Goal: Task Accomplishment & Management: Manage account settings

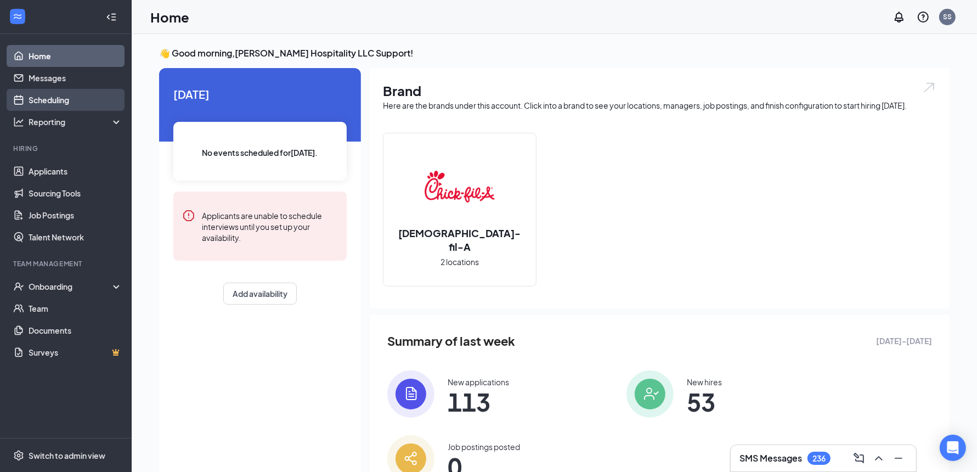
click at [74, 102] on link "Scheduling" at bounding box center [76, 100] width 94 height 22
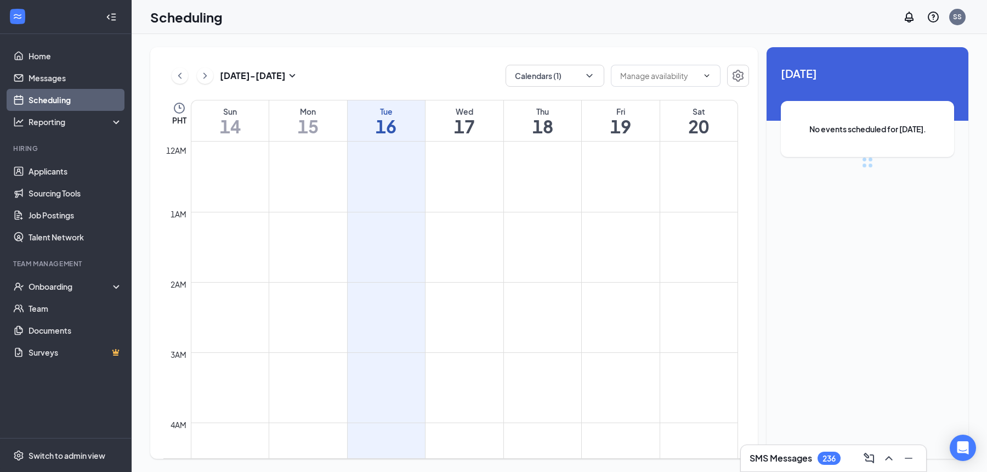
scroll to position [539, 0]
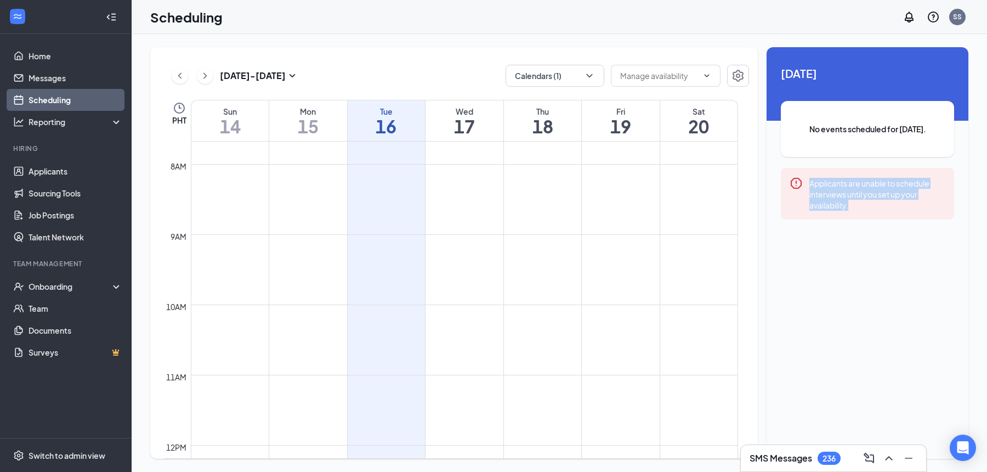
drag, startPoint x: 865, startPoint y: 212, endPoint x: 813, endPoint y: 187, distance: 57.4
click at [810, 186] on div "Applicants are unable to schedule interviews until you set up your availability." at bounding box center [867, 194] width 173 height 52
copy div "Applicants are unable to schedule interviews until you set up your availability."
click at [206, 75] on icon "ChevronRight" at bounding box center [205, 75] width 3 height 6
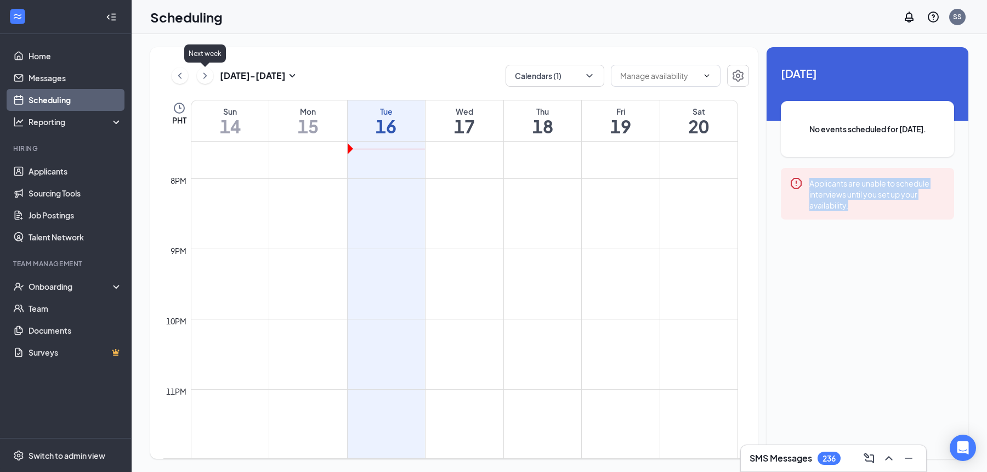
scroll to position [539, 0]
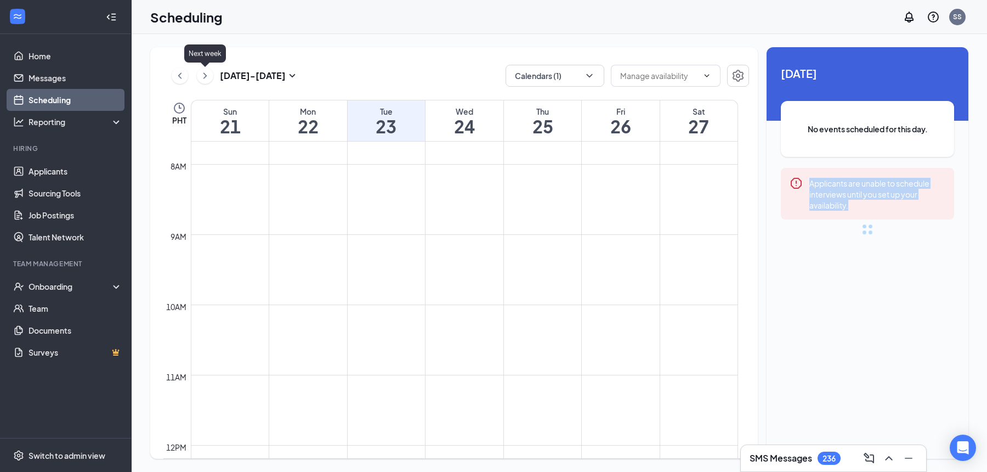
click at [206, 75] on icon "ChevronRight" at bounding box center [205, 75] width 3 height 6
click at [183, 79] on icon "ChevronLeft" at bounding box center [179, 75] width 11 height 13
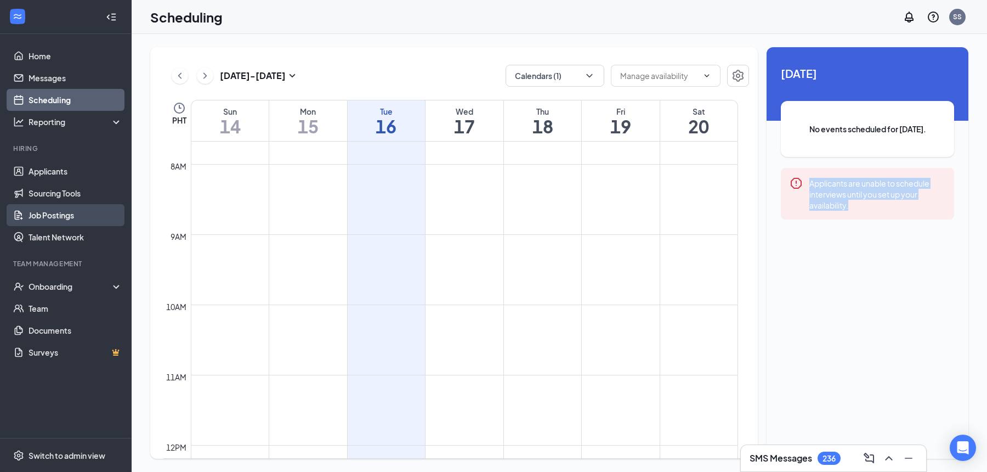
click at [81, 216] on link "Job Postings" at bounding box center [76, 215] width 94 height 22
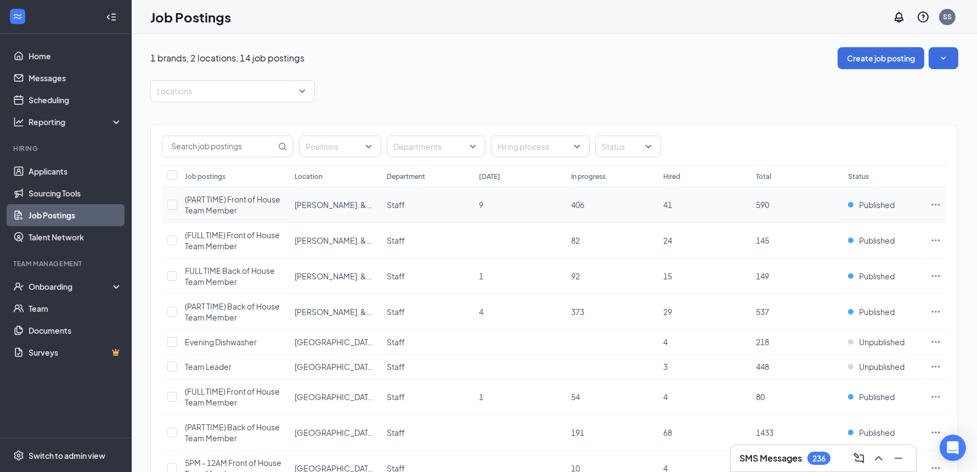
click at [267, 202] on span "(PART TIME) Front of House Team Member" at bounding box center [232, 204] width 95 height 21
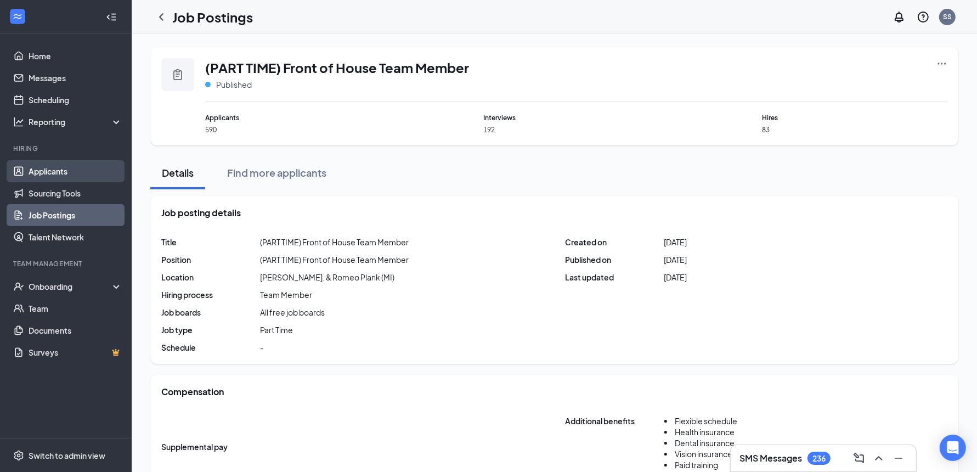
click at [98, 175] on link "Applicants" at bounding box center [76, 171] width 94 height 22
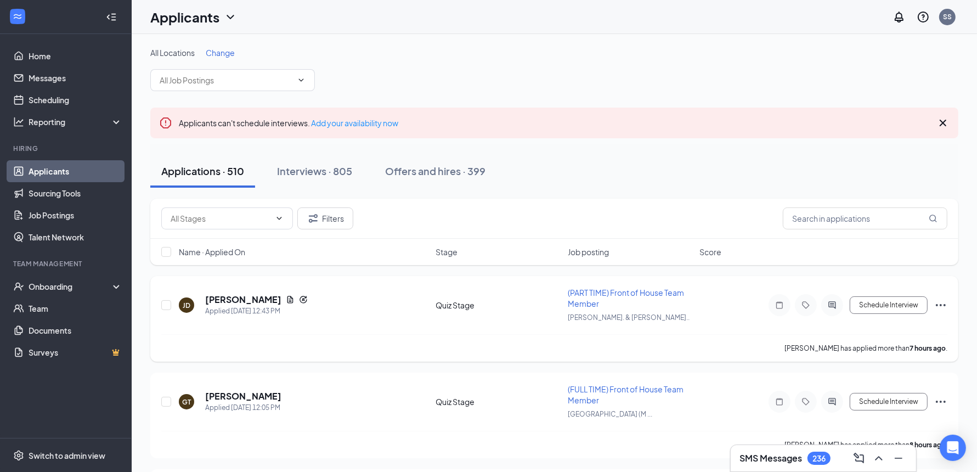
click at [654, 291] on span "(PART TIME) Front of House Team Member" at bounding box center [626, 297] width 116 height 21
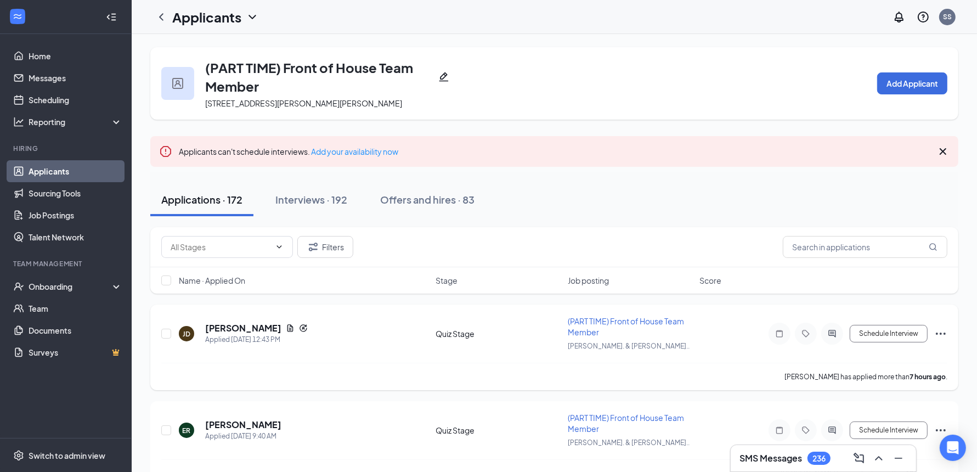
click at [656, 319] on span "(PART TIME) Front of House Team Member" at bounding box center [626, 326] width 116 height 21
click at [79, 454] on div "Switch to admin view" at bounding box center [67, 455] width 77 height 11
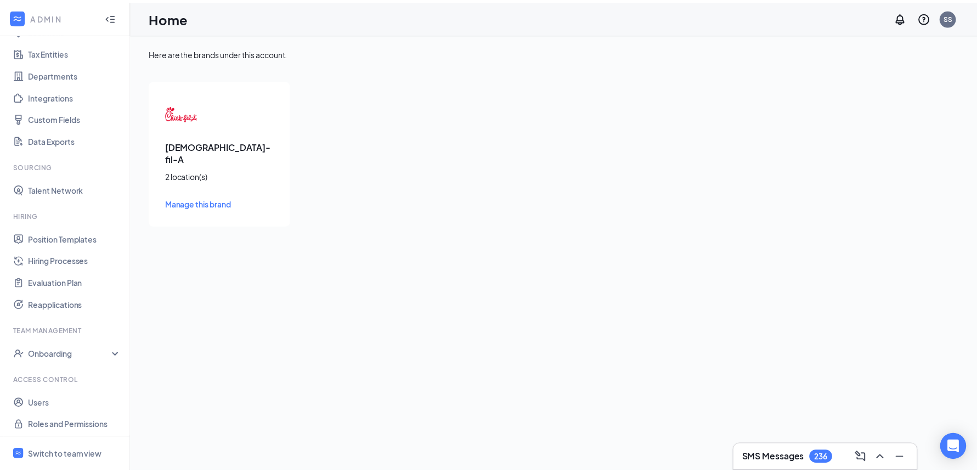
scroll to position [77, 0]
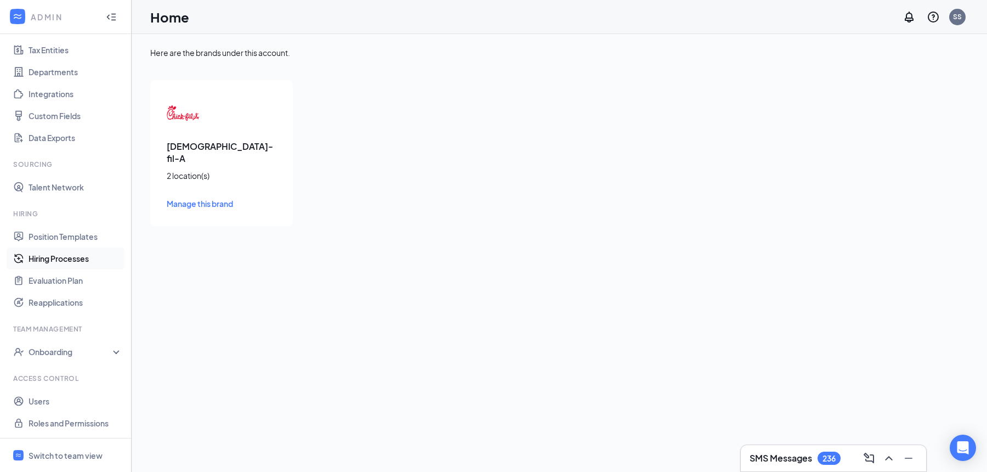
click at [76, 263] on link "Hiring Processes" at bounding box center [76, 258] width 94 height 22
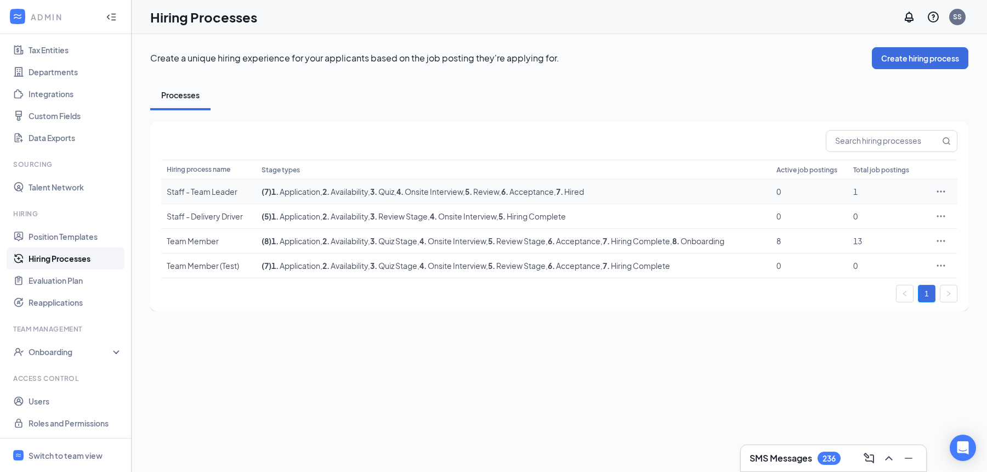
click at [940, 193] on icon "Ellipses" at bounding box center [941, 191] width 11 height 11
click at [896, 215] on span "Edit" at bounding box center [891, 213] width 94 height 12
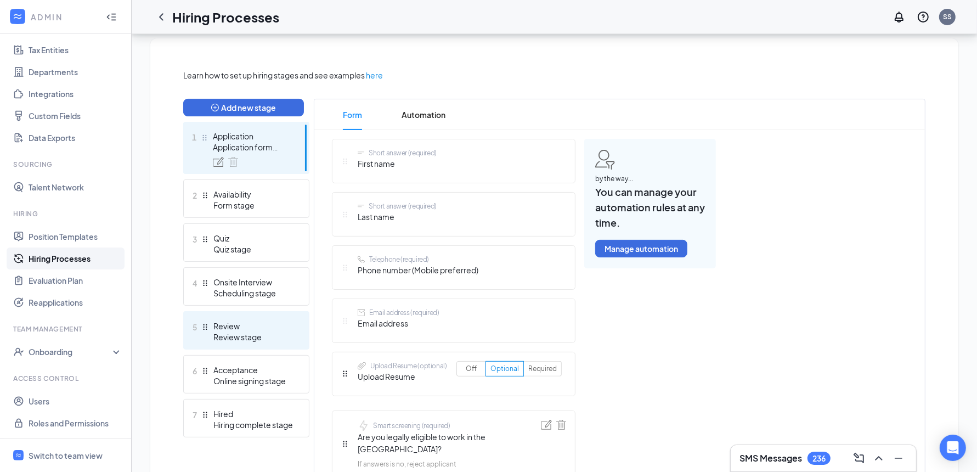
scroll to position [228, 0]
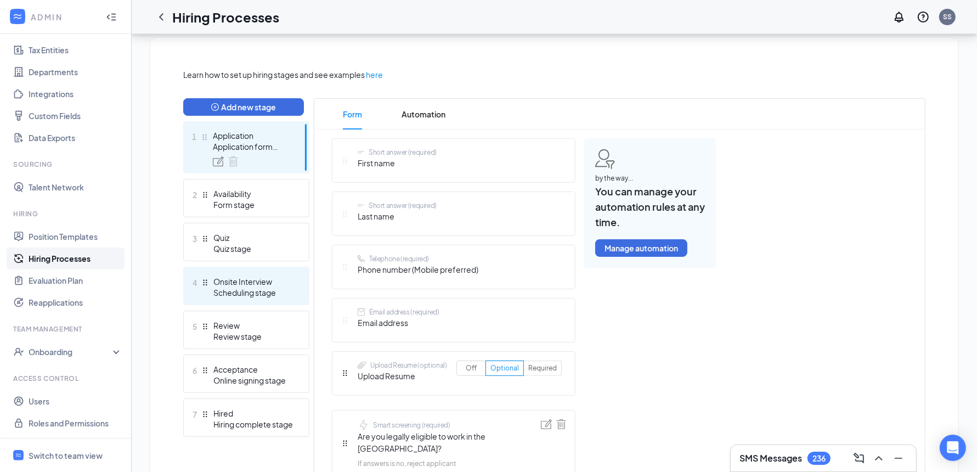
click at [283, 284] on div "Onsite Interview" at bounding box center [253, 281] width 80 height 11
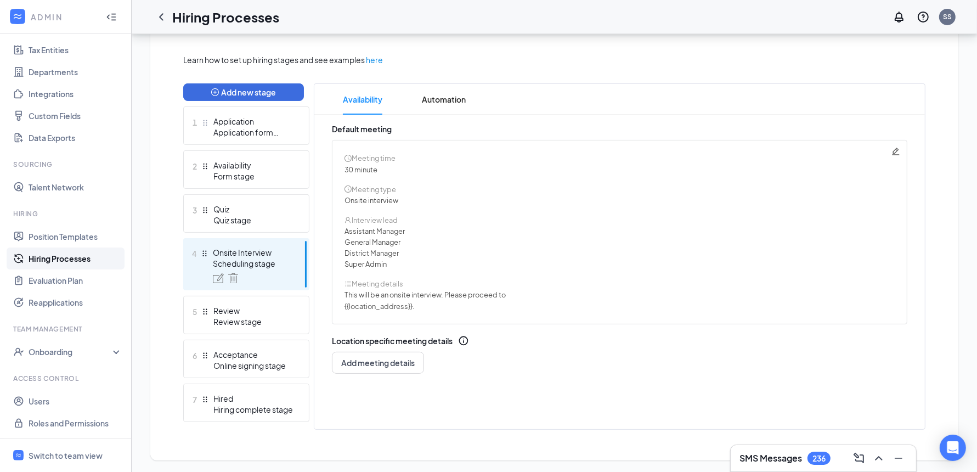
scroll to position [244, 0]
click at [456, 99] on span "Automation" at bounding box center [444, 98] width 44 height 31
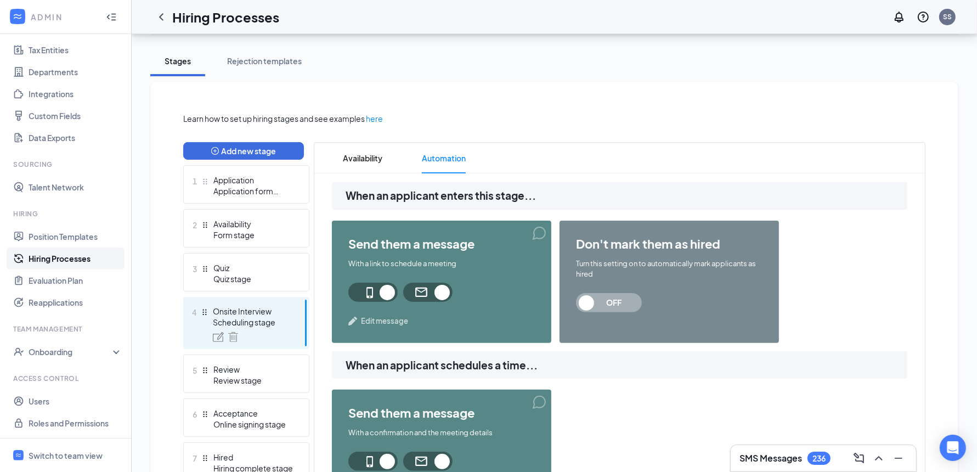
scroll to position [174, 0]
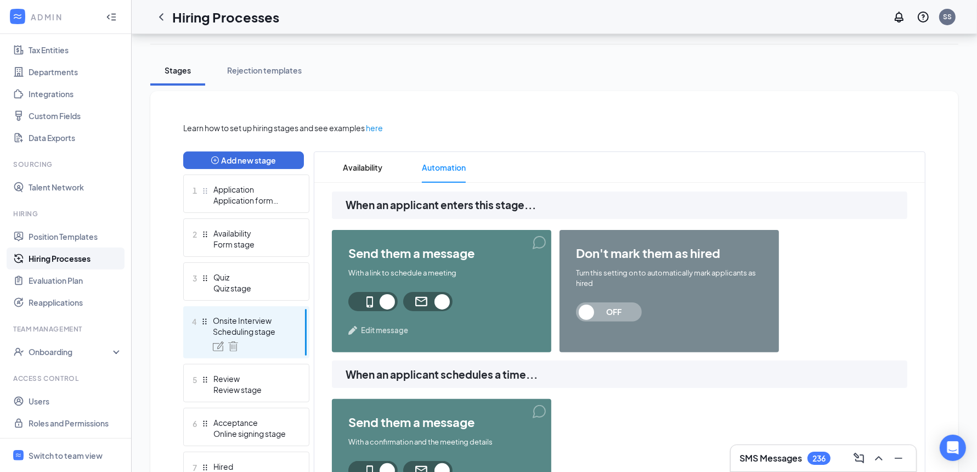
click at [278, 320] on div "Onsite Interview" at bounding box center [253, 320] width 80 height 11
drag, startPoint x: 376, startPoint y: 170, endPoint x: 392, endPoint y: 172, distance: 15.5
click at [376, 170] on span "Availability" at bounding box center [362, 167] width 39 height 31
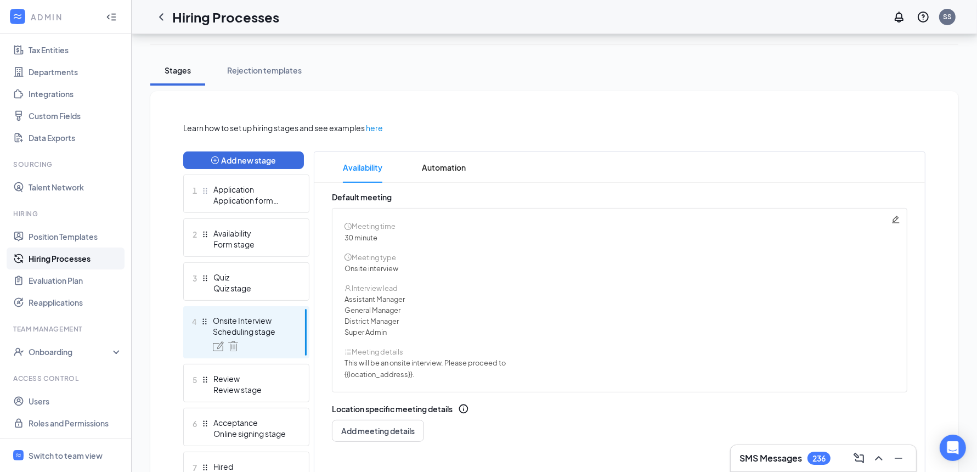
click at [895, 221] on icon "Pencil" at bounding box center [895, 219] width 9 height 9
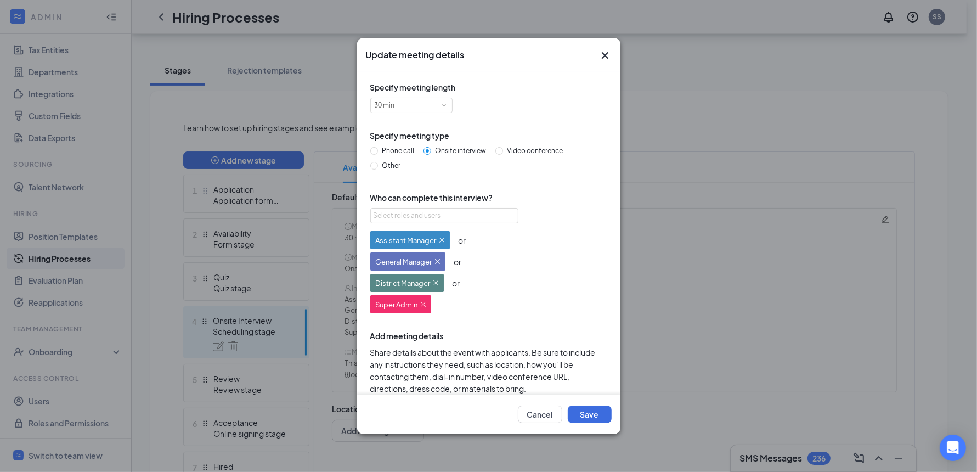
click at [606, 58] on icon "Cross" at bounding box center [605, 55] width 13 height 13
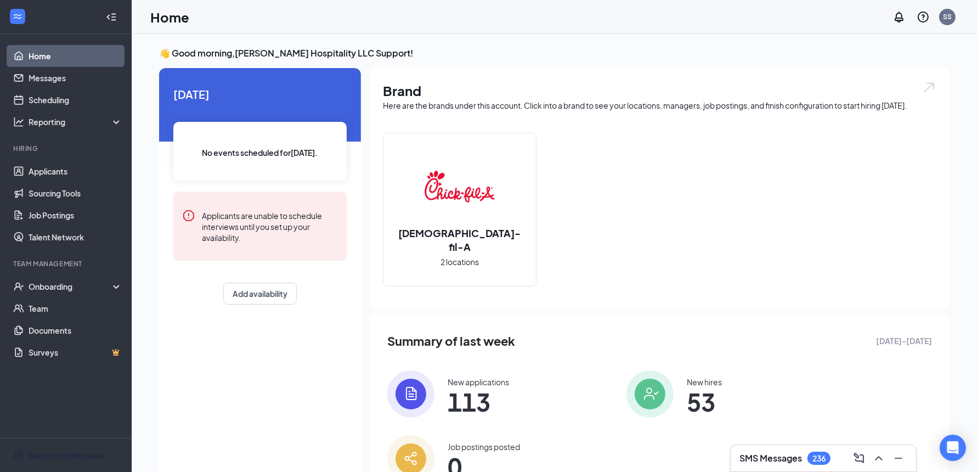
drag, startPoint x: 39, startPoint y: 461, endPoint x: 170, endPoint y: 396, distance: 146.0
click at [39, 461] on span "Switch to admin view" at bounding box center [76, 454] width 94 height 33
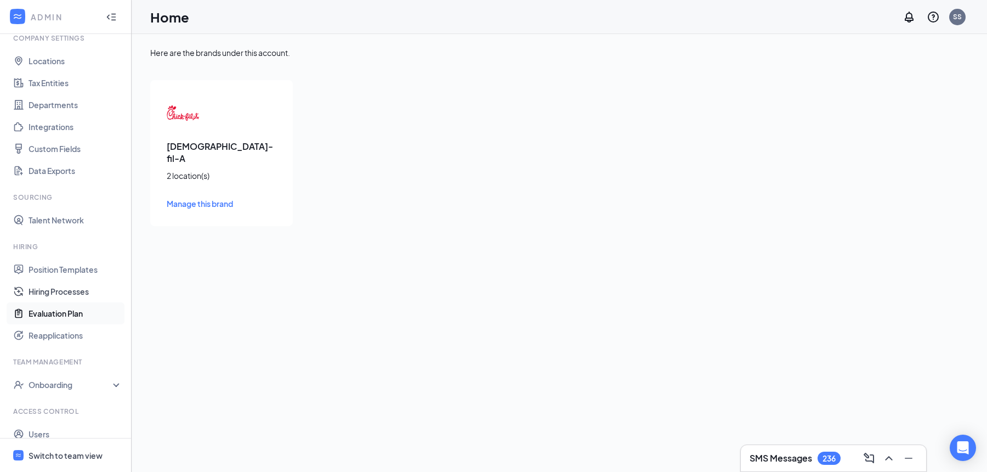
scroll to position [77, 0]
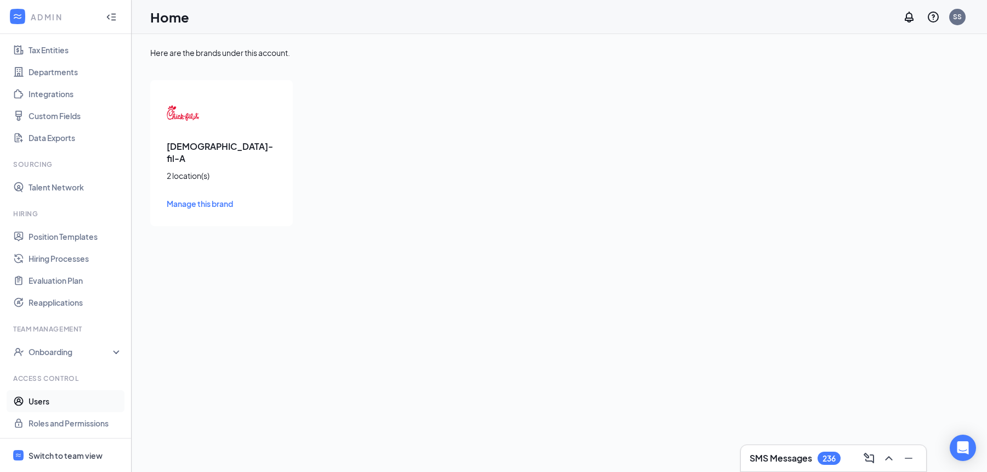
drag, startPoint x: 28, startPoint y: 404, endPoint x: 190, endPoint y: 323, distance: 181.5
click at [29, 404] on link "Users" at bounding box center [76, 401] width 94 height 22
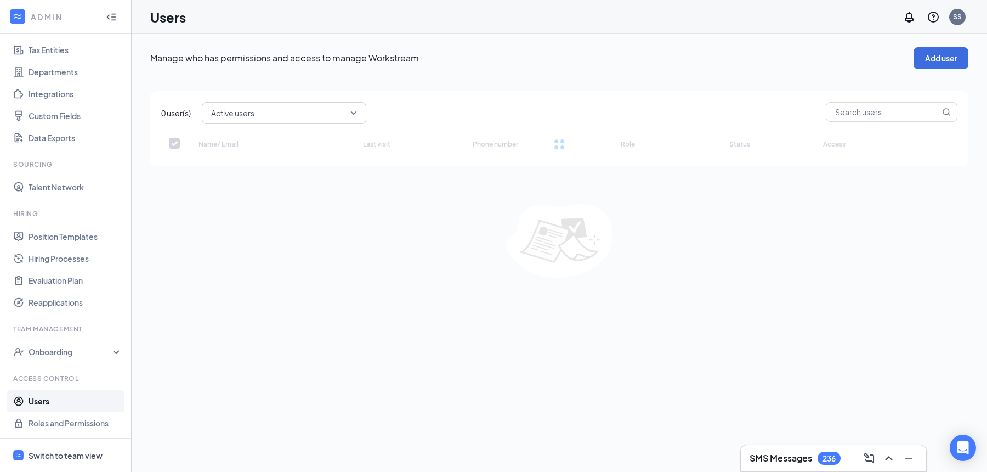
checkbox input "false"
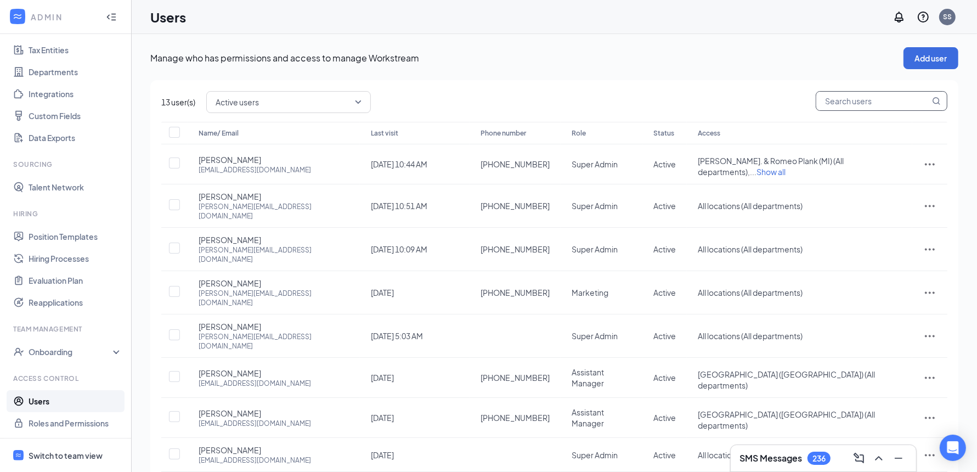
click at [844, 104] on input "text" at bounding box center [873, 101] width 114 height 19
type input "shanno"
checkbox input "true"
type input "shannon"
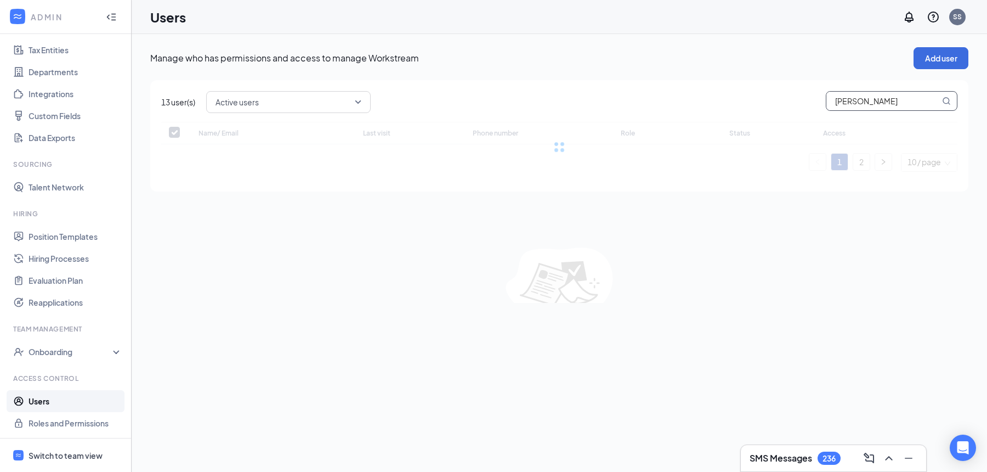
checkbox input "false"
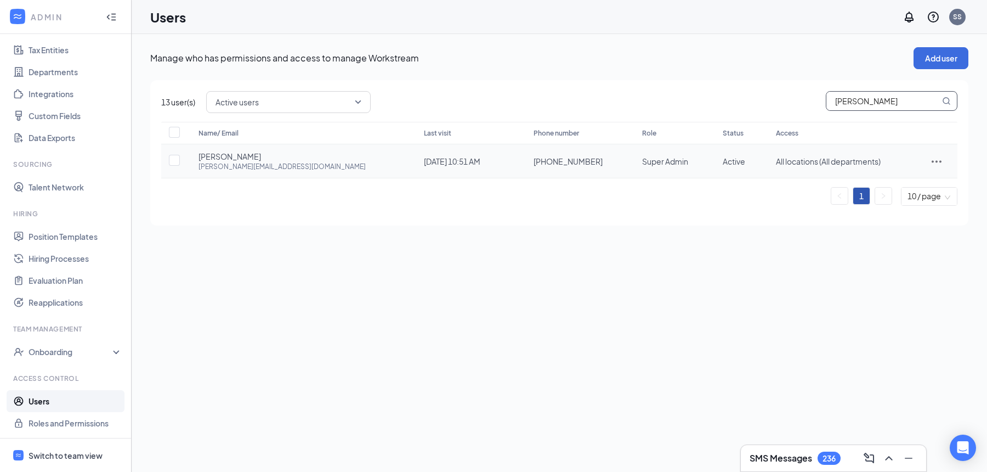
type input "shannon"
click at [932, 161] on icon "ActionsIcon" at bounding box center [937, 161] width 10 height 2
click at [904, 186] on span "Edit user" at bounding box center [904, 183] width 68 height 12
type input "(586) 219-0387"
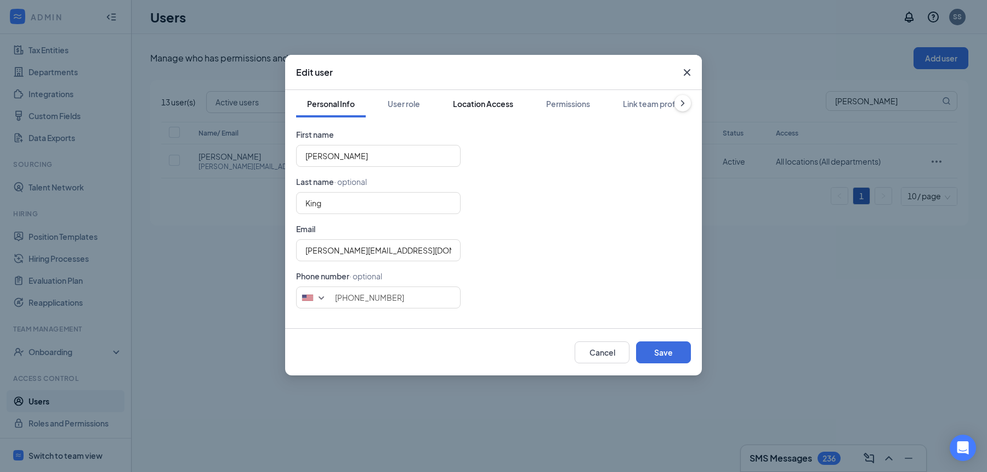
click at [487, 110] on button "Location Access" at bounding box center [483, 103] width 82 height 27
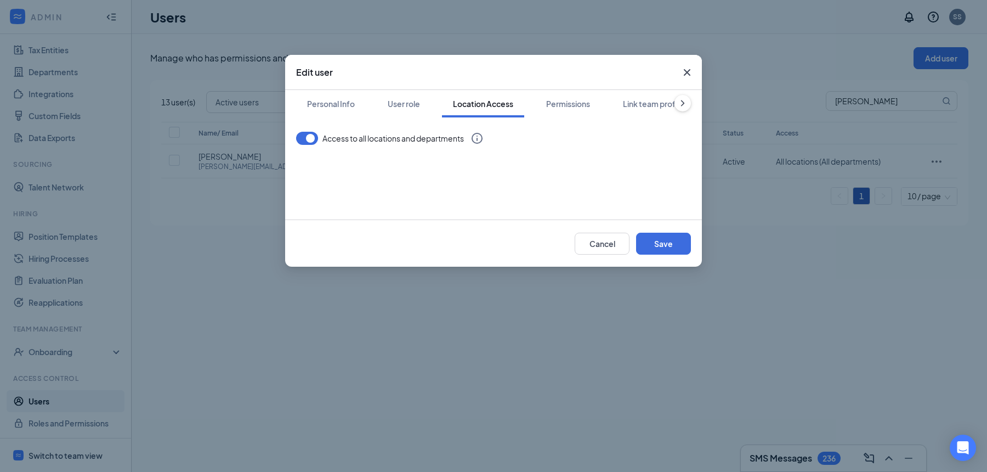
click at [582, 109] on button "Permissions" at bounding box center [568, 103] width 66 height 27
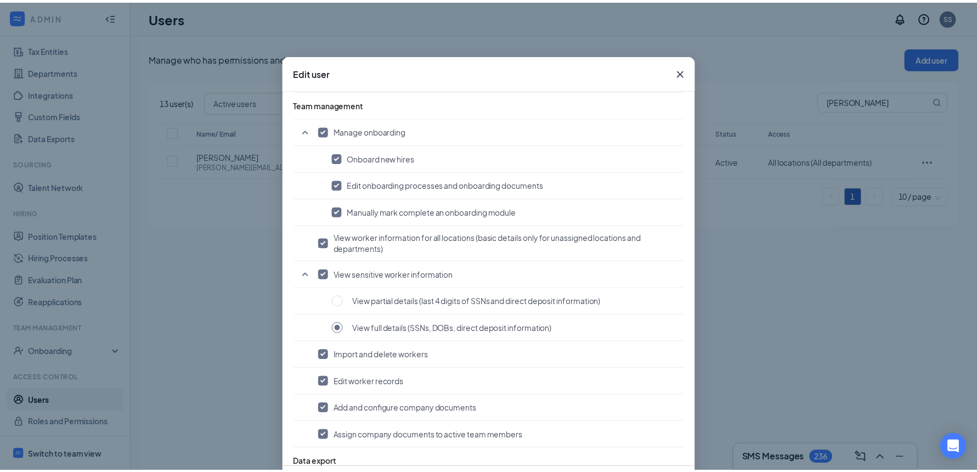
scroll to position [827, 0]
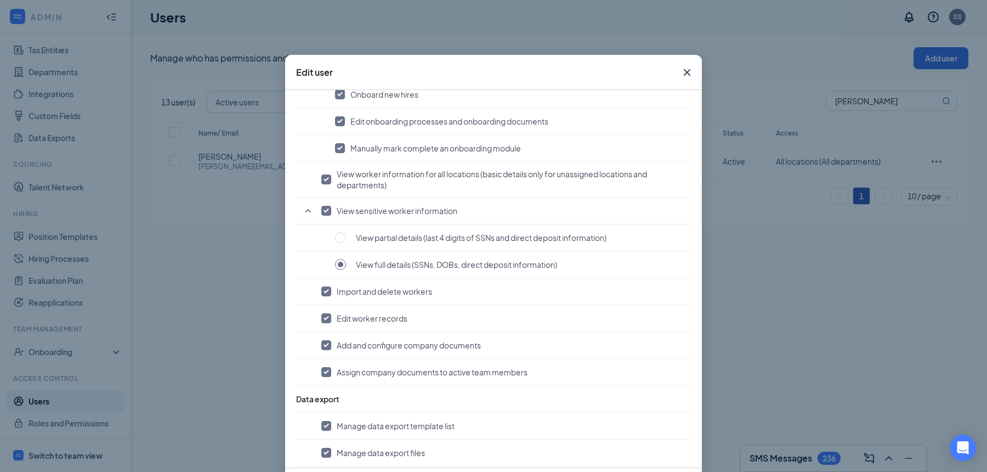
click at [684, 71] on icon "Cross" at bounding box center [687, 72] width 7 height 7
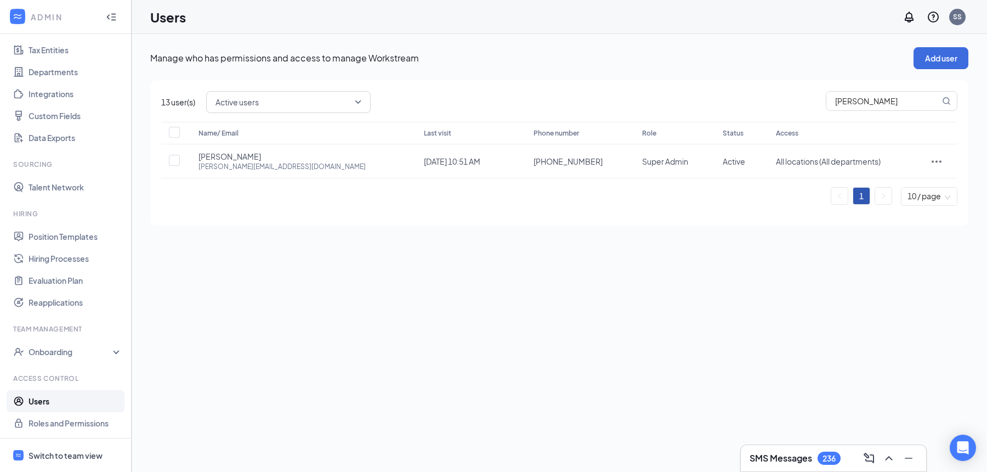
click at [72, 453] on div "Switch to team view" at bounding box center [66, 455] width 74 height 11
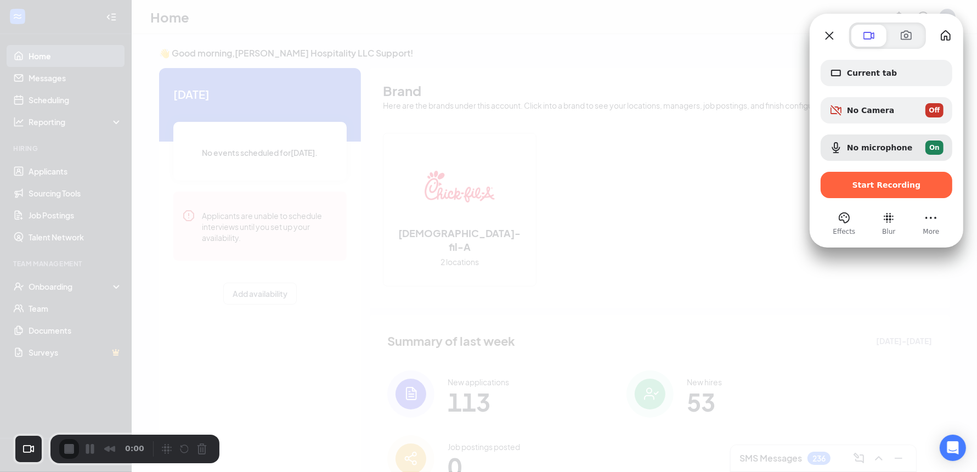
click at [894, 179] on div "Start Recording" at bounding box center [887, 185] width 132 height 26
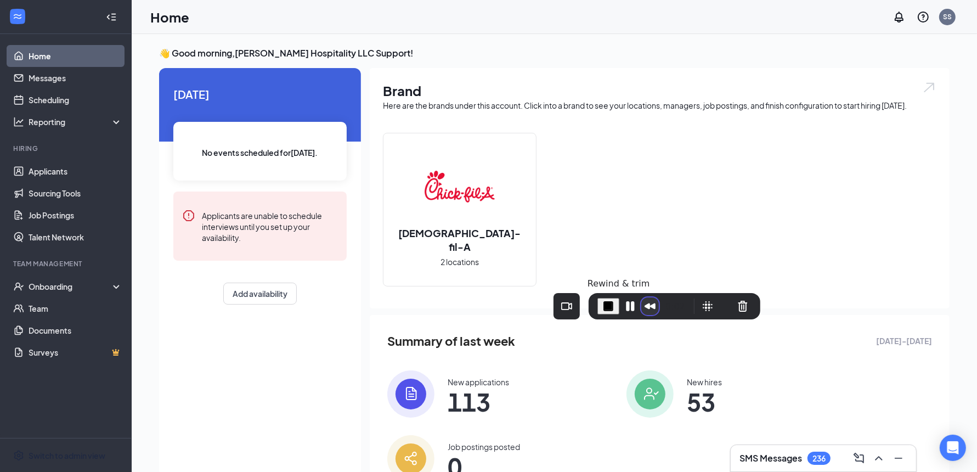
drag, startPoint x: 128, startPoint y: 444, endPoint x: 651, endPoint y: 298, distance: 542.3
click at [651, 298] on button "Rewind and Trim Recording" at bounding box center [650, 306] width 18 height 18
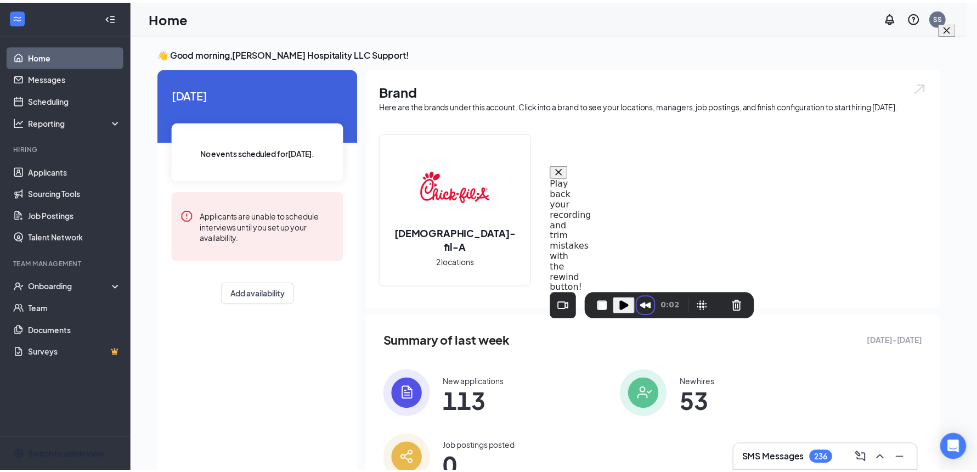
scroll to position [14, 0]
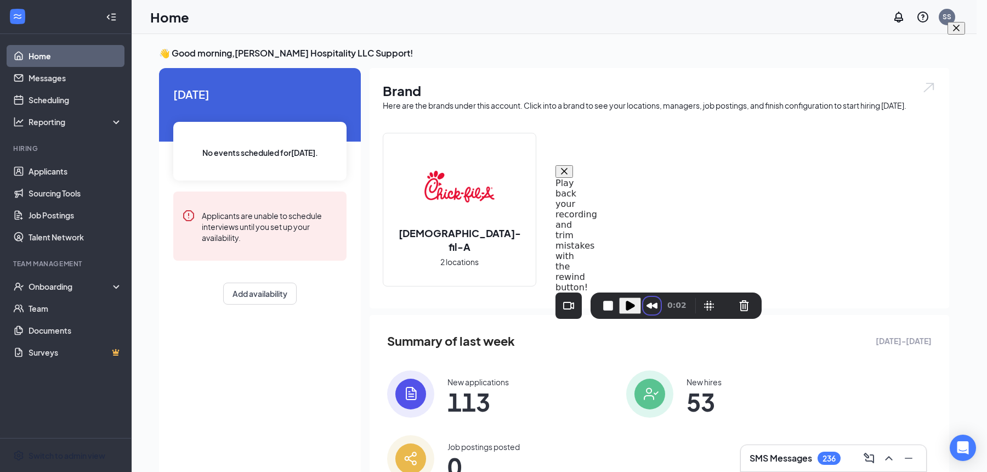
click at [955, 32] on span at bounding box center [956, 28] width 9 height 9
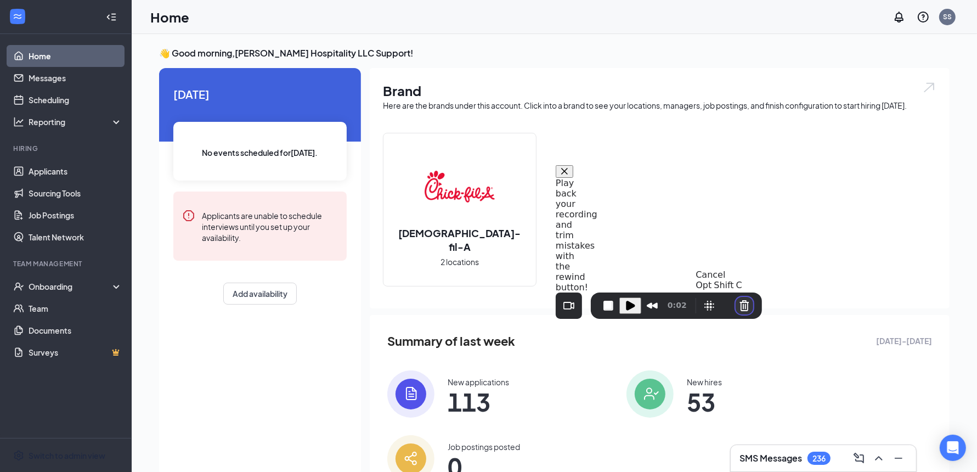
click at [738, 308] on button "Cancel Recording" at bounding box center [745, 306] width 18 height 18
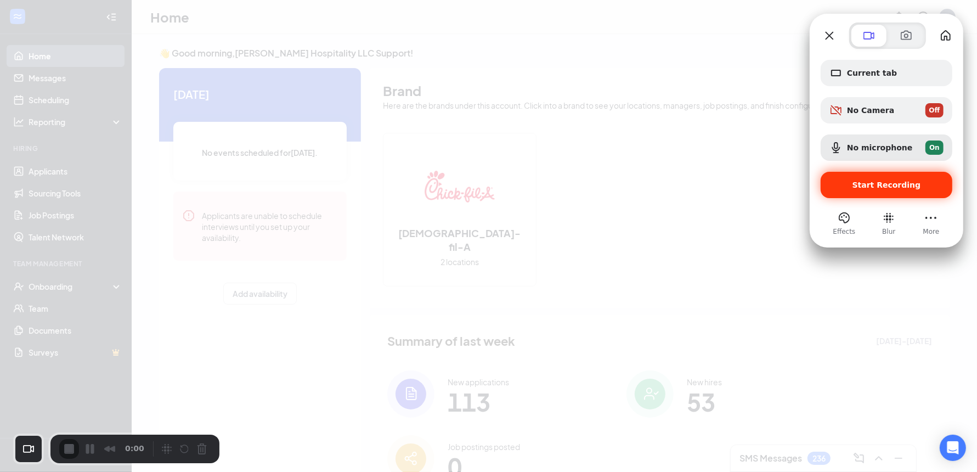
click at [883, 182] on span "Start Recording" at bounding box center [887, 184] width 69 height 9
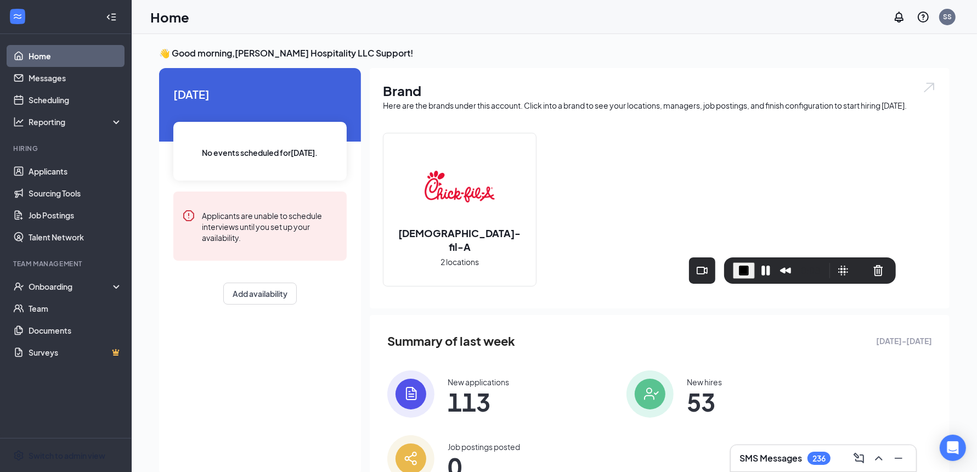
drag, startPoint x: 125, startPoint y: 439, endPoint x: 795, endPoint y: 260, distance: 694.0
click at [798, 262] on div "0:03" at bounding box center [811, 271] width 29 height 18
click at [71, 459] on div "Switch to admin view" at bounding box center [67, 455] width 77 height 11
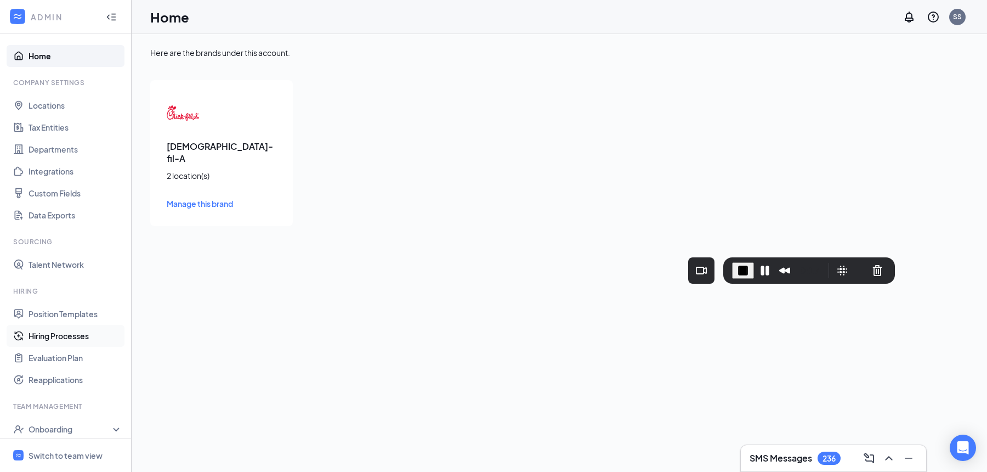
click at [86, 338] on link "Hiring Processes" at bounding box center [76, 336] width 94 height 22
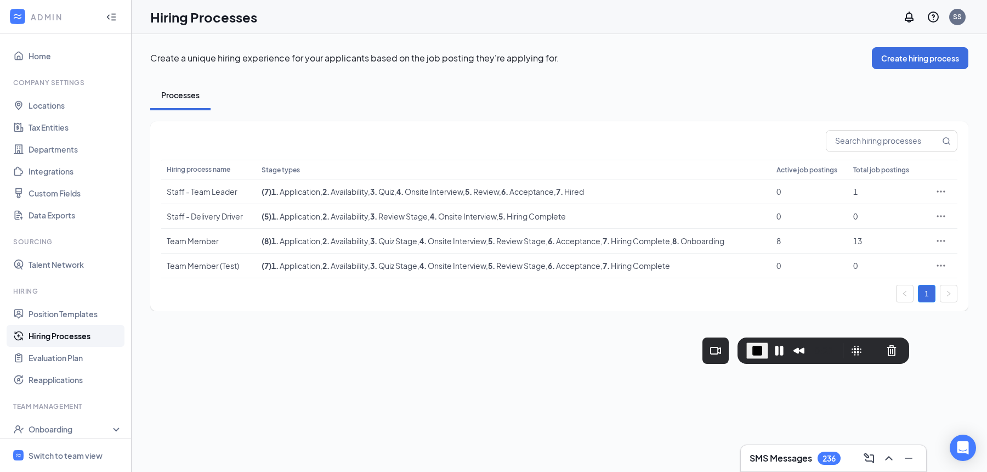
drag, startPoint x: 795, startPoint y: 262, endPoint x: 810, endPoint y: 343, distance: 83.0
click at [810, 343] on div "0:21" at bounding box center [824, 351] width 29 height 18
click at [940, 192] on icon "Ellipses" at bounding box center [941, 191] width 11 height 11
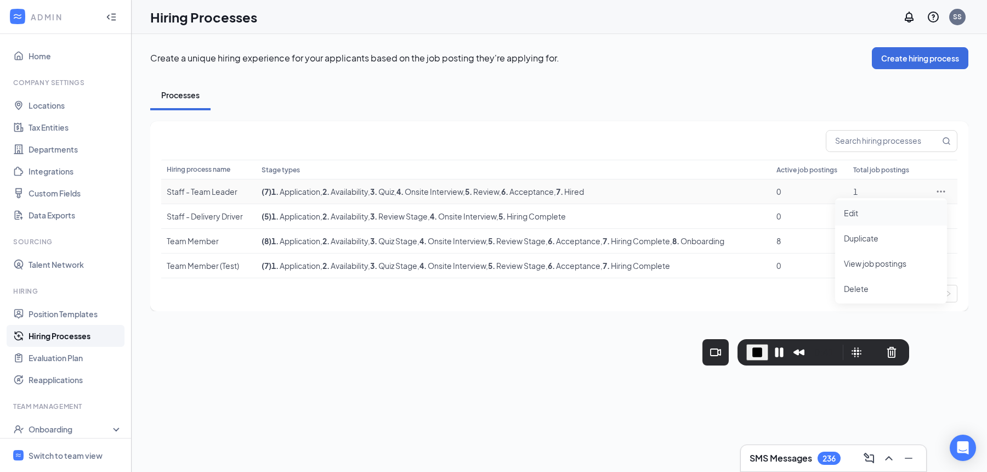
click at [878, 213] on span "Edit" at bounding box center [891, 213] width 94 height 12
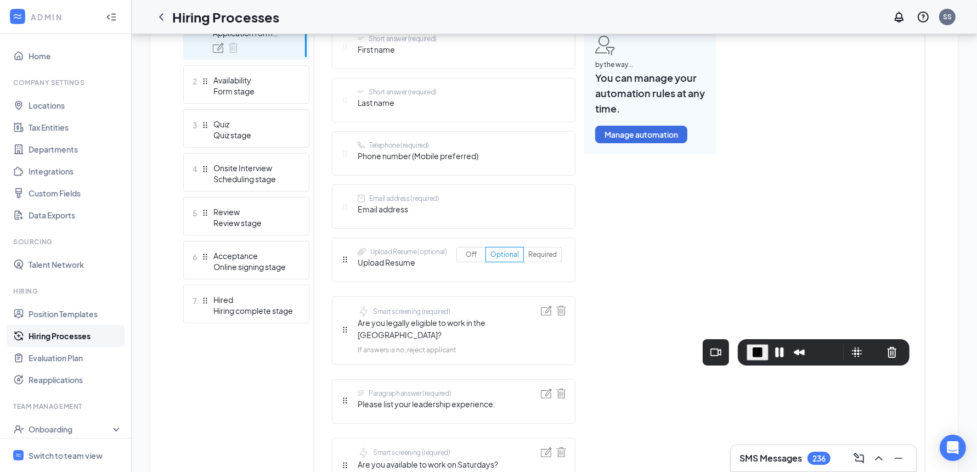
scroll to position [341, 0]
click at [284, 176] on div "Scheduling stage" at bounding box center [253, 179] width 80 height 11
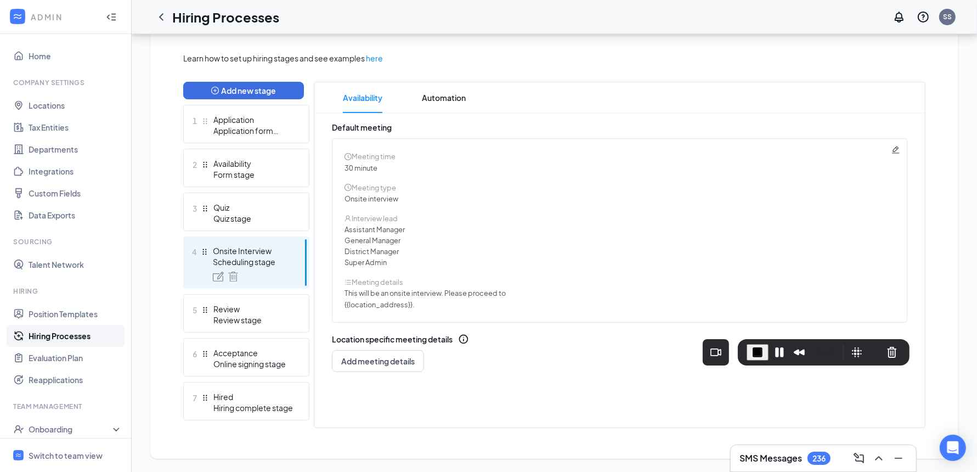
scroll to position [244, 0]
click at [896, 151] on icon "Pencil" at bounding box center [895, 150] width 9 height 9
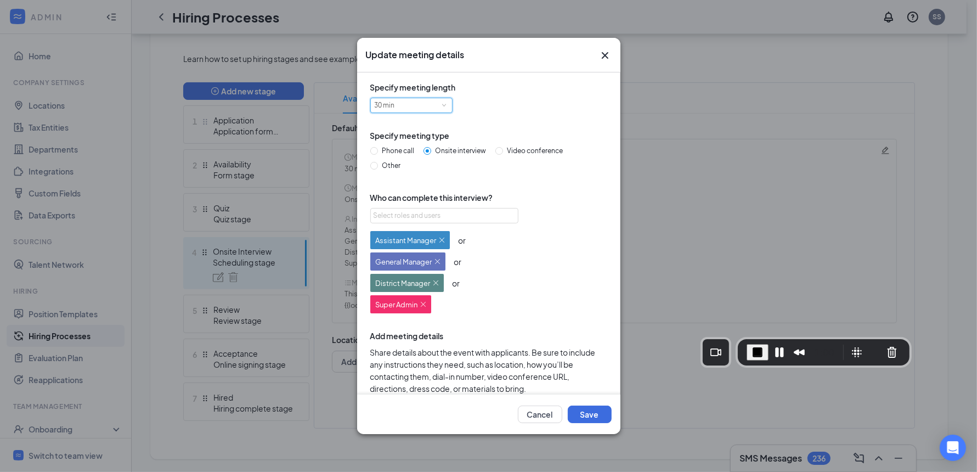
click at [417, 105] on div "30 min" at bounding box center [412, 105] width 74 height 14
click at [685, 266] on div "Update meeting details Specify meeting length 30 min Specify meeting type Phone…" at bounding box center [488, 236] width 977 height 472
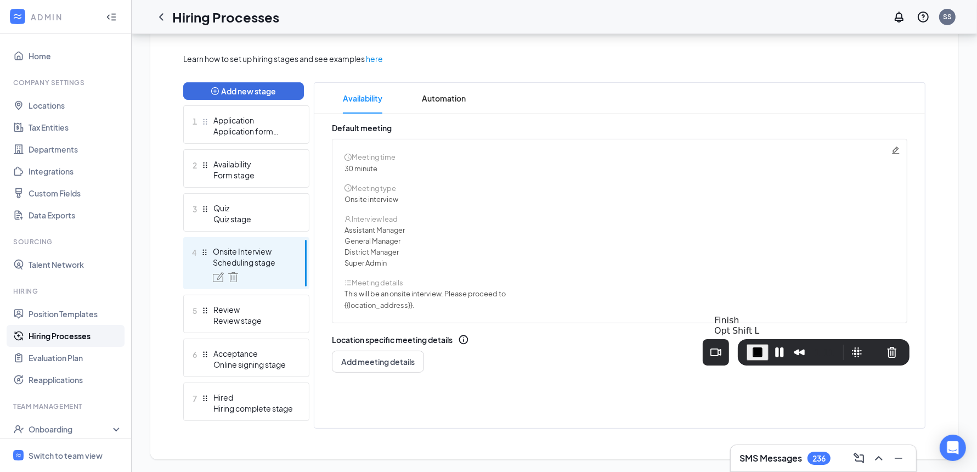
click at [755, 355] on span "End Recording" at bounding box center [757, 352] width 13 height 13
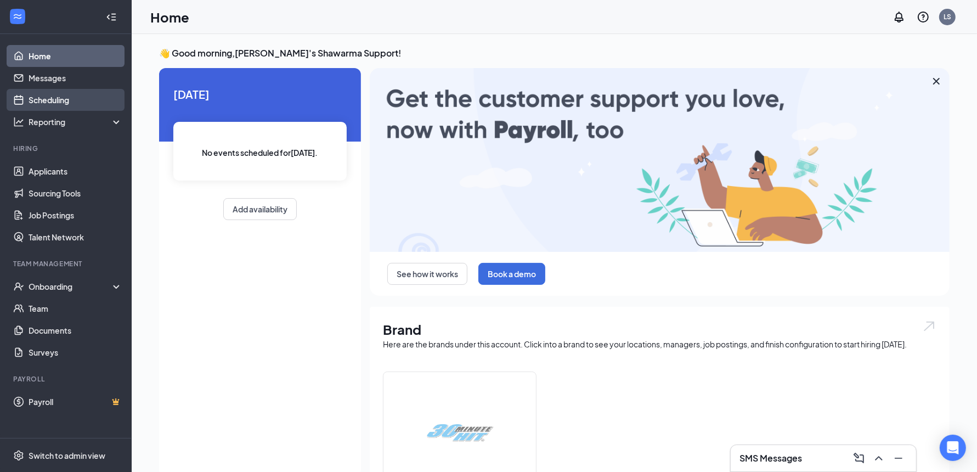
drag, startPoint x: 64, startPoint y: 100, endPoint x: 75, endPoint y: 102, distance: 11.7
click at [64, 100] on link "Scheduling" at bounding box center [76, 100] width 94 height 22
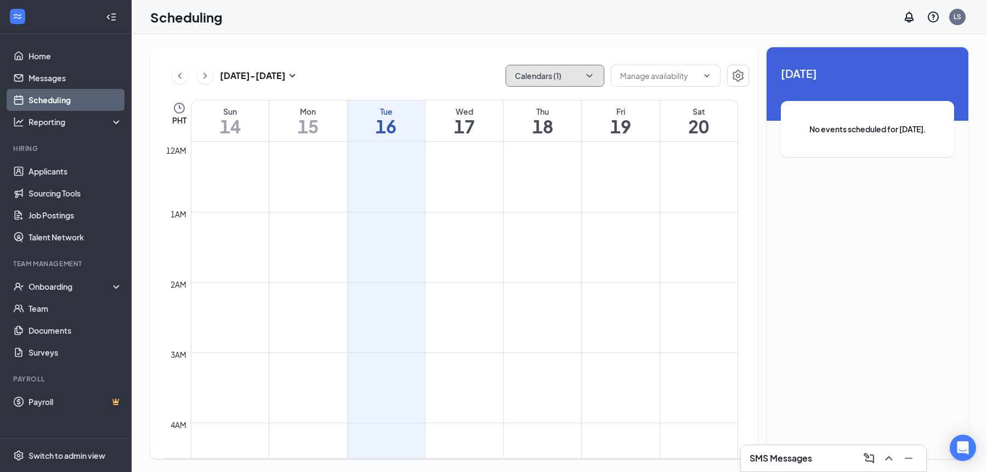
click at [591, 72] on icon "ChevronDown" at bounding box center [589, 75] width 11 height 11
click at [454, 163] on td at bounding box center [464, 168] width 547 height 18
click at [209, 78] on icon "ChevronRight" at bounding box center [205, 75] width 11 height 13
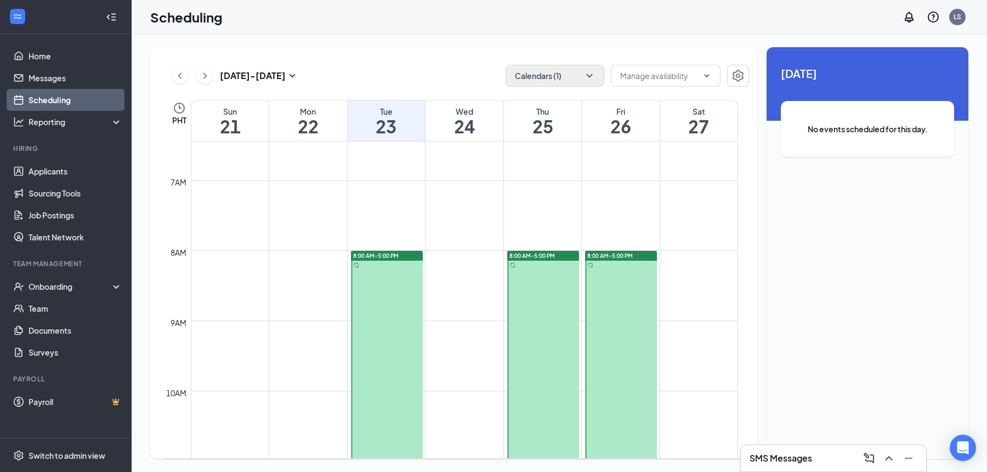
scroll to position [438, 0]
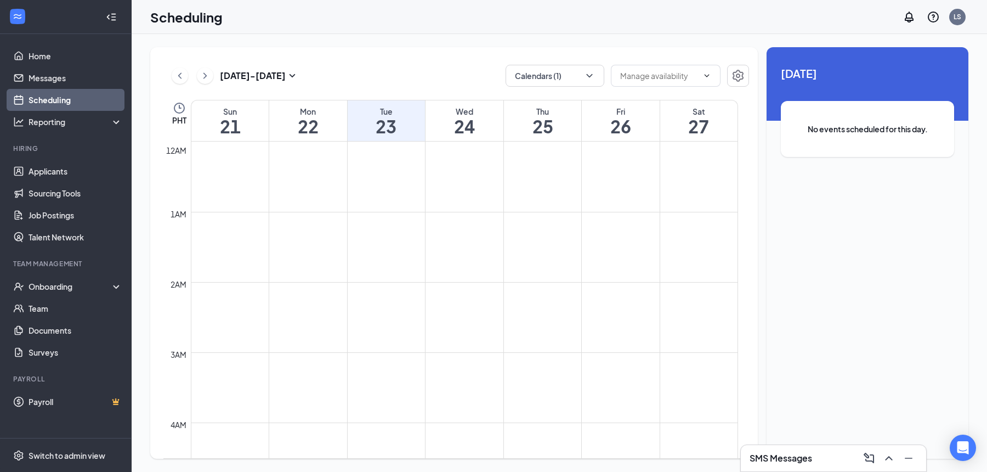
scroll to position [539, 0]
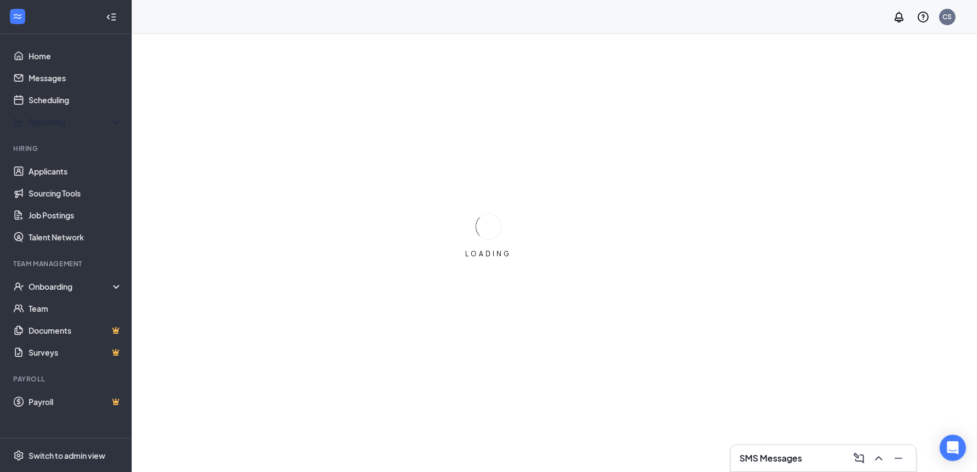
drag, startPoint x: 67, startPoint y: 124, endPoint x: 132, endPoint y: 135, distance: 65.1
click at [67, 123] on div "Reporting" at bounding box center [76, 121] width 94 height 11
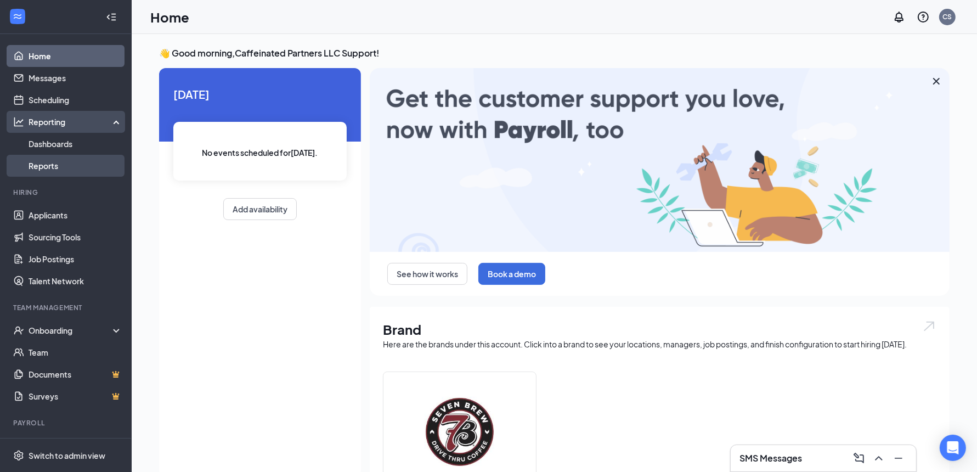
click at [41, 162] on link "Reports" at bounding box center [76, 166] width 94 height 22
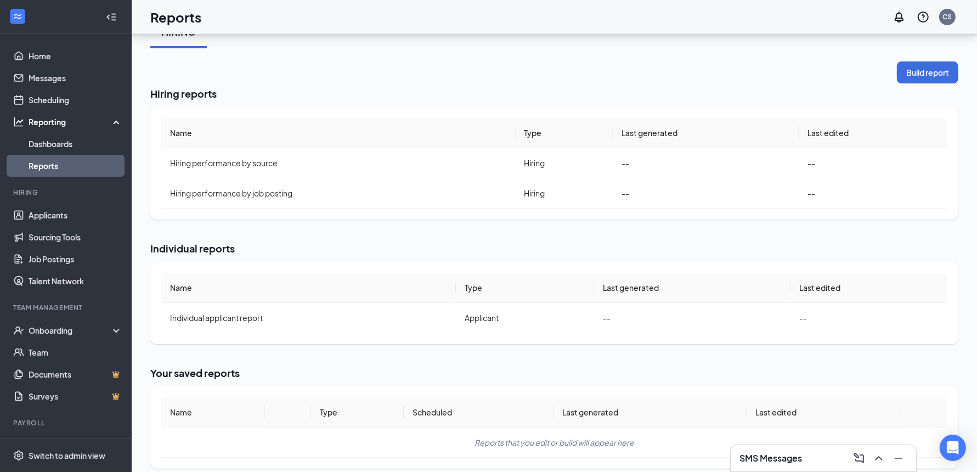
scroll to position [73, 0]
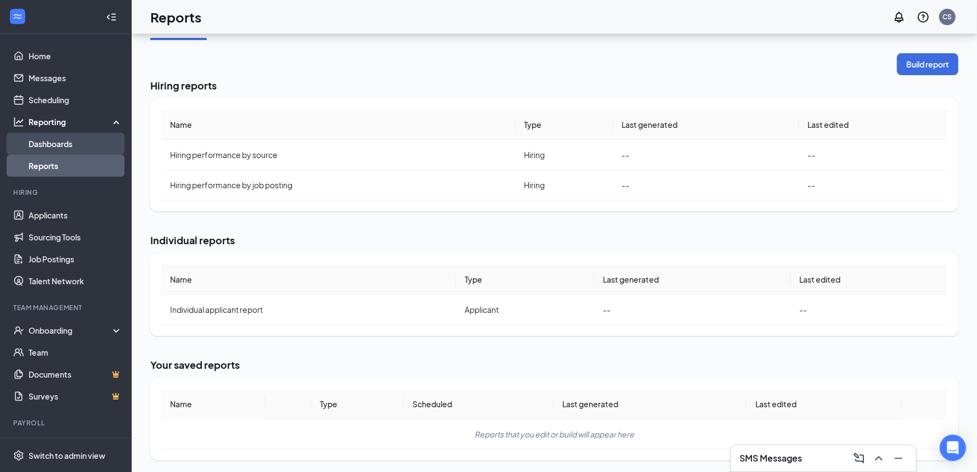
click at [83, 148] on link "Dashboards" at bounding box center [76, 144] width 94 height 22
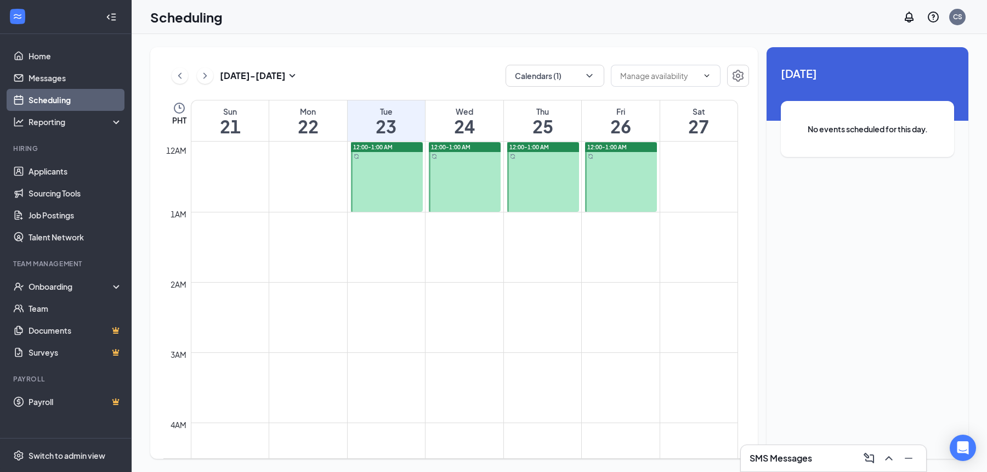
scroll to position [539, 0]
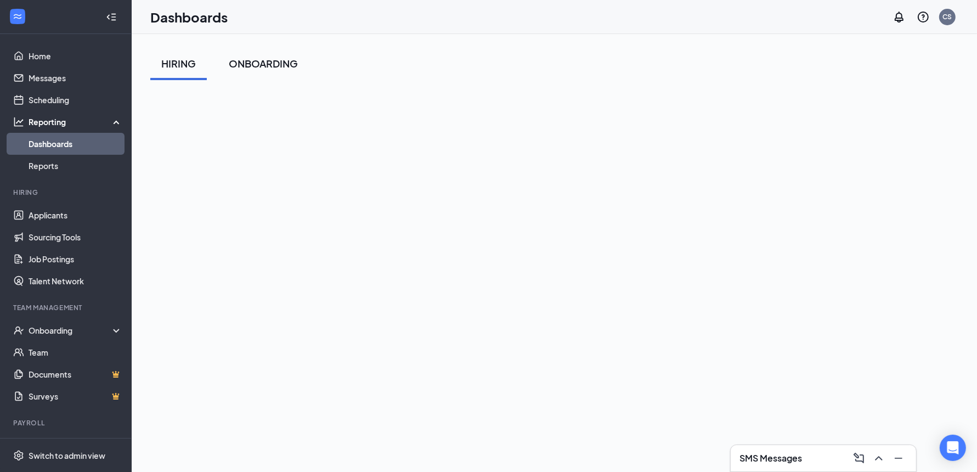
click at [267, 65] on div "ONBOARDING" at bounding box center [263, 64] width 69 height 14
click at [188, 63] on div "HIRING" at bounding box center [178, 64] width 35 height 14
click at [95, 169] on link "Reports" at bounding box center [76, 166] width 94 height 22
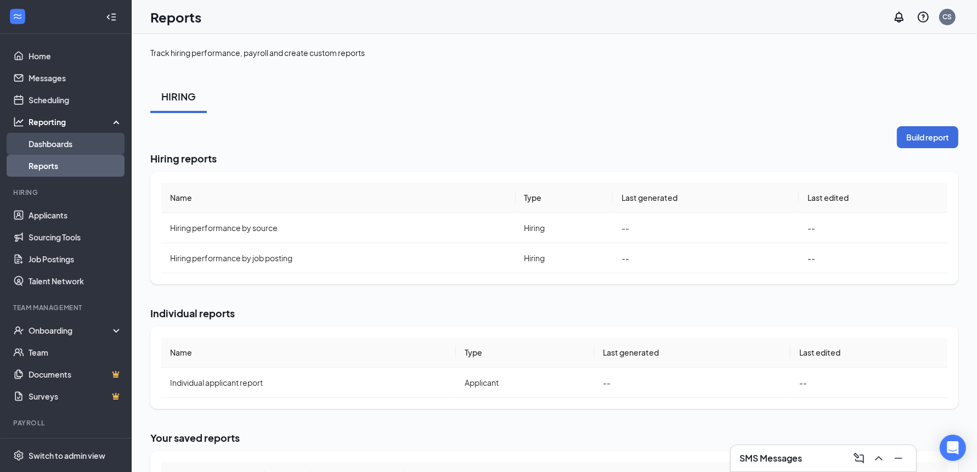
click at [75, 149] on link "Dashboards" at bounding box center [76, 144] width 94 height 22
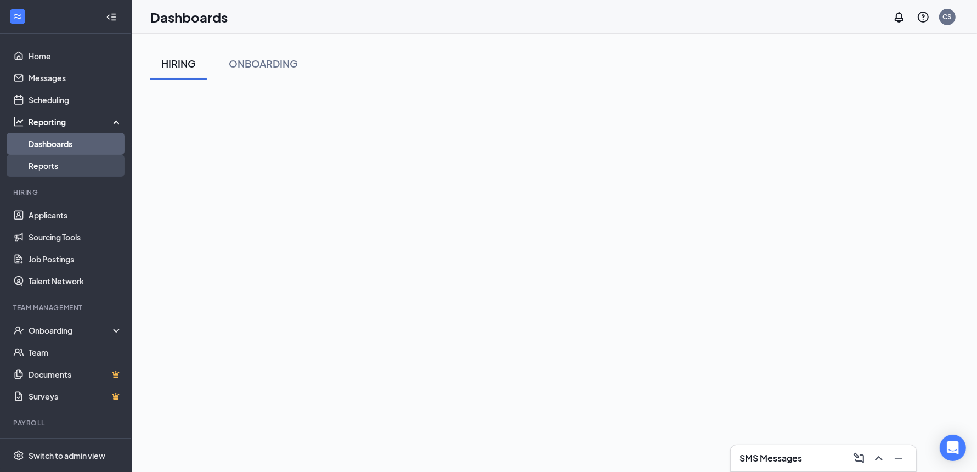
click at [70, 166] on link "Reports" at bounding box center [76, 166] width 94 height 22
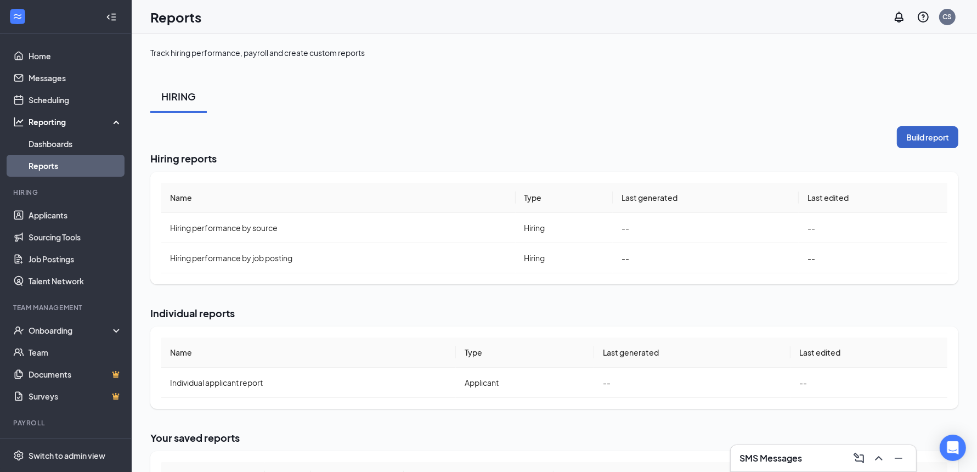
click at [923, 139] on button "Build report" at bounding box center [927, 137] width 61 height 22
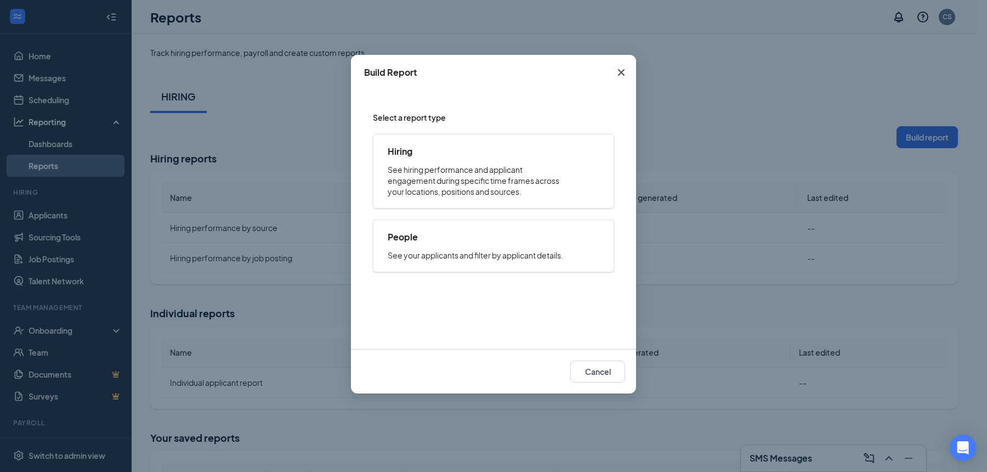
click at [624, 78] on icon "Cross" at bounding box center [621, 72] width 13 height 13
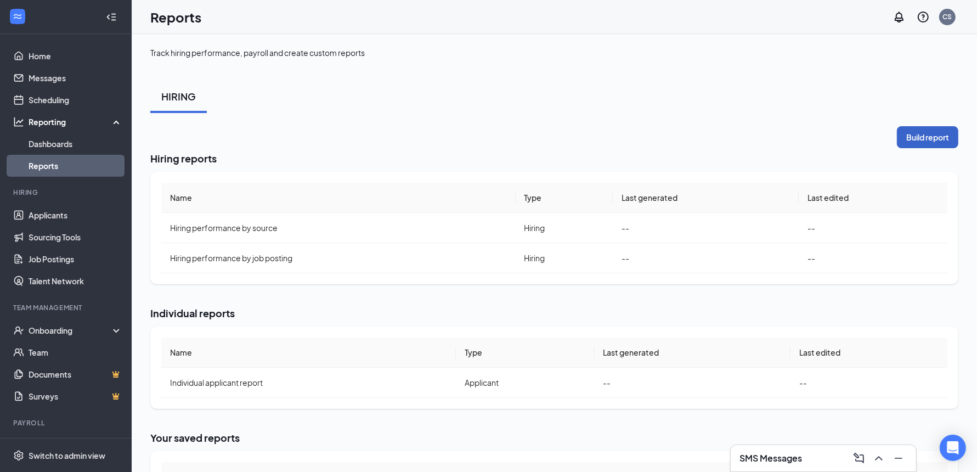
click at [935, 146] on button "Build report" at bounding box center [927, 137] width 61 height 22
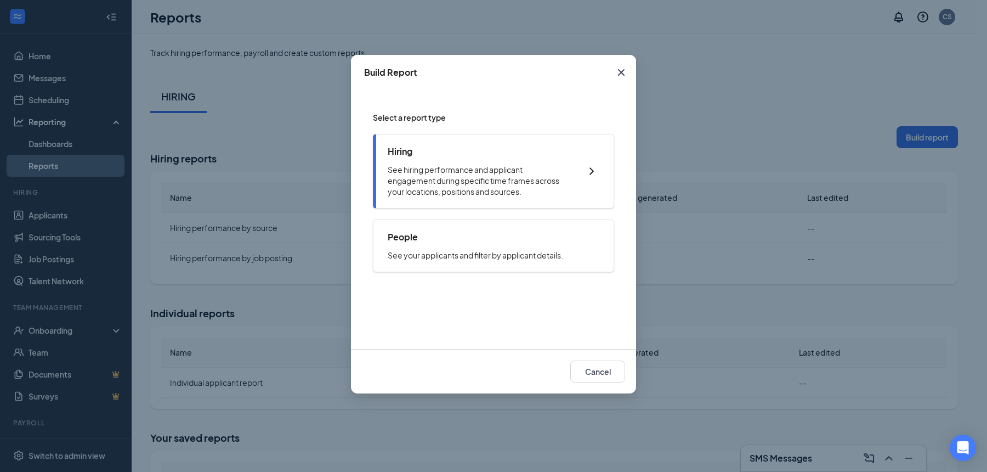
click at [527, 178] on p "See hiring performance and applicant engagement during specific time frames acr…" at bounding box center [479, 180] width 182 height 33
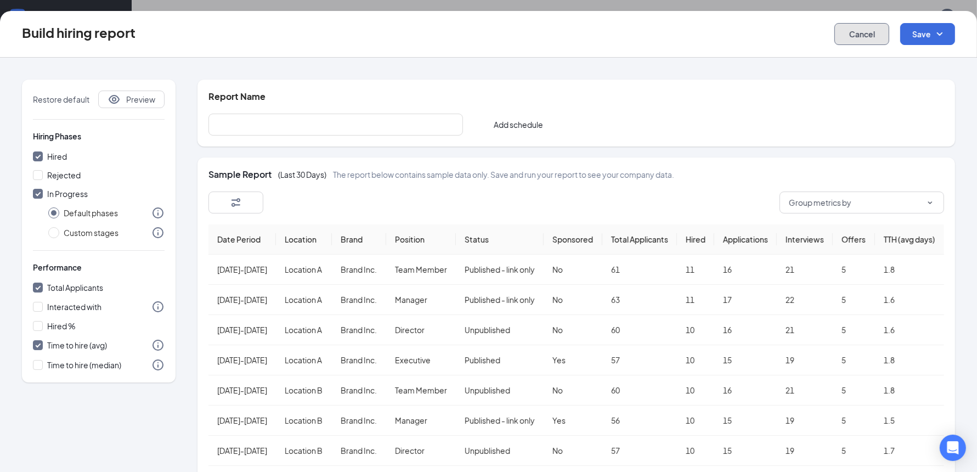
click at [863, 35] on button "Cancel" at bounding box center [861, 34] width 55 height 22
checkbox input "false"
radio input "false"
checkbox input "false"
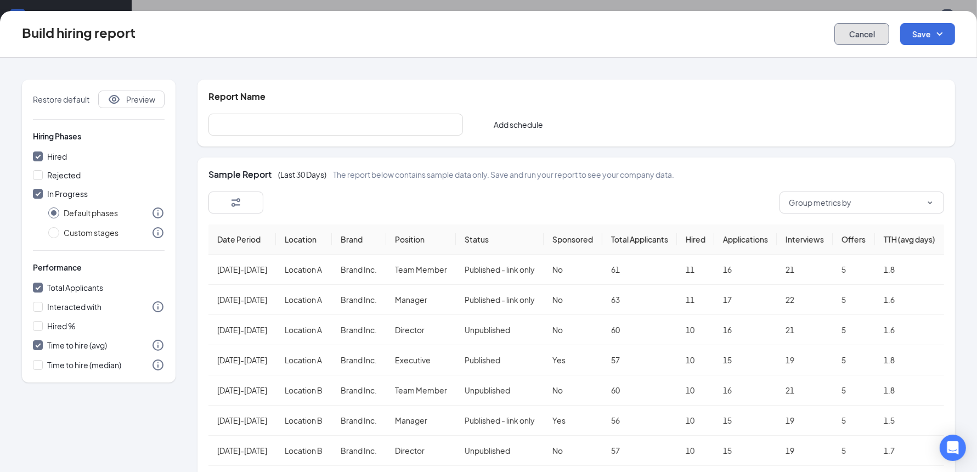
checkbox input "false"
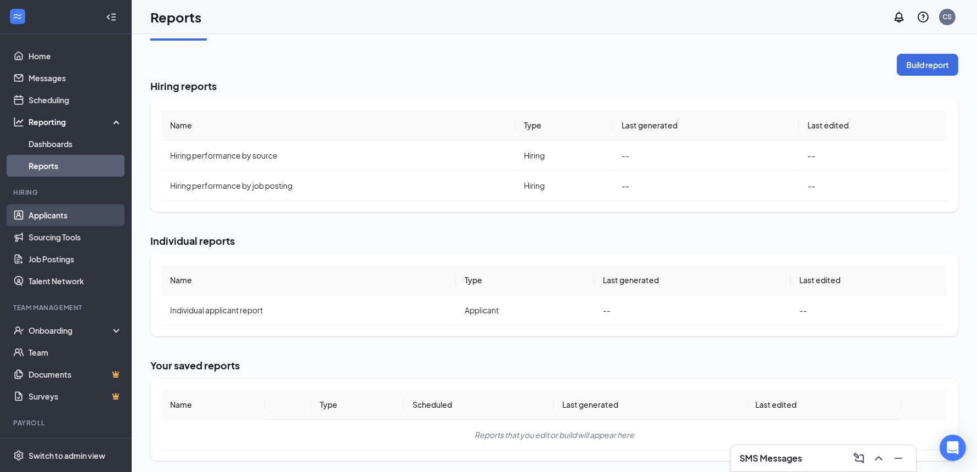
scroll to position [73, 0]
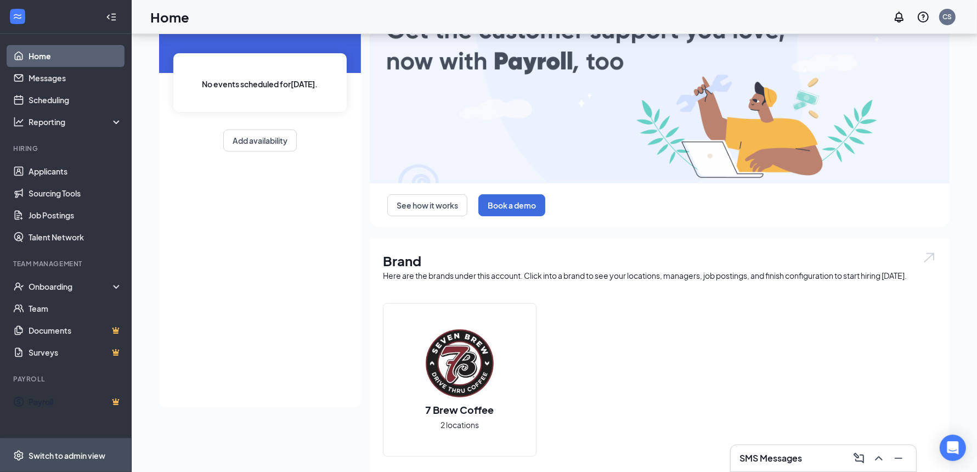
scroll to position [76, 0]
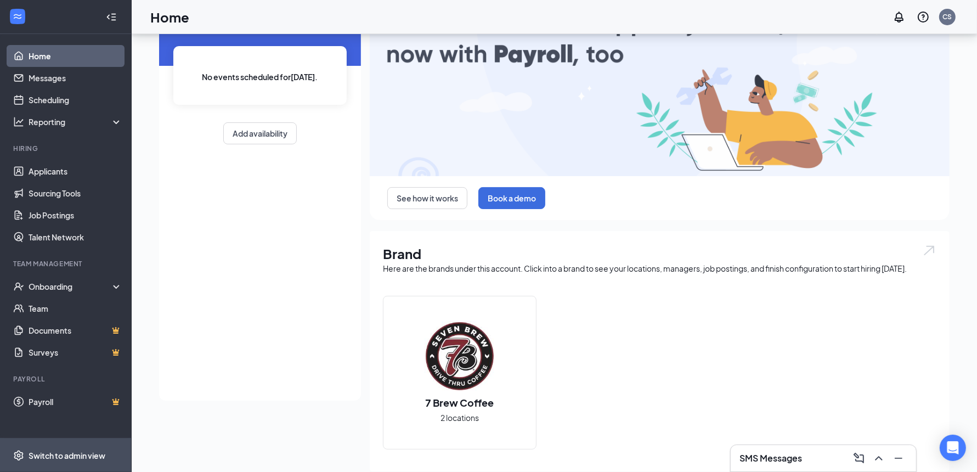
click at [52, 458] on div "Switch to admin view" at bounding box center [67, 455] width 77 height 11
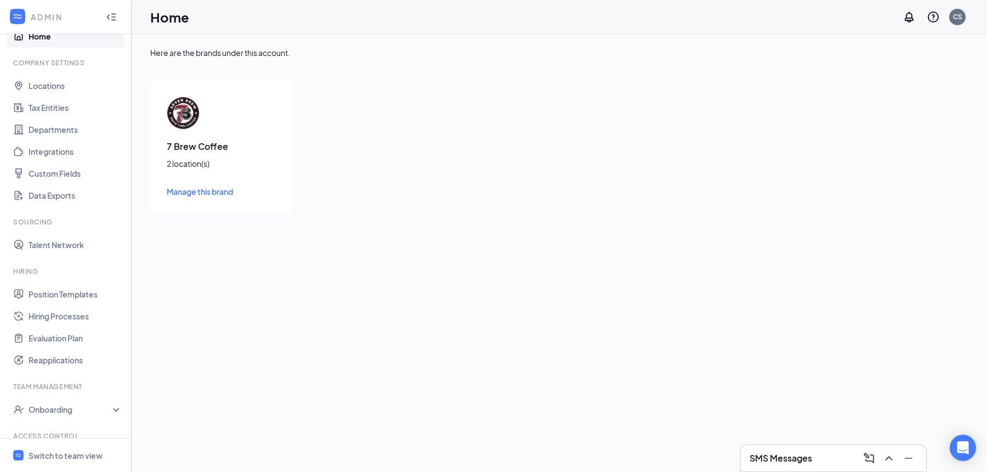
scroll to position [77, 0]
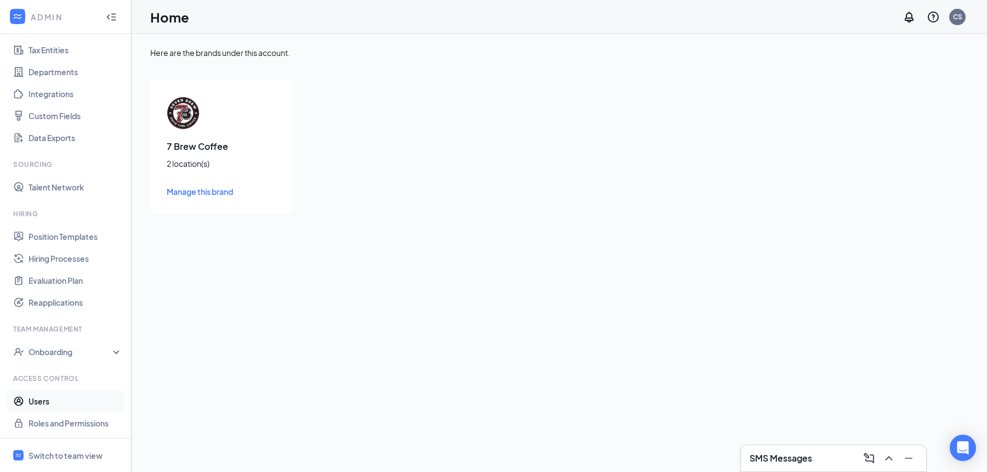
click at [54, 404] on link "Users" at bounding box center [76, 401] width 94 height 22
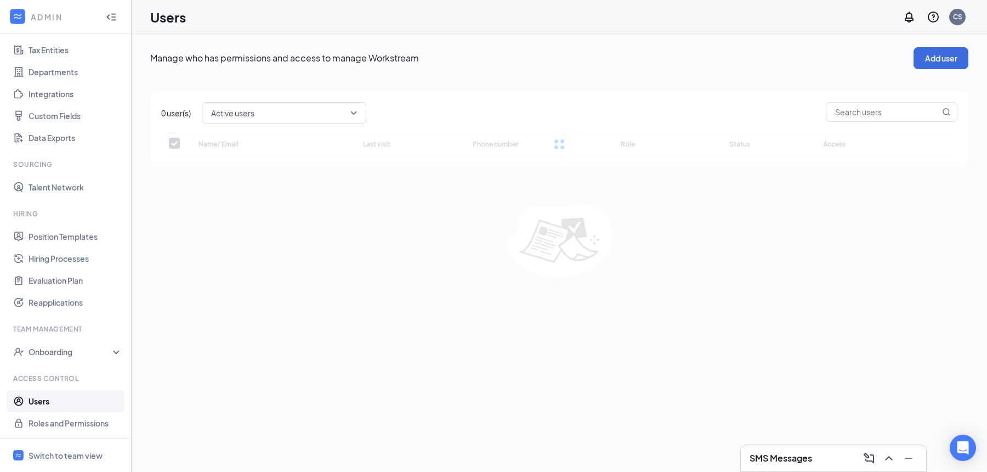
checkbox input "false"
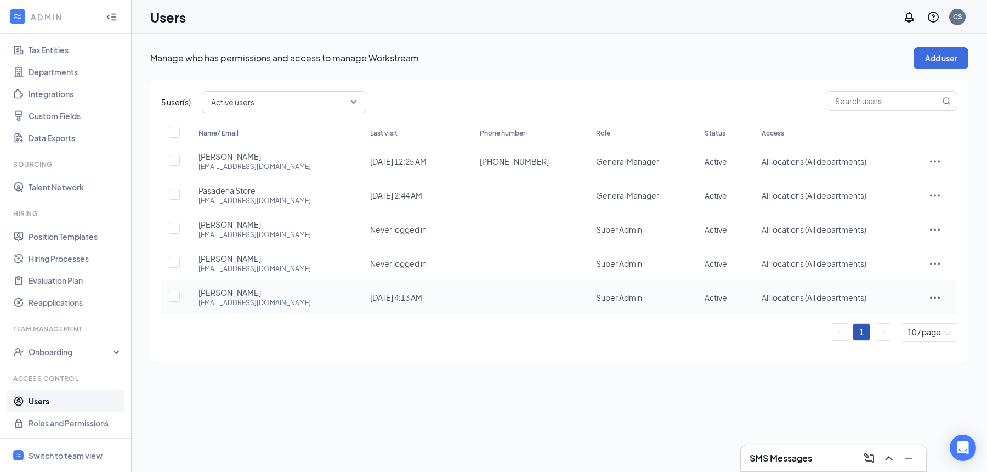
click at [934, 299] on icon "ActionsIcon" at bounding box center [935, 297] width 13 height 13
click at [897, 320] on span "Edit user" at bounding box center [885, 319] width 31 height 10
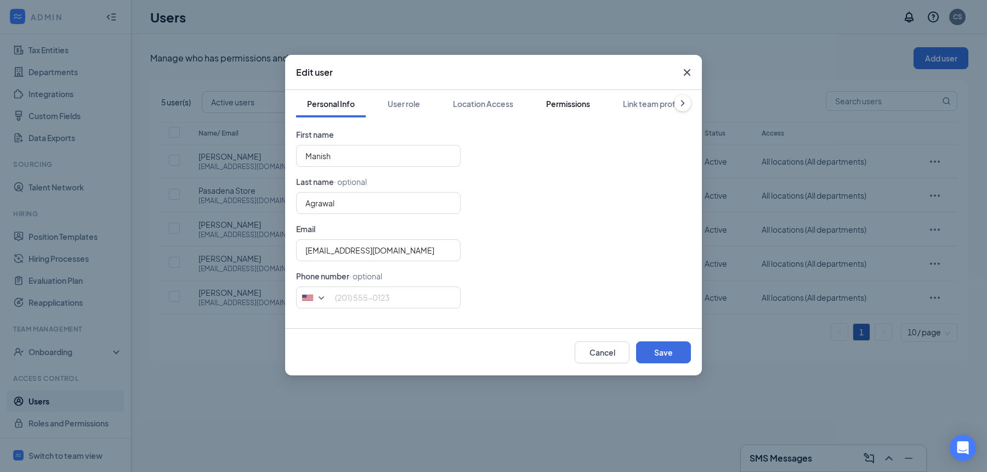
click at [584, 105] on div "Permissions" at bounding box center [568, 103] width 44 height 11
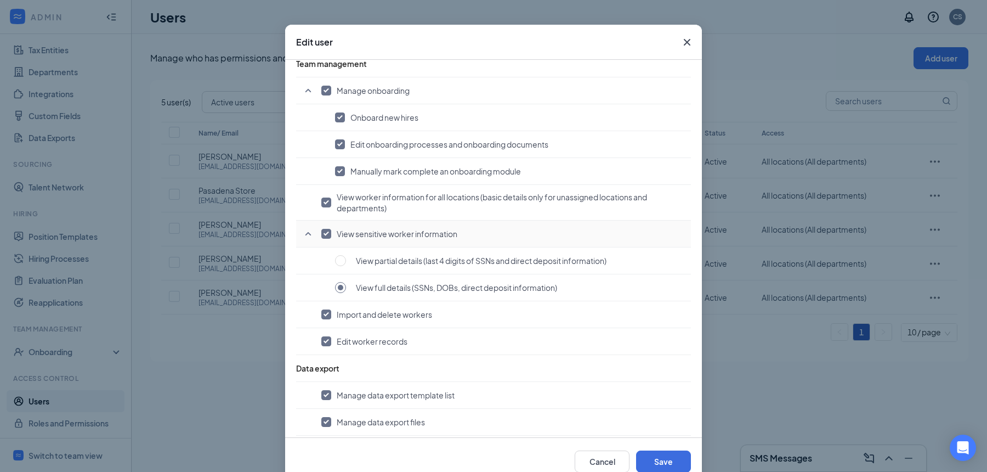
scroll to position [55, 0]
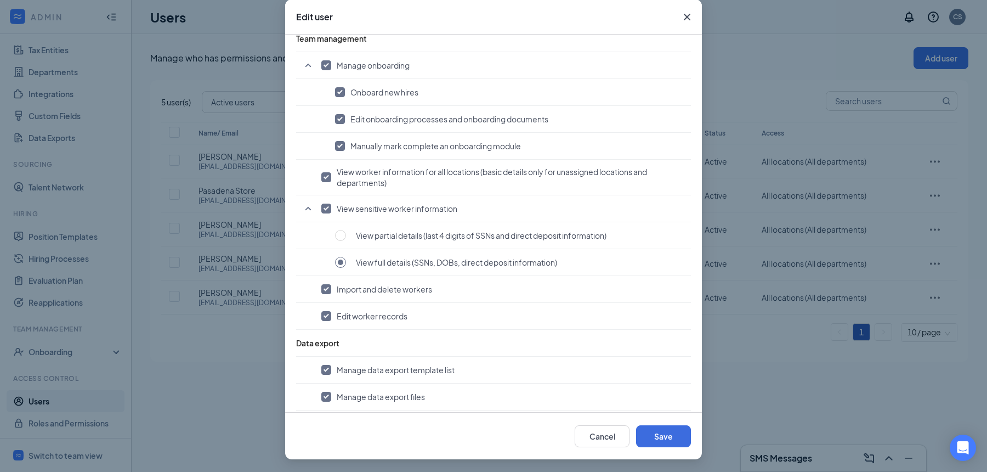
click at [684, 19] on icon "Cross" at bounding box center [687, 17] width 7 height 7
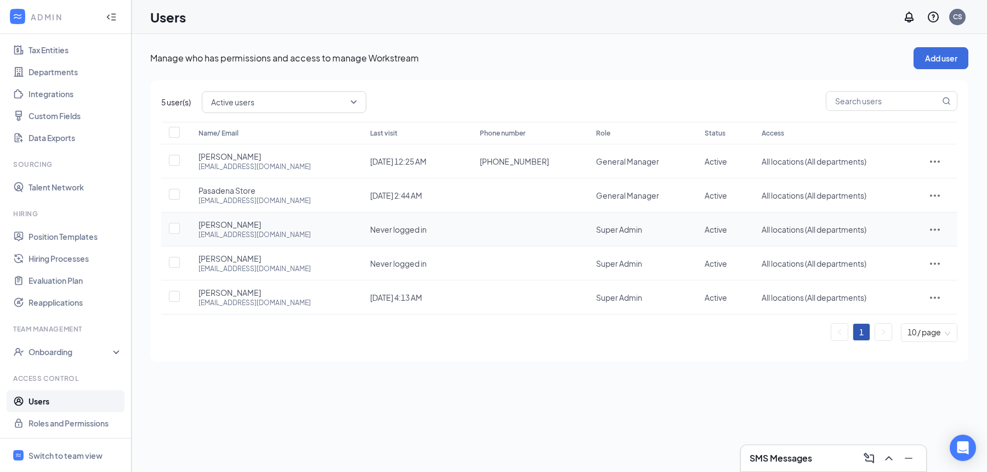
click at [940, 227] on icon "ActionsIcon" at bounding box center [935, 229] width 13 height 13
click at [887, 253] on span "Edit user" at bounding box center [885, 251] width 31 height 10
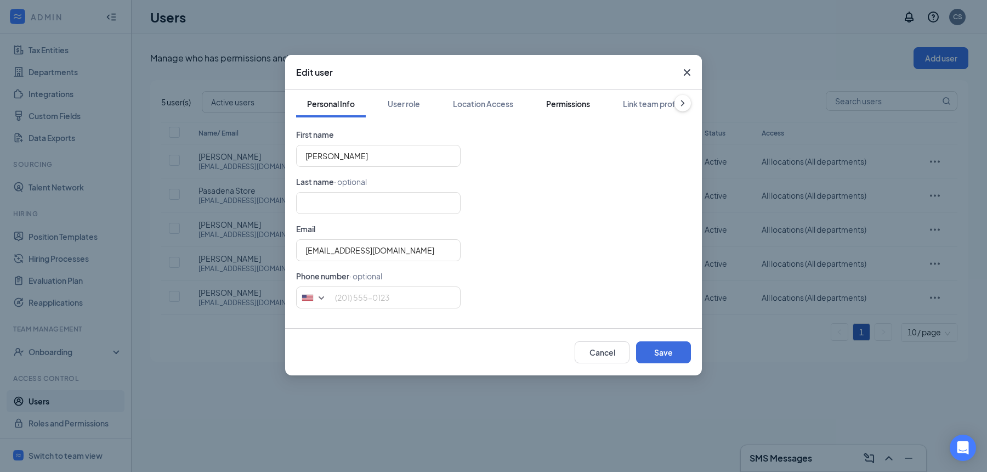
click at [590, 106] on div "Permissions" at bounding box center [568, 103] width 44 height 11
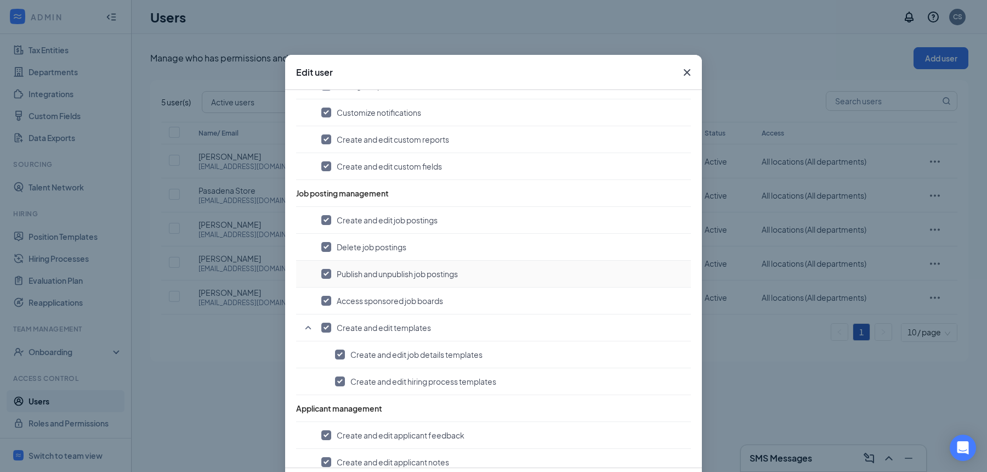
scroll to position [774, 0]
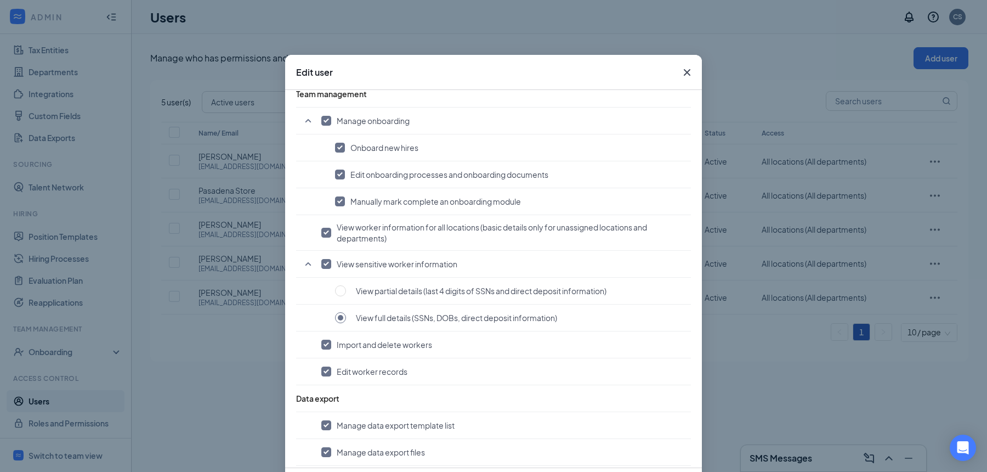
click at [684, 77] on icon "Cross" at bounding box center [687, 72] width 13 height 13
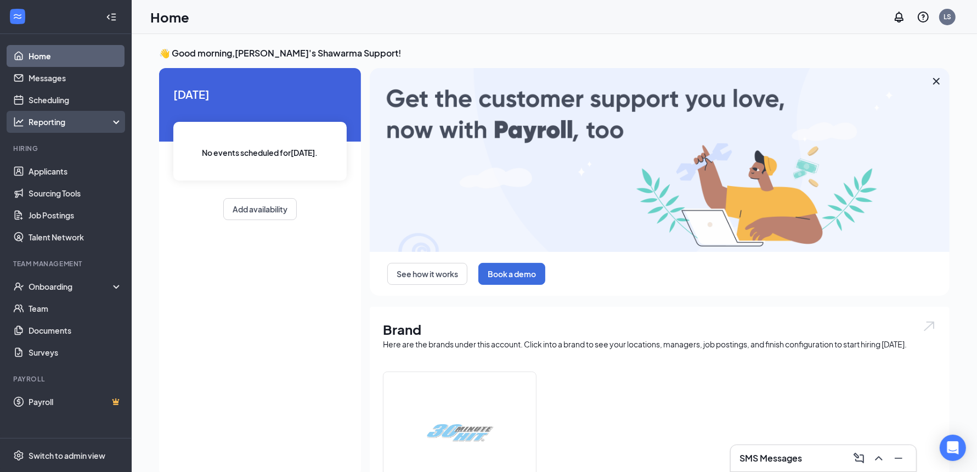
click at [82, 127] on div "Reporting" at bounding box center [76, 121] width 94 height 11
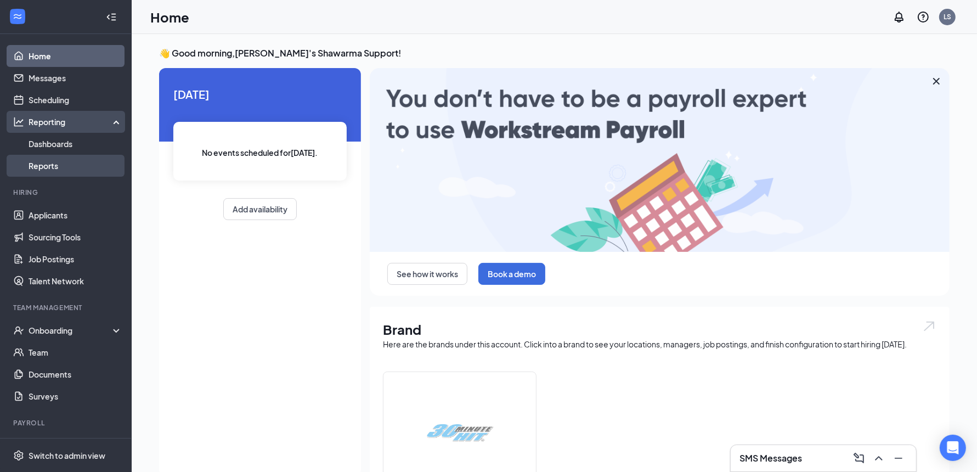
click at [63, 171] on link "Reports" at bounding box center [76, 166] width 94 height 22
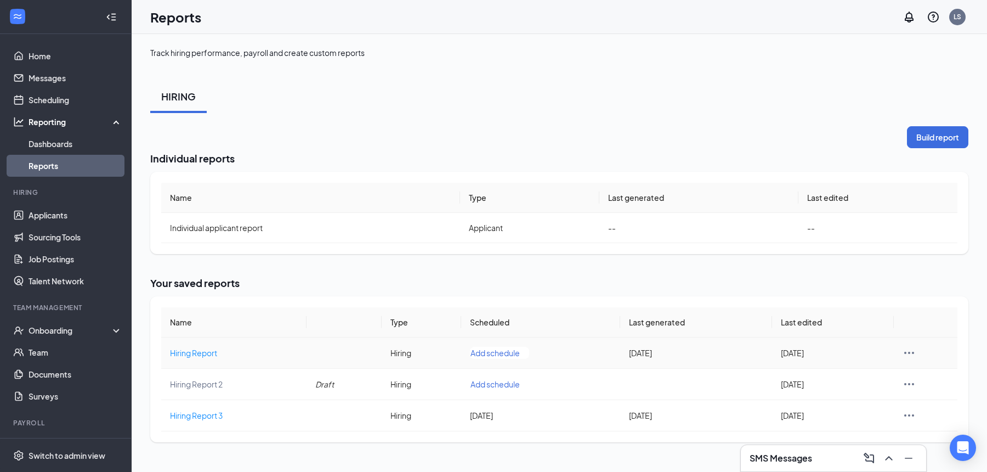
click at [912, 354] on icon "Ellipses" at bounding box center [909, 352] width 13 height 13
click at [930, 255] on div "Build report Individual reports Name Type Last generated Last edited Individual…" at bounding box center [559, 284] width 818 height 316
click at [83, 149] on link "Dashboards" at bounding box center [76, 144] width 94 height 22
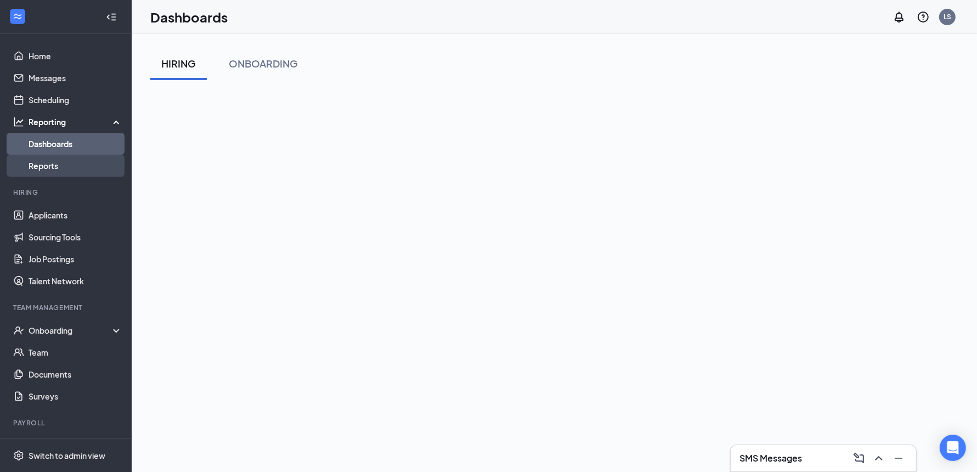
click at [72, 162] on link "Reports" at bounding box center [76, 166] width 94 height 22
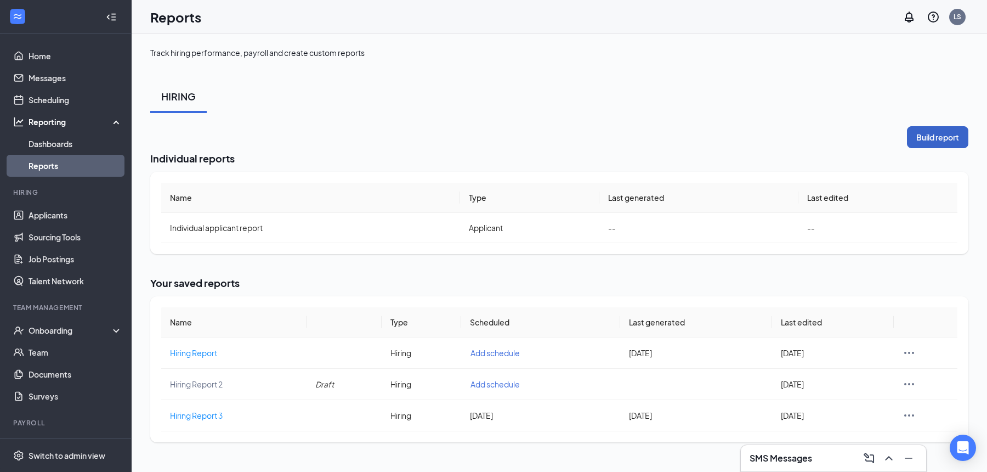
click at [936, 138] on button "Build report" at bounding box center [937, 137] width 61 height 22
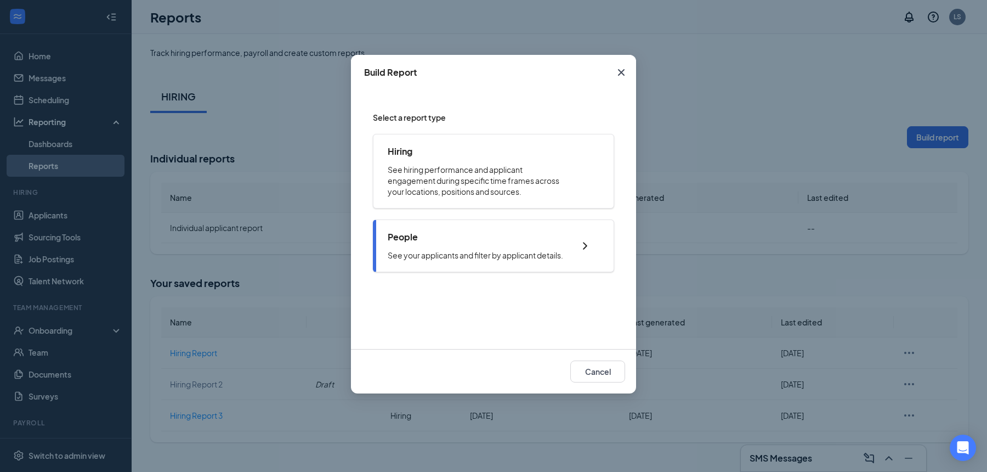
click at [501, 252] on p "See your applicants and filter by applicant details." at bounding box center [476, 255] width 176 height 11
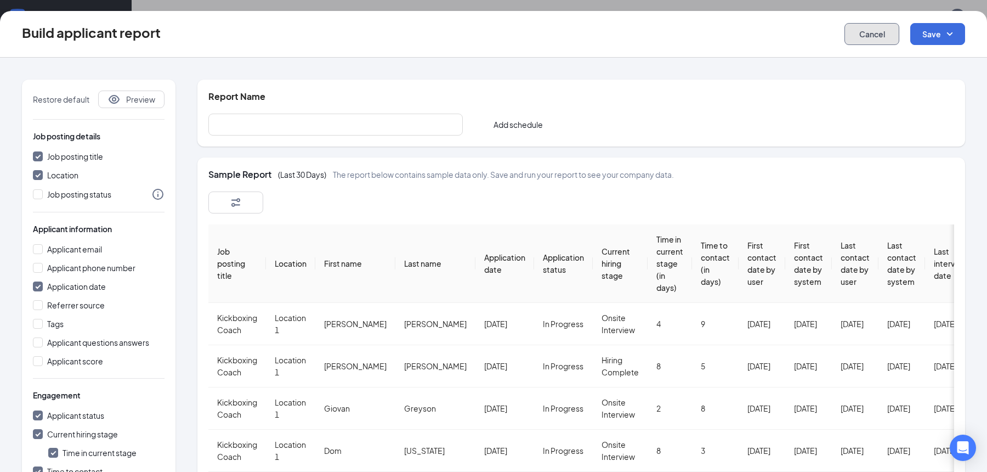
click at [870, 37] on button "Cancel" at bounding box center [872, 34] width 55 height 22
checkbox input "false"
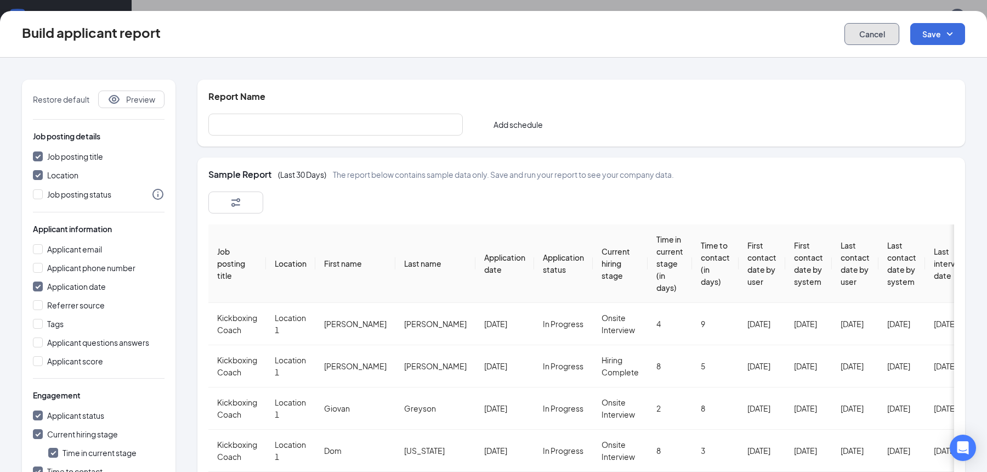
checkbox input "false"
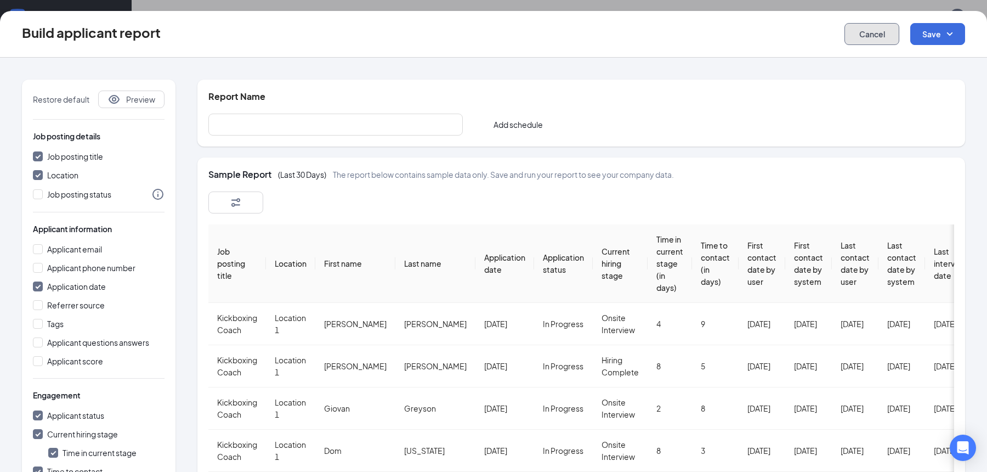
checkbox input "false"
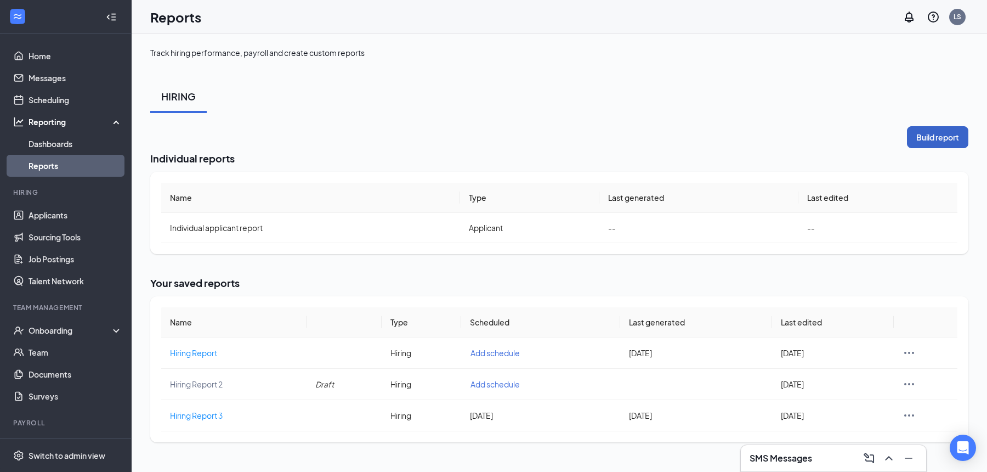
click at [939, 134] on button "Build report" at bounding box center [937, 137] width 61 height 22
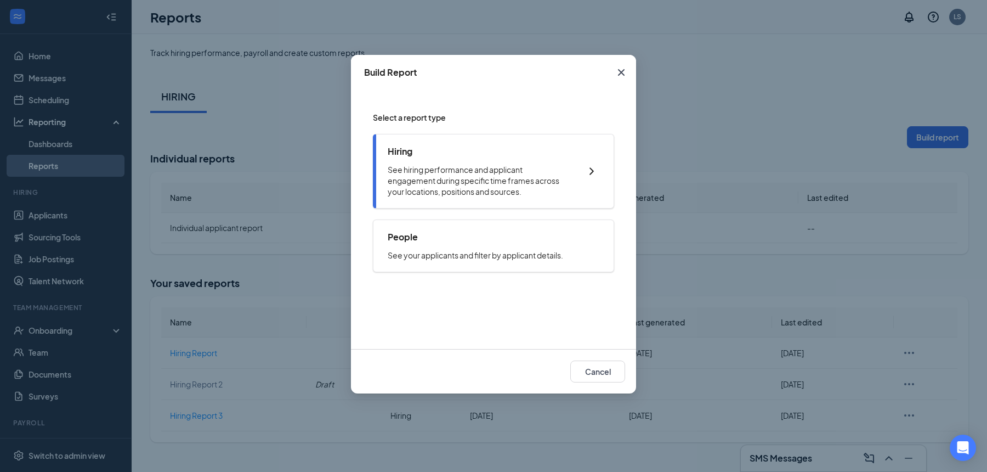
click at [461, 160] on div "Hiring See hiring performance and applicant engagement during specific time fra…" at bounding box center [479, 171] width 182 height 52
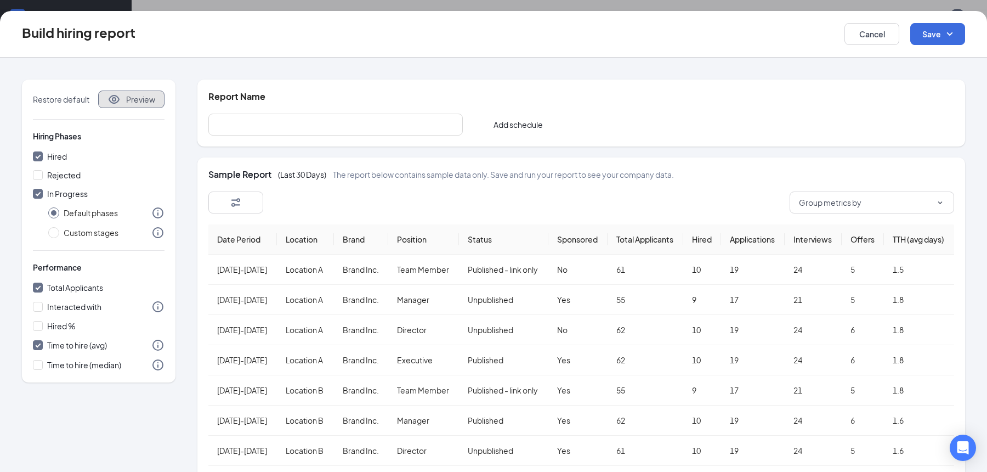
click at [129, 100] on span "Preview" at bounding box center [140, 99] width 29 height 11
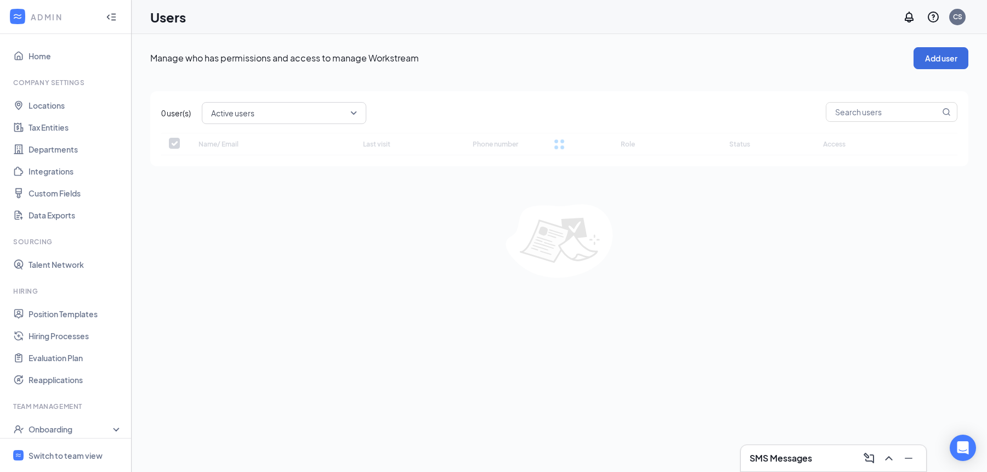
checkbox input "false"
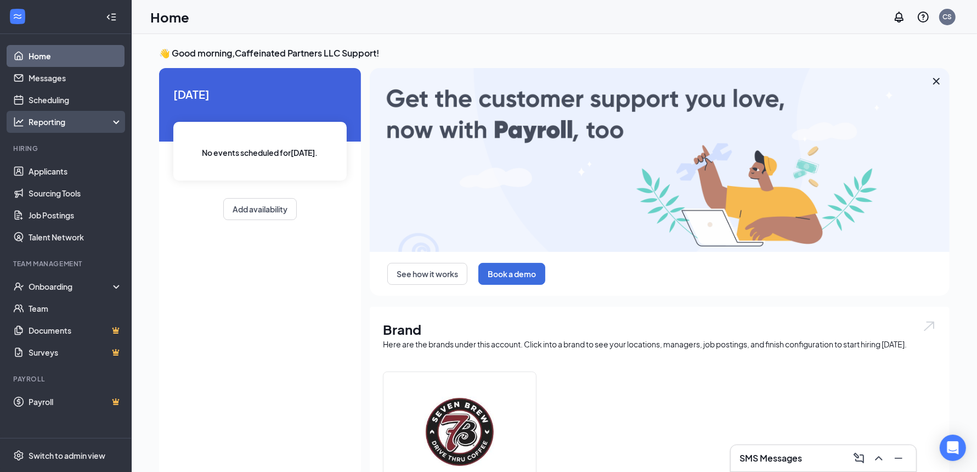
click at [76, 118] on div "Reporting" at bounding box center [76, 121] width 94 height 11
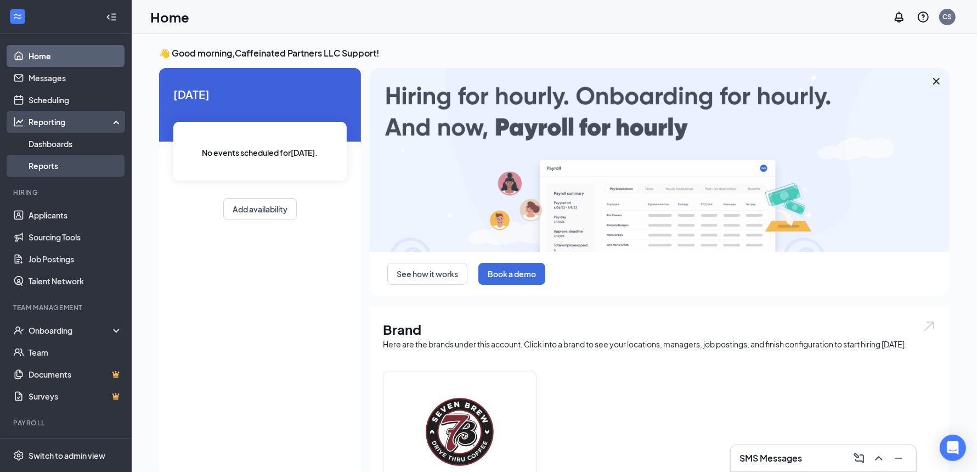
click at [66, 173] on link "Reports" at bounding box center [76, 166] width 94 height 22
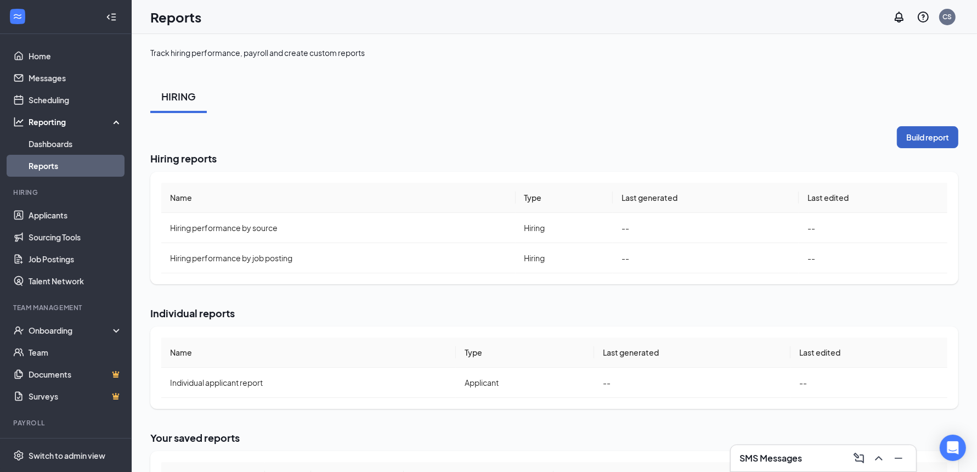
click at [930, 143] on button "Build report" at bounding box center [927, 137] width 61 height 22
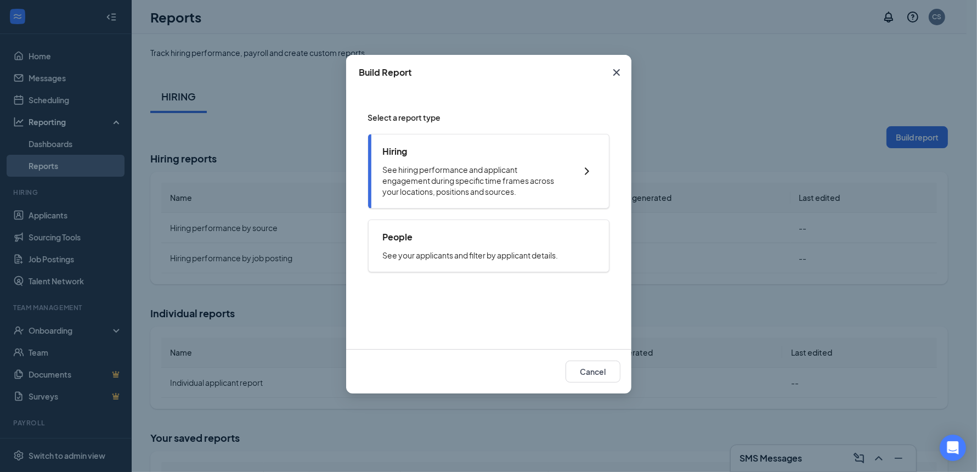
click at [494, 172] on p "See hiring performance and applicant engagement during specific time frames acr…" at bounding box center [474, 180] width 182 height 33
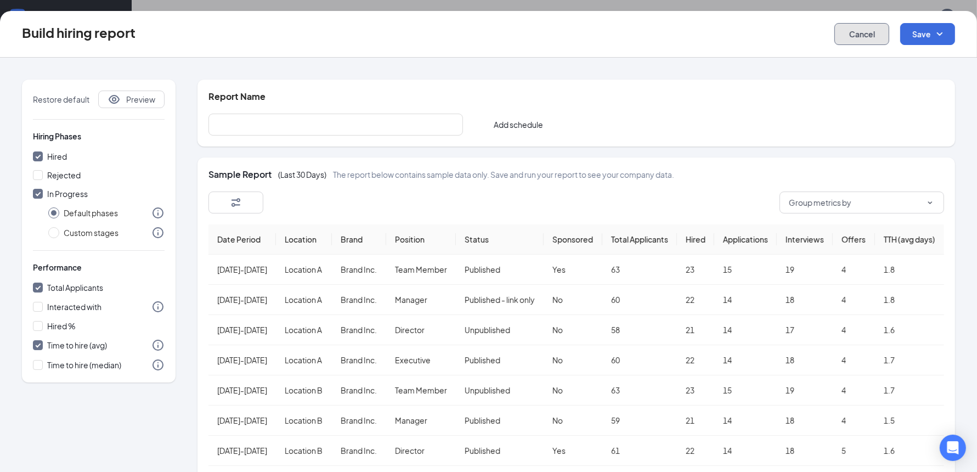
click at [865, 38] on button "Cancel" at bounding box center [861, 34] width 55 height 22
checkbox input "false"
radio input "false"
checkbox input "false"
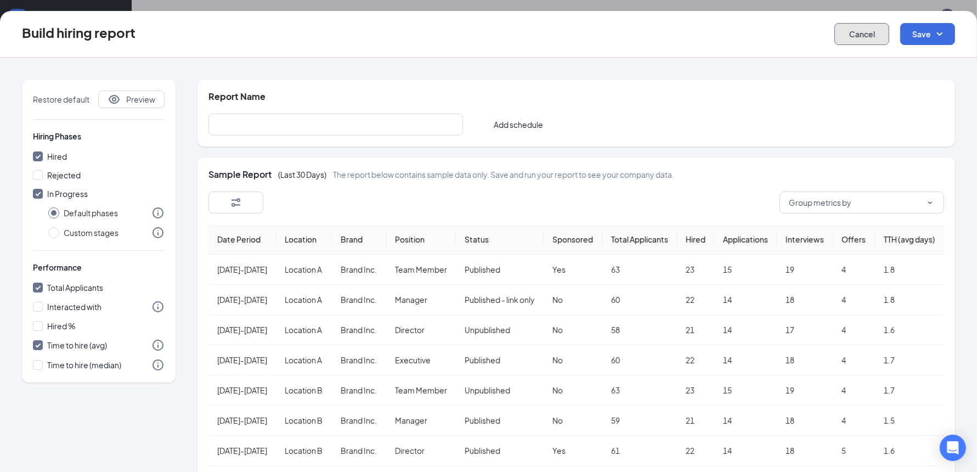
checkbox input "false"
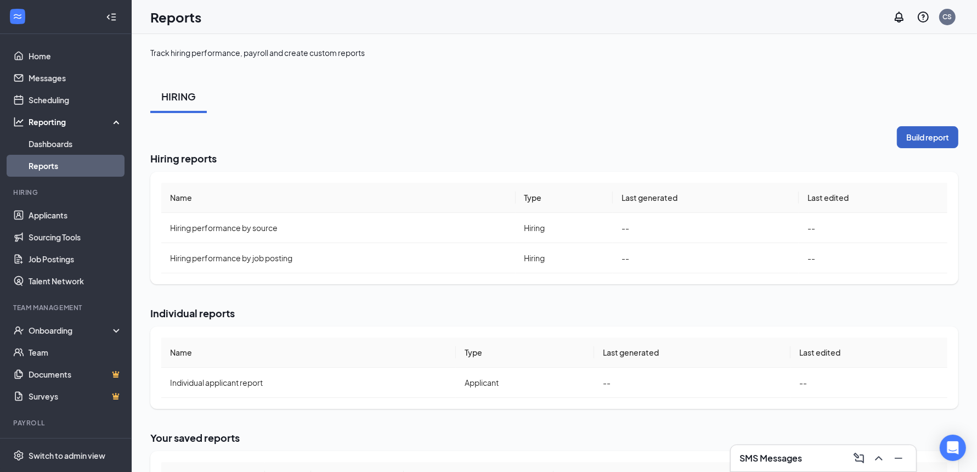
click at [923, 141] on button "Build report" at bounding box center [927, 137] width 61 height 22
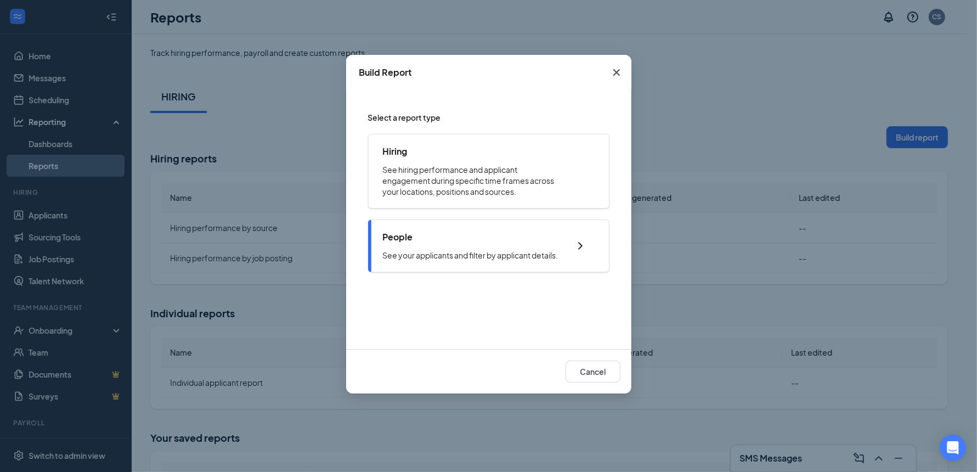
click at [438, 252] on p "See your applicants and filter by applicant details." at bounding box center [471, 255] width 176 height 11
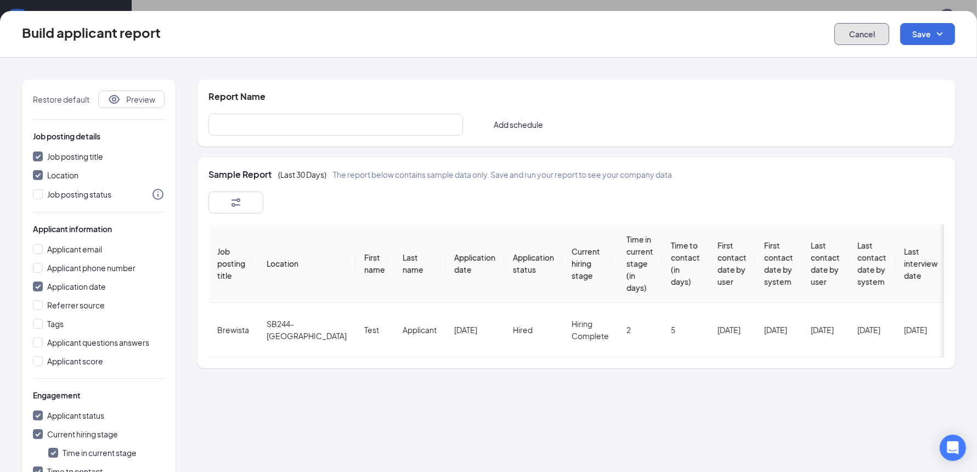
click at [875, 39] on button "Cancel" at bounding box center [861, 34] width 55 height 22
checkbox input "false"
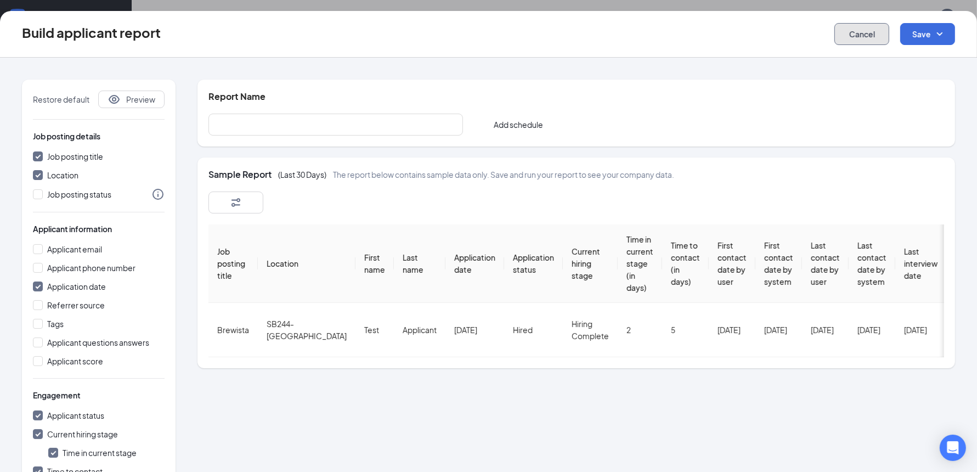
checkbox input "false"
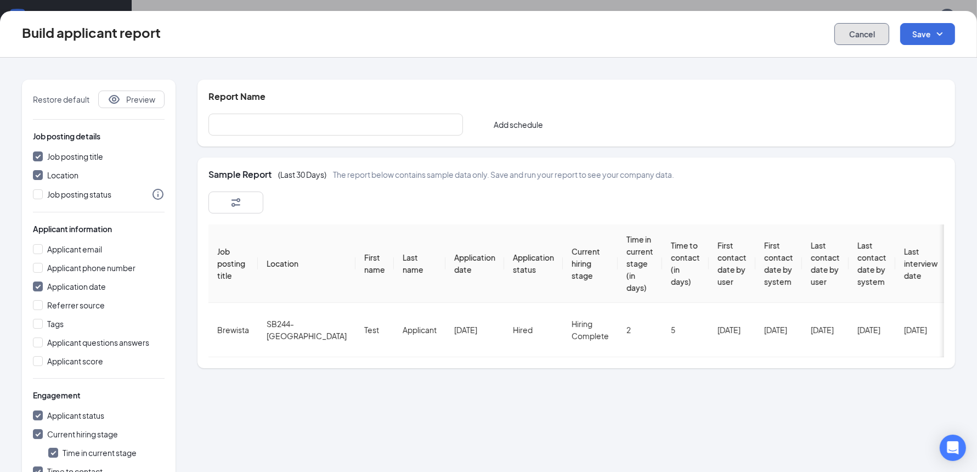
checkbox input "false"
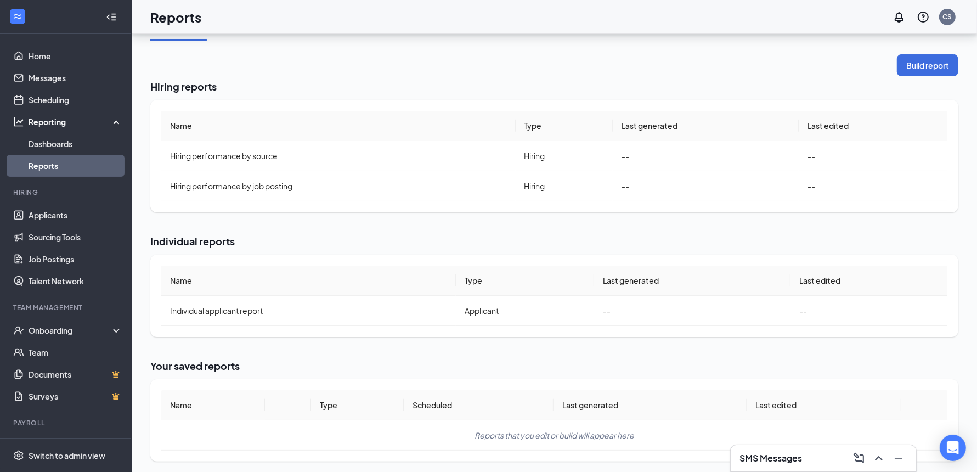
scroll to position [73, 0]
click at [928, 156] on td "--" at bounding box center [873, 155] width 149 height 30
click at [909, 257] on div "Name Type Last generated Last edited Individual applicant report Applicant -- --" at bounding box center [554, 294] width 808 height 82
click at [911, 275] on th "Last edited" at bounding box center [869, 279] width 157 height 30
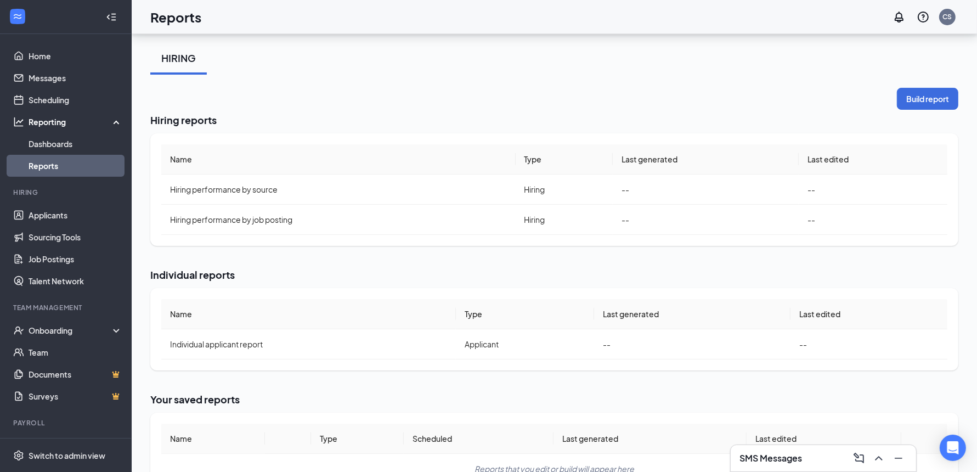
scroll to position [0, 0]
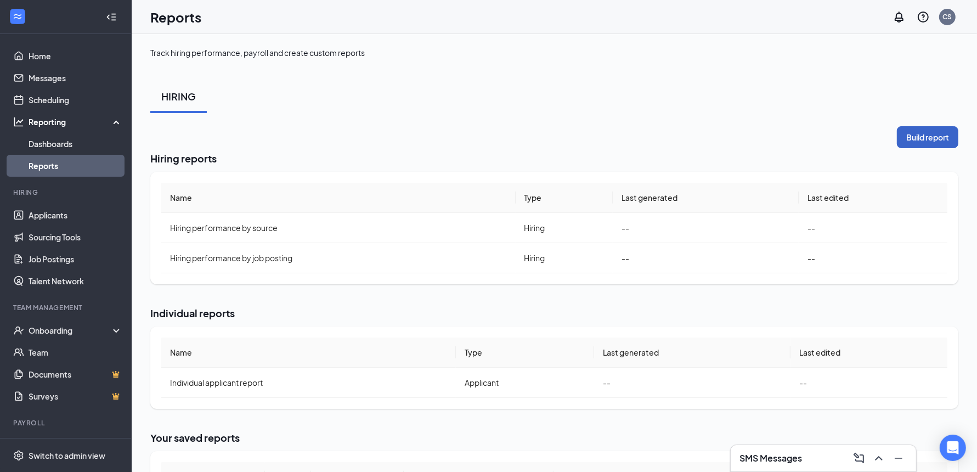
click at [918, 140] on button "Build report" at bounding box center [927, 137] width 61 height 22
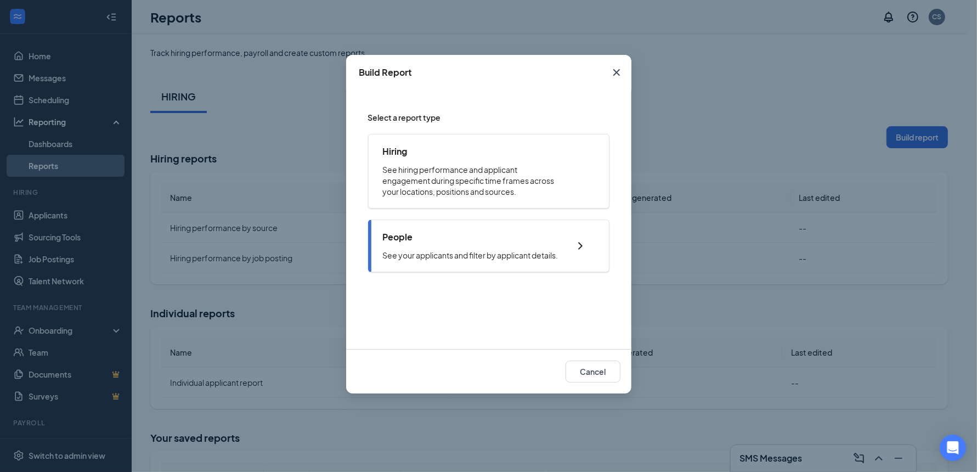
click at [552, 256] on p "See your applicants and filter by applicant details." at bounding box center [471, 255] width 176 height 11
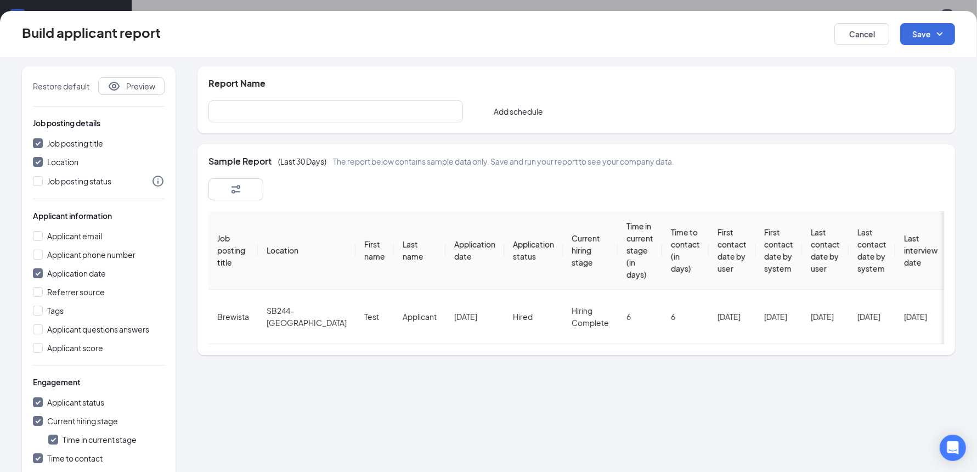
scroll to position [14, 0]
click at [869, 32] on button "Cancel" at bounding box center [861, 34] width 55 height 22
checkbox input "false"
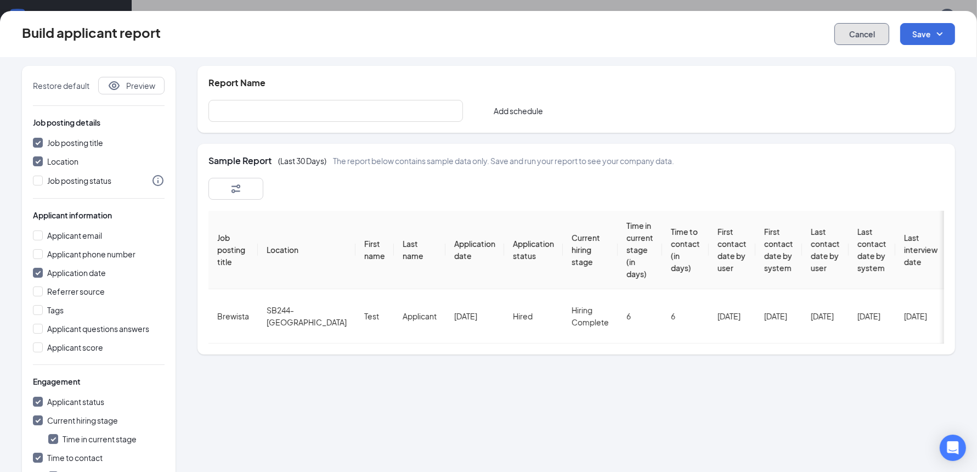
checkbox input "false"
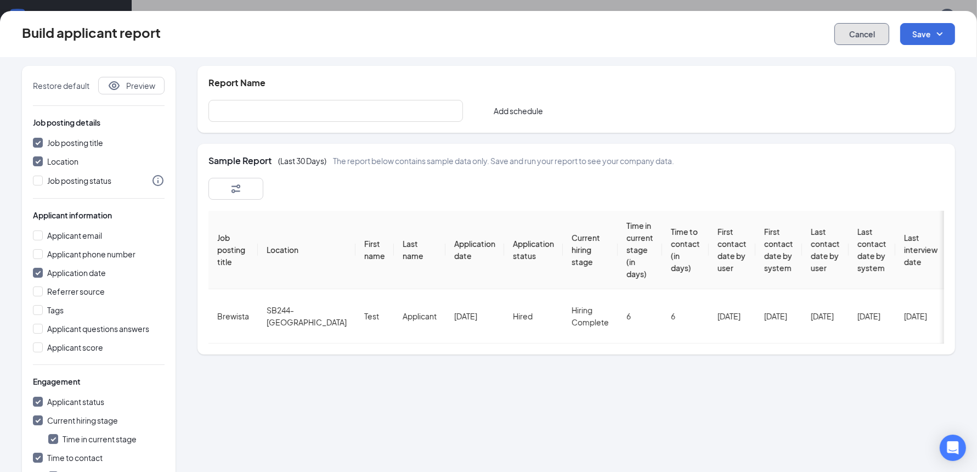
checkbox input "false"
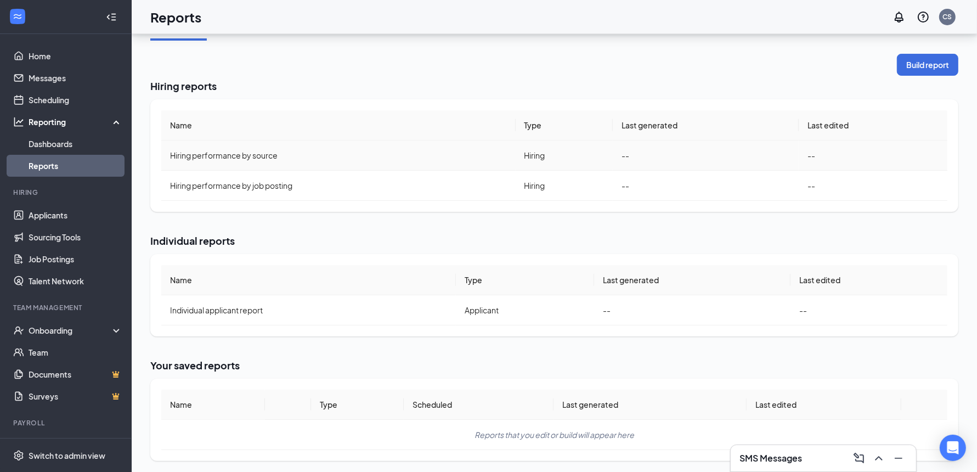
scroll to position [73, 0]
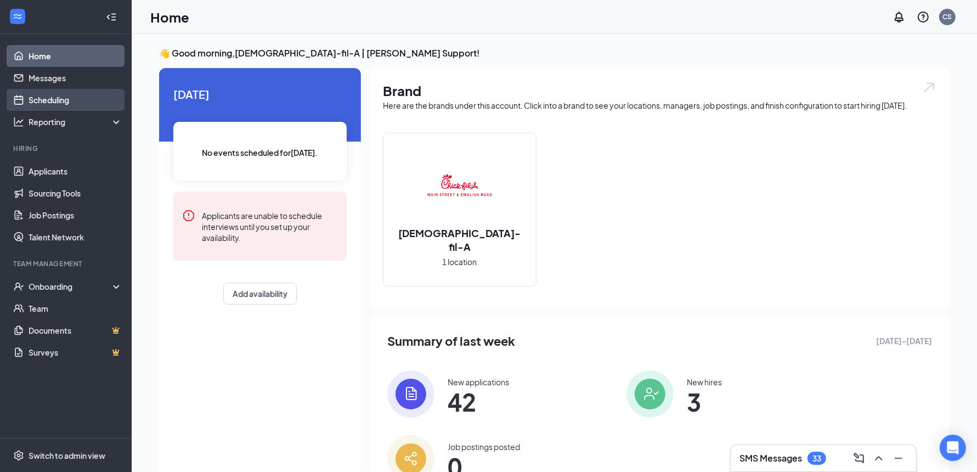
click at [82, 101] on link "Scheduling" at bounding box center [76, 100] width 94 height 22
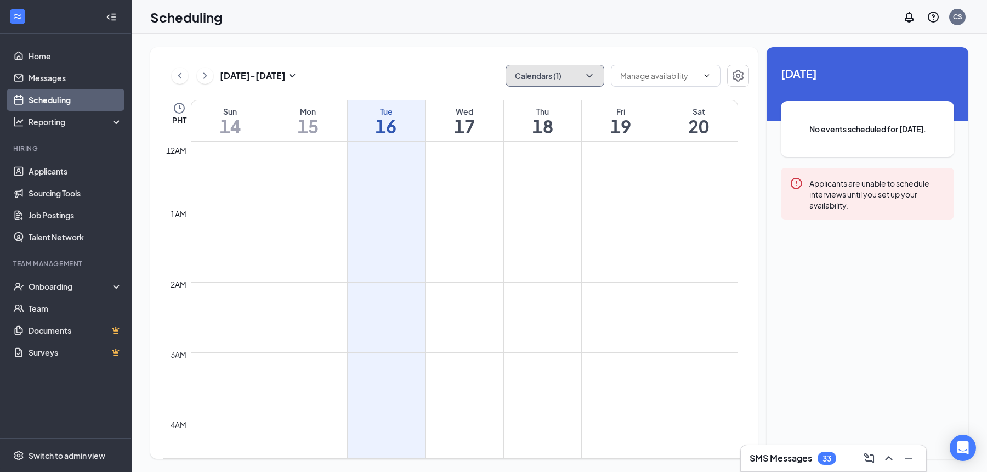
click at [595, 77] on icon "ChevronDown" at bounding box center [589, 75] width 11 height 11
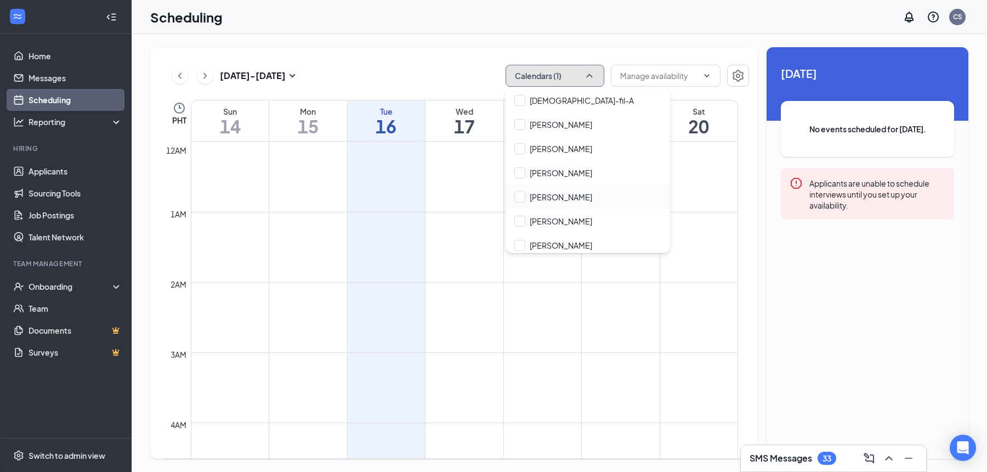
scroll to position [100, 0]
click at [521, 189] on input "[PERSON_NAME]" at bounding box center [554, 193] width 78 height 11
checkbox input "true"
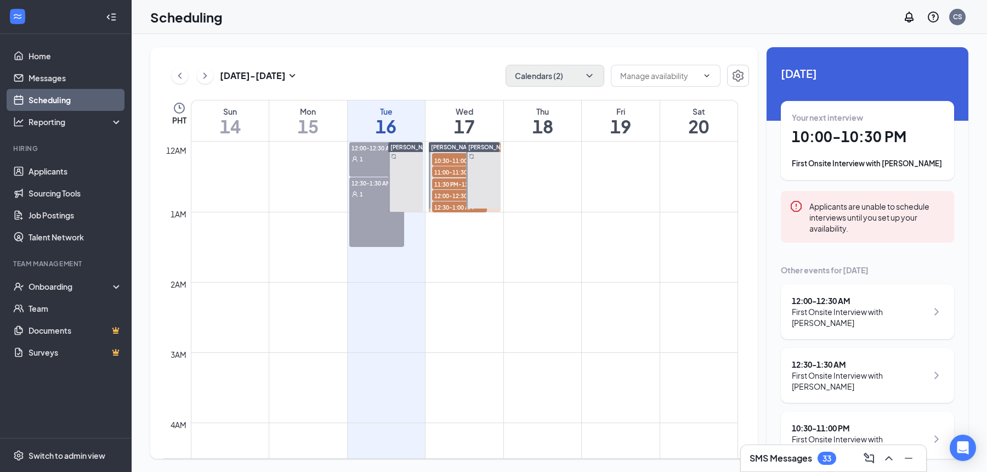
click at [206, 81] on icon "ChevronRight" at bounding box center [205, 75] width 11 height 13
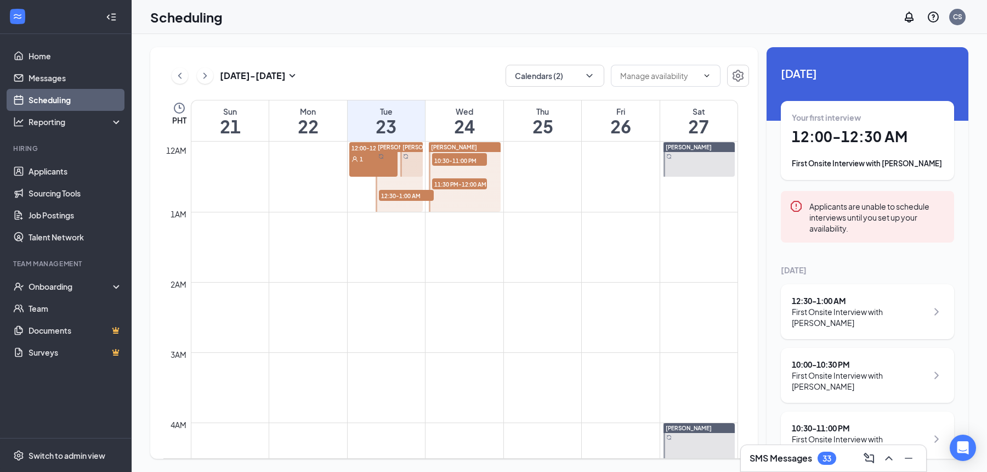
scroll to position [539, 0]
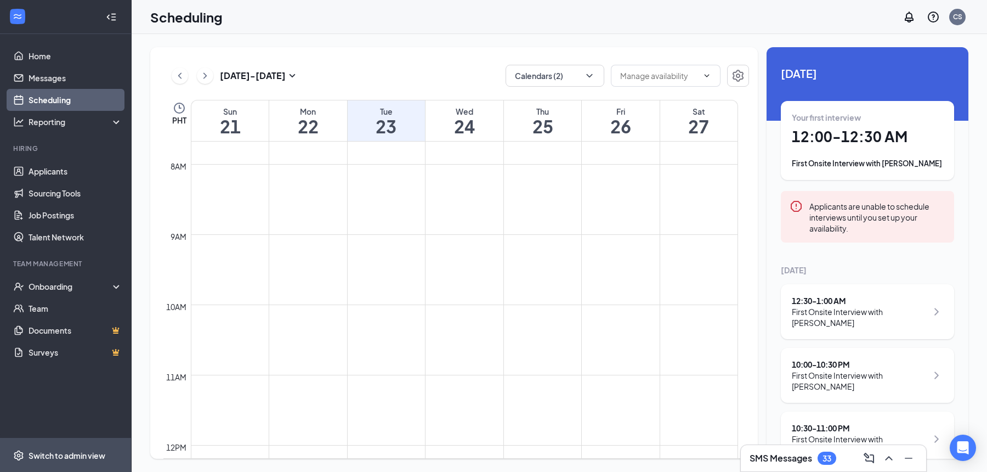
click at [71, 460] on div "Switch to admin view" at bounding box center [67, 455] width 77 height 11
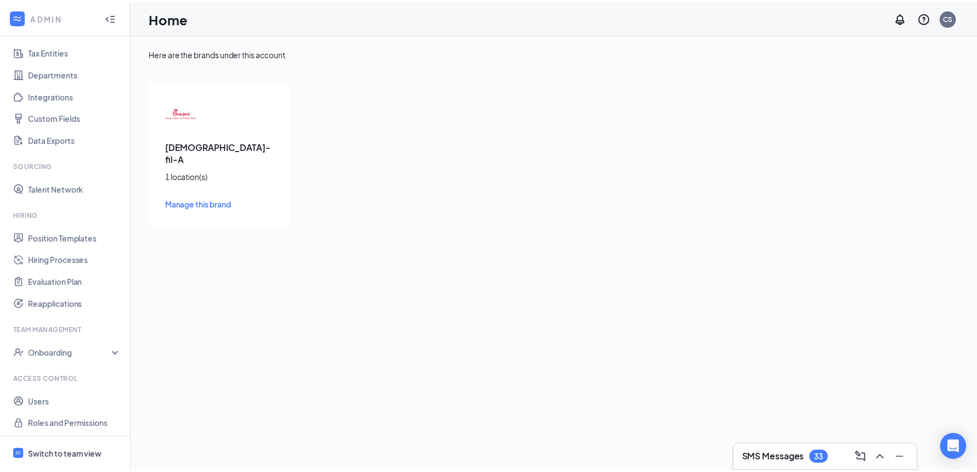
scroll to position [77, 0]
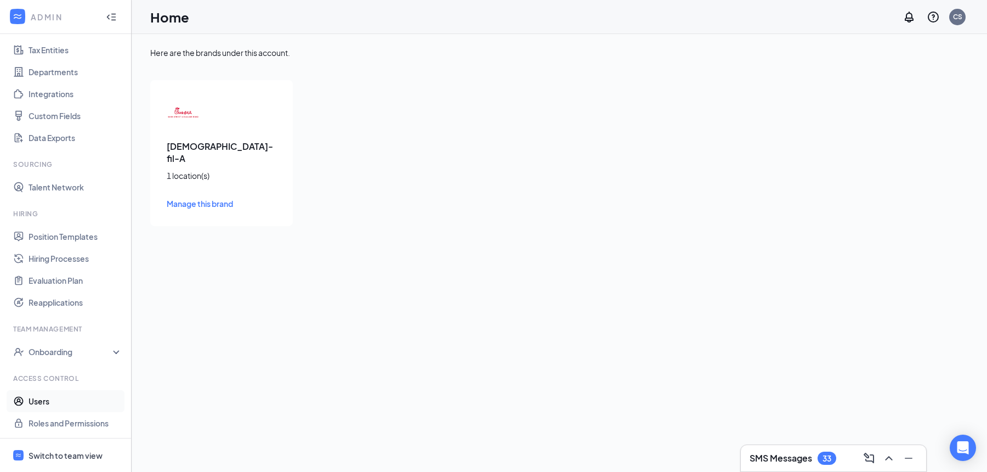
click at [63, 402] on link "Users" at bounding box center [76, 401] width 94 height 22
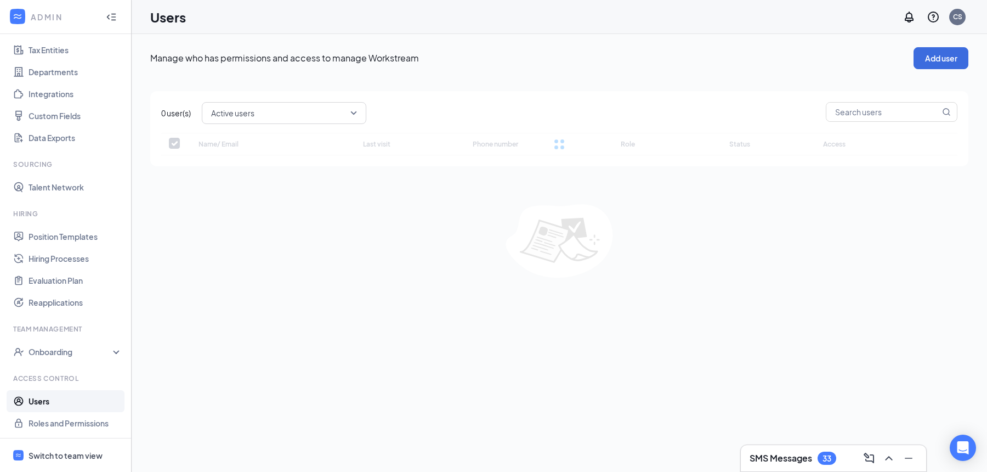
checkbox input "false"
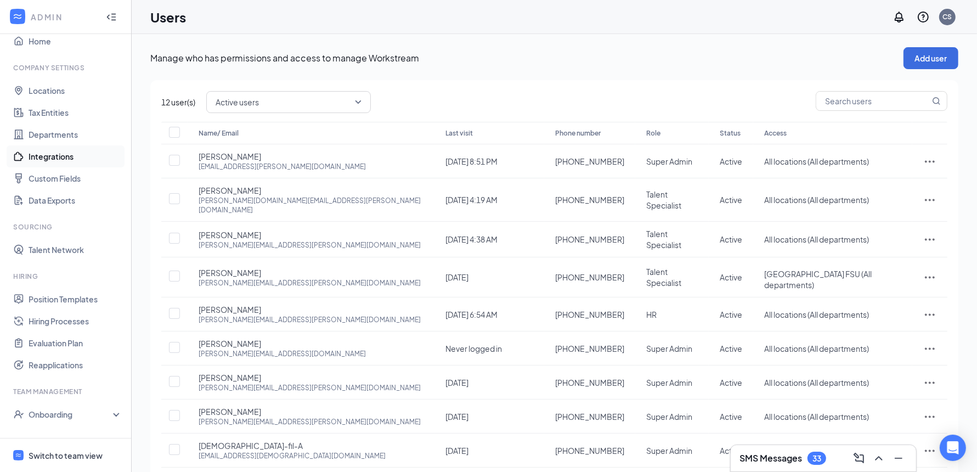
scroll to position [15, 0]
click at [69, 324] on link "Hiring Processes" at bounding box center [76, 320] width 94 height 22
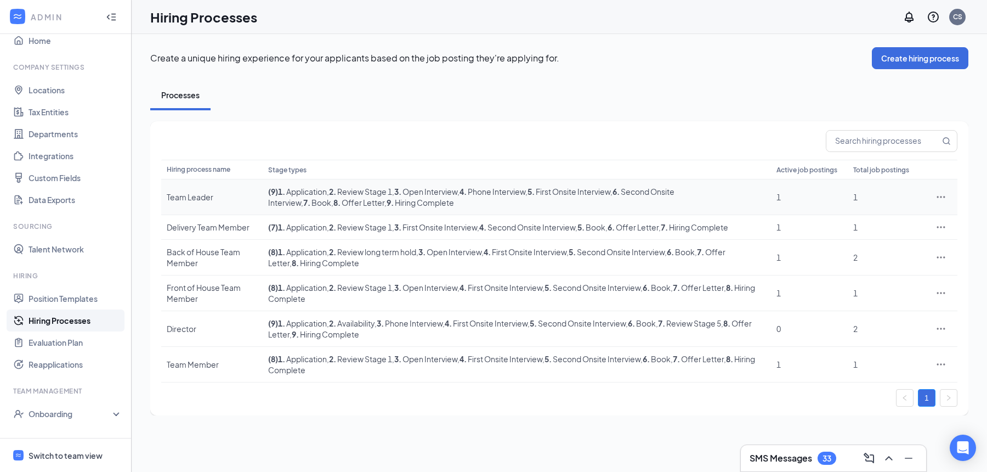
click at [945, 199] on icon "Ellipses" at bounding box center [941, 196] width 11 height 11
click at [879, 221] on span "Edit" at bounding box center [891, 218] width 94 height 12
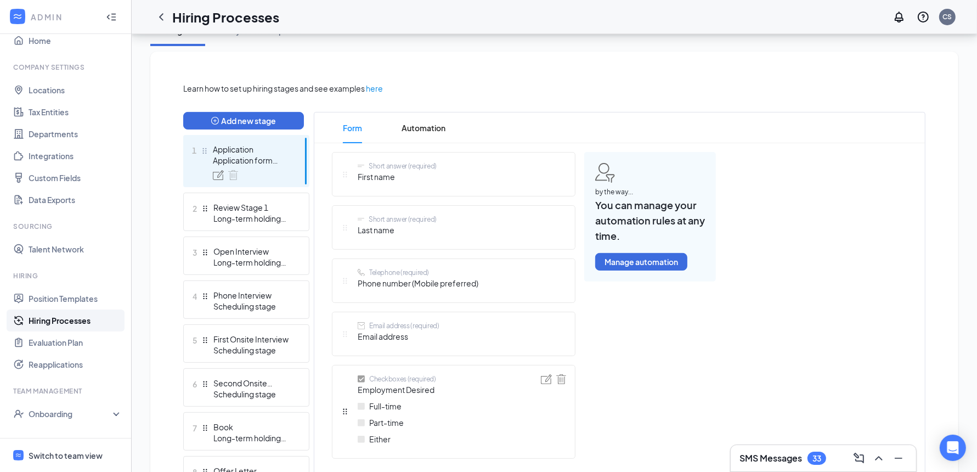
scroll to position [268, 0]
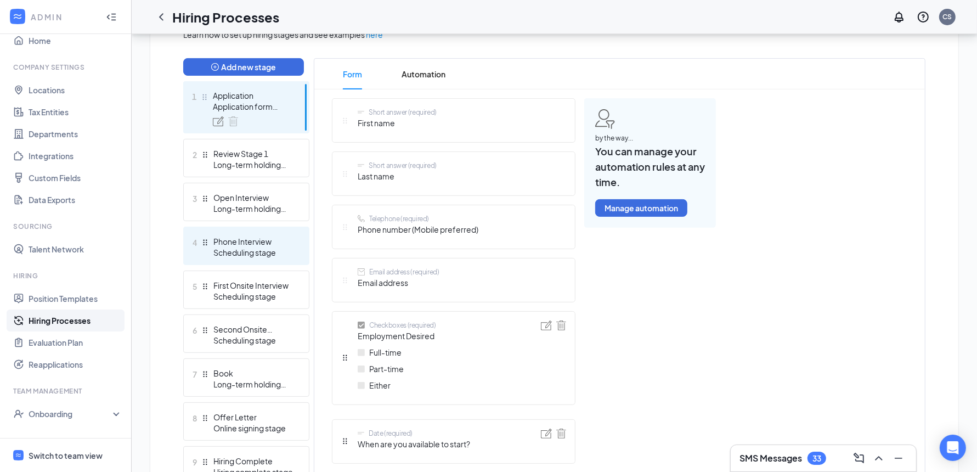
click at [252, 257] on div "Scheduling stage" at bounding box center [253, 252] width 80 height 11
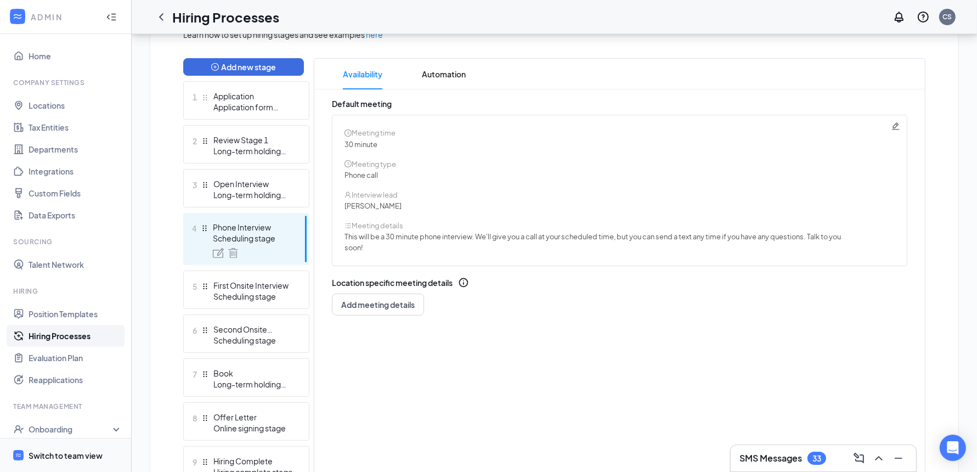
click at [80, 454] on div "Switch to team view" at bounding box center [66, 455] width 74 height 11
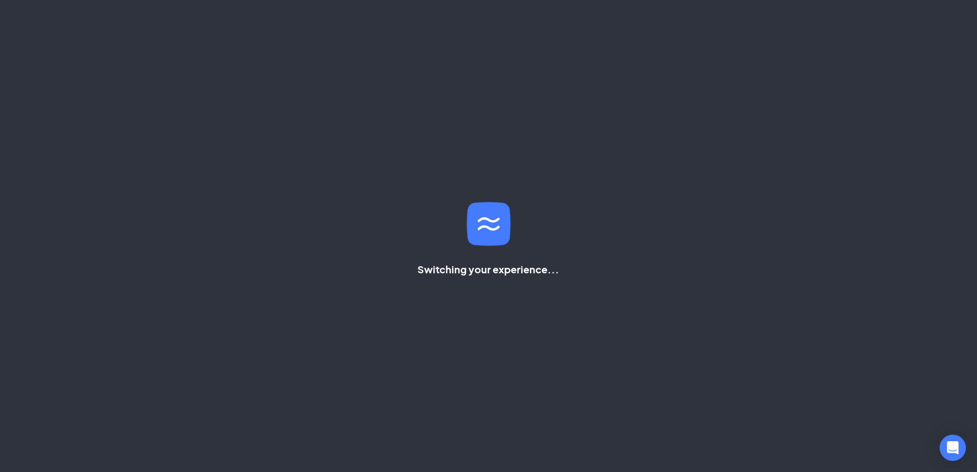
scroll to position [53, 0]
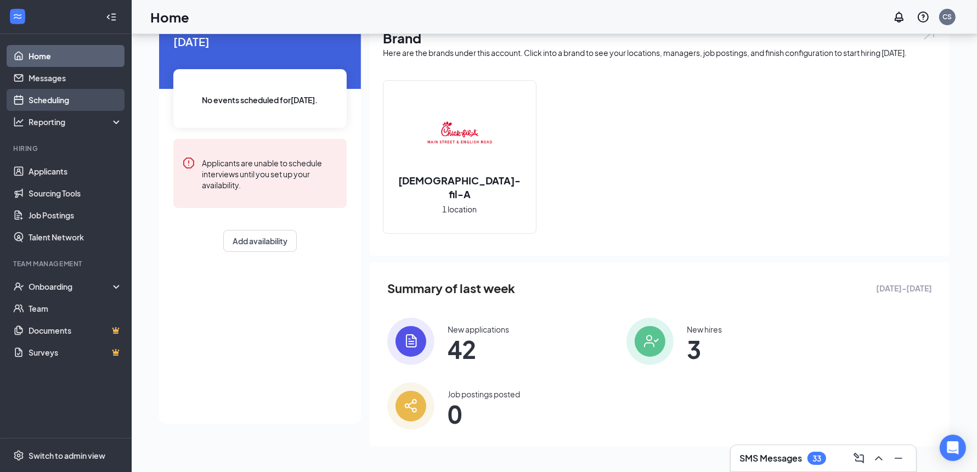
click at [70, 103] on link "Scheduling" at bounding box center [76, 100] width 94 height 22
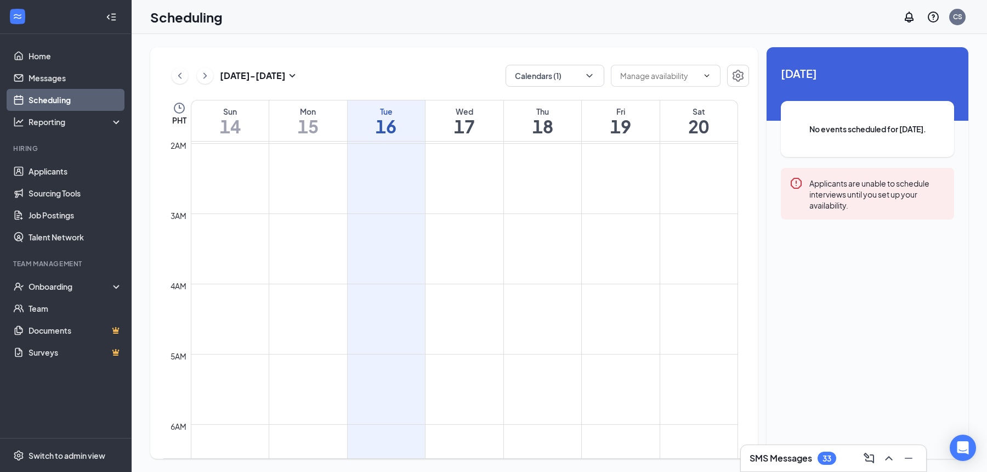
scroll to position [108, 0]
click at [708, 82] on span at bounding box center [666, 76] width 110 height 22
click at [709, 80] on span at bounding box center [666, 76] width 110 height 22
click at [678, 78] on input "text" at bounding box center [659, 76] width 78 height 12
click at [574, 77] on button "Calendars (1)" at bounding box center [555, 76] width 99 height 22
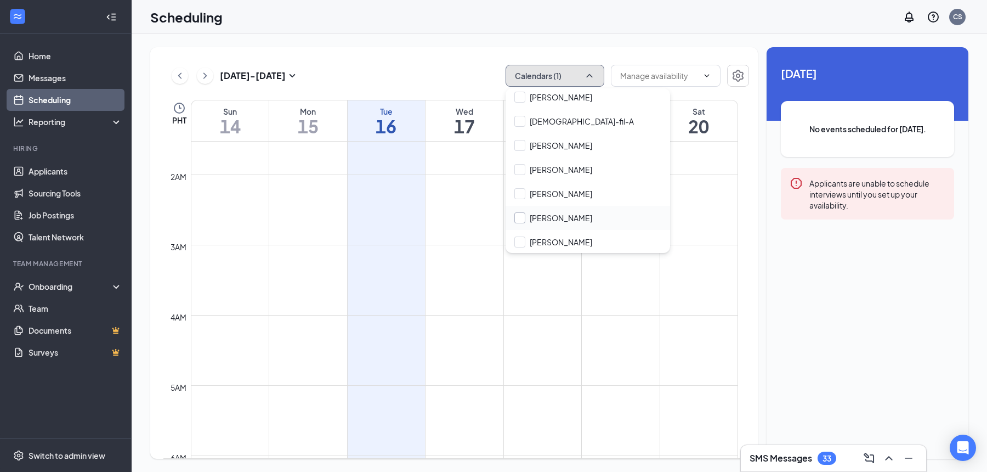
scroll to position [76, 0]
click at [521, 214] on input "Katelyn Ackley" at bounding box center [554, 217] width 78 height 11
checkbox input "true"
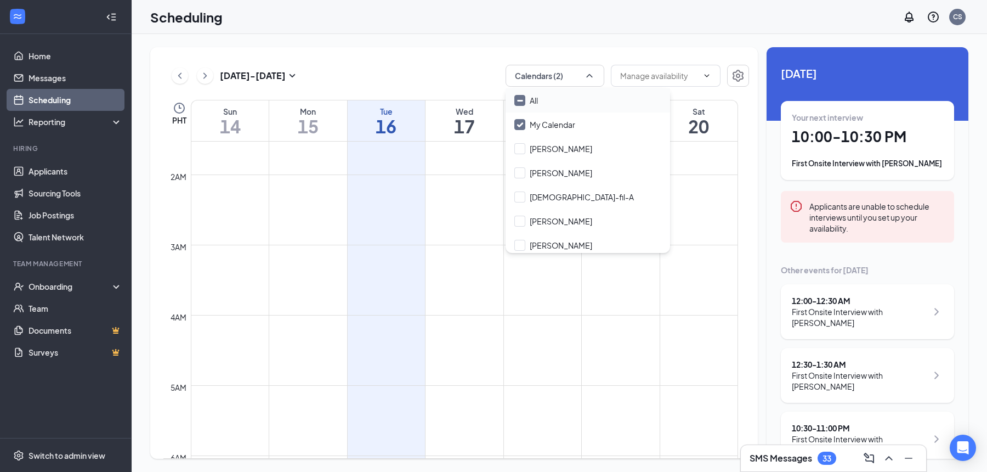
click at [521, 99] on input "All" at bounding box center [527, 100] width 24 height 11
checkbox input "true"
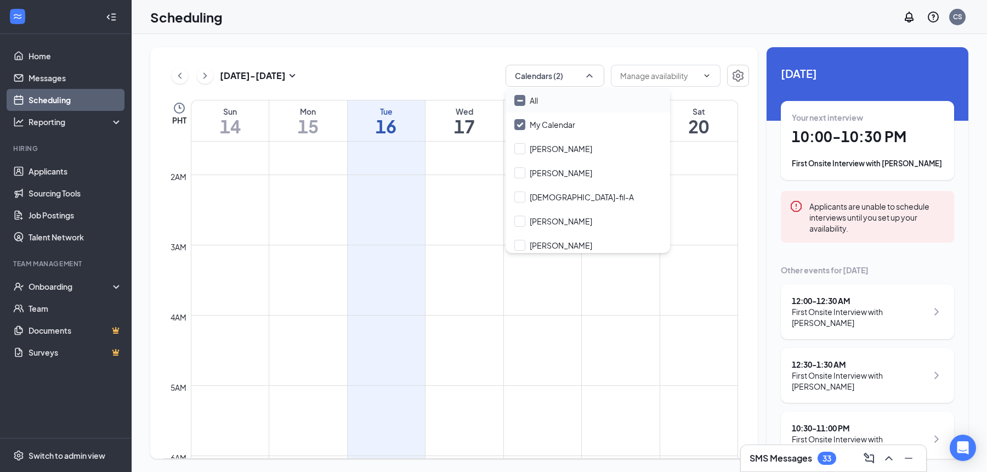
checkbox input "true"
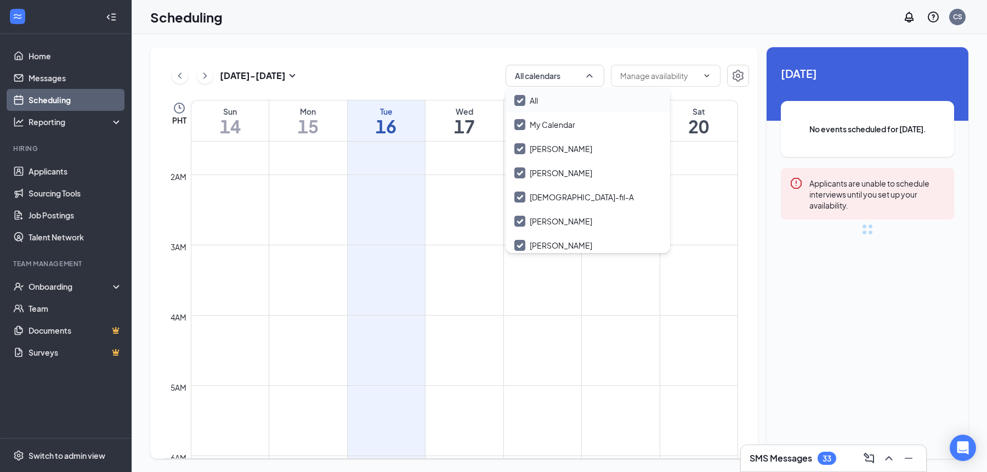
click at [518, 91] on div "All" at bounding box center [588, 100] width 165 height 24
checkbox input "false"
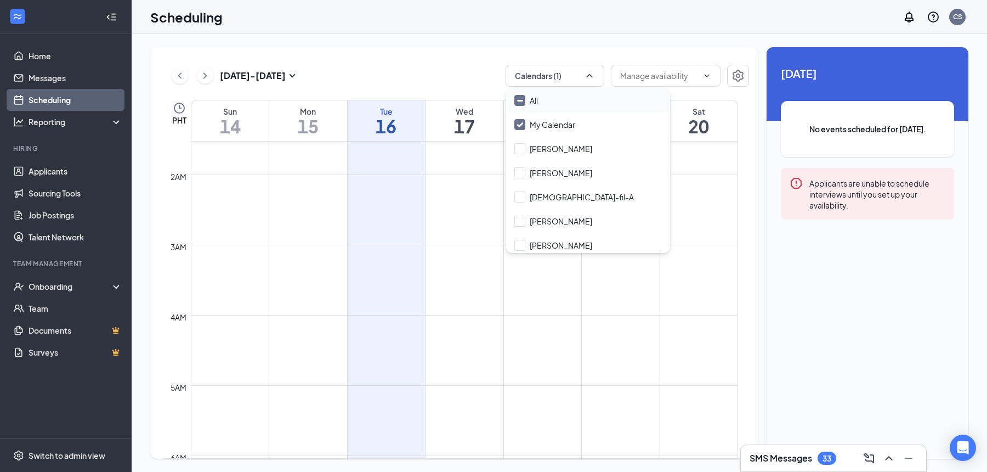
checkbox input "false"
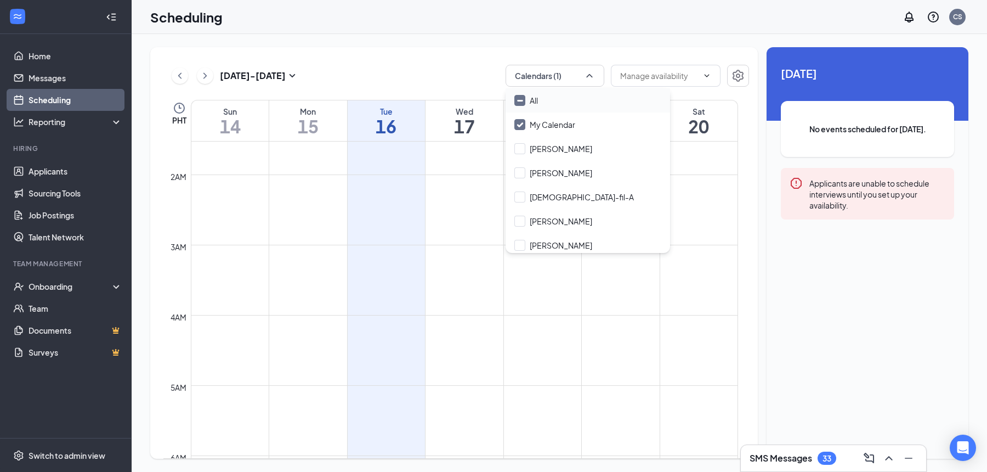
checkbox input "false"
click at [525, 126] on input "My Calendar" at bounding box center [545, 124] width 61 height 11
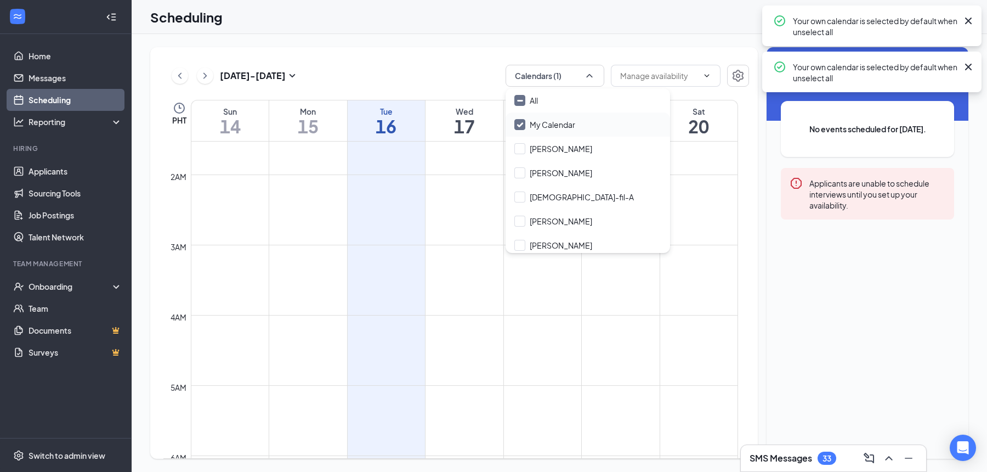
click at [520, 121] on input "My Calendar" at bounding box center [545, 124] width 61 height 11
checkbox input "true"
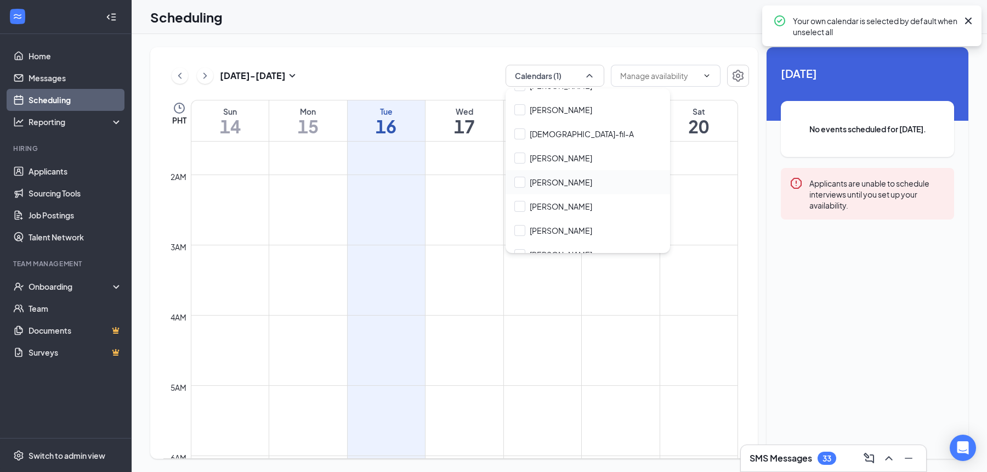
scroll to position [63, 0]
click at [527, 228] on input "Katelyn Ackley" at bounding box center [554, 230] width 78 height 11
checkbox input "true"
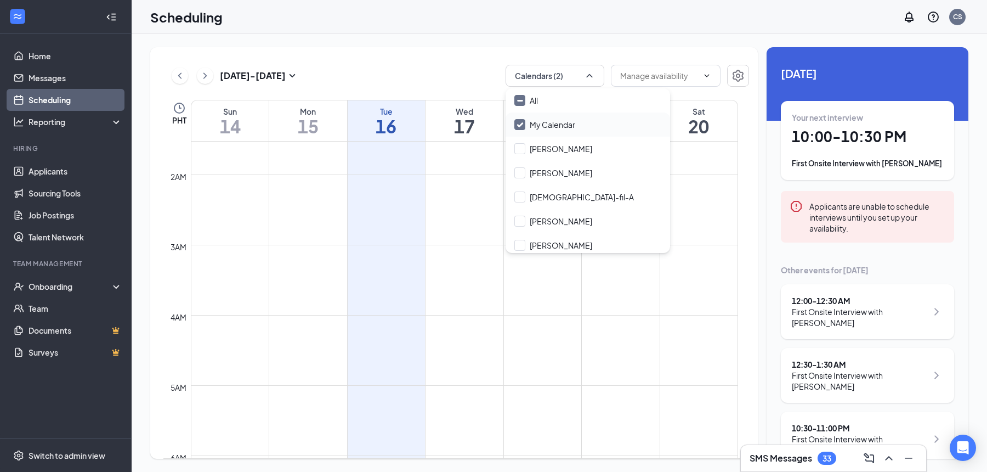
click at [526, 128] on input "My Calendar" at bounding box center [545, 124] width 61 height 11
checkbox input "false"
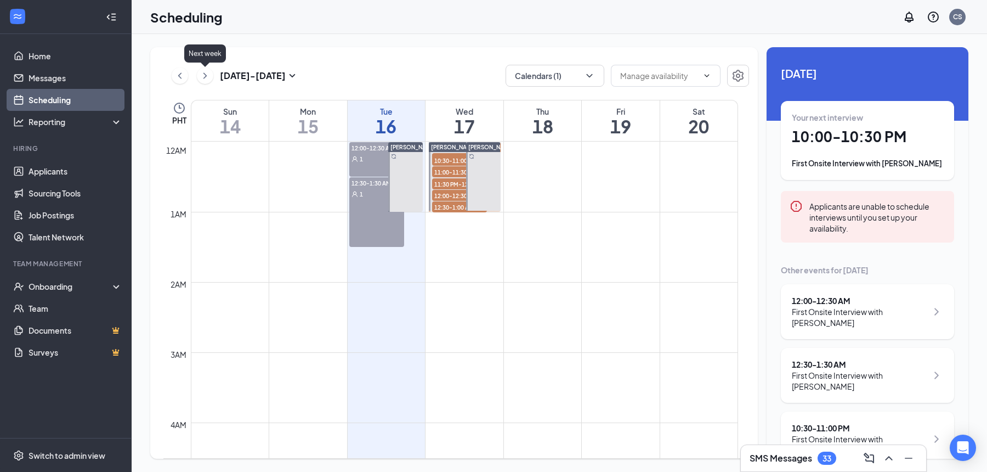
click at [210, 77] on icon "ChevronRight" at bounding box center [205, 75] width 11 height 13
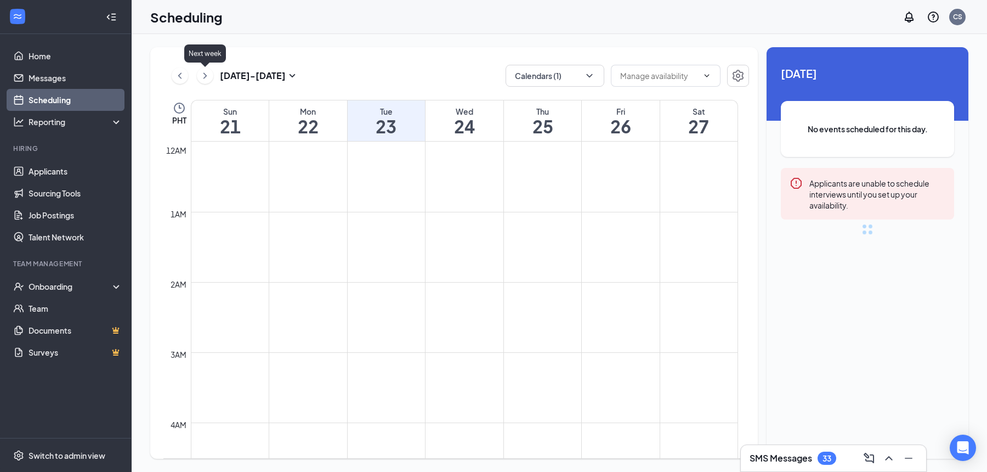
scroll to position [539, 0]
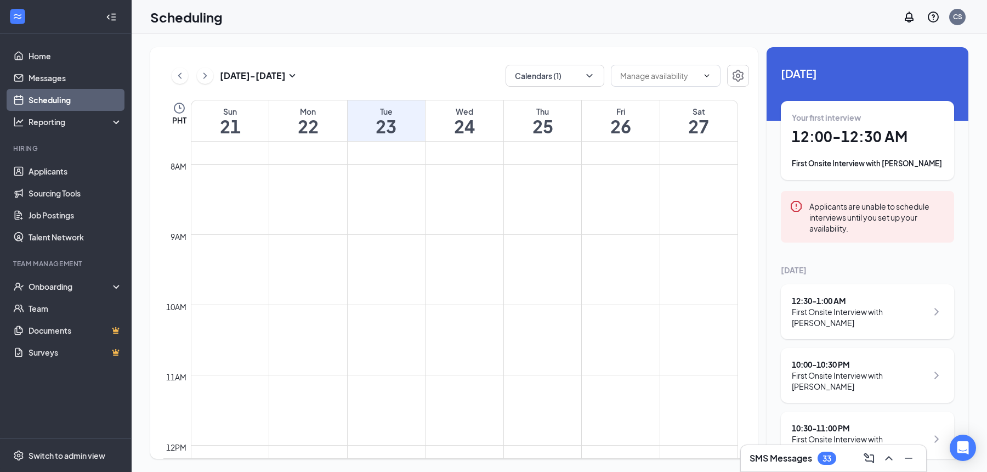
drag, startPoint x: 750, startPoint y: 275, endPoint x: 748, endPoint y: 246, distance: 29.2
click at [757, 222] on div "Sep 21 - Sep 27 Calendars (1) Delete all availability PHT Sun 21 Mon 22 Tue 23 …" at bounding box center [454, 252] width 608 height 411
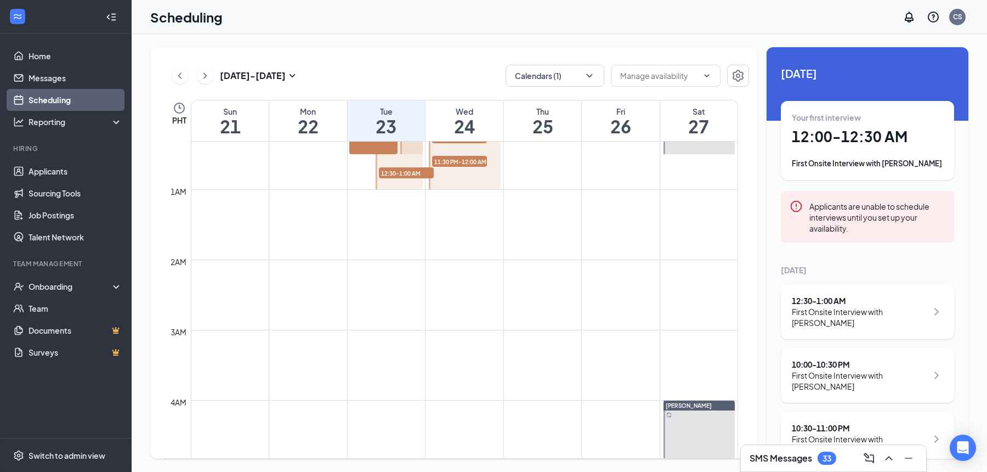
scroll to position [0, 0]
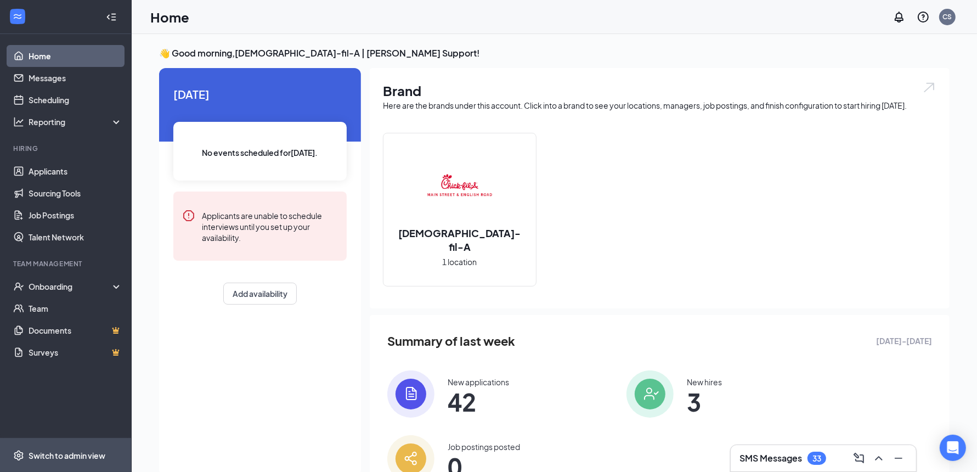
click at [84, 458] on div "Switch to admin view" at bounding box center [67, 455] width 77 height 11
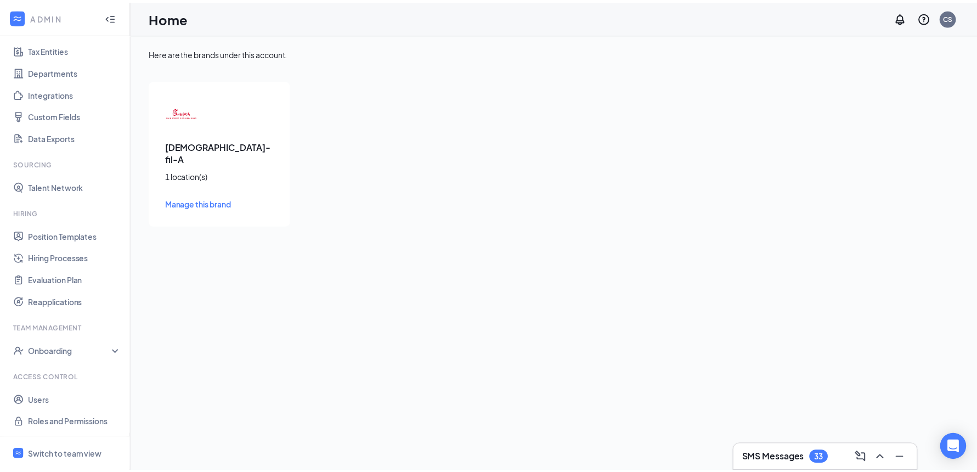
scroll to position [77, 0]
click at [67, 403] on link "Users" at bounding box center [76, 401] width 94 height 22
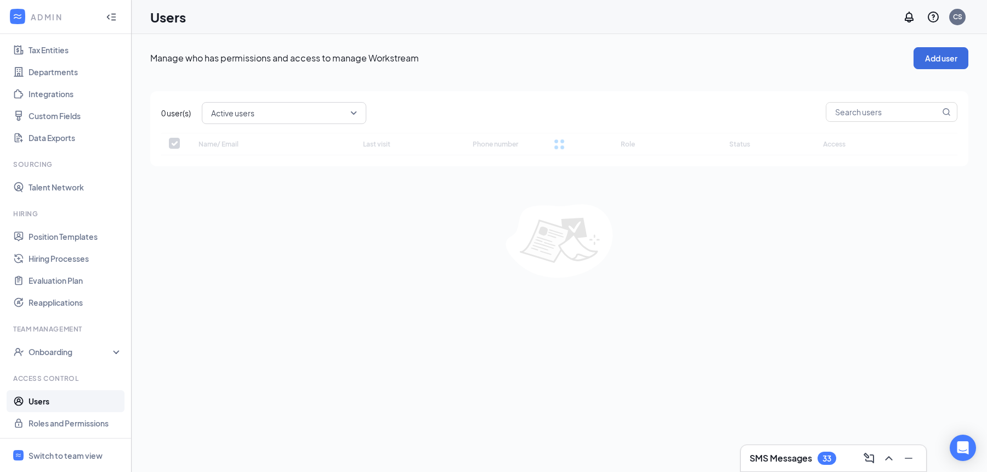
checkbox input "false"
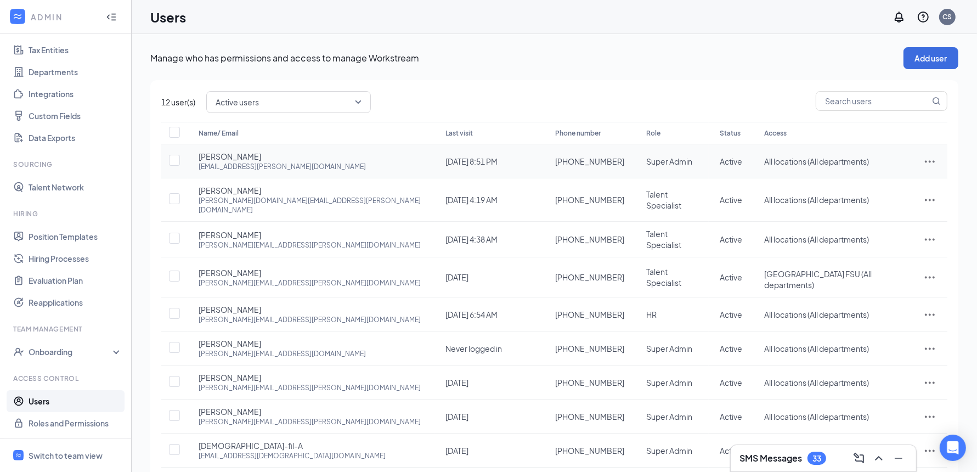
click at [923, 162] on icon "ActionsIcon" at bounding box center [929, 161] width 13 height 13
click at [899, 181] on span "Edit user" at bounding box center [894, 183] width 68 height 12
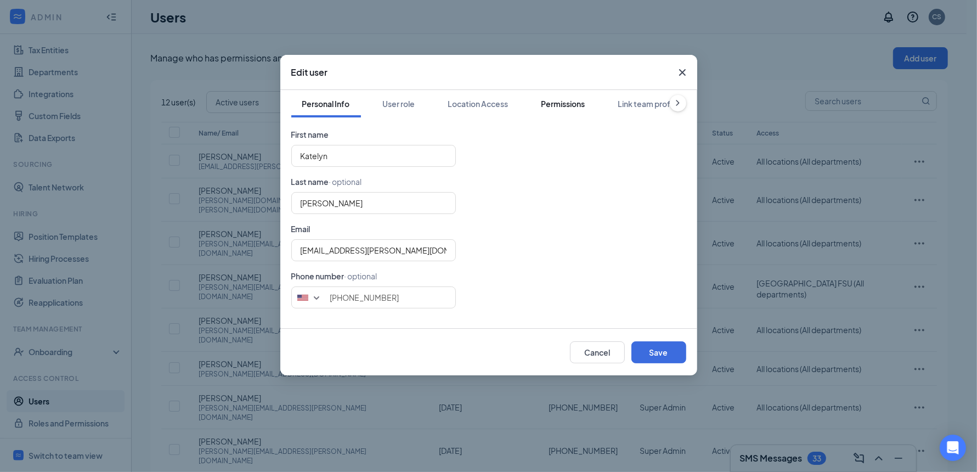
click at [561, 108] on div "Permissions" at bounding box center [563, 103] width 44 height 11
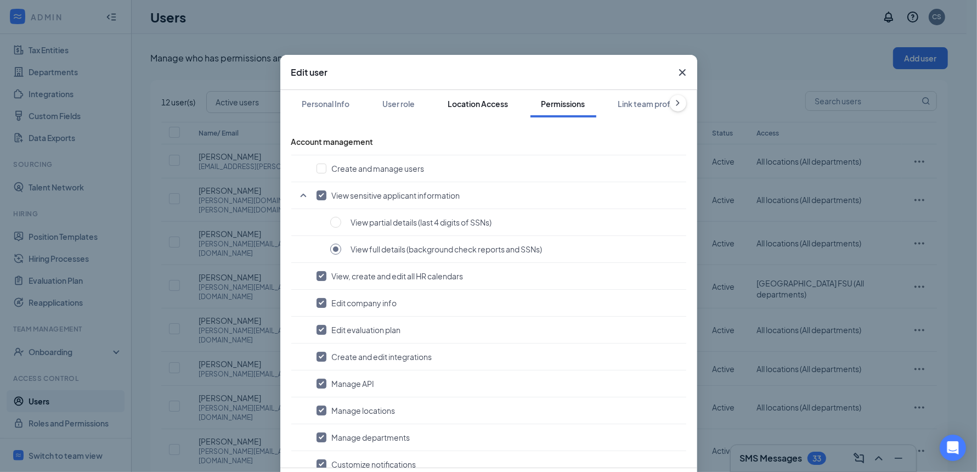
click at [502, 115] on button "Location Access" at bounding box center [478, 103] width 82 height 27
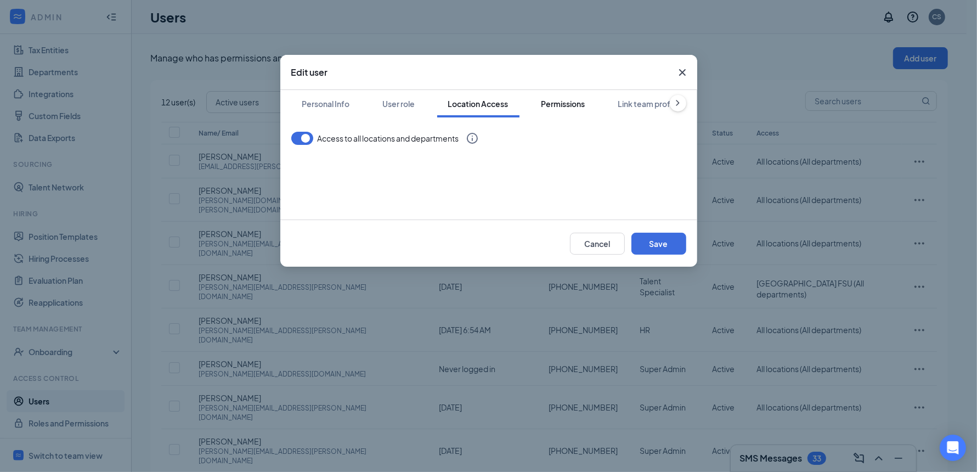
click at [562, 111] on button "Permissions" at bounding box center [563, 103] width 66 height 27
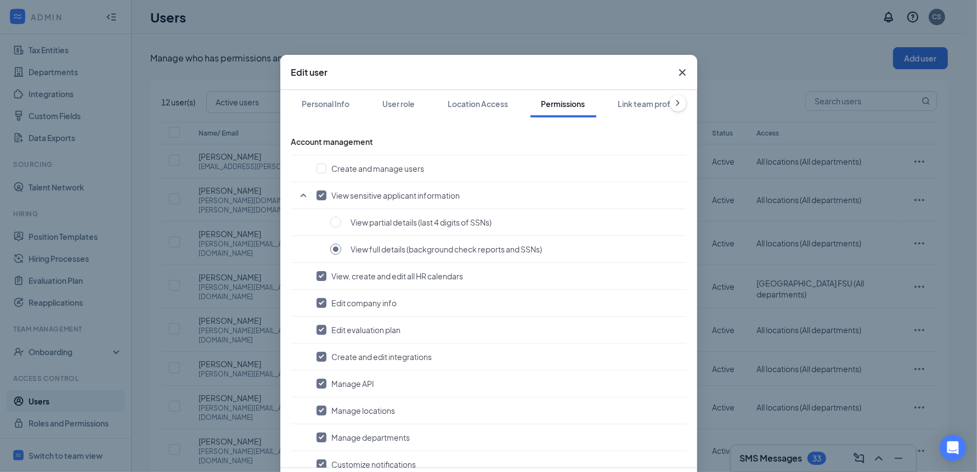
click at [676, 73] on icon "Cross" at bounding box center [682, 72] width 13 height 13
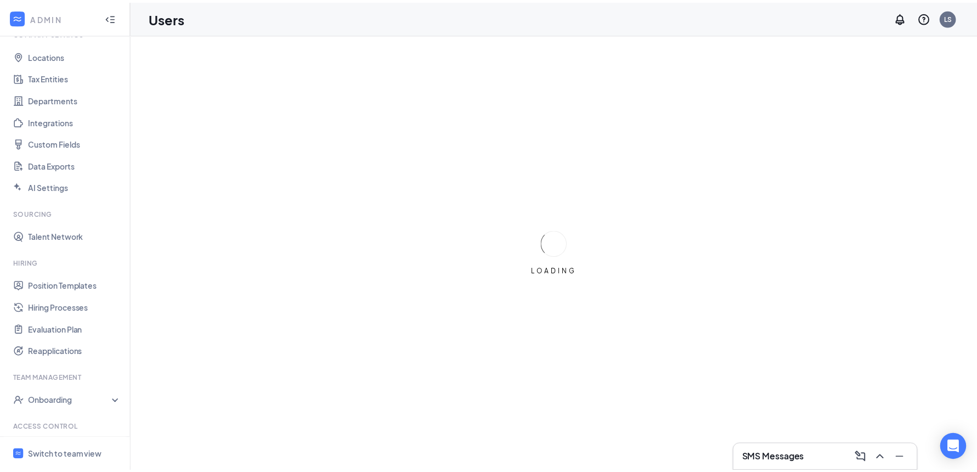
scroll to position [99, 0]
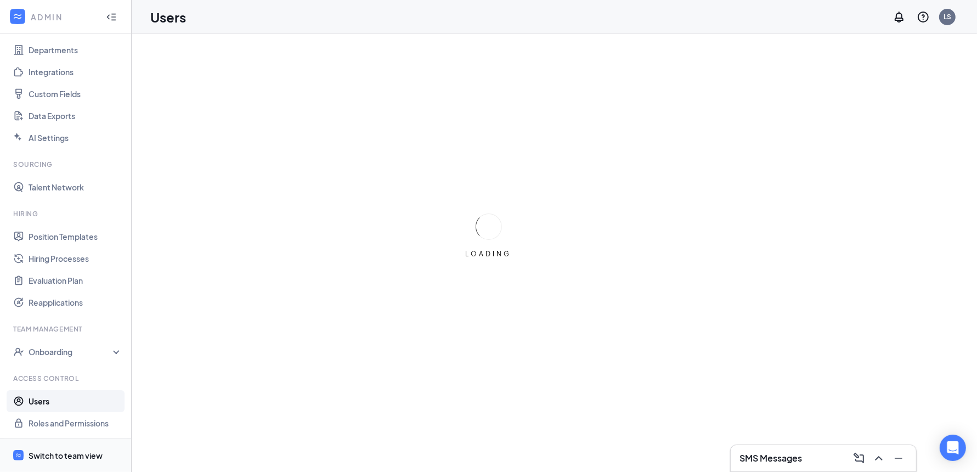
click at [54, 456] on div "Switch to team view" at bounding box center [66, 455] width 74 height 11
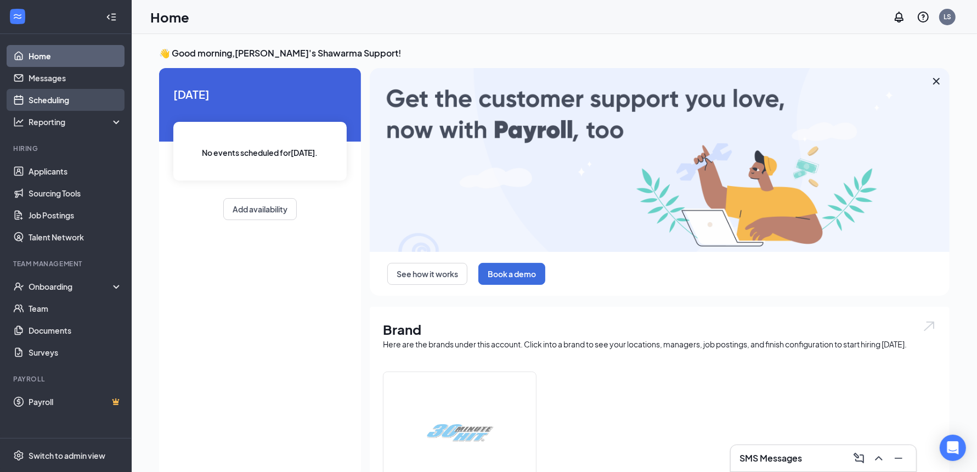
click at [60, 104] on link "Scheduling" at bounding box center [76, 100] width 94 height 22
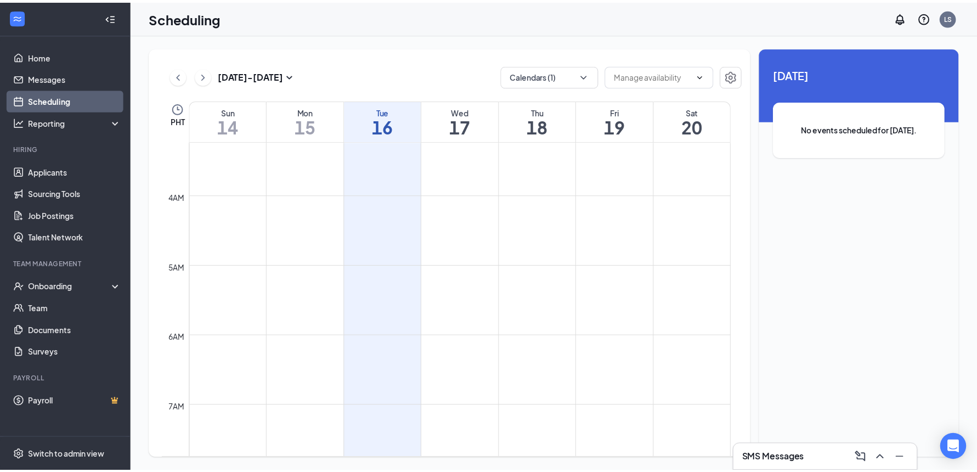
scroll to position [129, 0]
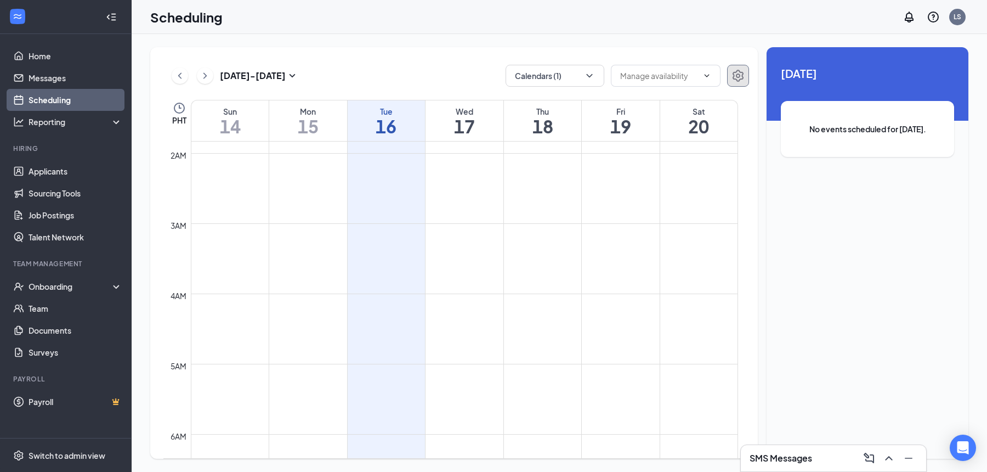
click at [739, 81] on icon "Settings" at bounding box center [738, 76] width 11 height 12
click at [526, 78] on button "Calendars (1)" at bounding box center [555, 76] width 99 height 22
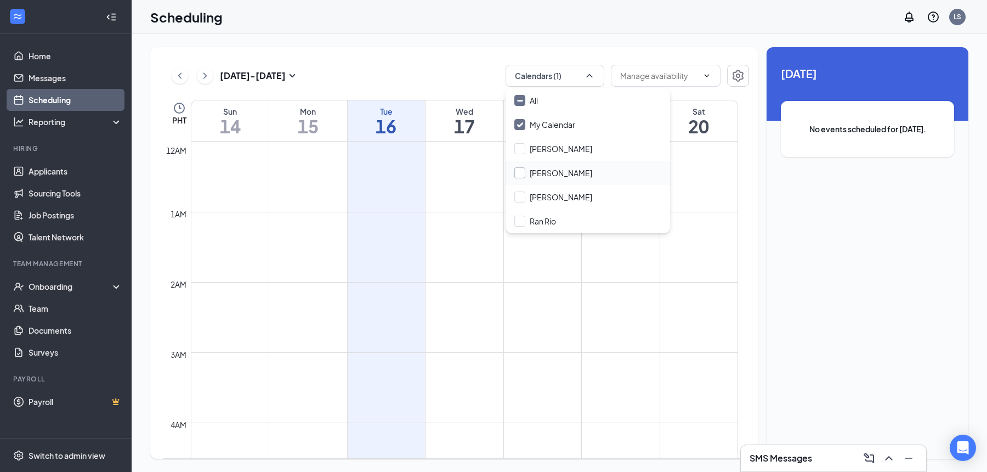
click at [552, 176] on input "Lee Yo" at bounding box center [554, 172] width 78 height 11
checkbox input "true"
click at [655, 314] on td at bounding box center [464, 309] width 547 height 18
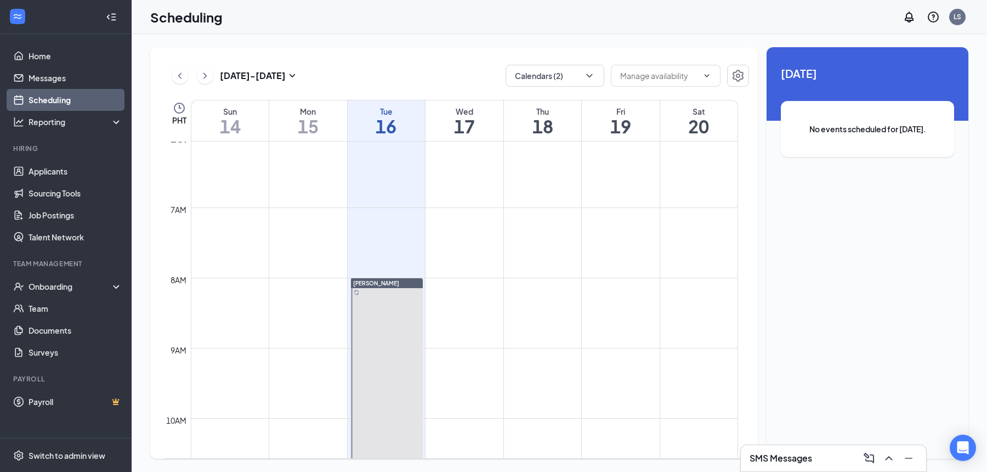
scroll to position [546, 0]
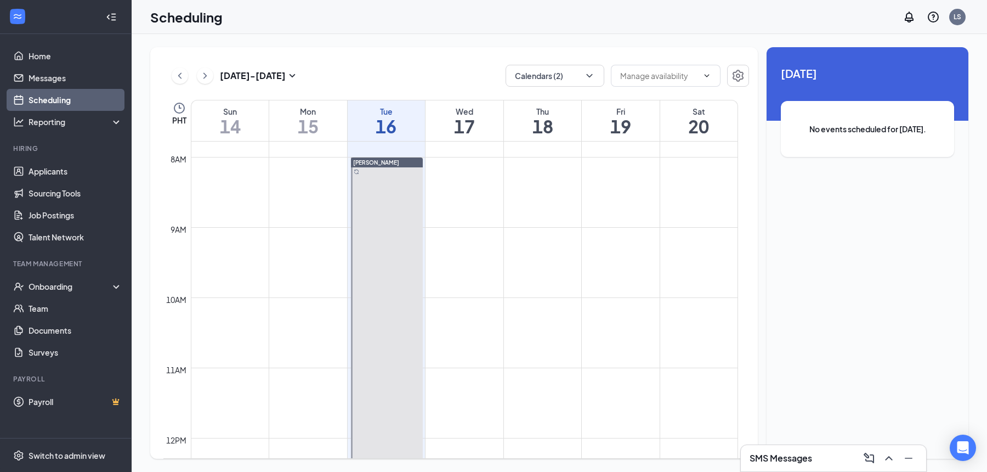
click at [372, 235] on div at bounding box center [387, 402] width 72 height 491
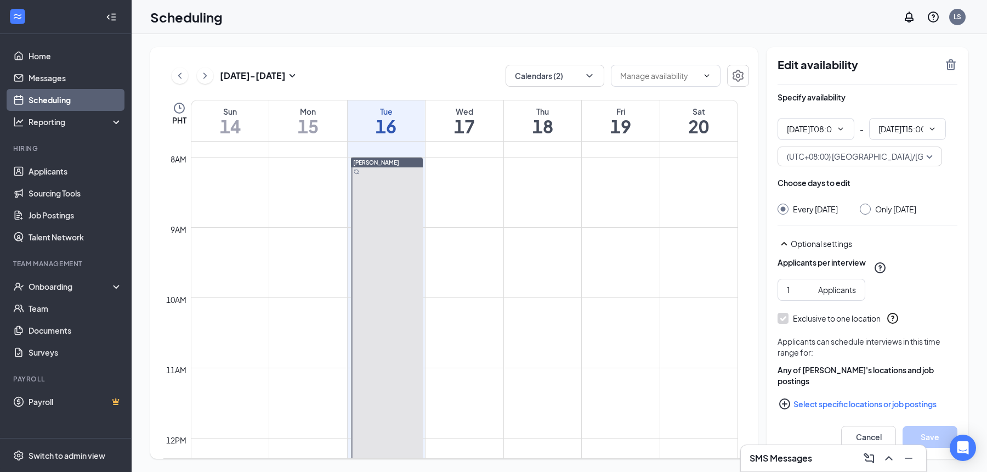
type input "08:00 AM"
type input "03:00 PM"
click at [665, 213] on td at bounding box center [464, 219] width 547 height 18
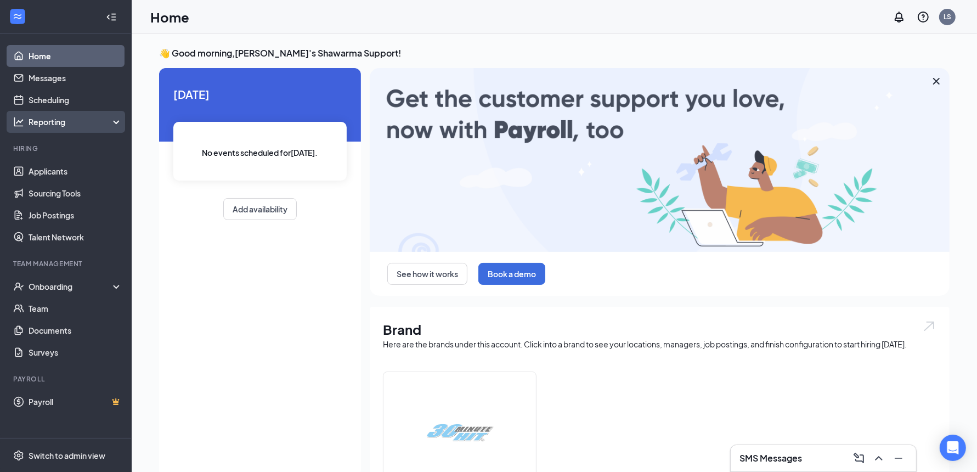
click at [68, 121] on div "Reporting" at bounding box center [76, 121] width 94 height 11
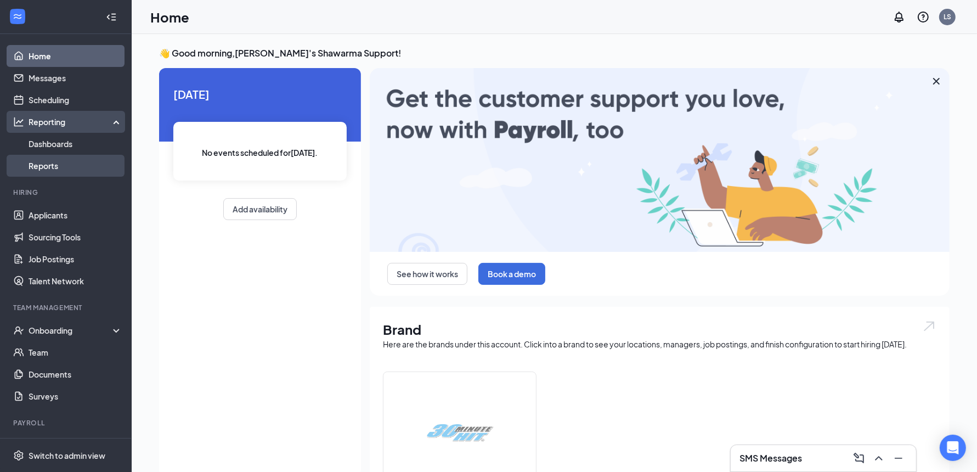
click at [78, 162] on link "Reports" at bounding box center [76, 166] width 94 height 22
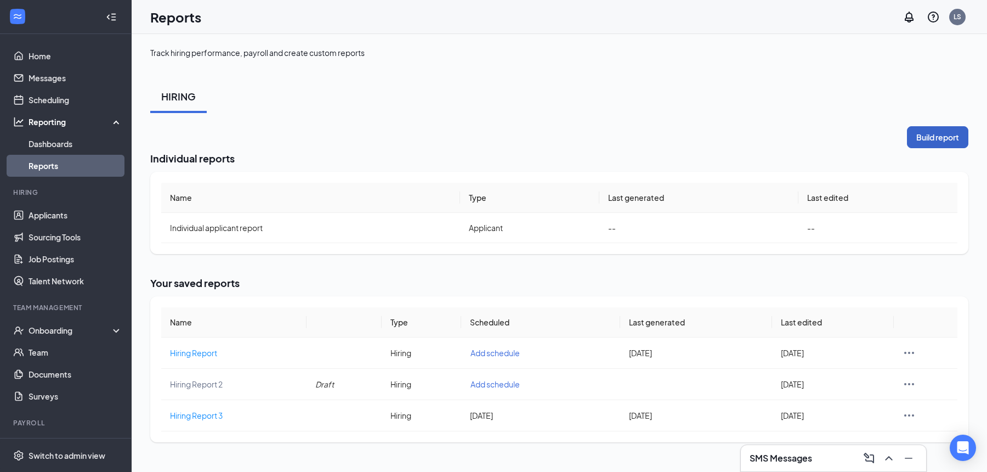
click at [928, 135] on button "Build report" at bounding box center [937, 137] width 61 height 22
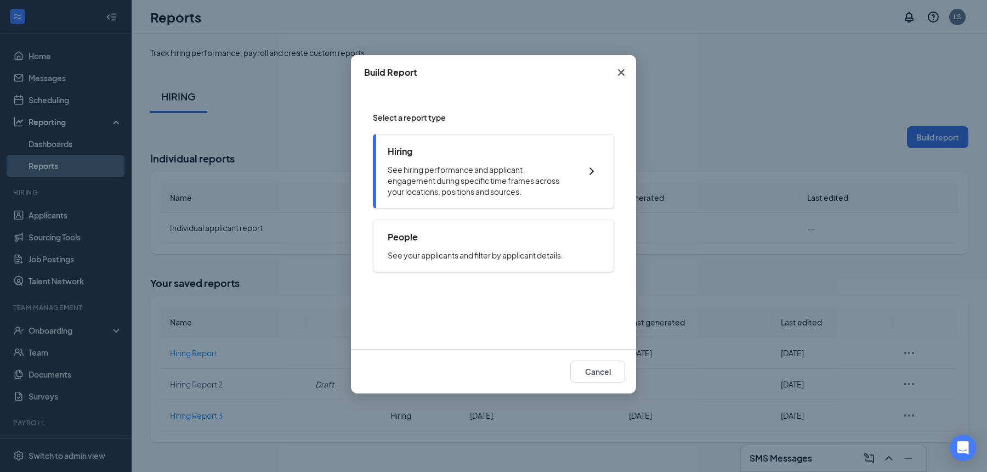
click at [488, 157] on div "Hiring See hiring performance and applicant engagement during specific time fra…" at bounding box center [479, 171] width 182 height 52
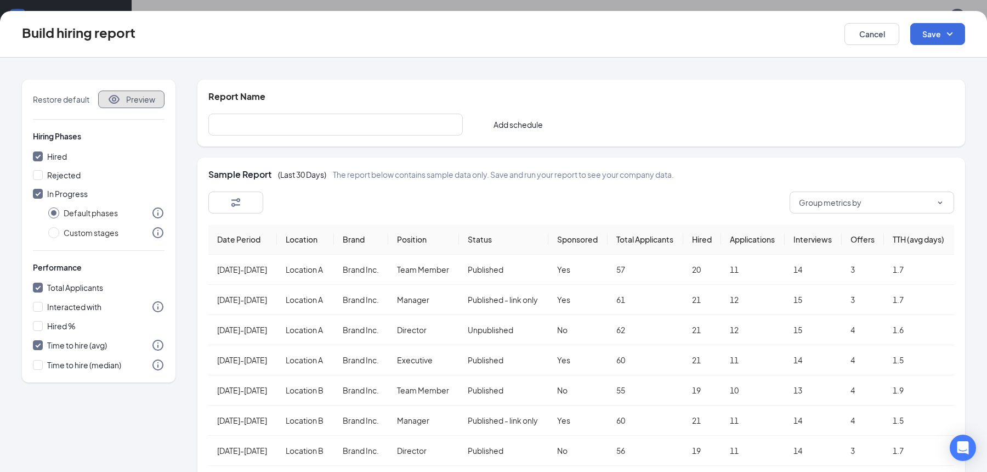
drag, startPoint x: 150, startPoint y: 101, endPoint x: 160, endPoint y: 104, distance: 10.2
click at [150, 101] on span "Preview" at bounding box center [140, 99] width 29 height 11
click at [877, 36] on button "Cancel" at bounding box center [872, 34] width 55 height 22
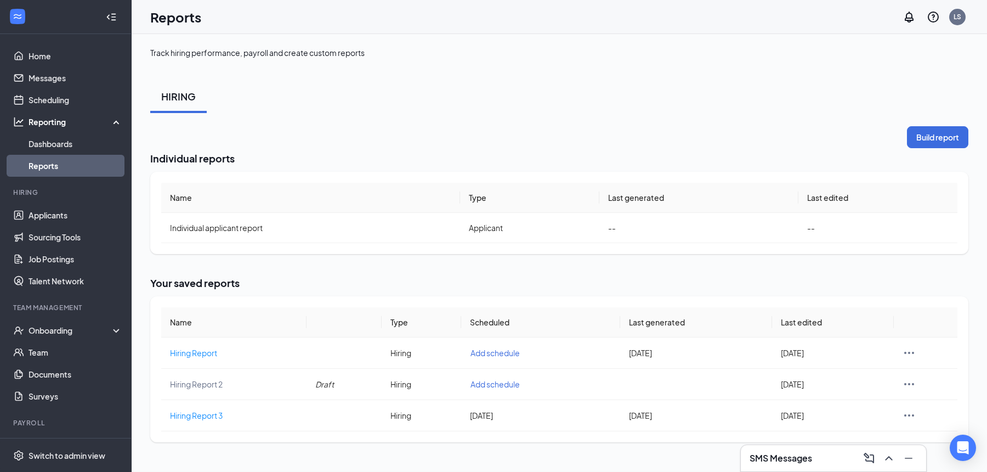
checkbox input "false"
radio input "false"
checkbox input "false"
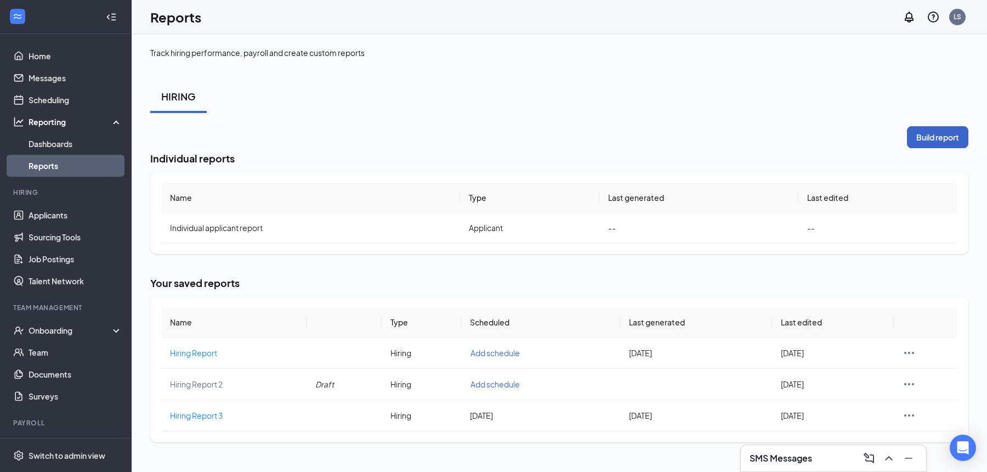
click at [942, 144] on button "Build report" at bounding box center [937, 137] width 61 height 22
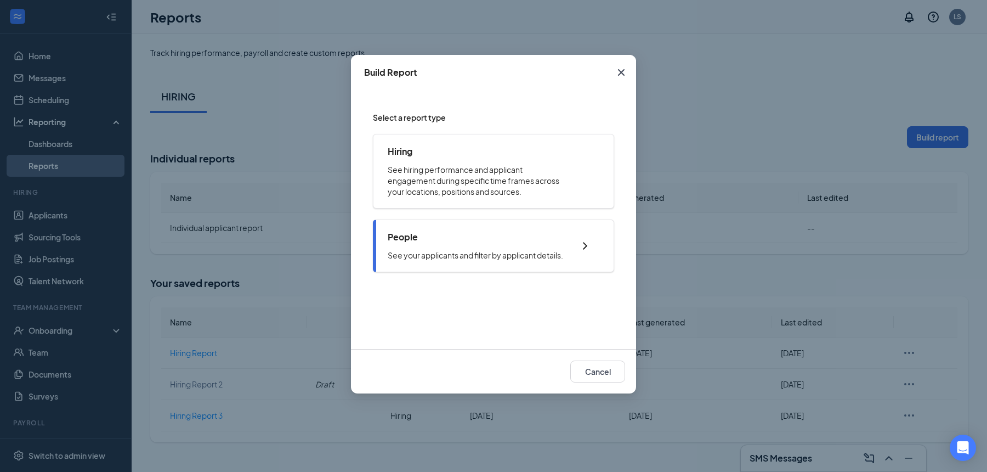
click at [491, 231] on div "People" at bounding box center [476, 237] width 176 height 12
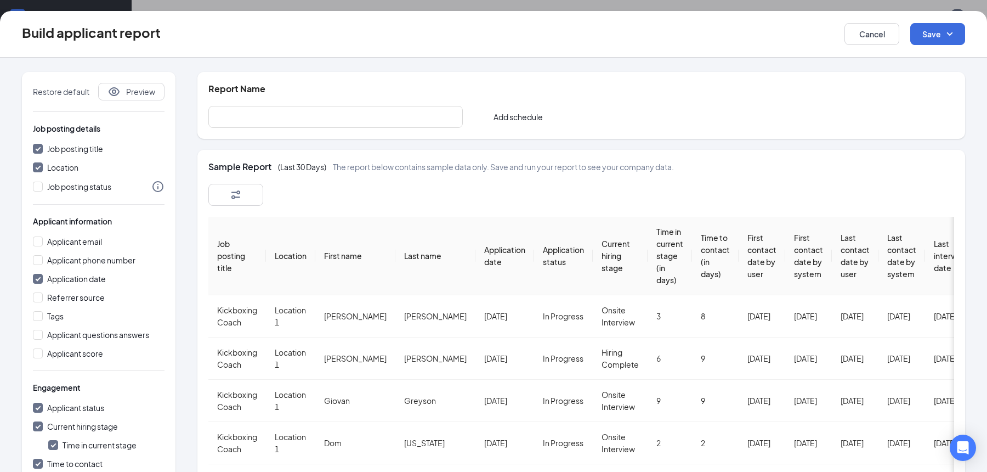
scroll to position [8, 0]
click at [39, 238] on input "Applicant email" at bounding box center [38, 241] width 10 height 10
click at [41, 239] on input "Applicant email" at bounding box center [38, 241] width 10 height 10
checkbox input "false"
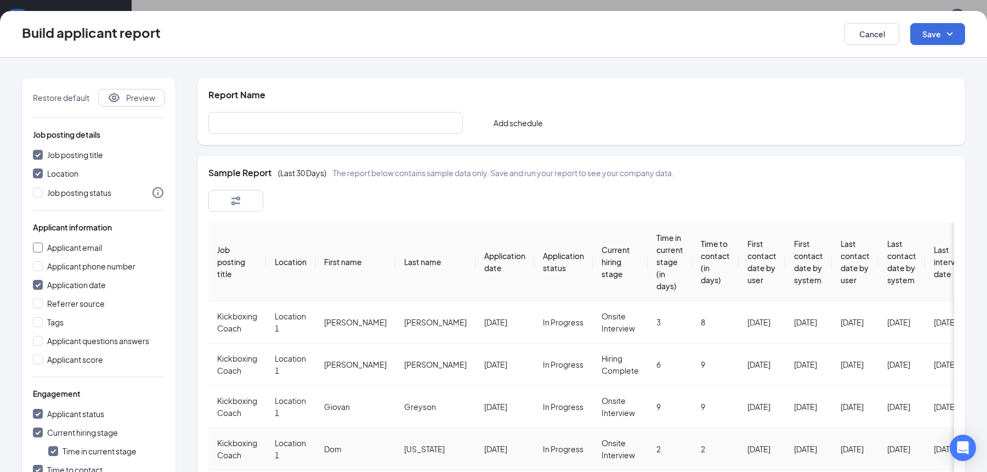
scroll to position [0, 0]
click at [874, 37] on button "Cancel" at bounding box center [872, 34] width 55 height 22
checkbox input "false"
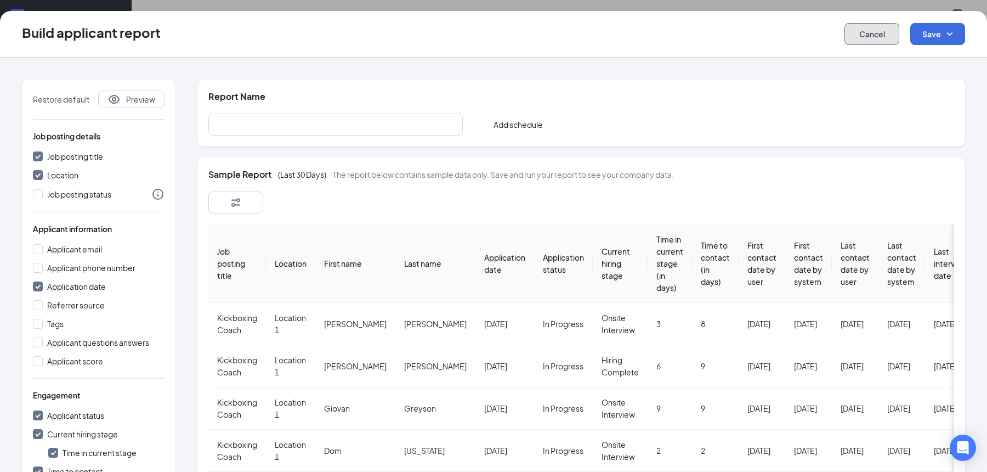
checkbox input "false"
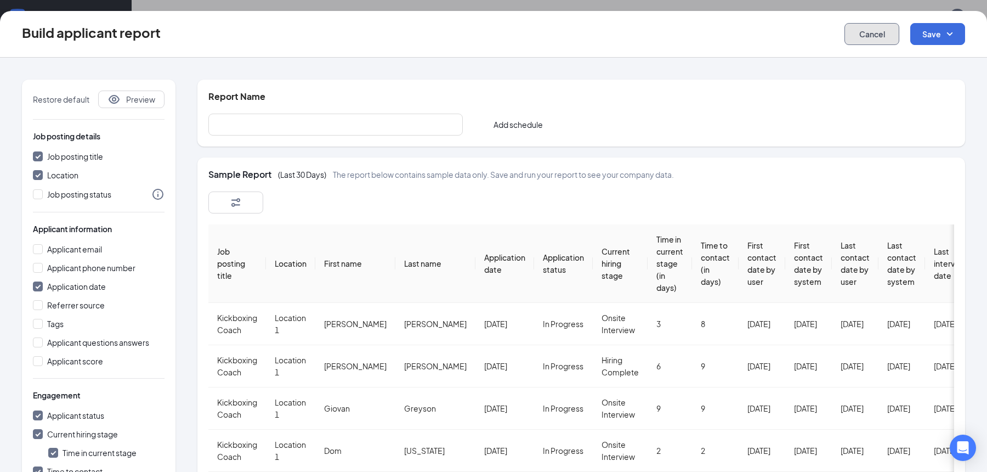
checkbox input "false"
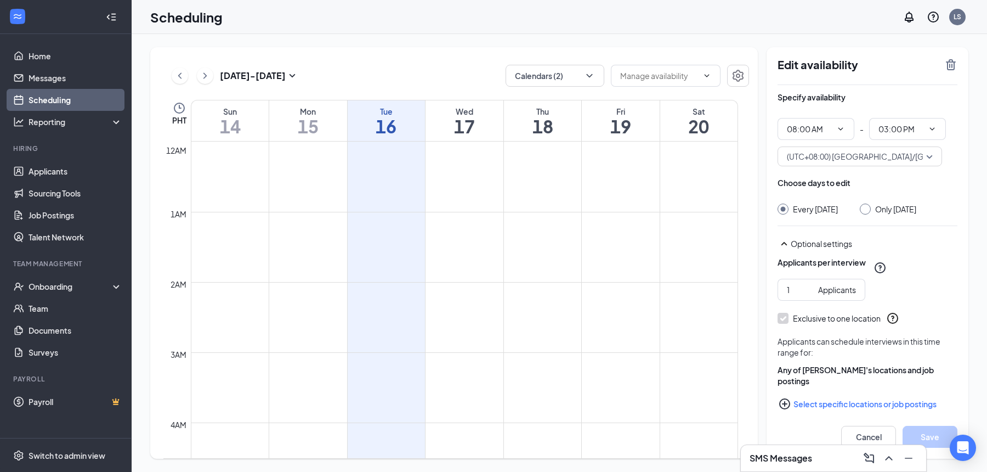
scroll to position [546, 0]
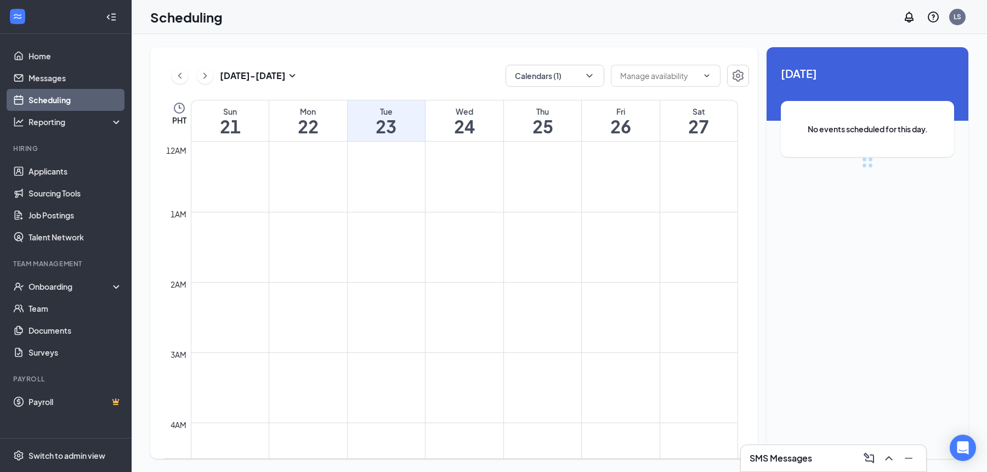
scroll to position [539, 0]
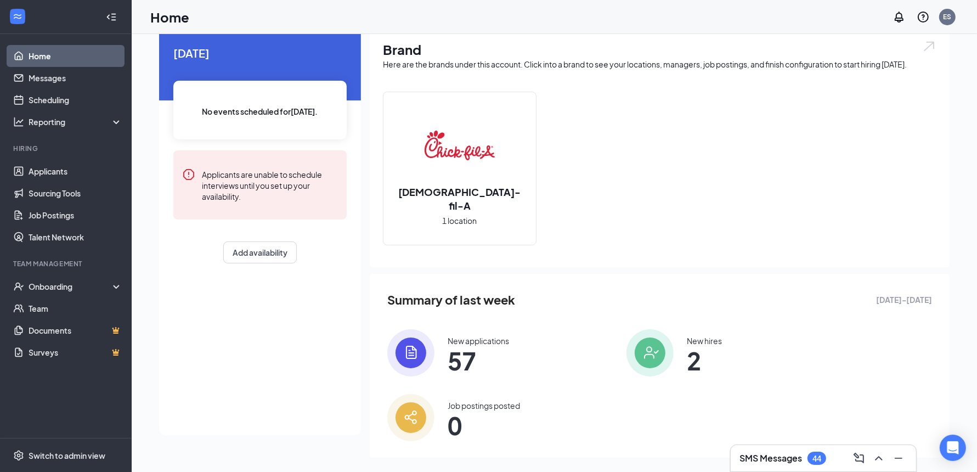
scroll to position [53, 0]
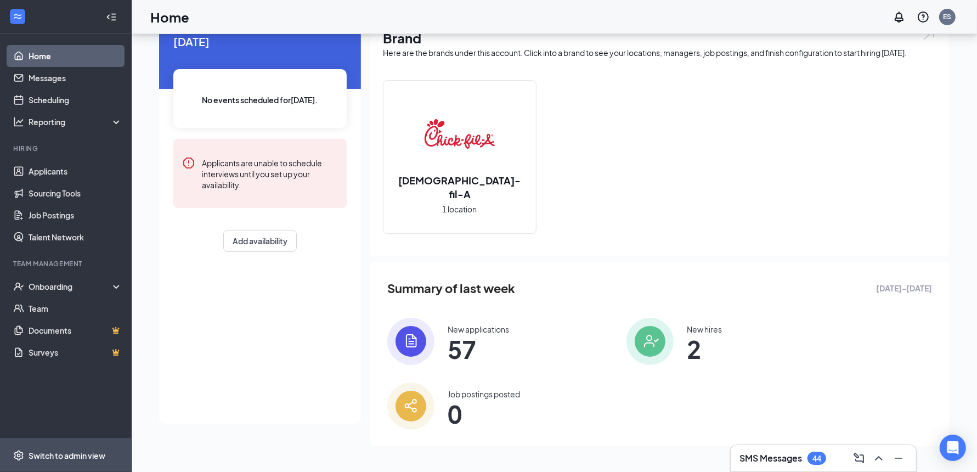
click at [61, 450] on div "Switch to admin view" at bounding box center [67, 455] width 77 height 11
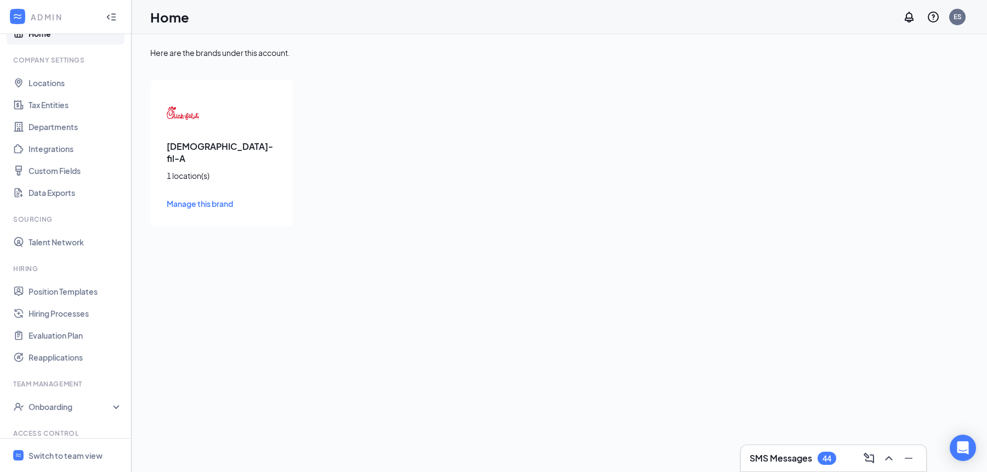
scroll to position [77, 0]
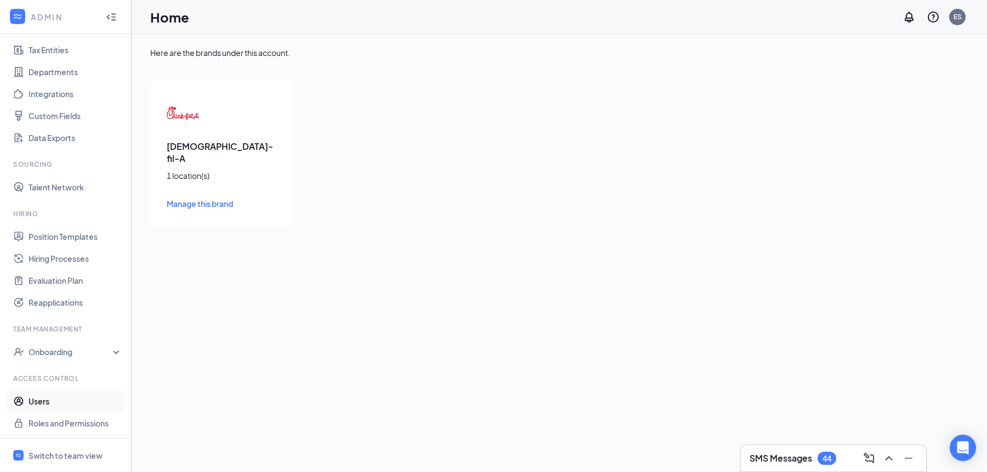
click at [67, 404] on link "Users" at bounding box center [76, 401] width 94 height 22
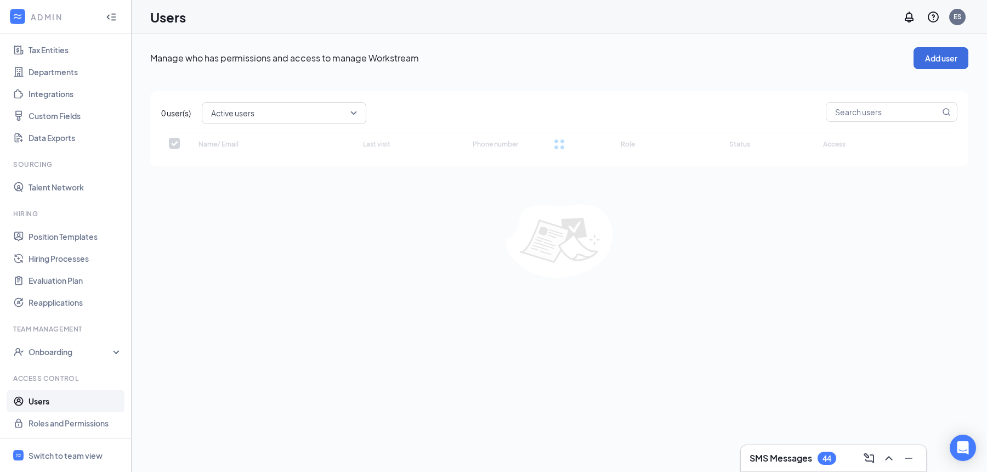
checkbox input "false"
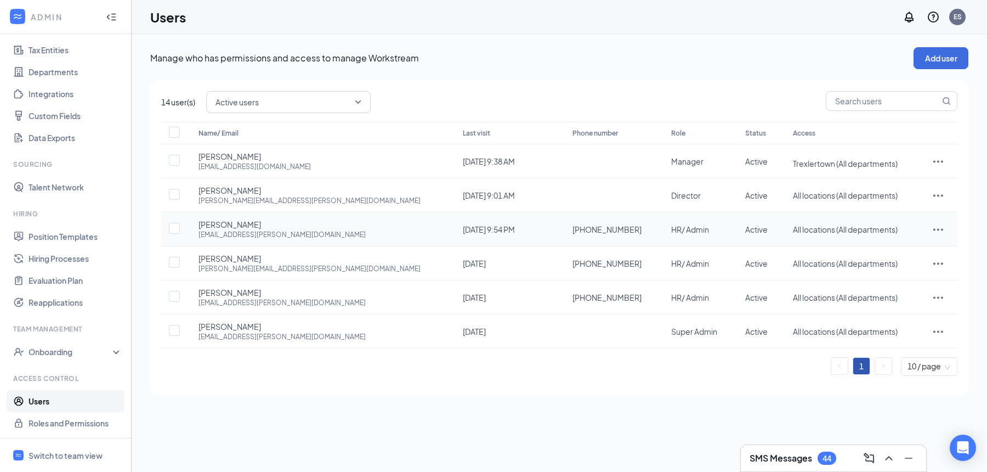
click at [934, 228] on icon "ActionsIcon" at bounding box center [939, 229] width 10 height 2
click at [890, 255] on span "Edit user" at bounding box center [885, 251] width 31 height 10
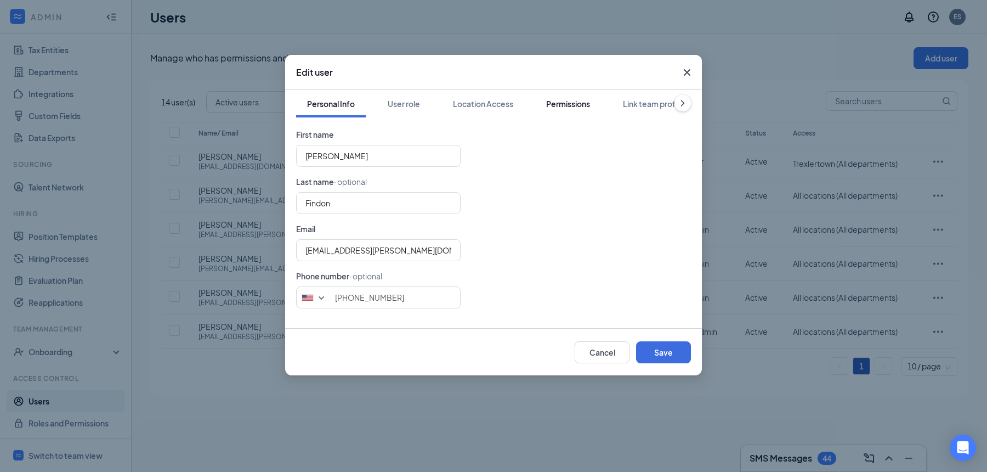
drag, startPoint x: 579, startPoint y: 108, endPoint x: 590, endPoint y: 121, distance: 17.6
click at [579, 108] on div "Permissions" at bounding box center [568, 103] width 44 height 11
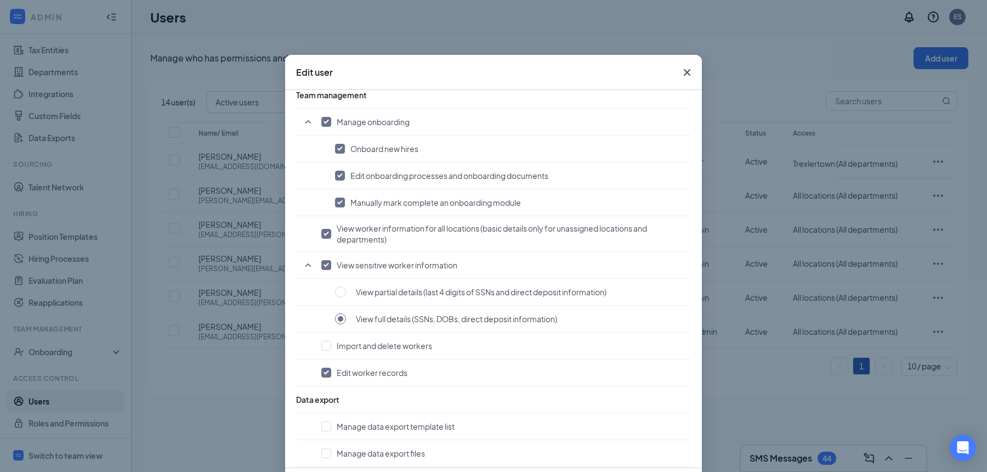
scroll to position [774, 0]
click at [682, 75] on icon "Cross" at bounding box center [687, 72] width 13 height 13
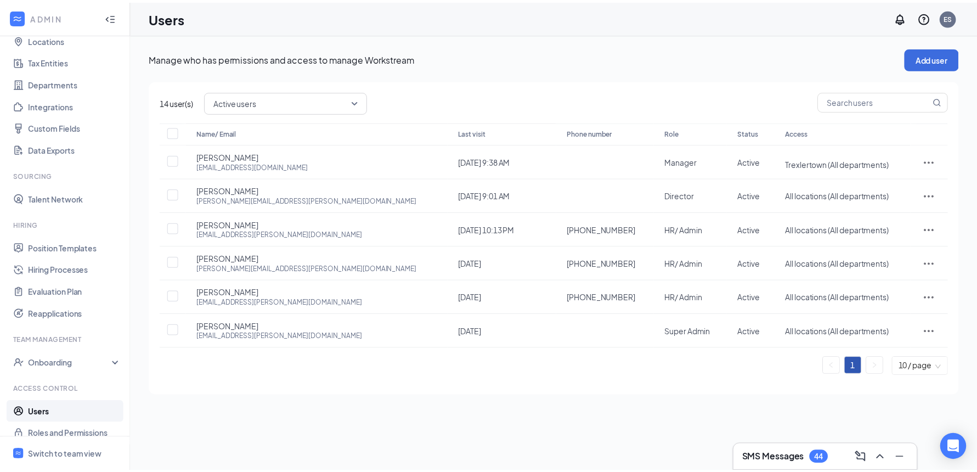
scroll to position [77, 0]
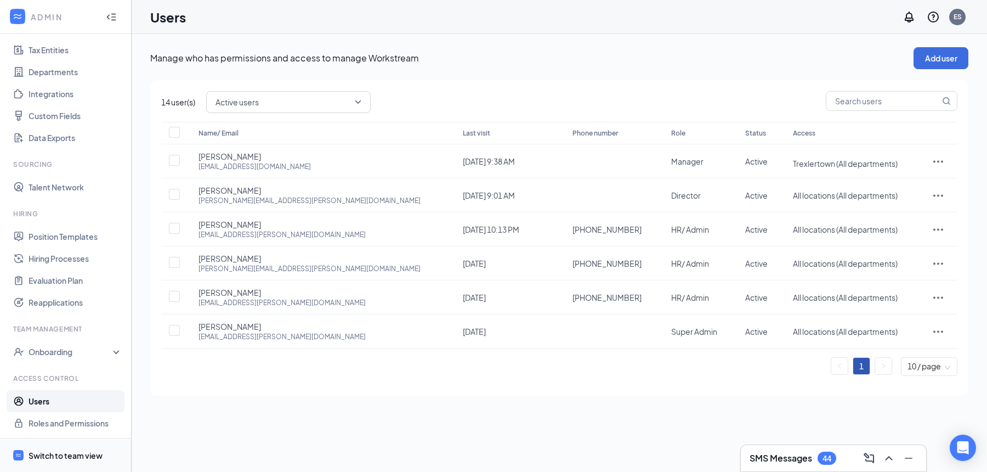
click at [66, 461] on span "Switch to team view" at bounding box center [76, 454] width 94 height 33
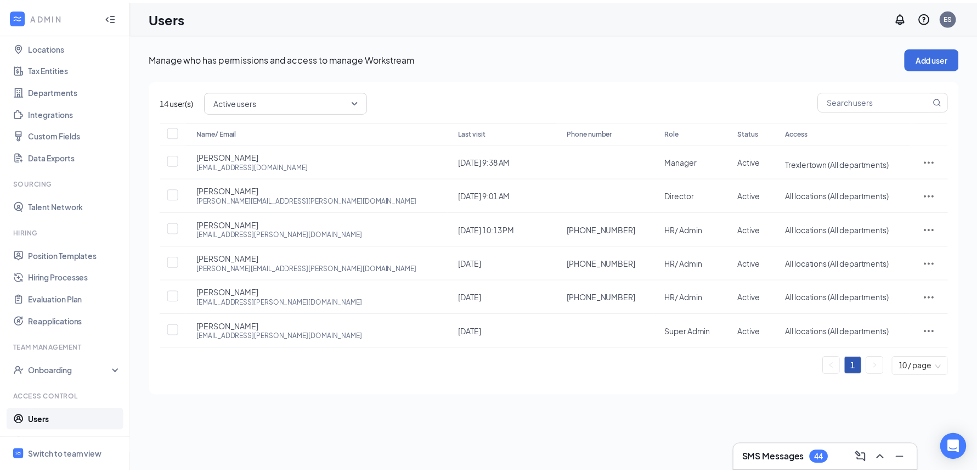
scroll to position [77, 0]
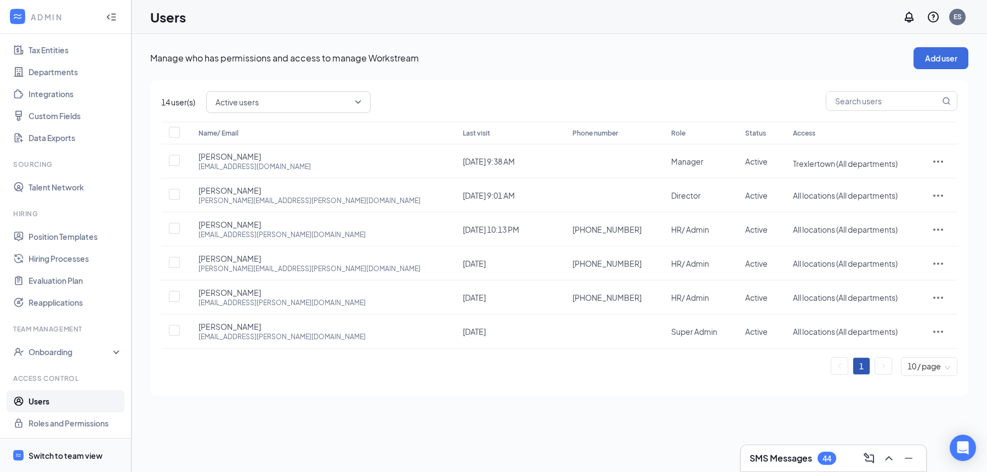
click at [63, 454] on div "Switch to team view" at bounding box center [66, 455] width 74 height 11
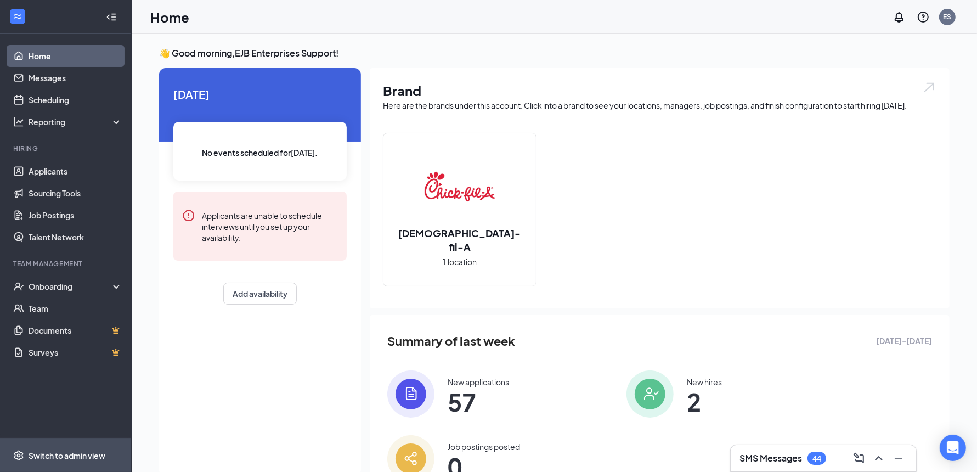
click at [60, 457] on div "Switch to admin view" at bounding box center [67, 455] width 77 height 11
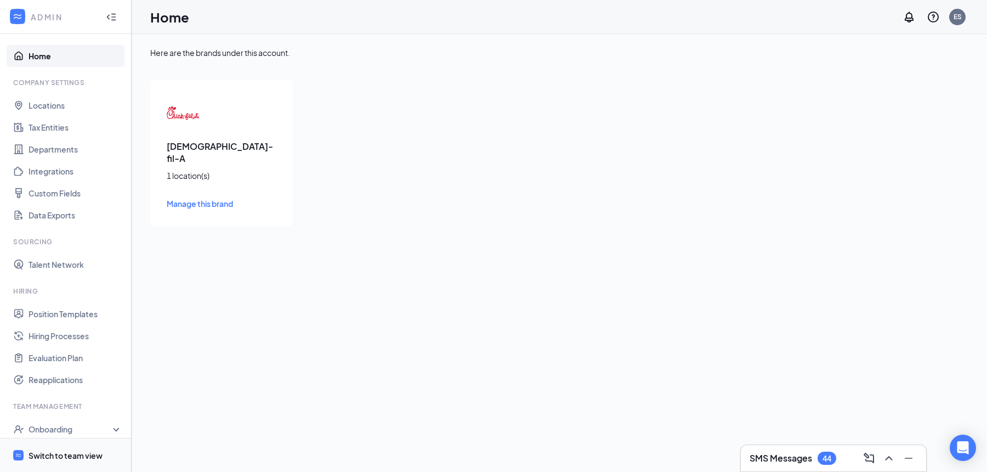
click at [68, 460] on div "Switch to team view" at bounding box center [66, 455] width 74 height 11
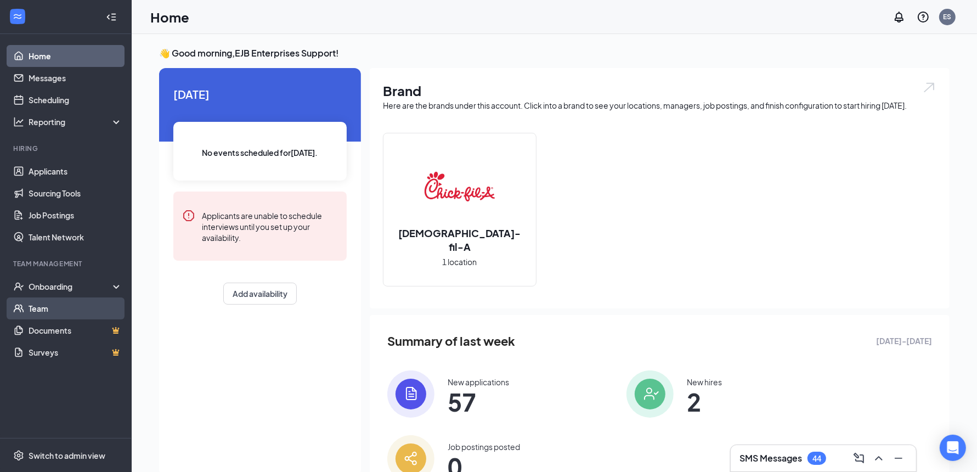
click at [57, 311] on link "Team" at bounding box center [76, 308] width 94 height 22
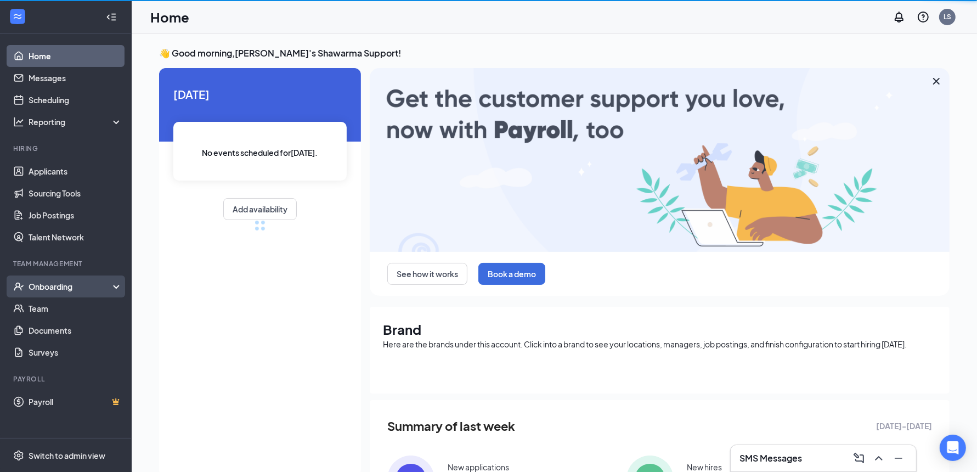
click at [77, 289] on div "Onboarding" at bounding box center [71, 286] width 84 height 11
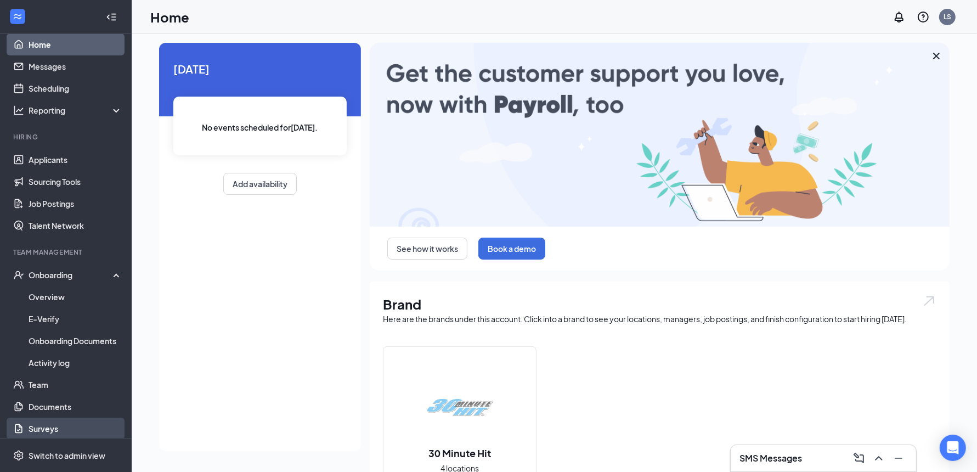
scroll to position [13, 0]
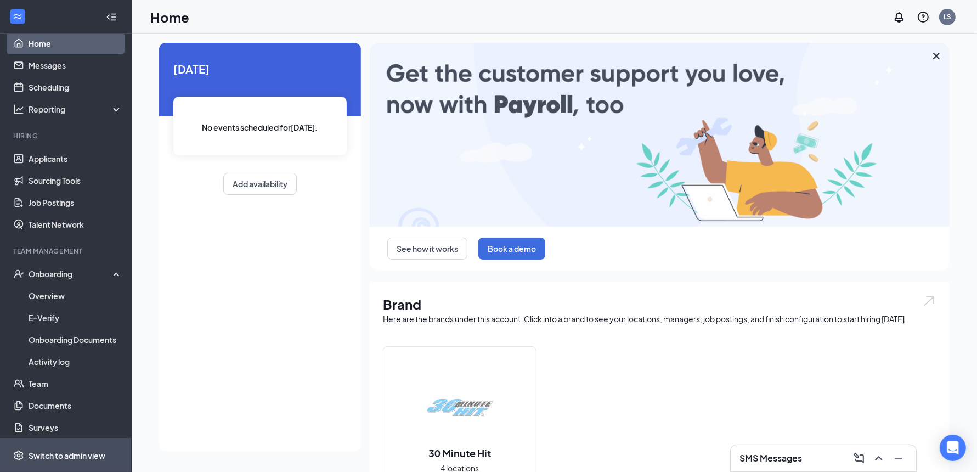
click at [67, 453] on div "Switch to admin view" at bounding box center [67, 455] width 77 height 11
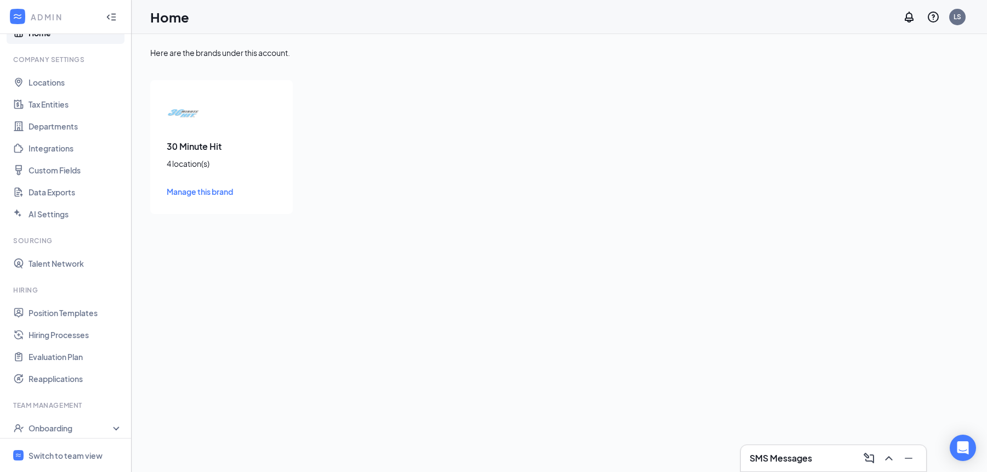
scroll to position [24, 0]
click at [66, 429] on div "Onboarding" at bounding box center [71, 427] width 84 height 11
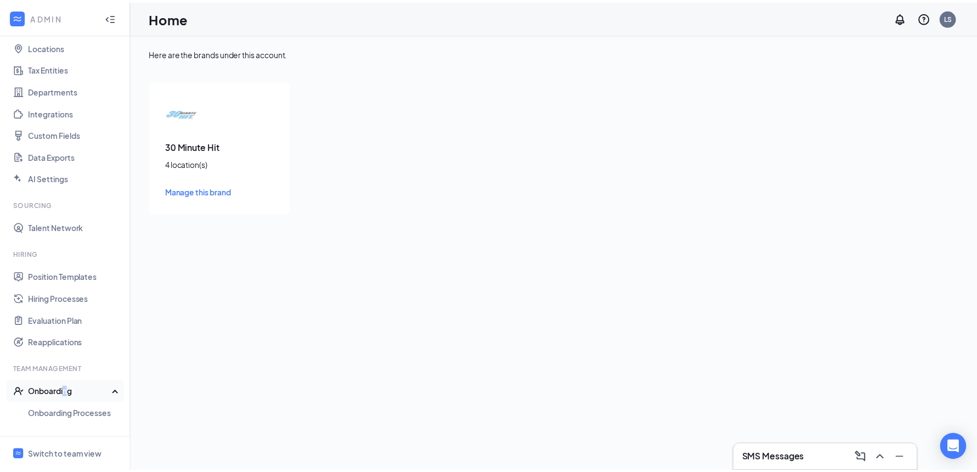
scroll to position [62, 0]
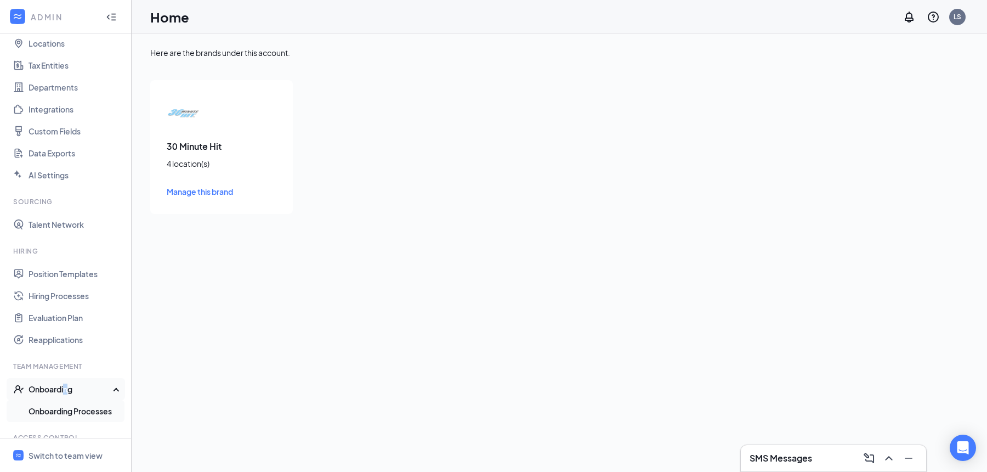
click at [83, 414] on link "Onboarding Processes" at bounding box center [76, 411] width 94 height 22
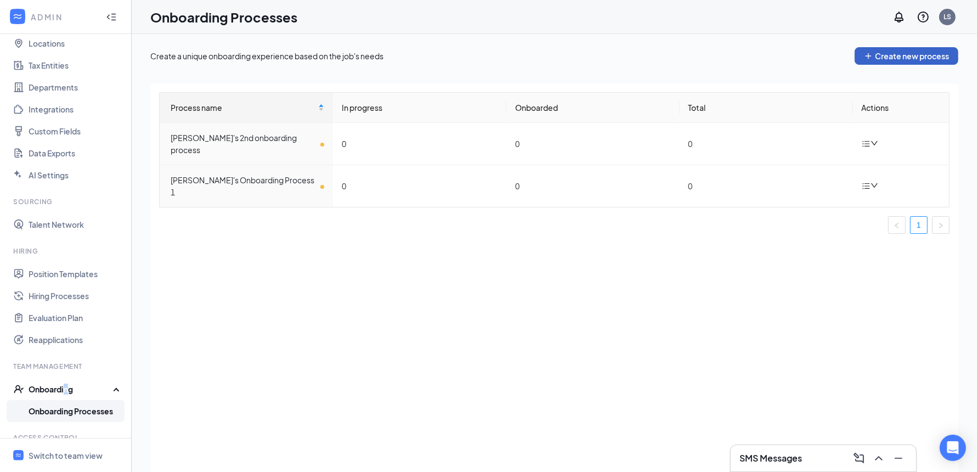
click at [915, 57] on button "Create new process" at bounding box center [907, 56] width 104 height 18
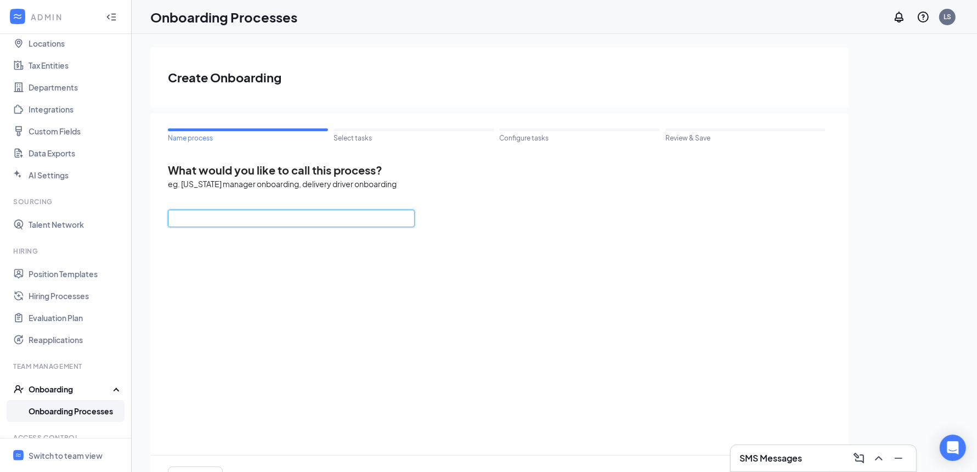
click at [325, 217] on input "text" at bounding box center [291, 219] width 247 height 18
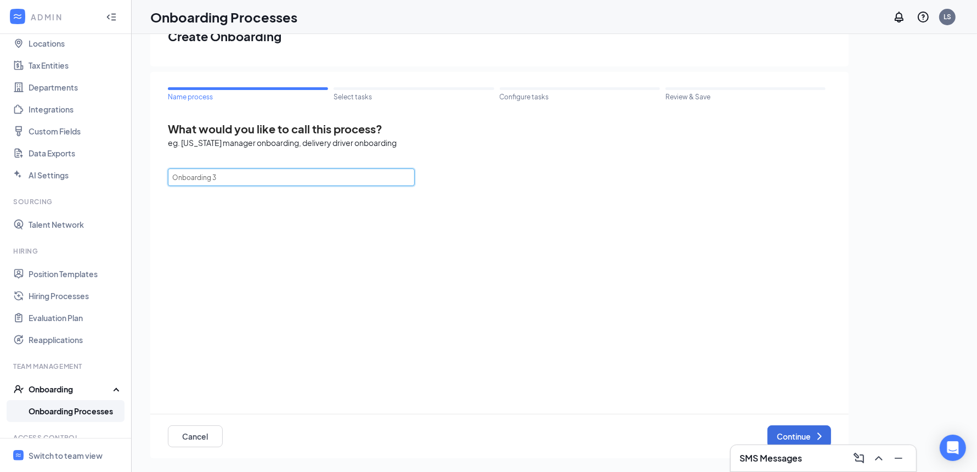
scroll to position [49, 0]
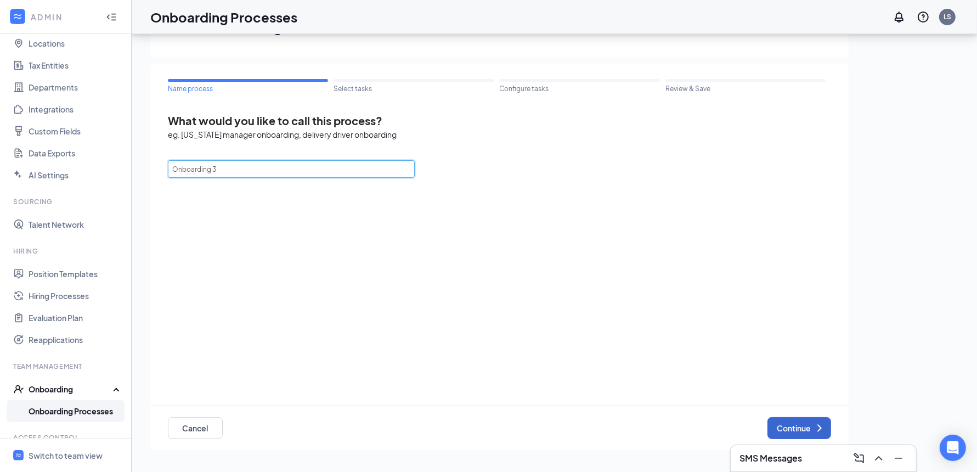
type input "Onboarding 3"
click at [809, 419] on button "Continue" at bounding box center [799, 428] width 64 height 22
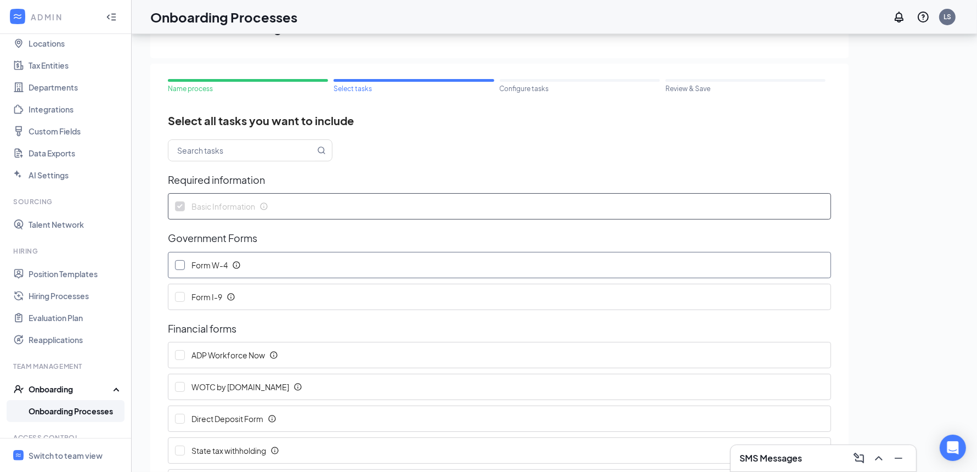
click at [184, 266] on input "Form W-4" at bounding box center [180, 265] width 10 height 10
checkbox input "true"
click at [184, 302] on label "Form I-9" at bounding box center [207, 296] width 78 height 25
click at [184, 302] on input "Form I-9" at bounding box center [180, 297] width 10 height 10
checkbox input "true"
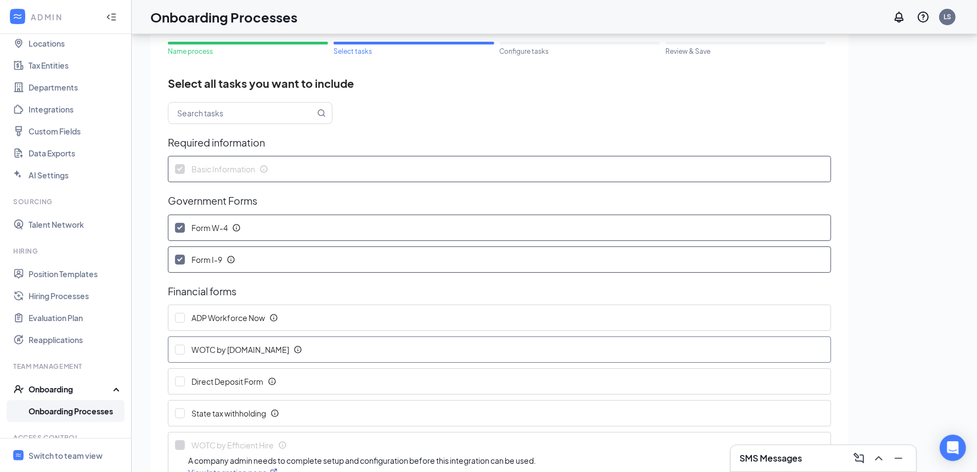
scroll to position [100, 0]
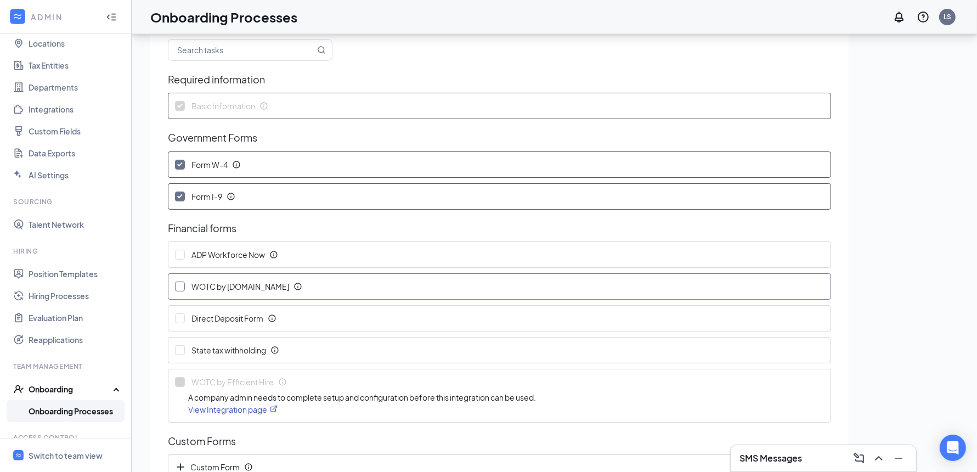
click at [178, 288] on input "WOTC by WOTC.com" at bounding box center [180, 286] width 10 height 10
checkbox input "true"
click at [178, 315] on input "Direct Deposit Form" at bounding box center [180, 318] width 10 height 10
checkbox input "true"
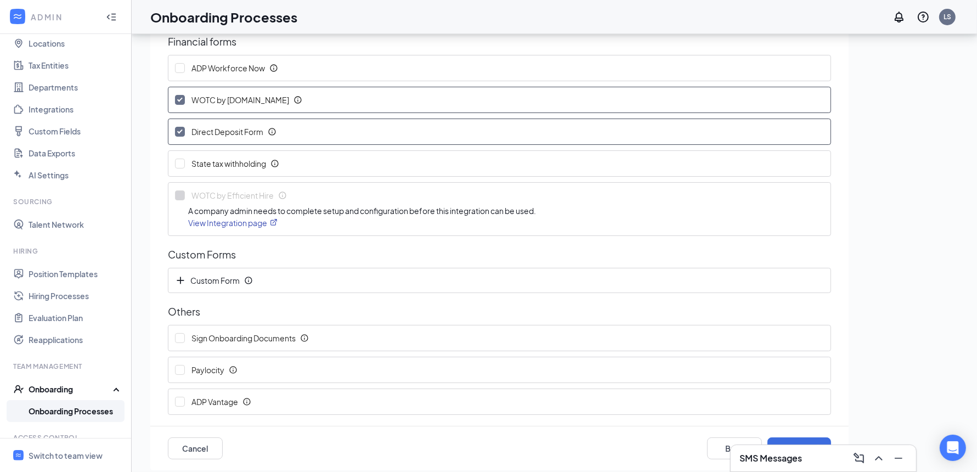
scroll to position [289, 0]
click at [177, 332] on input "Sign Onboarding Documents" at bounding box center [180, 336] width 10 height 10
checkbox input "true"
click at [786, 438] on button "Continue" at bounding box center [799, 447] width 64 height 22
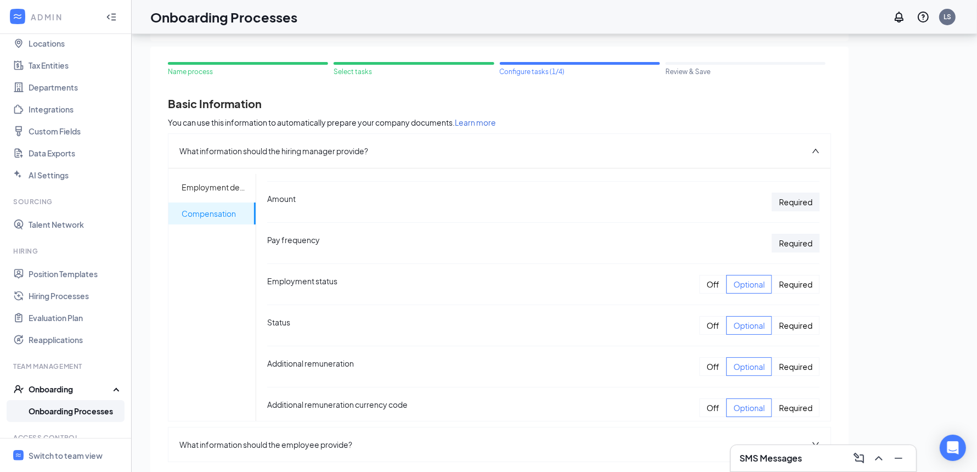
scroll to position [76, 0]
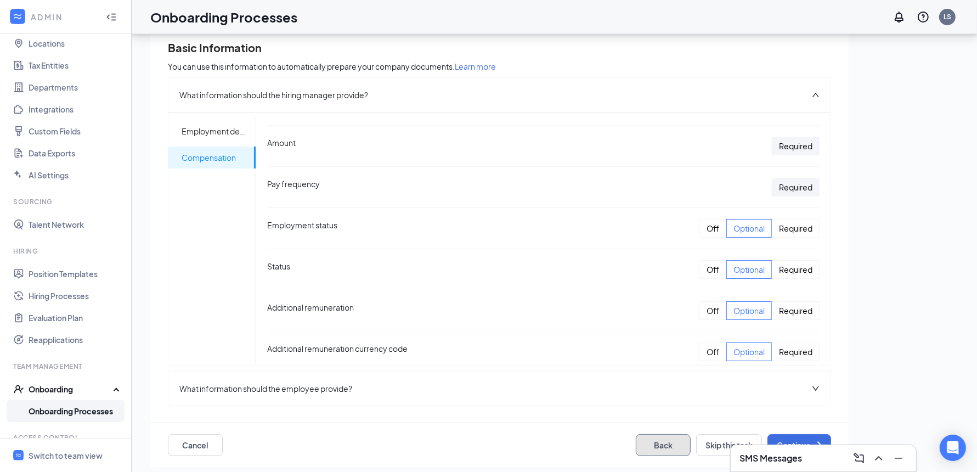
click at [661, 445] on button "Back" at bounding box center [663, 445] width 55 height 22
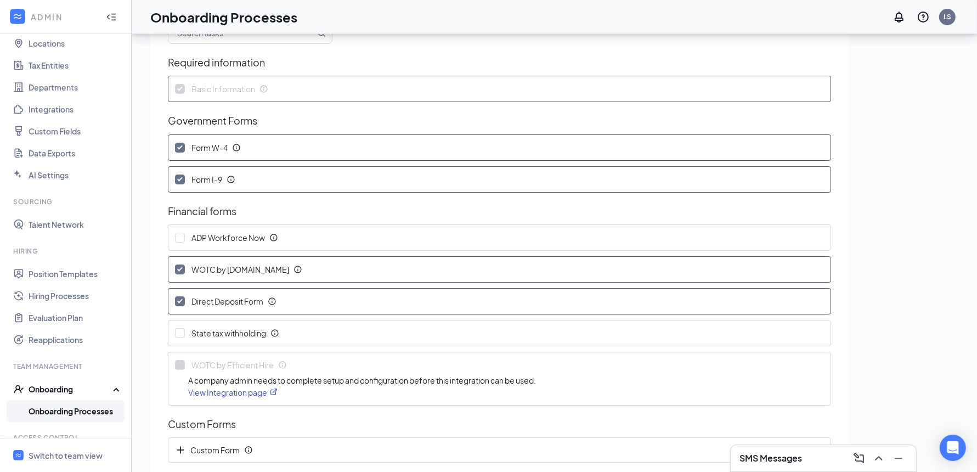
scroll to position [38, 0]
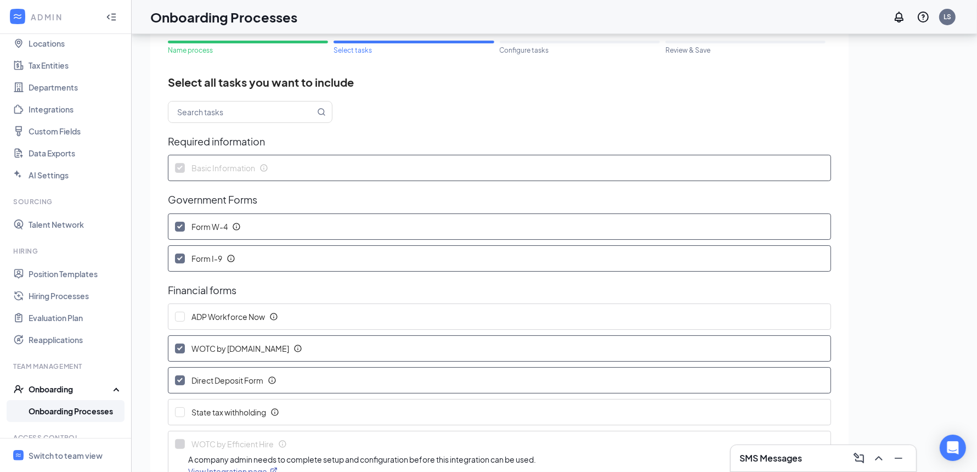
drag, startPoint x: 183, startPoint y: 229, endPoint x: 185, endPoint y: 246, distance: 16.5
click at [183, 229] on input "Form W-4" at bounding box center [180, 227] width 10 height 10
checkbox input "false"
click at [183, 250] on label "Form I-9" at bounding box center [207, 258] width 78 height 25
click at [183, 253] on input "Form I-9" at bounding box center [180, 258] width 10 height 10
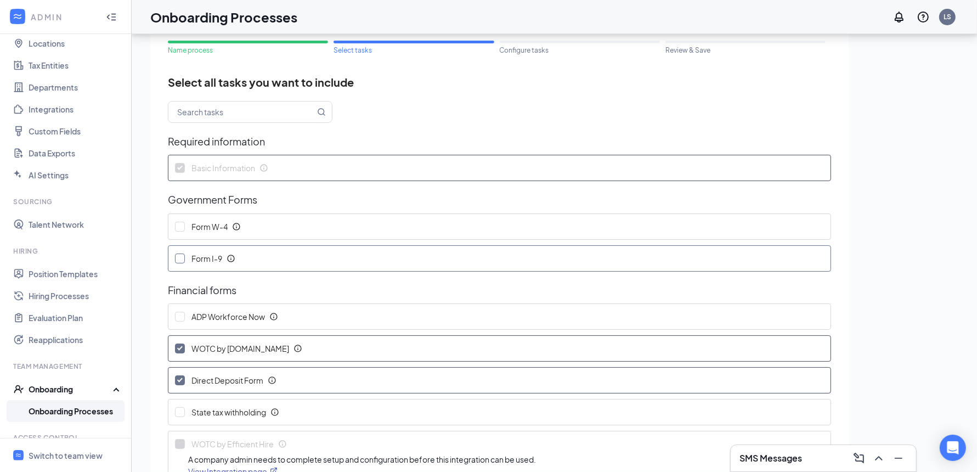
click at [180, 256] on input "Form I-9" at bounding box center [180, 258] width 10 height 10
checkbox input "true"
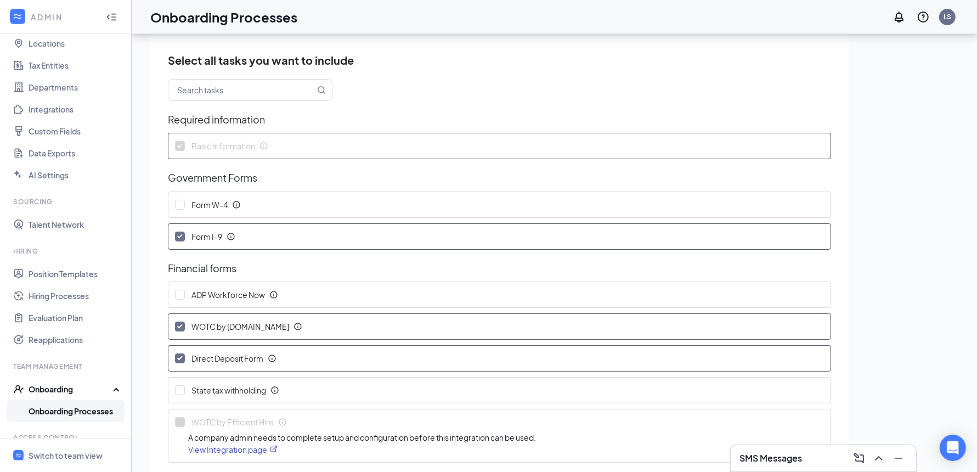
scroll to position [61, 0]
click at [183, 322] on input "WOTC by WOTC.com" at bounding box center [180, 326] width 10 height 10
checkbox input "false"
drag, startPoint x: 177, startPoint y: 354, endPoint x: 266, endPoint y: 352, distance: 88.4
click at [177, 354] on input "Direct Deposit Form" at bounding box center [180, 358] width 10 height 10
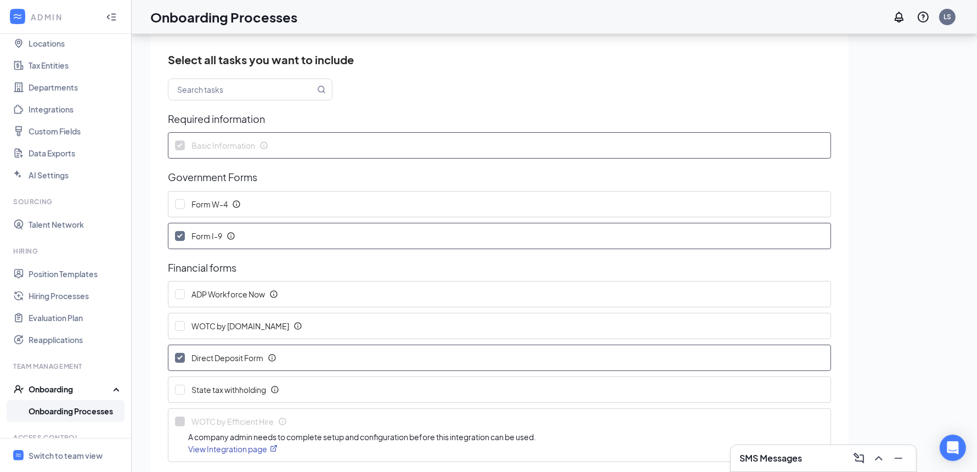
checkbox input "false"
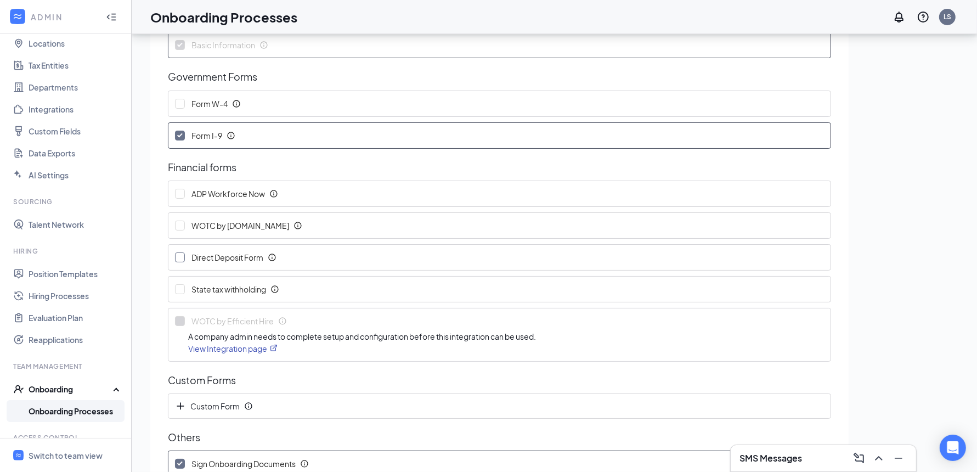
scroll to position [289, 0]
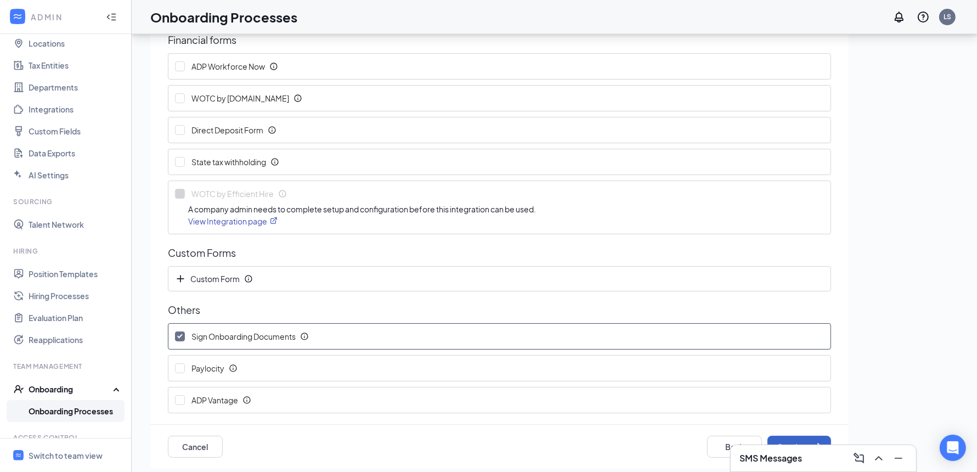
click at [784, 440] on button "Continue" at bounding box center [799, 447] width 64 height 22
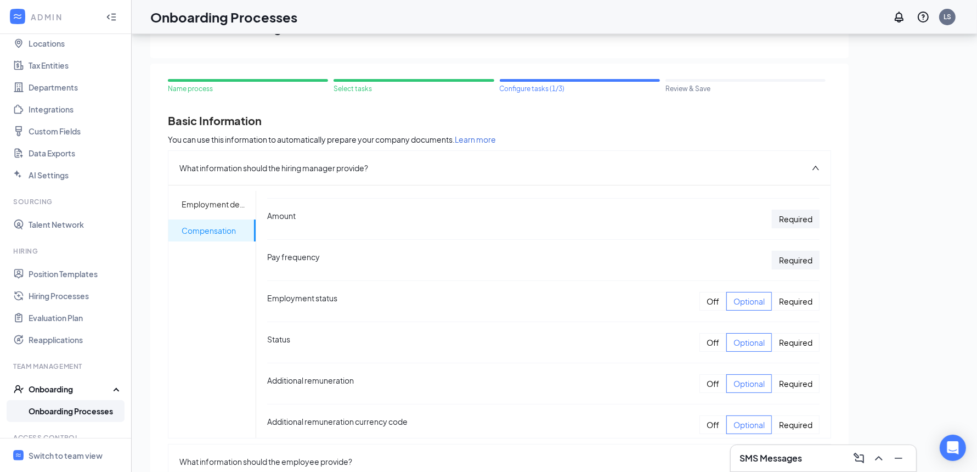
scroll to position [76, 0]
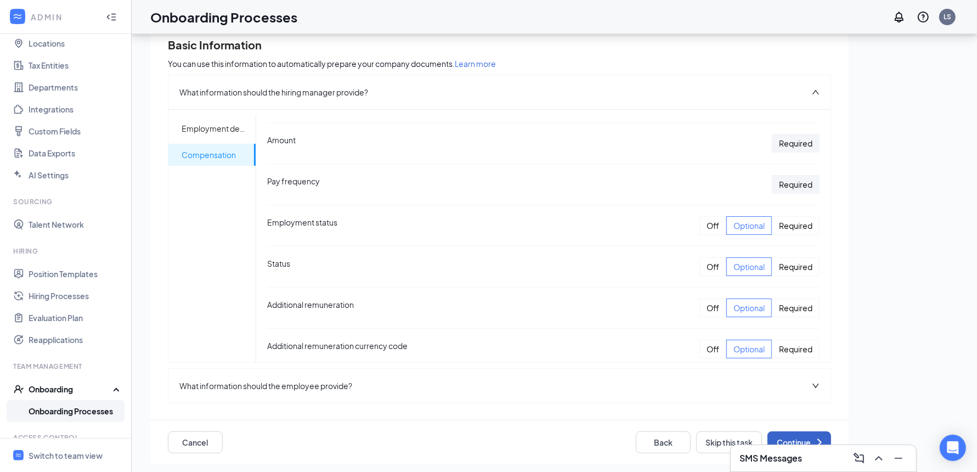
click at [794, 434] on button "Continue" at bounding box center [799, 442] width 64 height 22
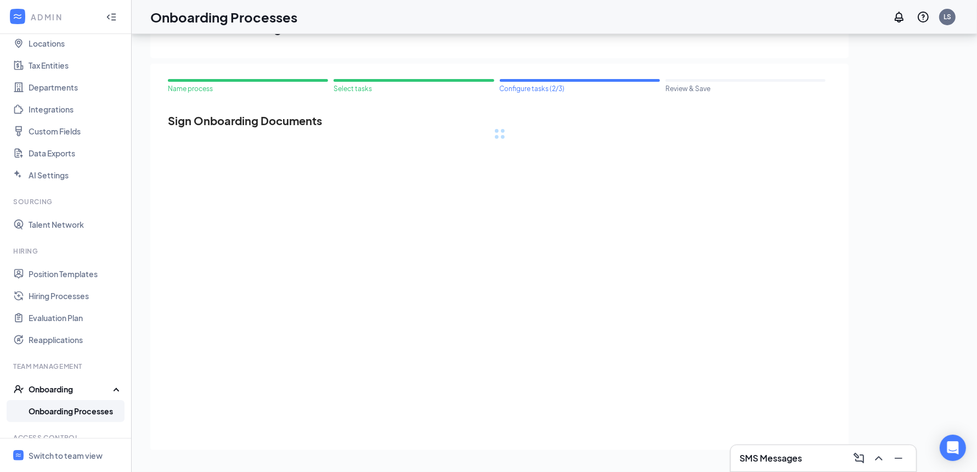
scroll to position [0, 0]
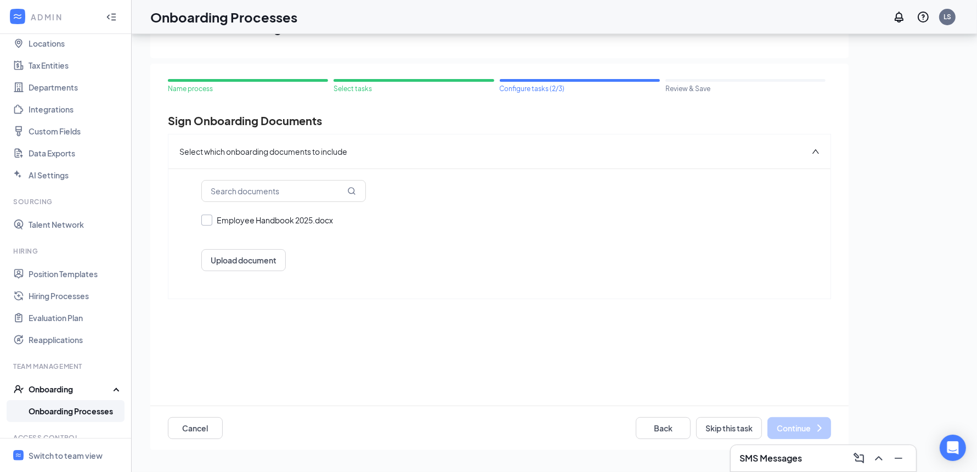
click at [209, 219] on input "Employee Handbook 2025.docx" at bounding box center [499, 219] width 596 height 11
checkbox input "true"
click at [809, 424] on button "Continue" at bounding box center [799, 428] width 64 height 22
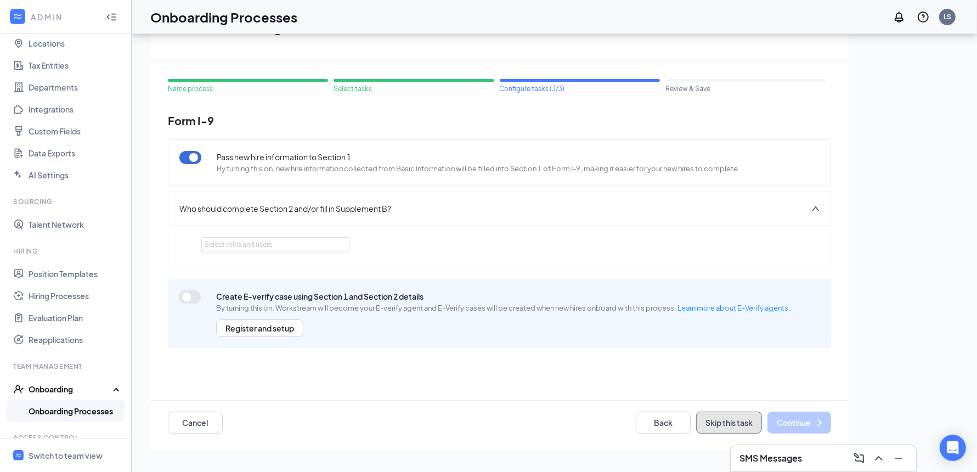
click at [734, 421] on button "Skip this task" at bounding box center [729, 422] width 66 height 22
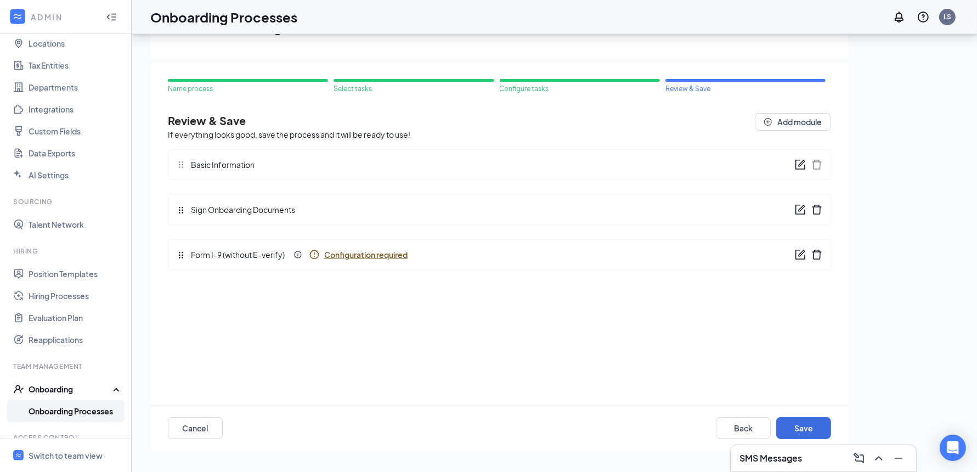
click at [800, 162] on icon "form" at bounding box center [800, 164] width 11 height 11
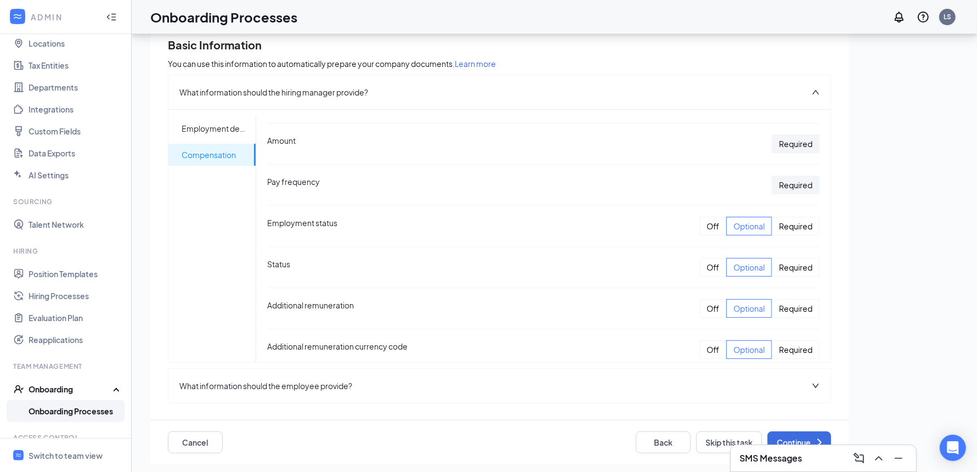
scroll to position [307, 0]
click at [812, 387] on icon "down" at bounding box center [816, 386] width 8 height 8
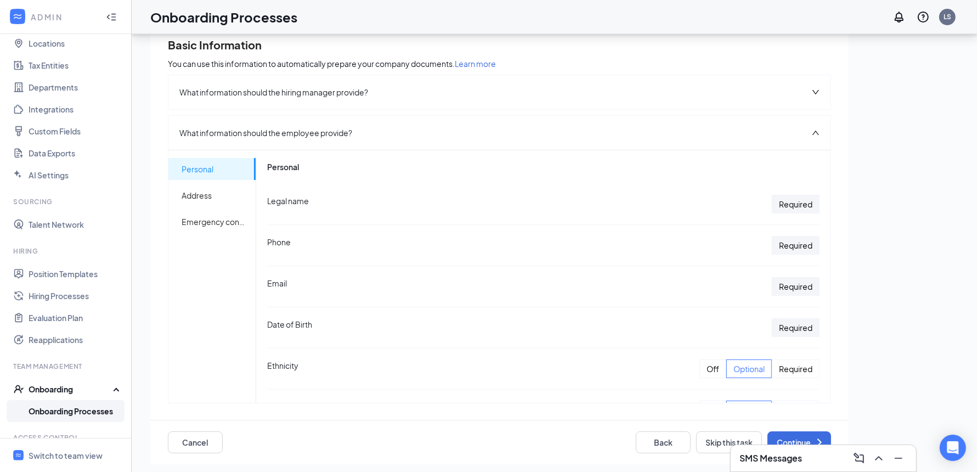
scroll to position [0, 0]
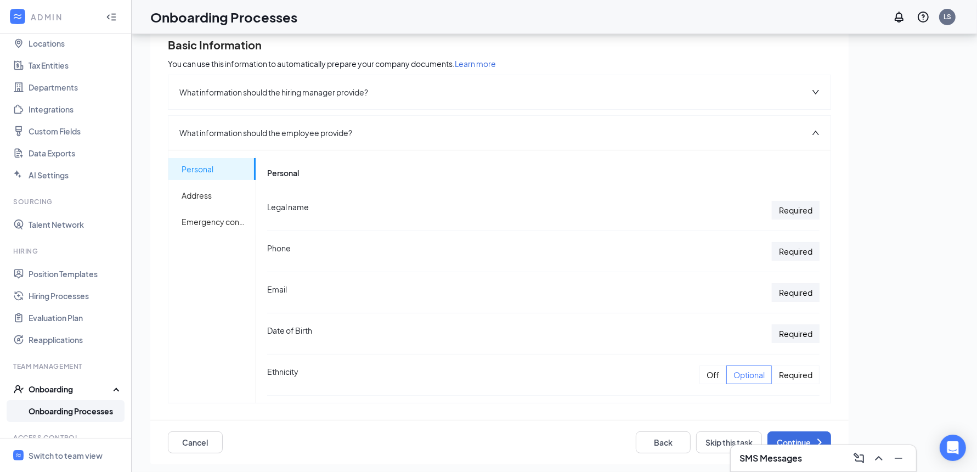
click at [812, 132] on icon "up" at bounding box center [816, 133] width 8 height 8
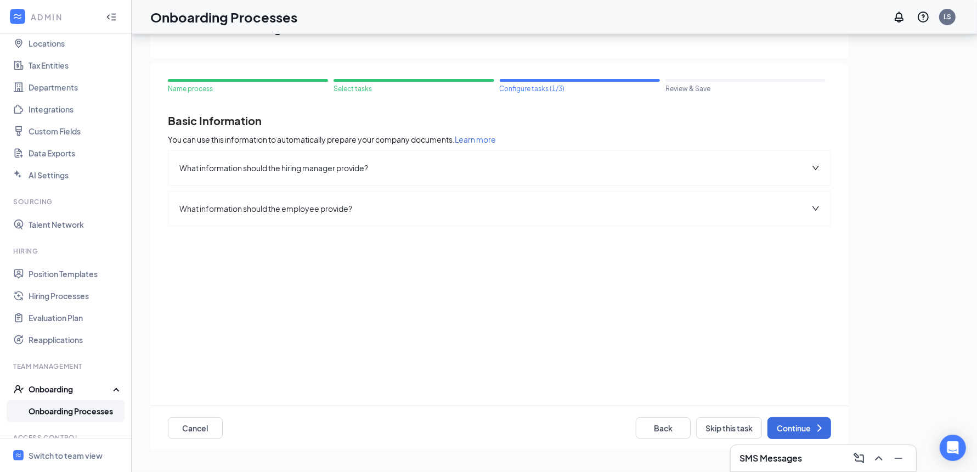
drag, startPoint x: 738, startPoint y: 217, endPoint x: 744, endPoint y: 222, distance: 7.8
click at [738, 217] on div "What information should the employee provide?" at bounding box center [499, 208] width 662 height 34
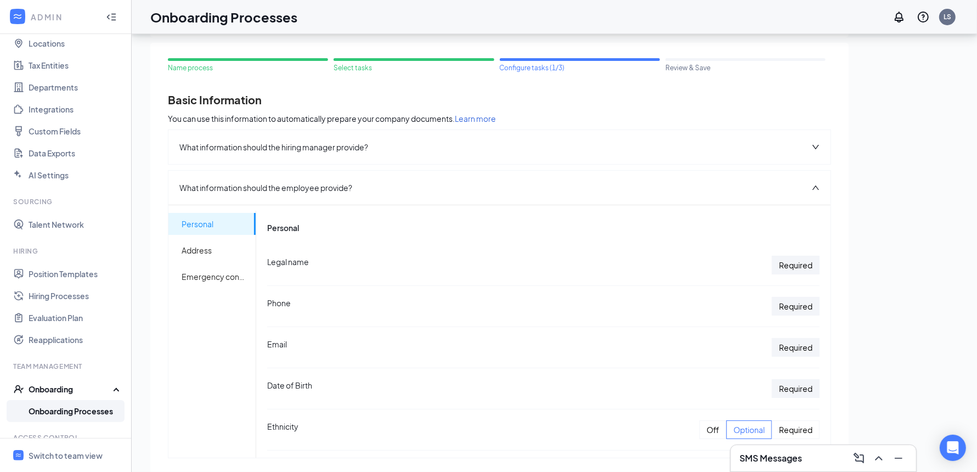
scroll to position [76, 0]
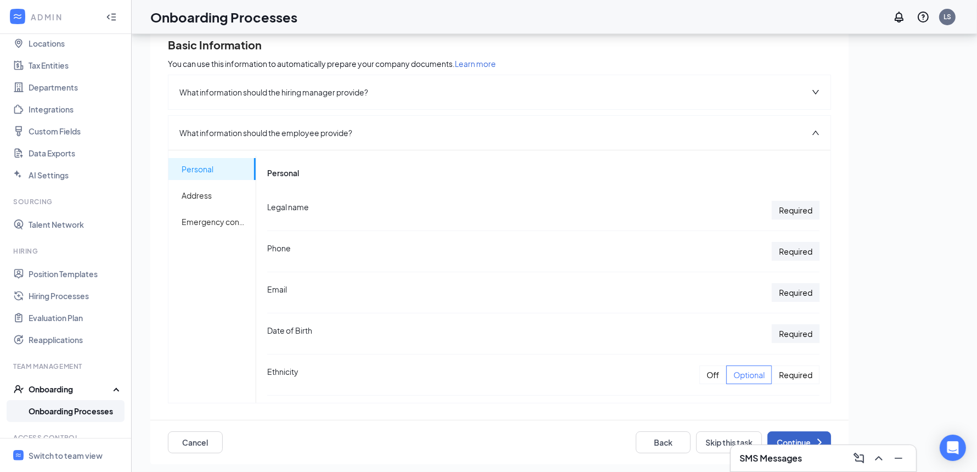
click at [786, 434] on button "Continue" at bounding box center [799, 442] width 64 height 22
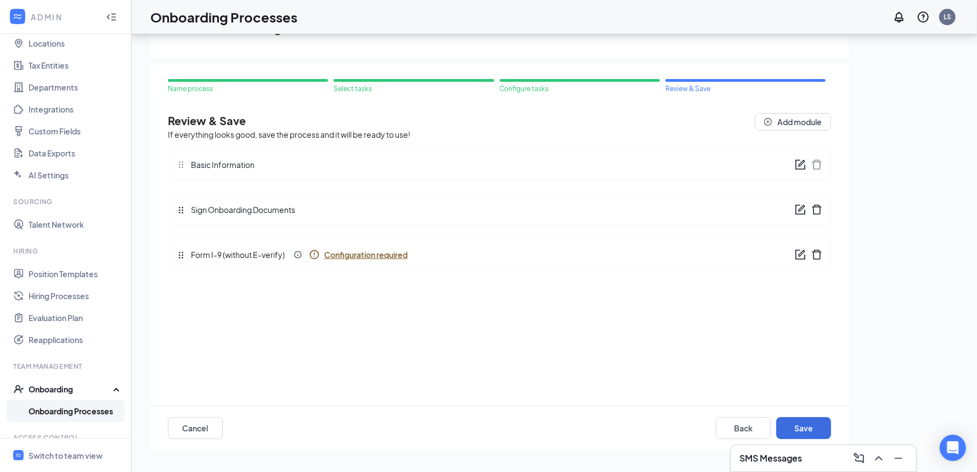
scroll to position [0, 0]
click at [803, 213] on icon "form" at bounding box center [800, 210] width 10 height 10
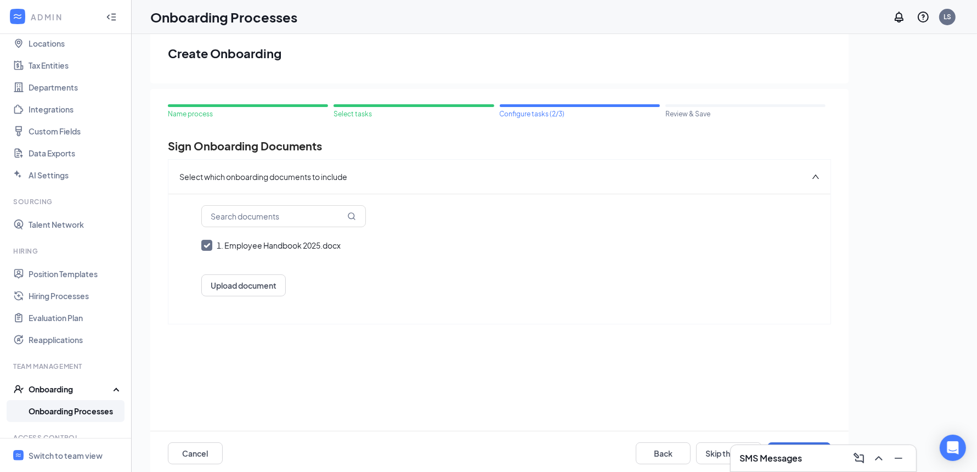
scroll to position [5, 0]
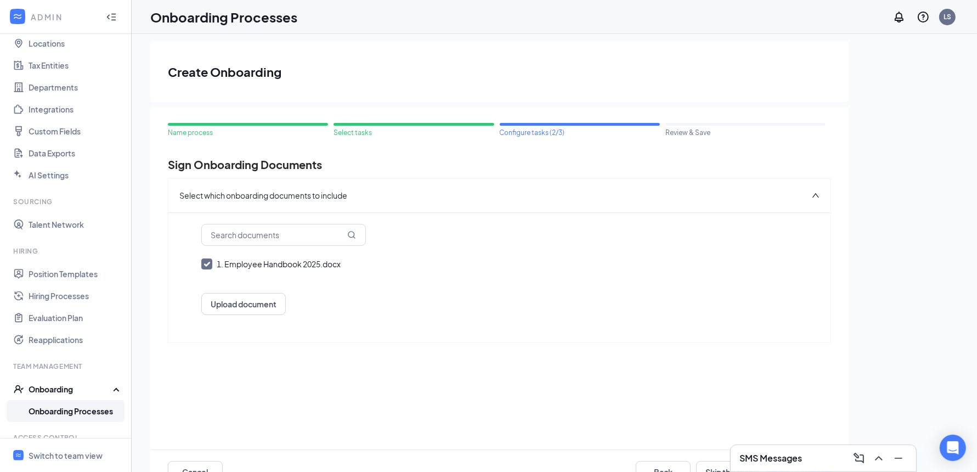
click at [820, 195] on div "Select which onboarding documents to include" at bounding box center [499, 195] width 662 height 34
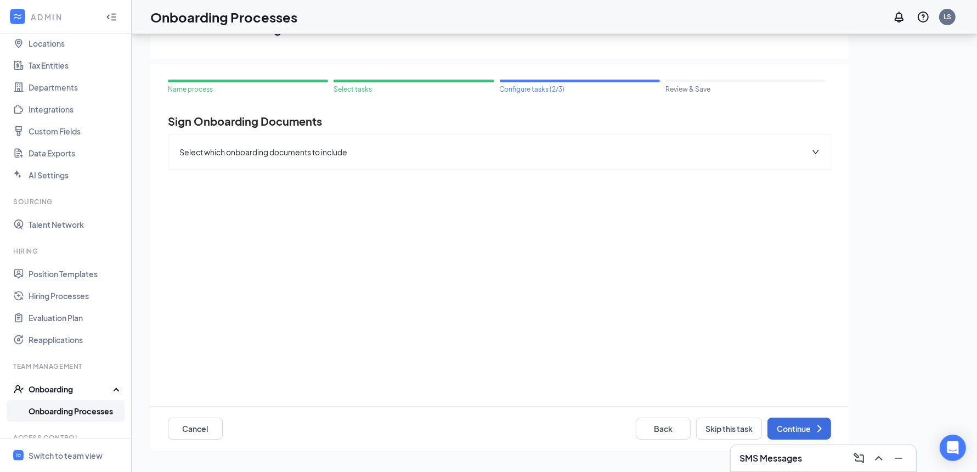
scroll to position [49, 0]
click at [657, 430] on button "Back" at bounding box center [663, 428] width 55 height 22
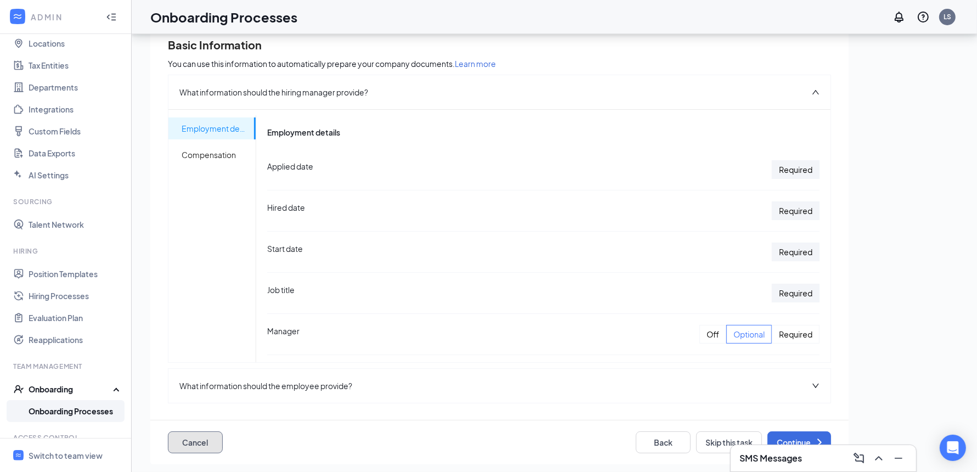
click at [209, 437] on button "Cancel" at bounding box center [195, 442] width 55 height 22
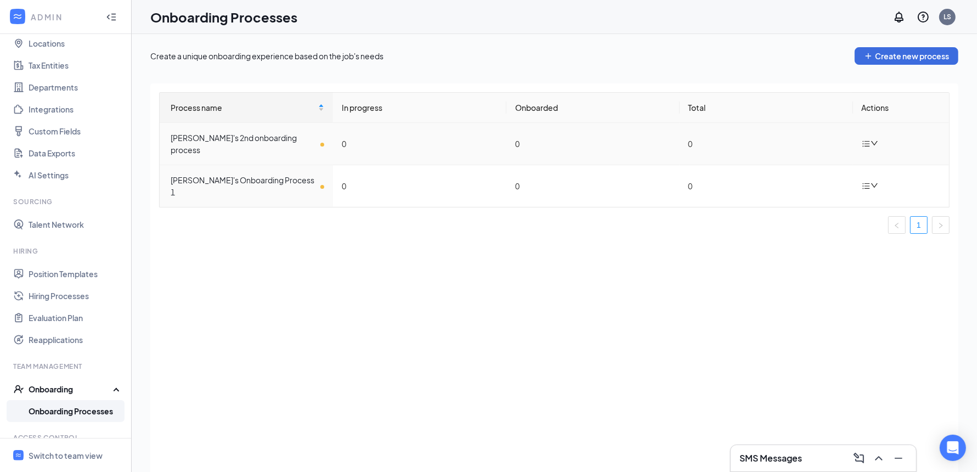
click at [274, 141] on div "Leo's 2nd onboarding process" at bounding box center [248, 144] width 154 height 24
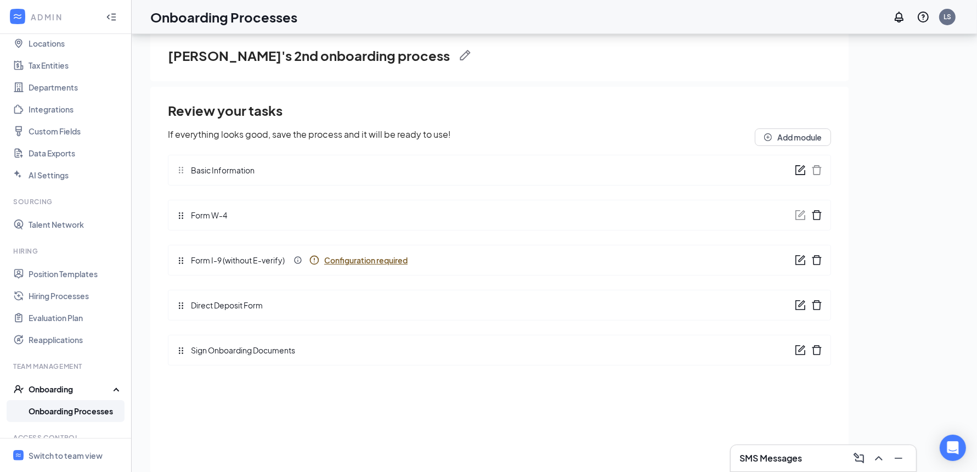
scroll to position [29, 0]
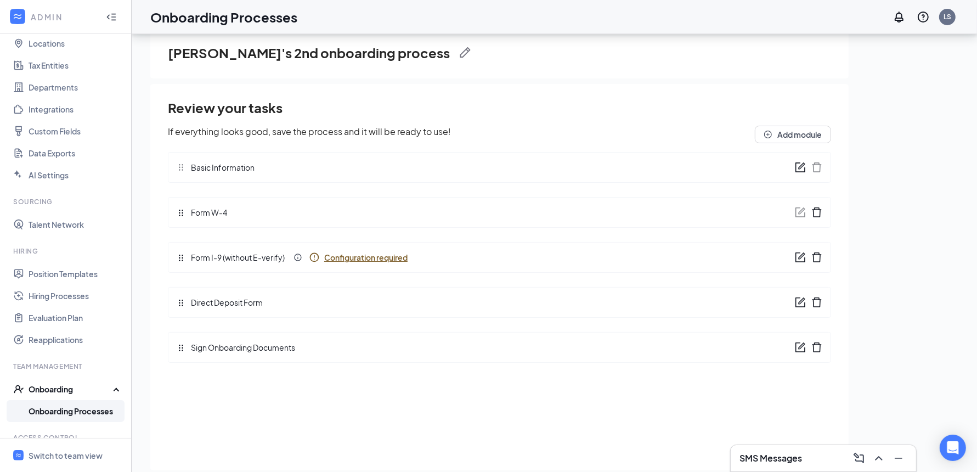
click at [801, 257] on icon "form" at bounding box center [800, 257] width 11 height 11
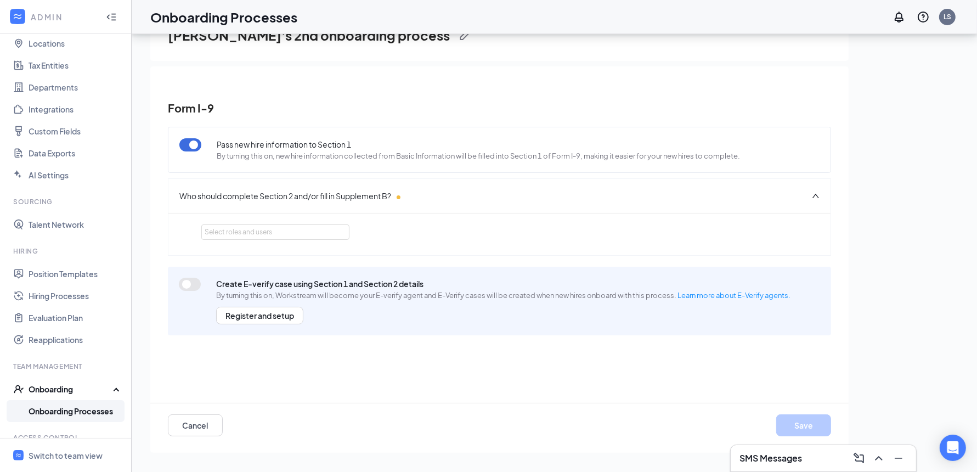
scroll to position [47, 0]
click at [210, 427] on button "Cancel" at bounding box center [195, 425] width 55 height 22
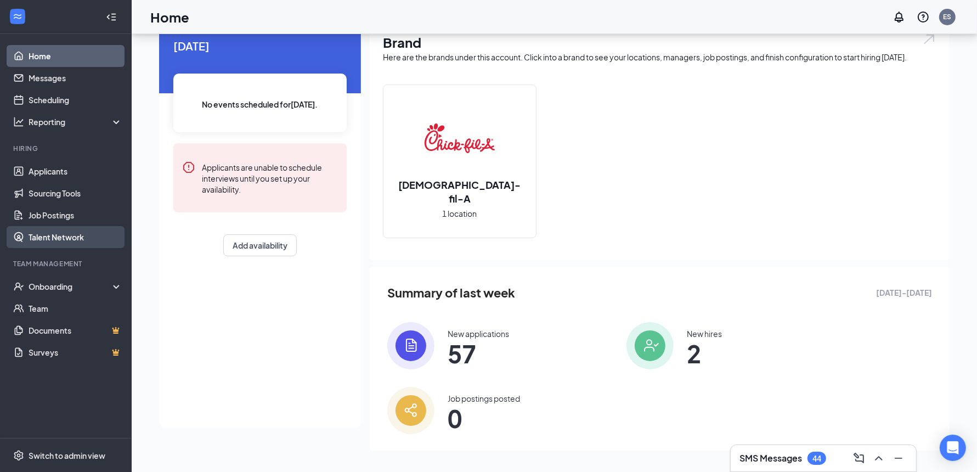
scroll to position [53, 0]
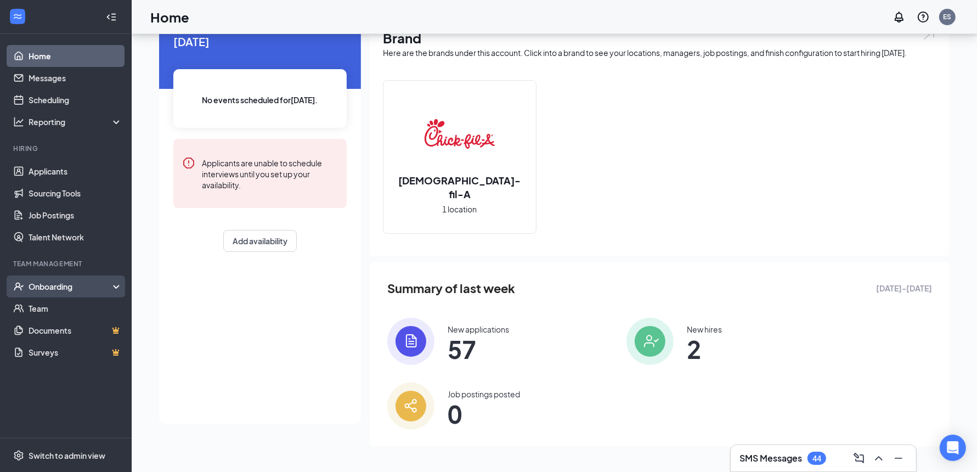
click at [96, 285] on div "Onboarding" at bounding box center [71, 286] width 84 height 11
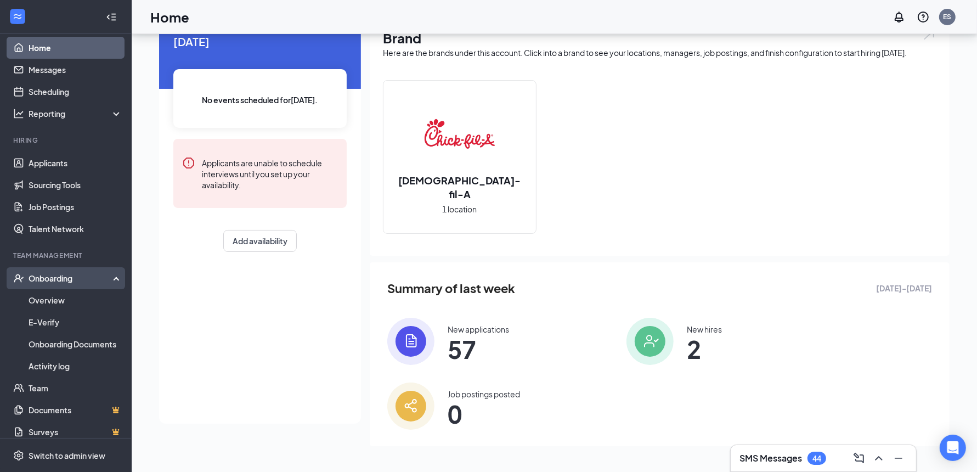
scroll to position [17, 0]
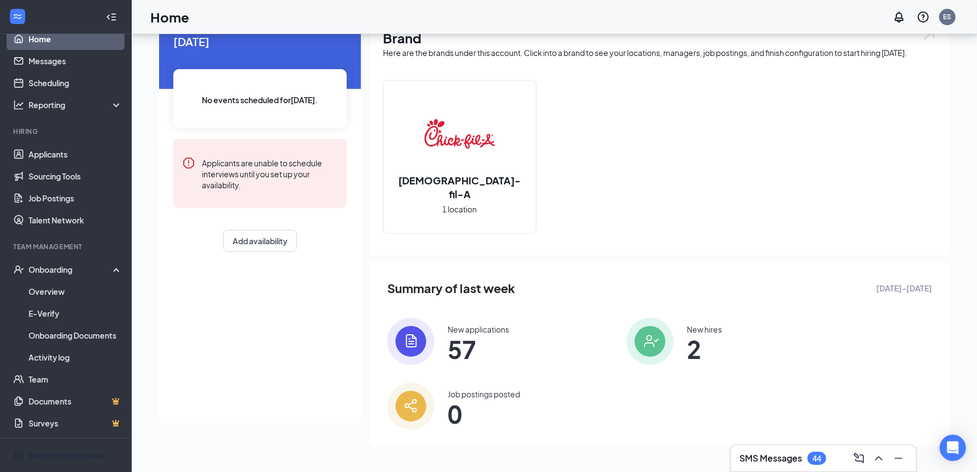
click at [68, 455] on div "Switch to admin view" at bounding box center [67, 455] width 77 height 11
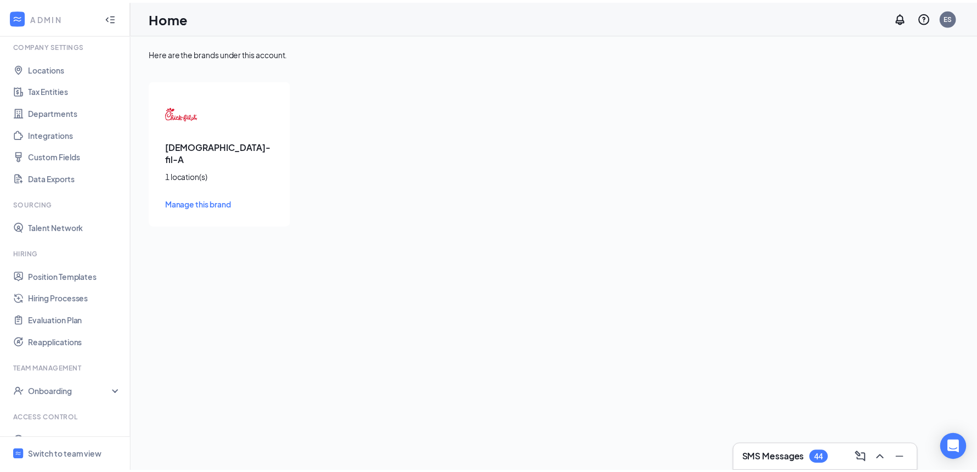
scroll to position [41, 0]
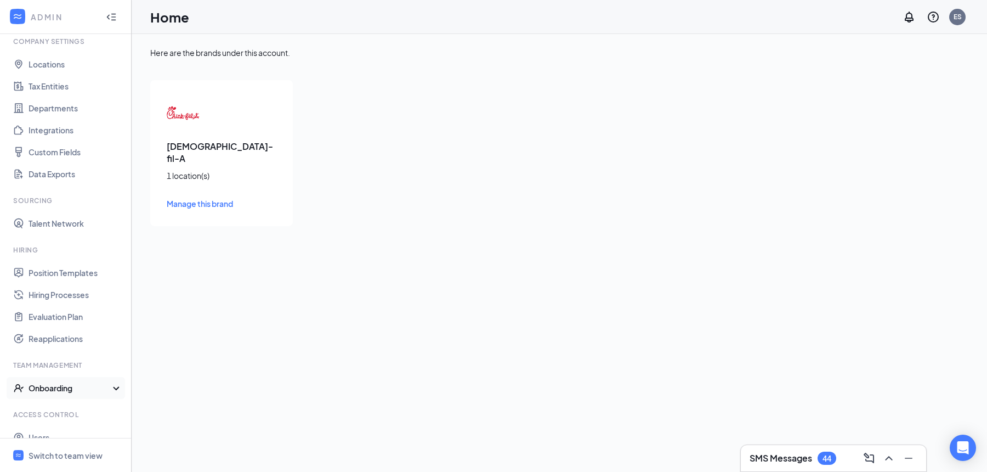
click at [70, 392] on div "Onboarding" at bounding box center [71, 387] width 84 height 11
click at [72, 409] on link "Onboarding Processes" at bounding box center [76, 410] width 94 height 22
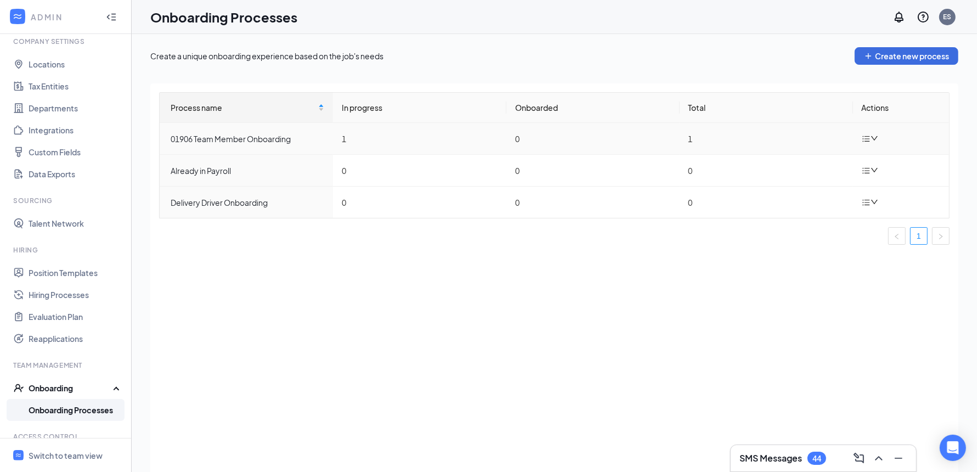
click at [878, 139] on div at bounding box center [871, 139] width 19 height 14
click at [794, 168] on div "Edit process" at bounding box center [814, 163] width 118 height 13
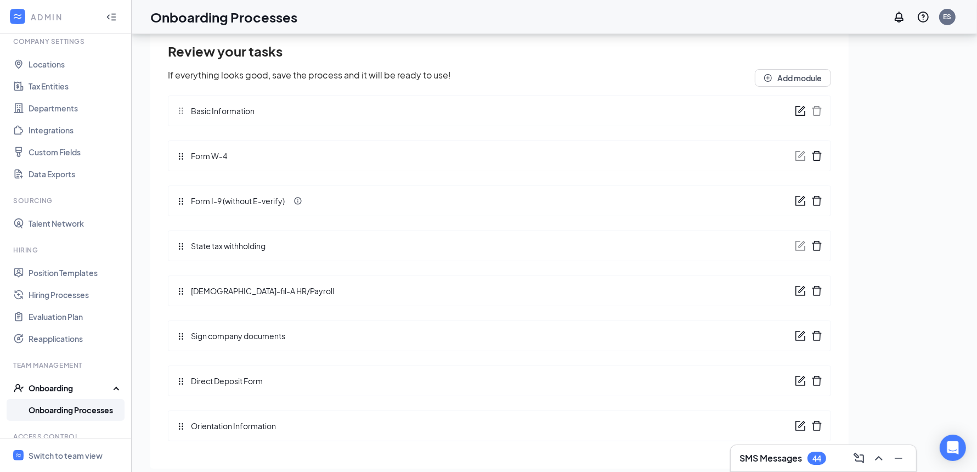
scroll to position [49, 0]
click at [795, 196] on icon "form" at bounding box center [800, 198] width 11 height 11
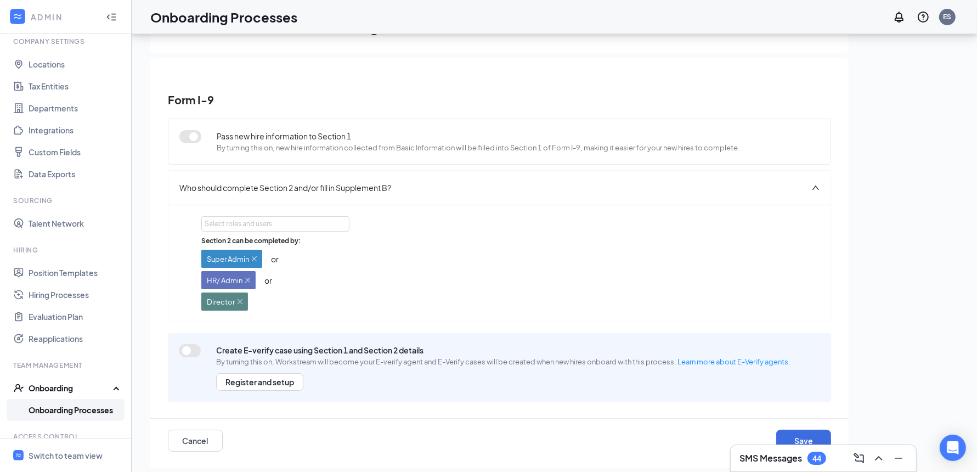
scroll to position [9, 0]
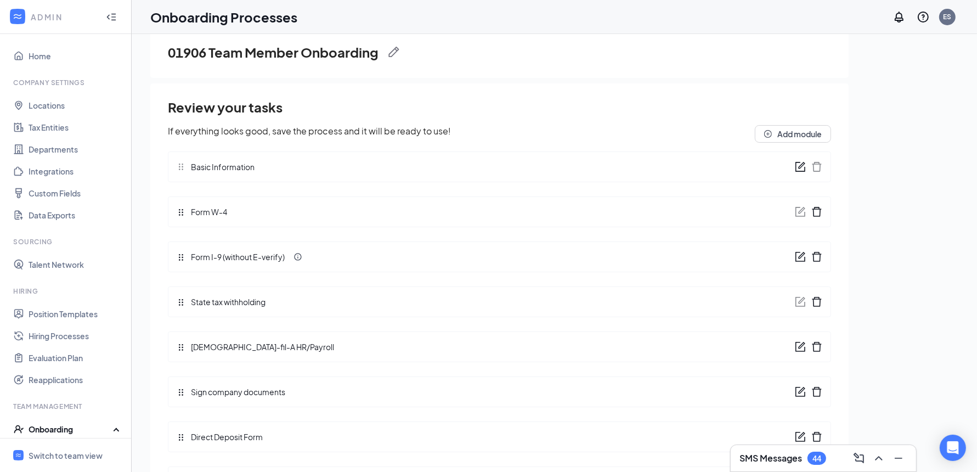
scroll to position [38, 0]
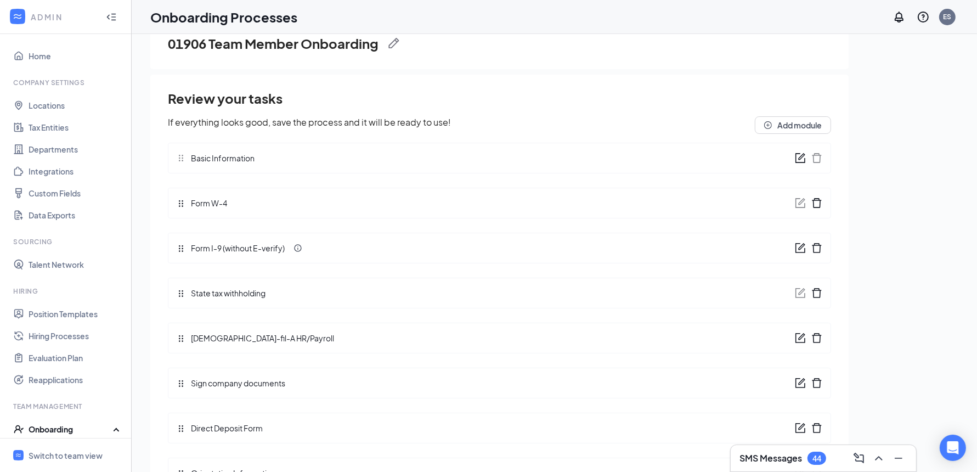
click at [795, 245] on icon "form" at bounding box center [800, 247] width 11 height 11
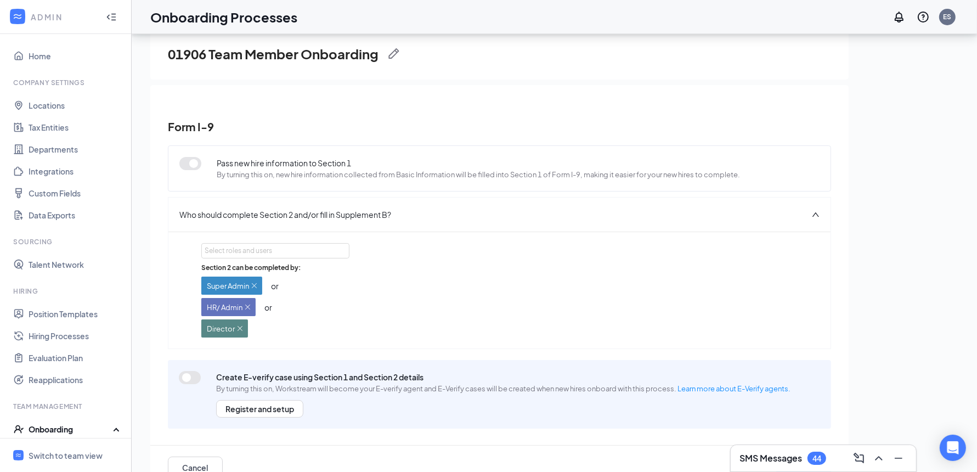
scroll to position [49, 0]
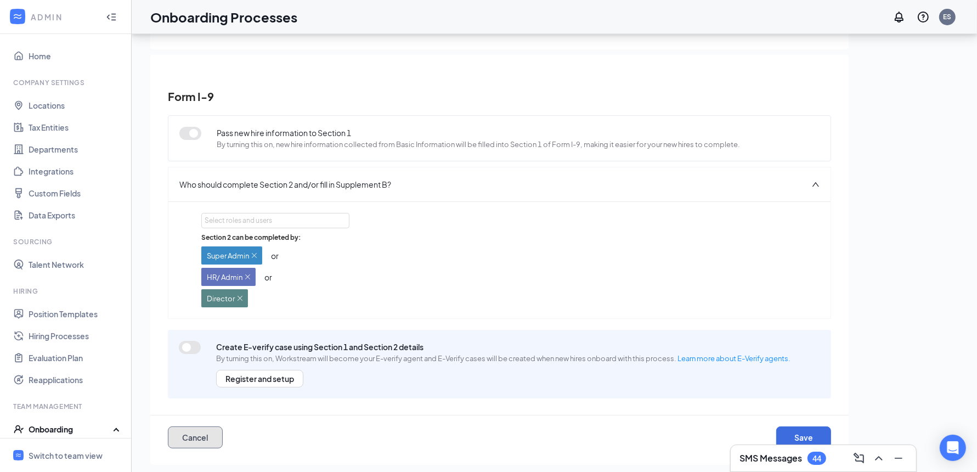
click at [195, 432] on button "Cancel" at bounding box center [195, 437] width 55 height 22
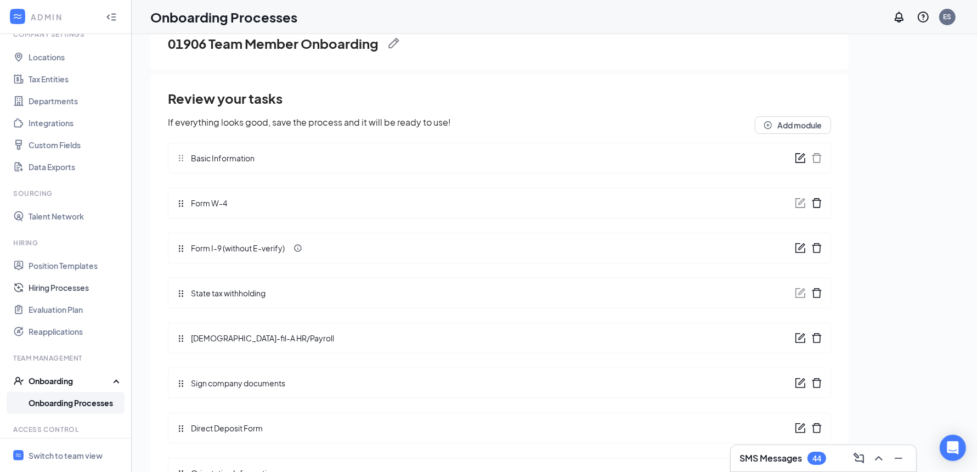
scroll to position [99, 0]
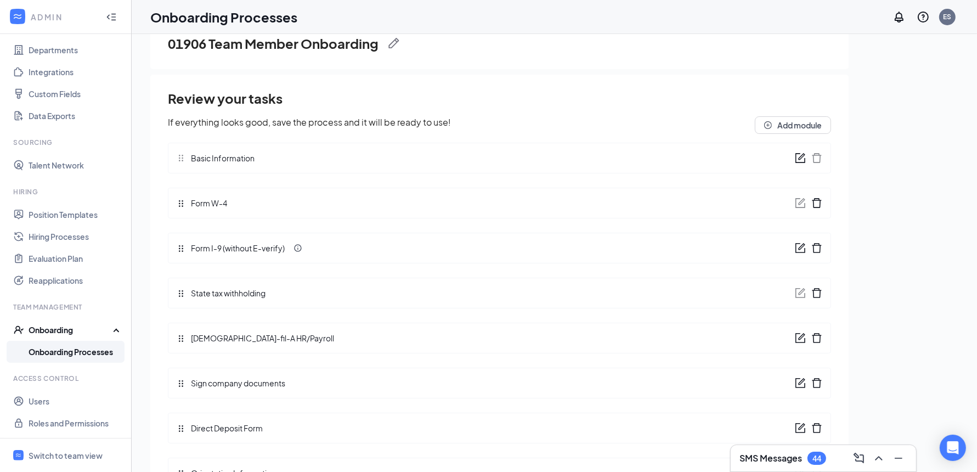
click at [78, 353] on link "Onboarding Processes" at bounding box center [76, 352] width 94 height 22
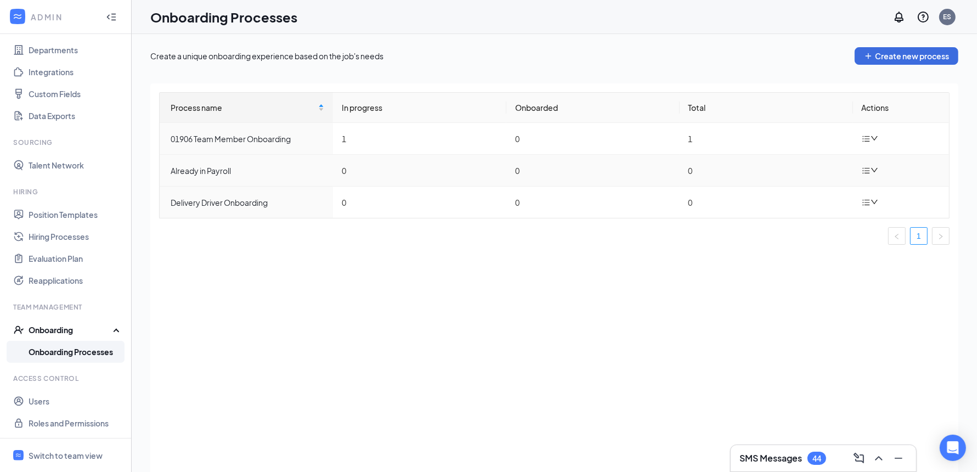
click at [871, 168] on icon "down" at bounding box center [875, 170] width 8 height 8
click at [520, 267] on div "Process name In progress Onboarded Total Actions 01906 Team Member Onboarding 1…" at bounding box center [554, 291] width 808 height 416
click at [876, 137] on icon "down" at bounding box center [875, 138] width 8 height 8
click at [796, 282] on div "Process name In progress Onboarded Total Actions 01906 Team Member Onboarding 1…" at bounding box center [554, 291] width 808 height 416
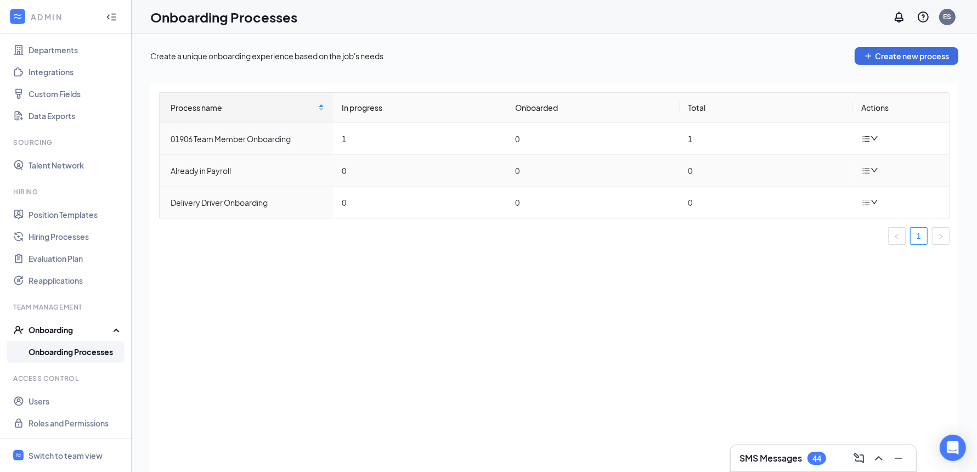
click at [873, 170] on icon "down" at bounding box center [874, 170] width 7 height 4
click at [814, 197] on div "Edit process" at bounding box center [814, 194] width 118 height 13
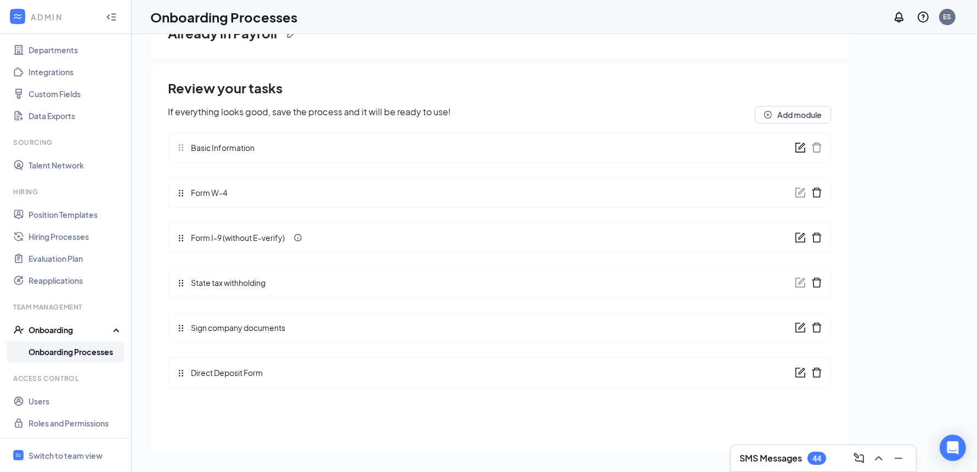
scroll to position [49, 0]
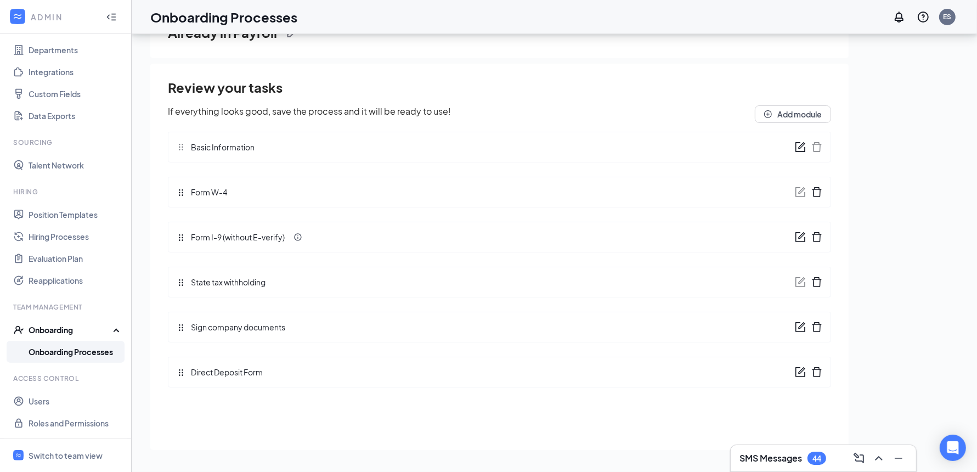
click at [804, 236] on icon "form" at bounding box center [800, 237] width 11 height 11
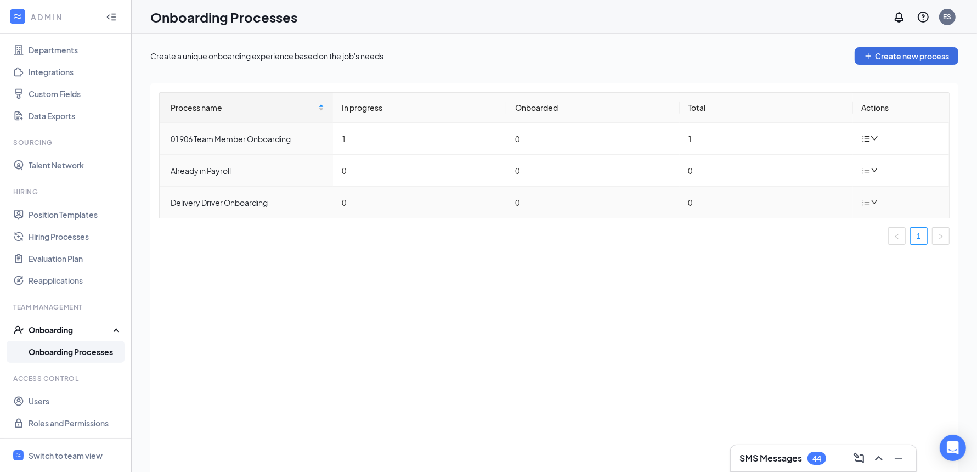
click at [877, 204] on icon "down" at bounding box center [875, 202] width 8 height 8
click at [812, 235] on li "Edit process" at bounding box center [815, 226] width 132 height 24
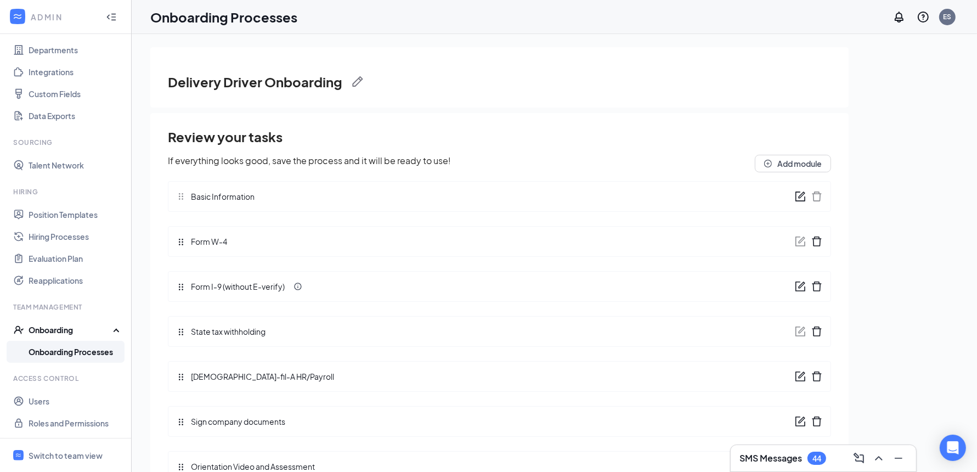
click at [795, 287] on icon "form" at bounding box center [800, 286] width 11 height 11
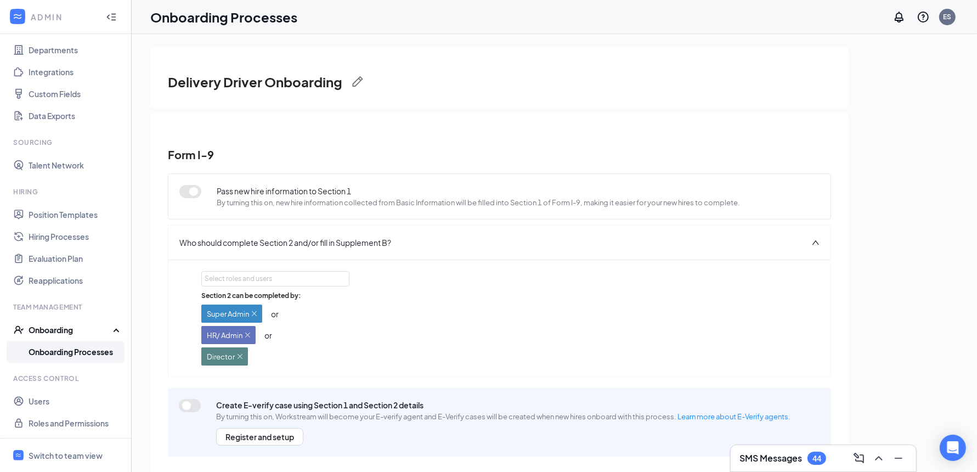
scroll to position [9, 0]
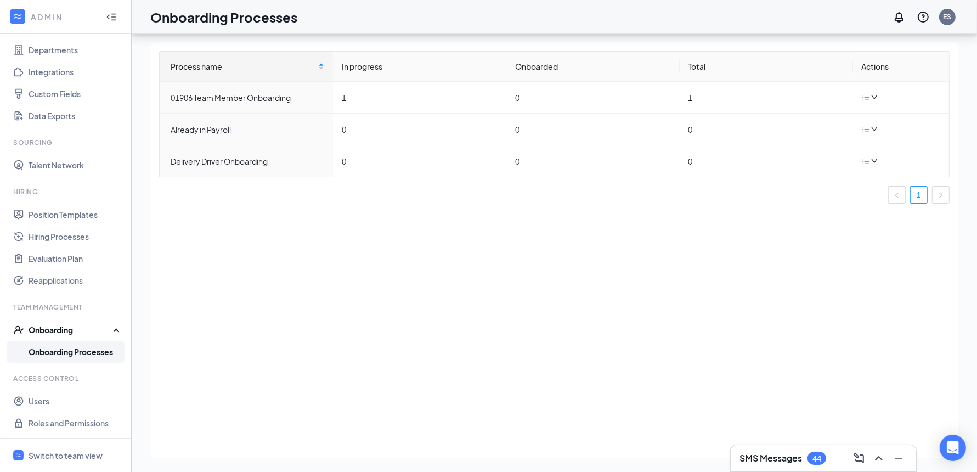
scroll to position [49, 0]
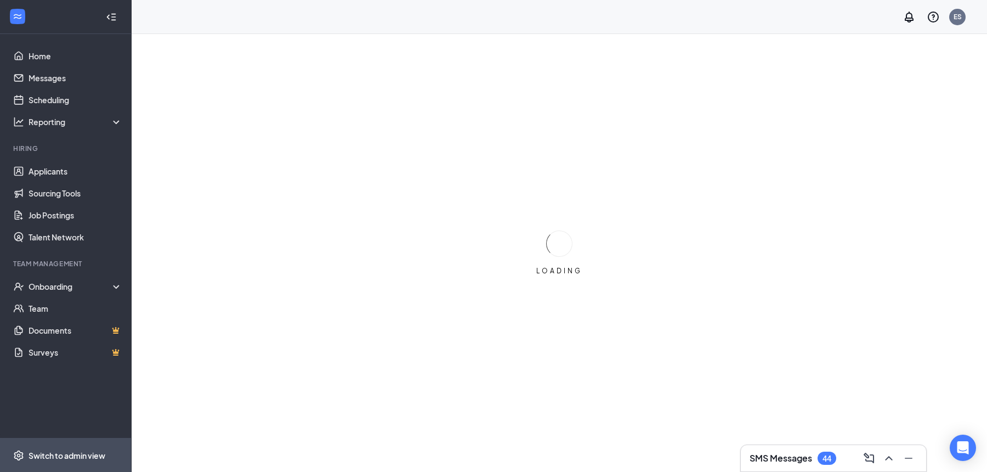
click at [63, 455] on div "Switch to admin view" at bounding box center [67, 455] width 77 height 11
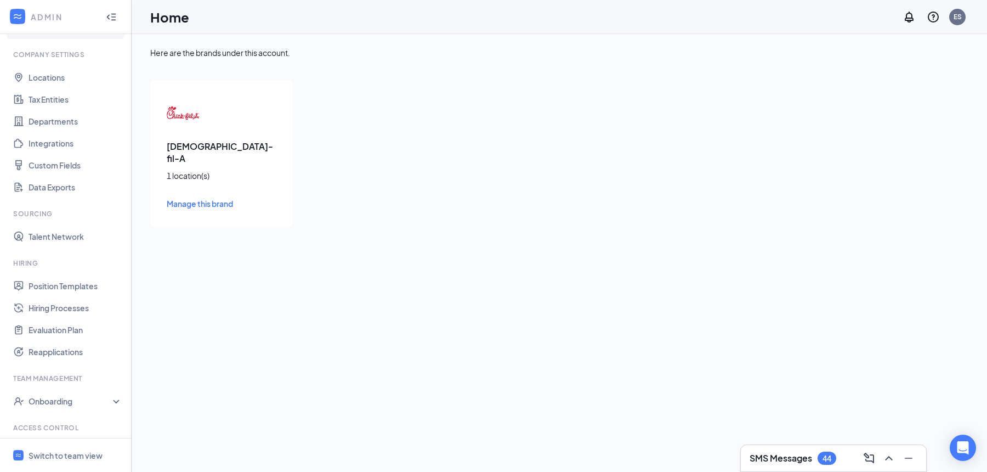
scroll to position [77, 0]
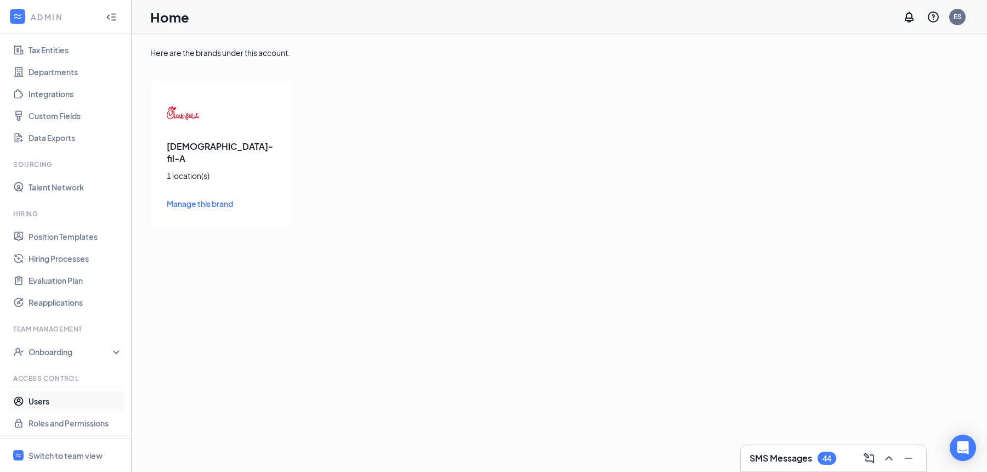
click at [61, 403] on link "Users" at bounding box center [76, 401] width 94 height 22
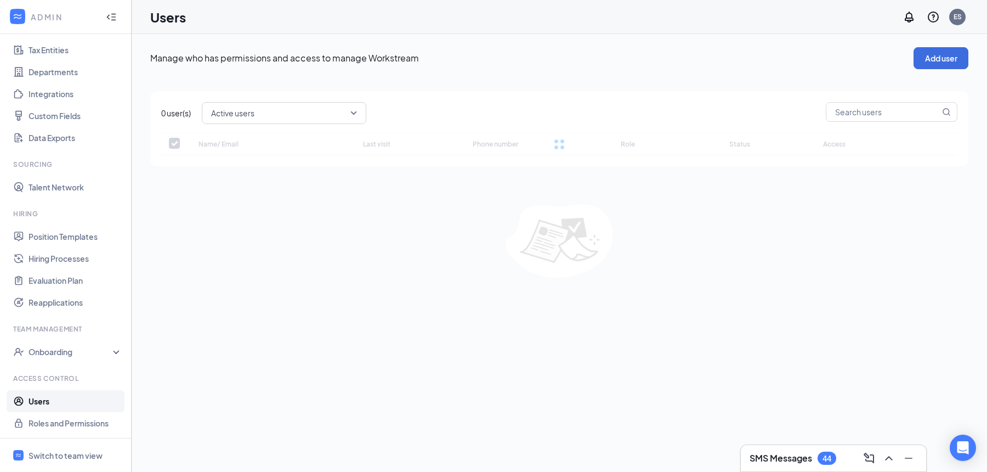
checkbox input "false"
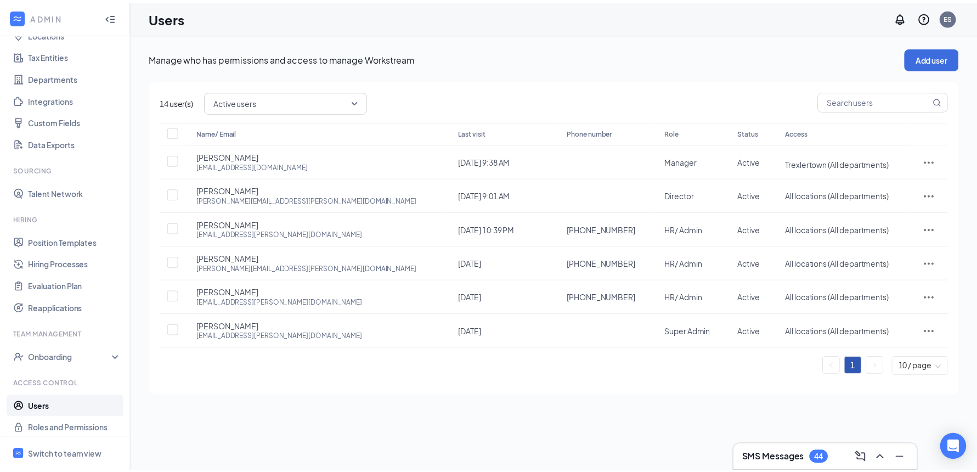
scroll to position [77, 0]
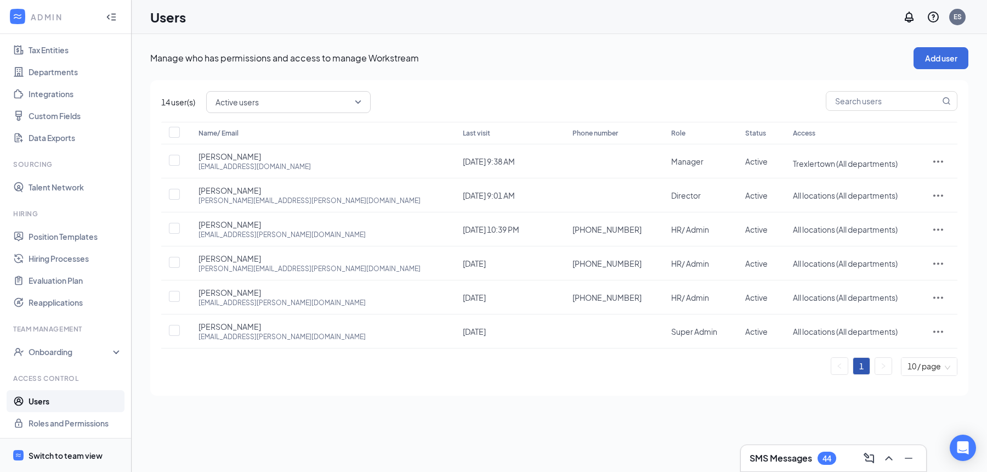
click at [60, 449] on span "Switch to team view" at bounding box center [76, 454] width 94 height 33
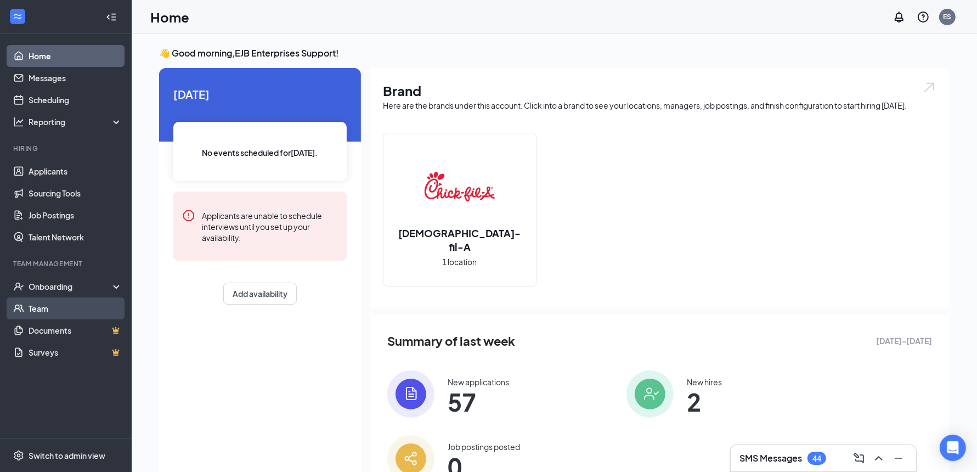
click at [75, 314] on link "Team" at bounding box center [76, 308] width 94 height 22
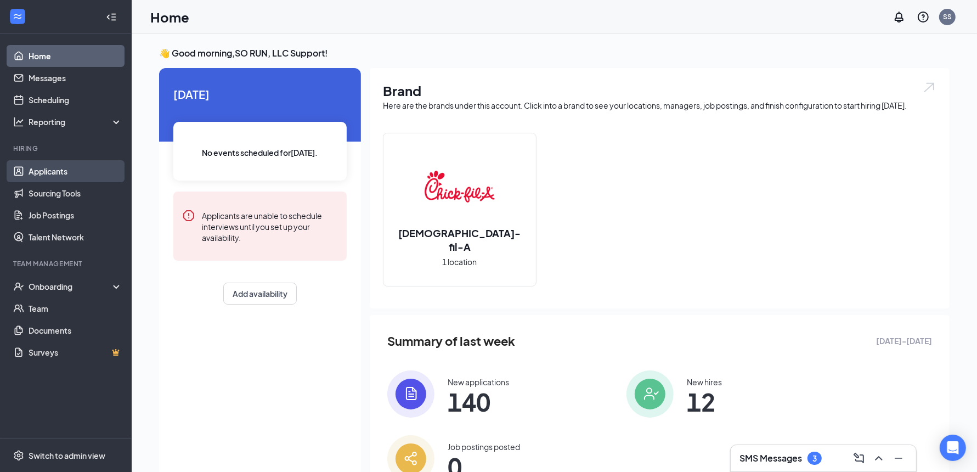
click at [61, 177] on link "Applicants" at bounding box center [76, 171] width 94 height 22
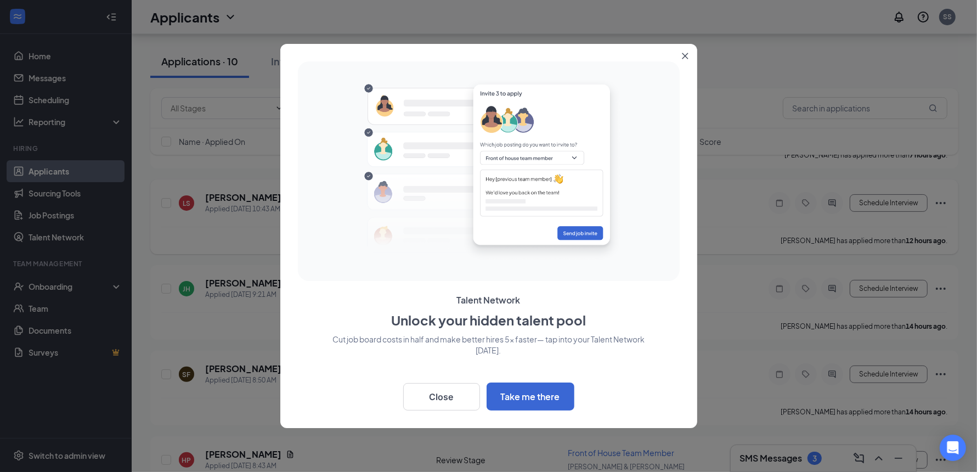
scroll to position [173, 0]
click at [682, 57] on icon "Close" at bounding box center [685, 56] width 7 height 7
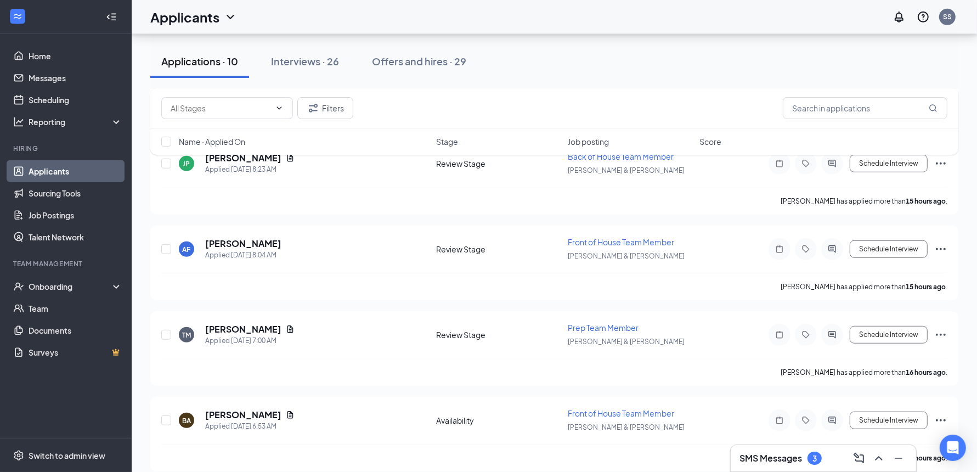
scroll to position [641, 0]
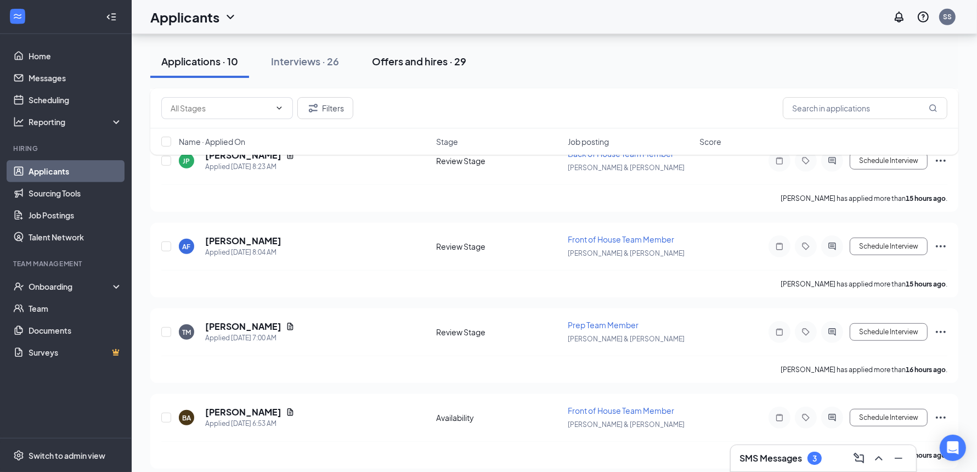
click at [409, 67] on div "Offers and hires · 29" at bounding box center [419, 61] width 94 height 14
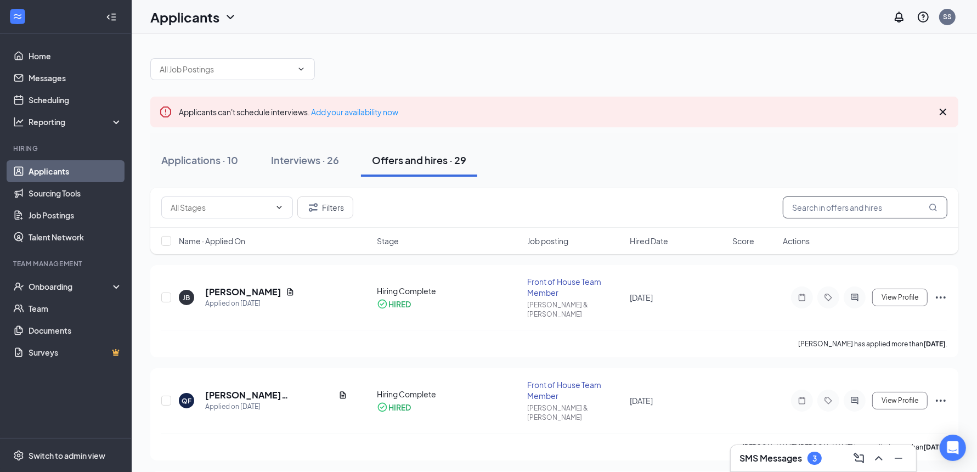
click at [843, 213] on input "text" at bounding box center [865, 207] width 165 height 22
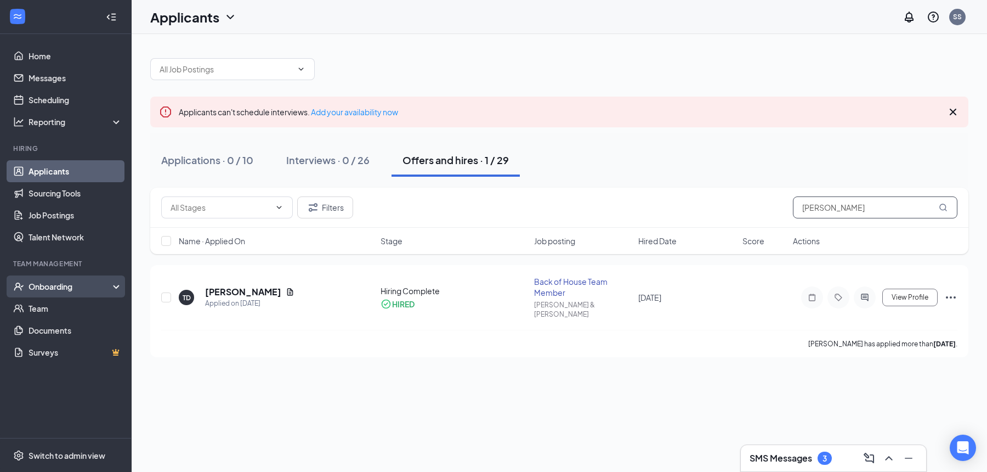
type input "dillon"
click at [64, 286] on div "Onboarding" at bounding box center [71, 286] width 84 height 11
click at [65, 311] on link "Overview" at bounding box center [76, 308] width 94 height 22
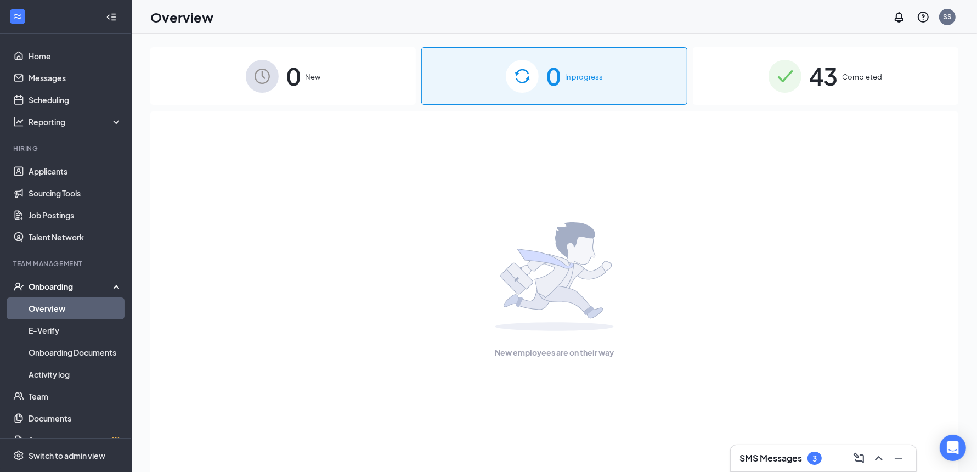
click at [848, 83] on div "43 Completed" at bounding box center [826, 76] width 266 height 58
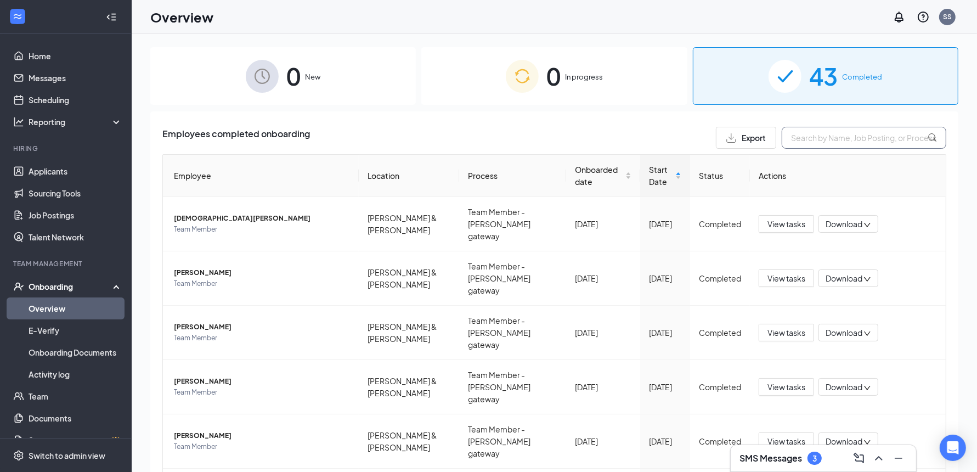
click at [838, 137] on input "text" at bounding box center [864, 138] width 165 height 22
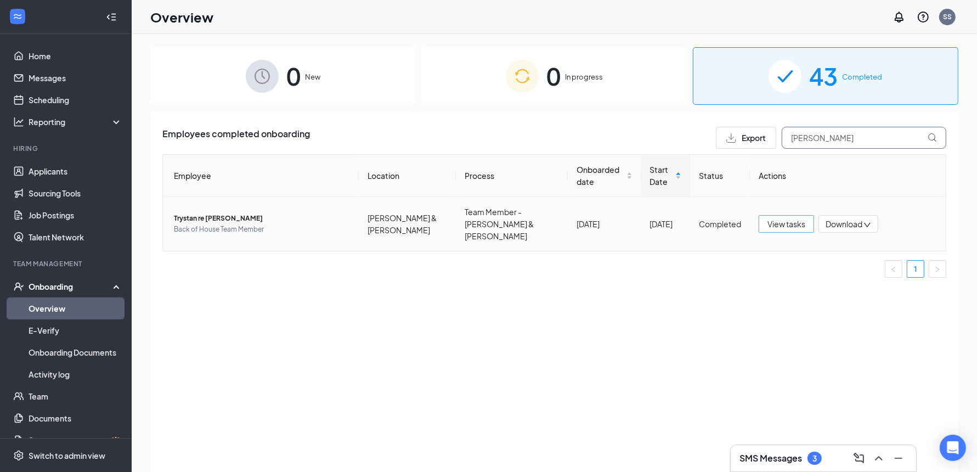
type input "dillon"
click at [798, 218] on span "View tasks" at bounding box center [786, 224] width 38 height 12
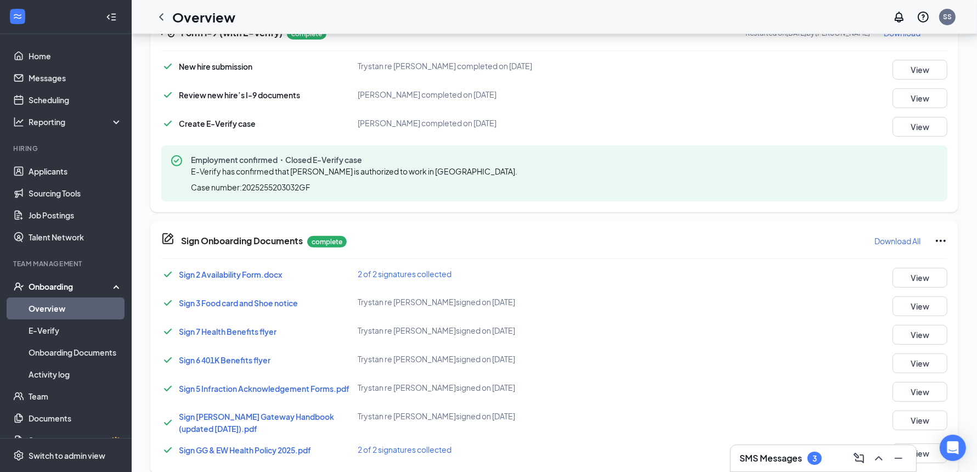
scroll to position [360, 0]
drag, startPoint x: 320, startPoint y: 189, endPoint x: 252, endPoint y: 185, distance: 68.7
click at [243, 188] on div "Case number: 2025255203032GF" at bounding box center [356, 186] width 331 height 11
copy span "2025255203032GF"
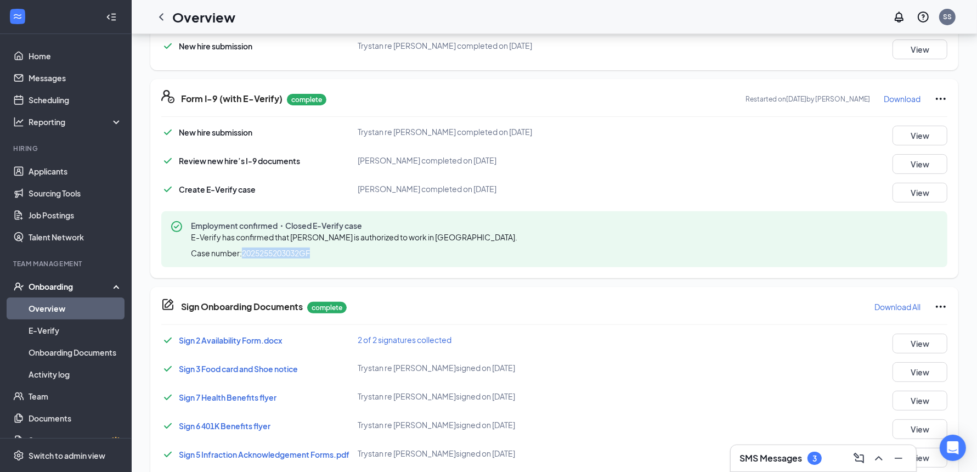
scroll to position [269, 0]
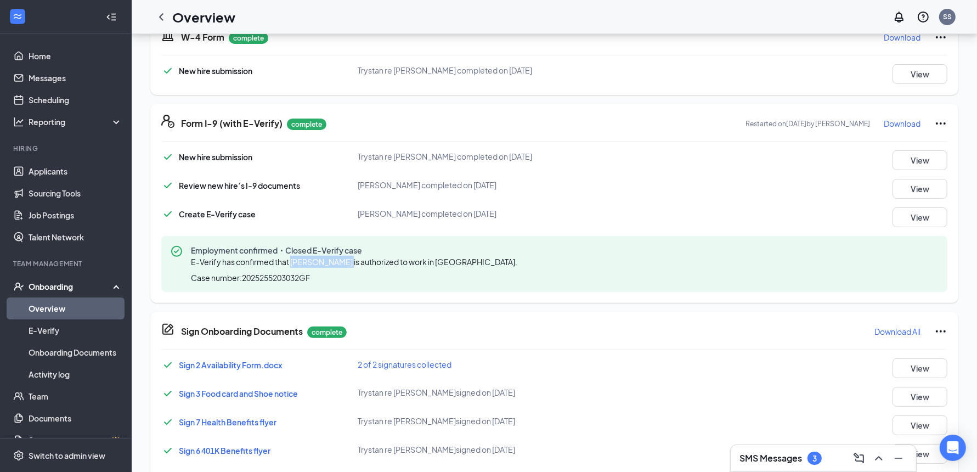
drag, startPoint x: 338, startPoint y: 262, endPoint x: 290, endPoint y: 259, distance: 47.8
click at [290, 259] on span "E-Verify has confirmed that Trystan Dillon is authorized to work in the United …" at bounding box center [354, 262] width 326 height 10
copy span "Trystan Dillon"
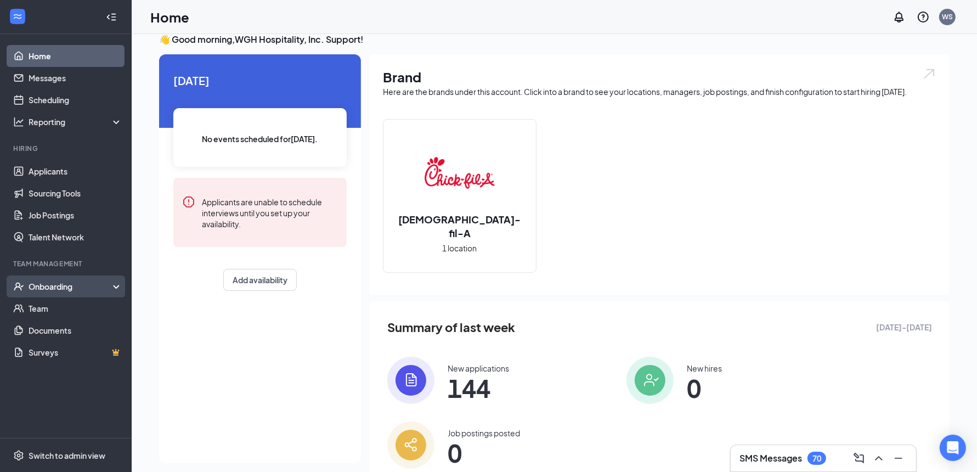
scroll to position [14, 0]
drag, startPoint x: 54, startPoint y: 449, endPoint x: 94, endPoint y: 422, distance: 47.8
click at [55, 449] on span "Switch to admin view" at bounding box center [76, 454] width 94 height 33
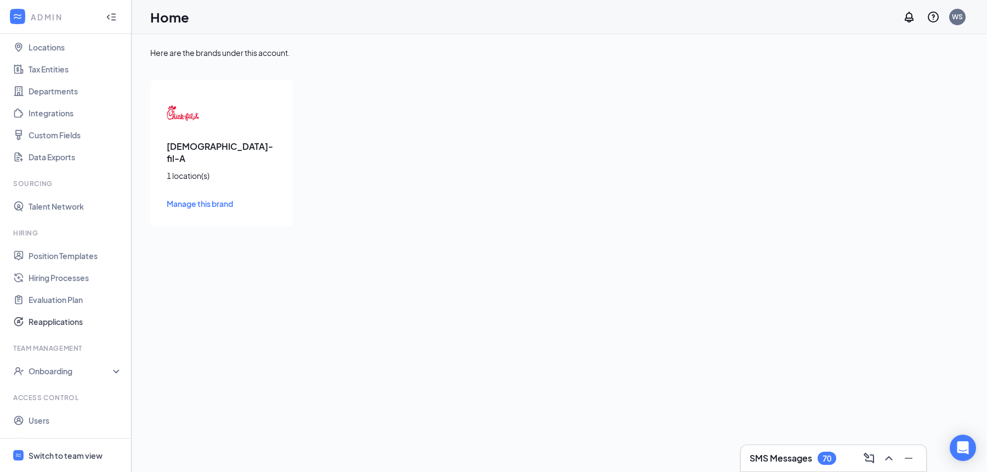
scroll to position [77, 0]
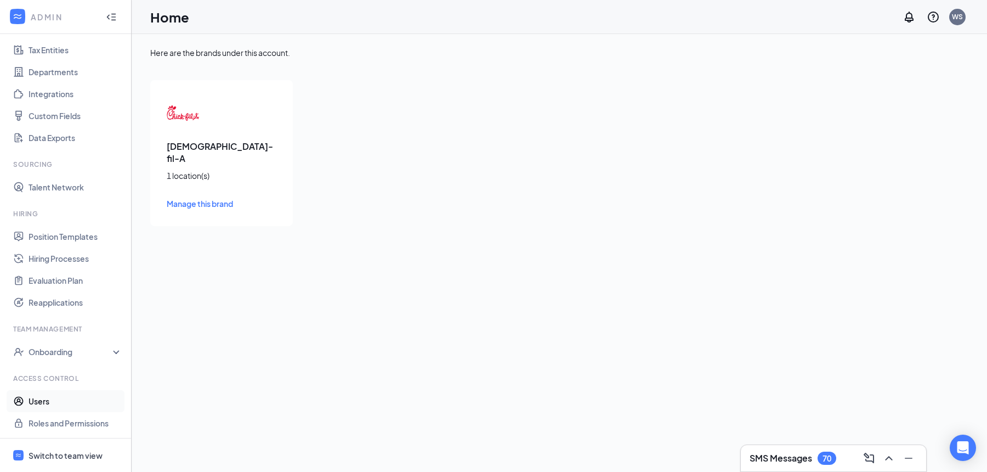
click at [51, 403] on link "Users" at bounding box center [76, 401] width 94 height 22
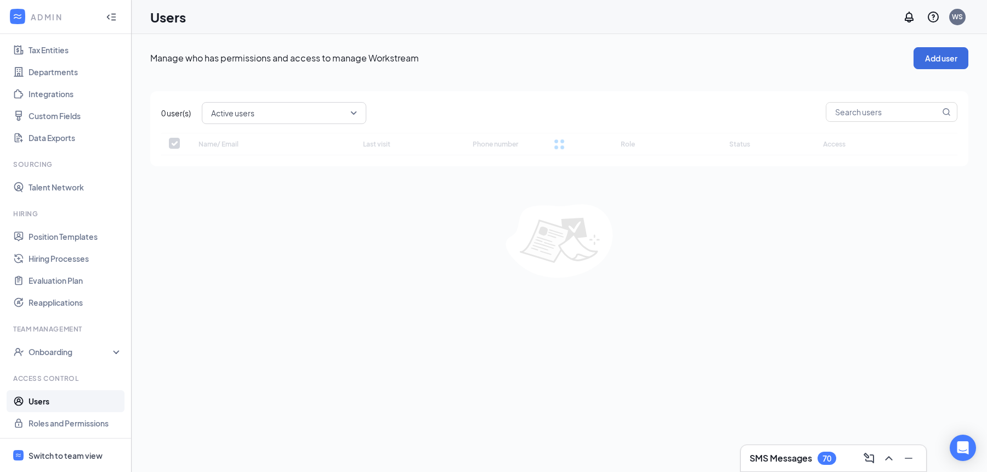
checkbox input "false"
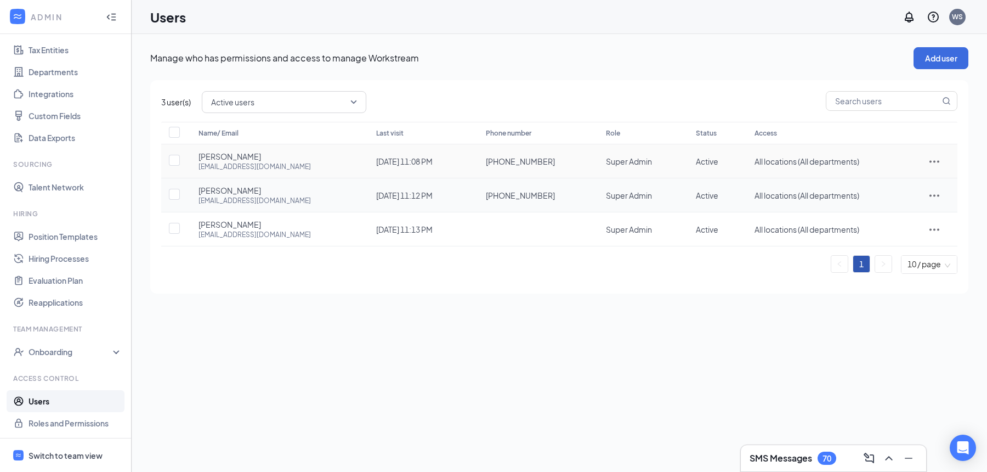
drag, startPoint x: 936, startPoint y: 163, endPoint x: 925, endPoint y: 180, distance: 20.2
click at [935, 163] on icon "ActionsIcon" at bounding box center [934, 161] width 13 height 13
click at [890, 183] on span "Edit user" at bounding box center [885, 183] width 31 height 10
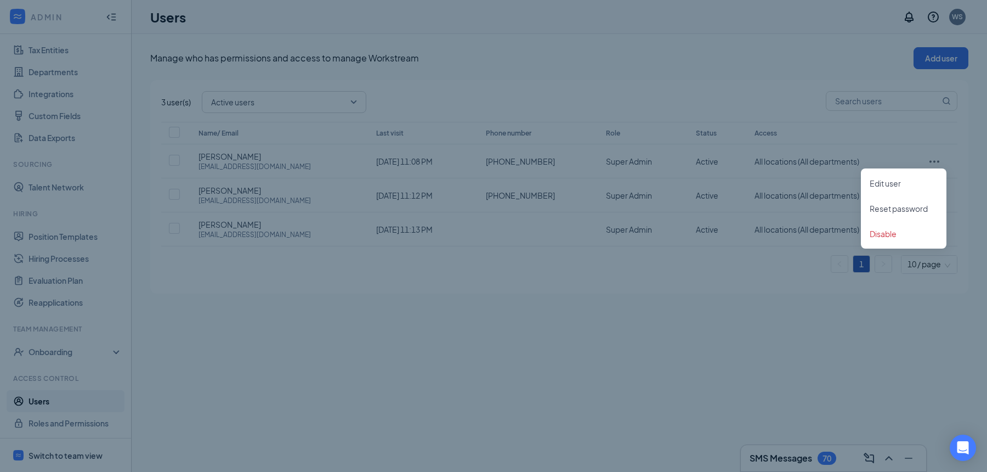
type input "(323) 237-1269"
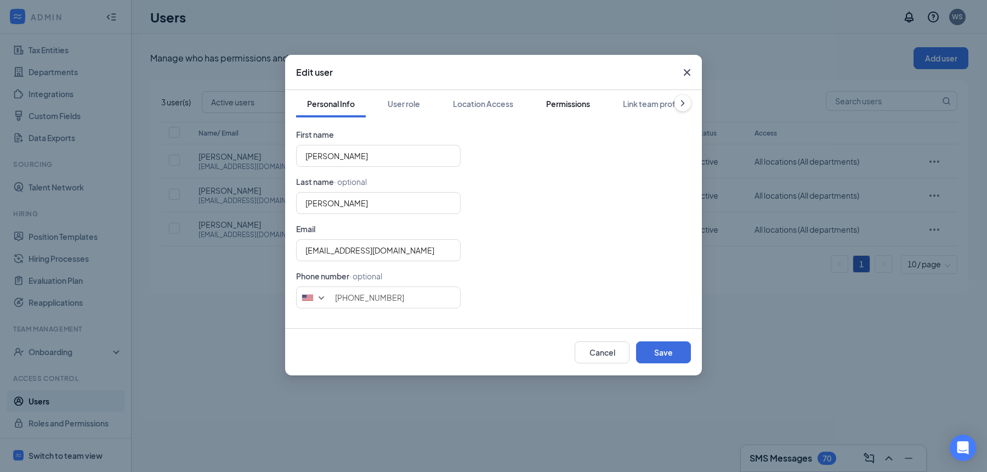
click at [566, 108] on div "Permissions" at bounding box center [568, 103] width 44 height 11
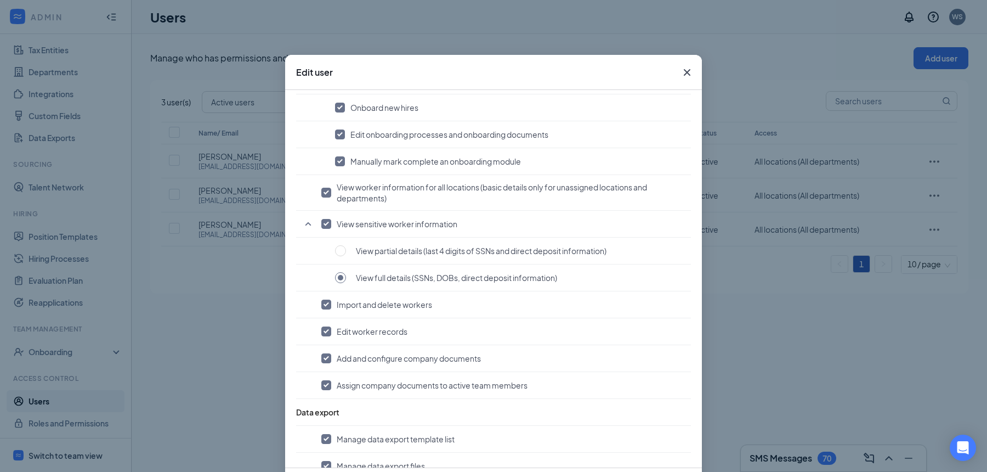
scroll to position [809, 0]
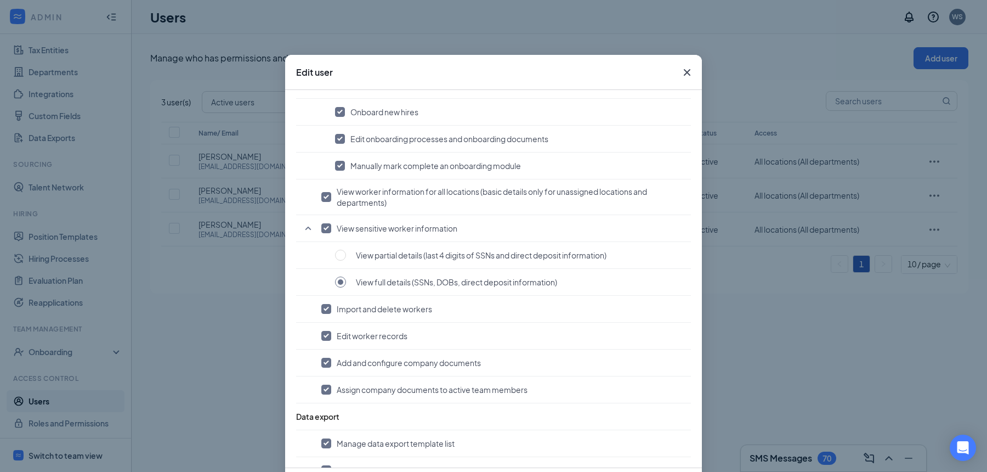
click at [687, 74] on icon "Cross" at bounding box center [687, 72] width 13 height 13
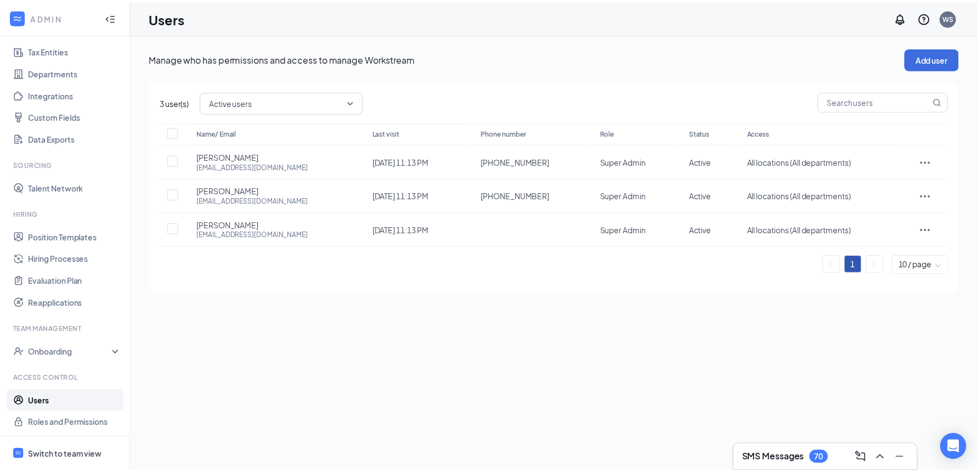
scroll to position [77, 0]
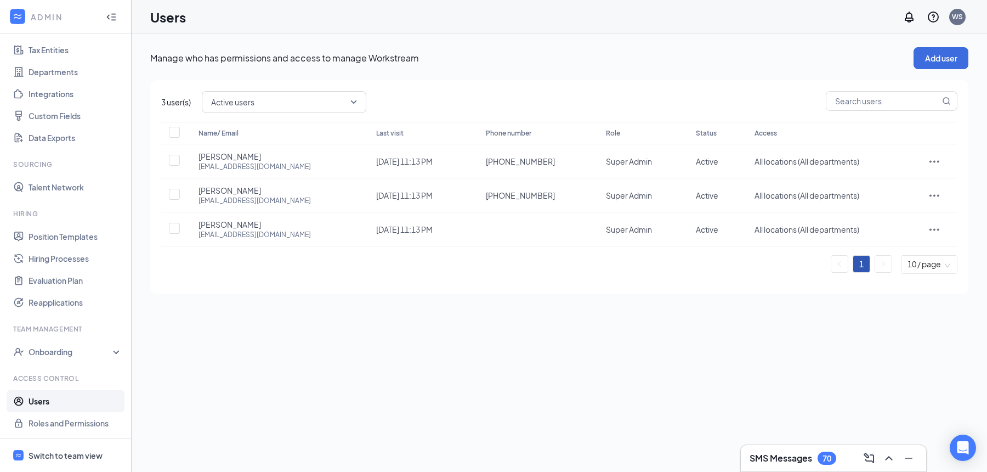
drag, startPoint x: 67, startPoint y: 447, endPoint x: 80, endPoint y: 436, distance: 17.1
click at [67, 447] on span "Switch to team view" at bounding box center [76, 454] width 94 height 33
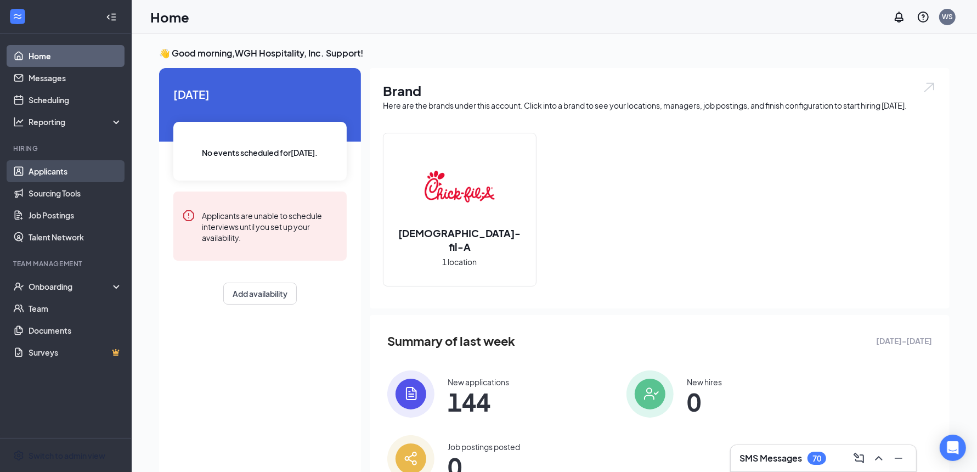
click at [77, 172] on link "Applicants" at bounding box center [76, 171] width 94 height 22
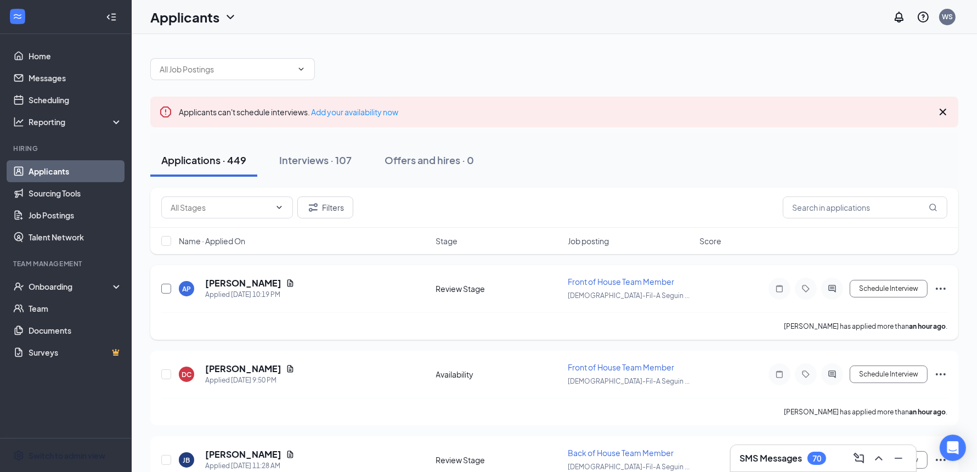
click at [165, 285] on input "checkbox" at bounding box center [166, 289] width 10 height 10
checkbox input "true"
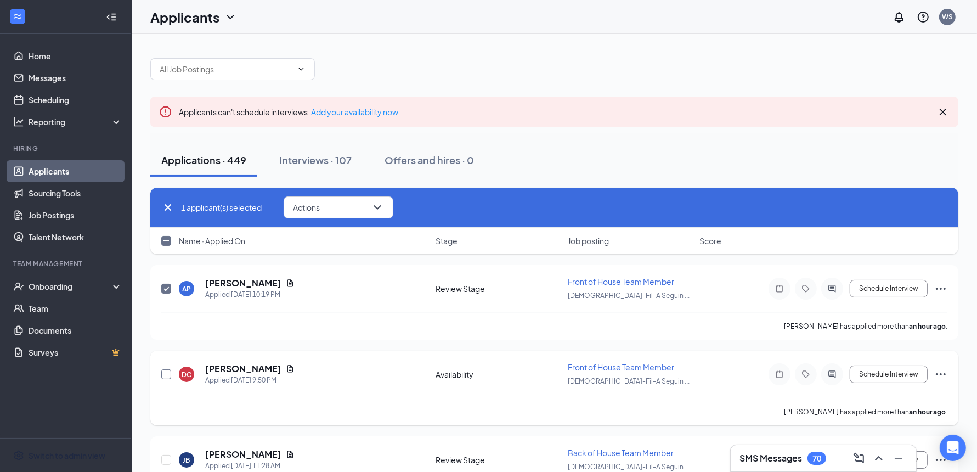
click at [169, 369] on input "checkbox" at bounding box center [166, 374] width 10 height 10
checkbox input "true"
click at [374, 205] on icon "ChevronDown" at bounding box center [377, 207] width 13 height 13
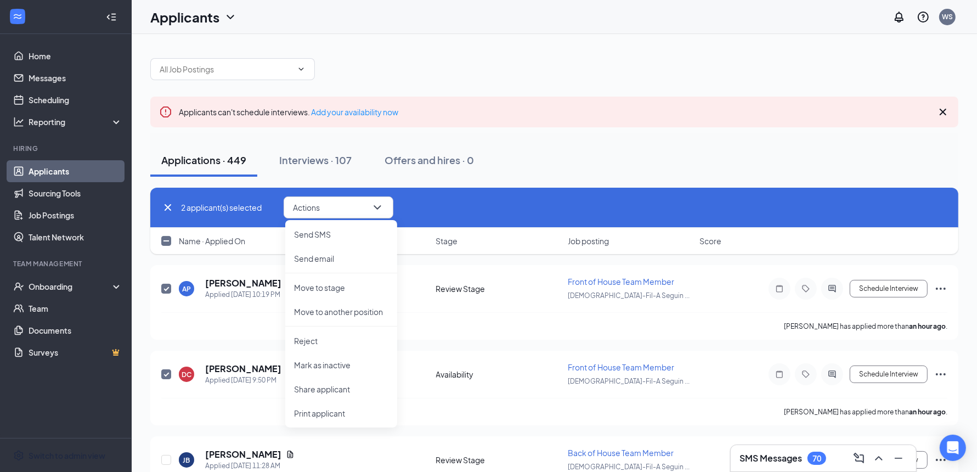
click at [513, 173] on div "Applications · 449 Interviews · 107 Offers and hires · 0" at bounding box center [554, 160] width 808 height 33
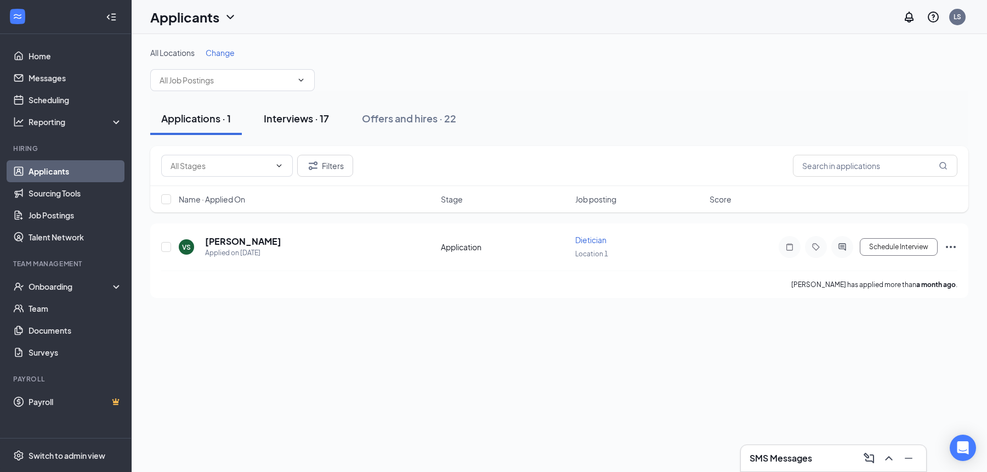
click at [317, 121] on div "Interviews · 17" at bounding box center [296, 118] width 65 height 14
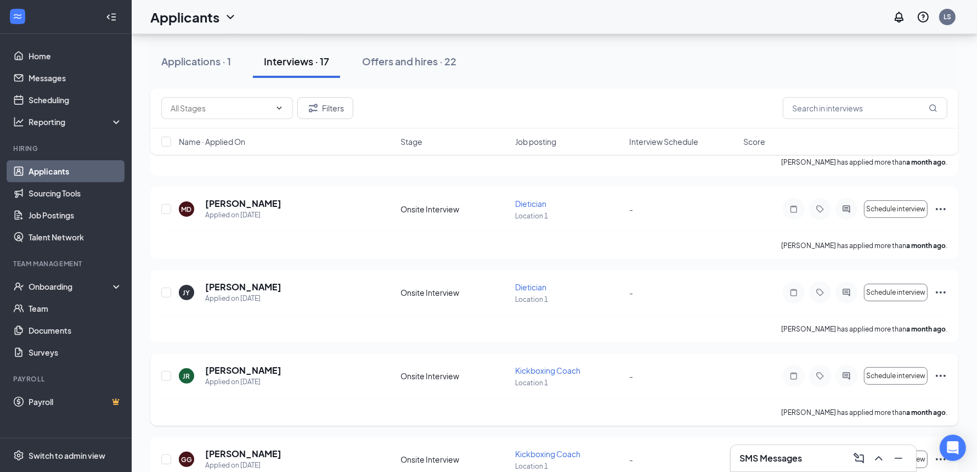
scroll to position [252, 0]
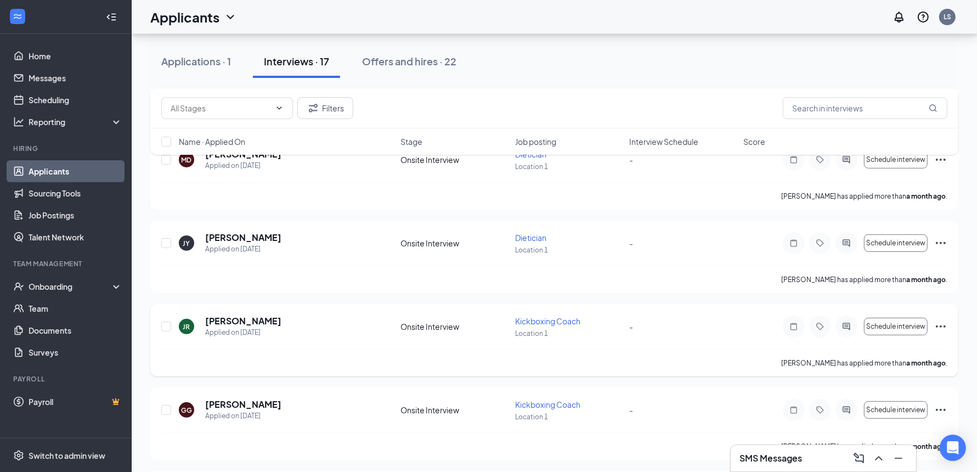
click at [940, 325] on icon "Ellipses" at bounding box center [941, 326] width 10 height 2
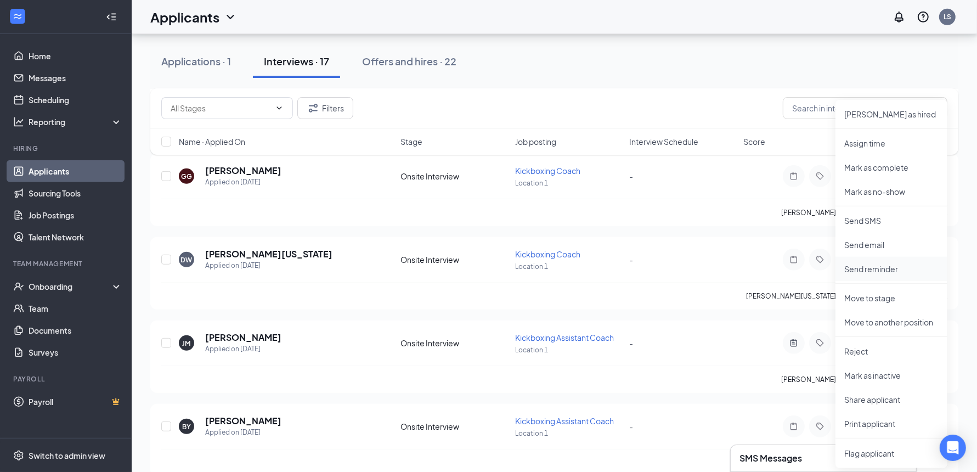
scroll to position [515, 0]
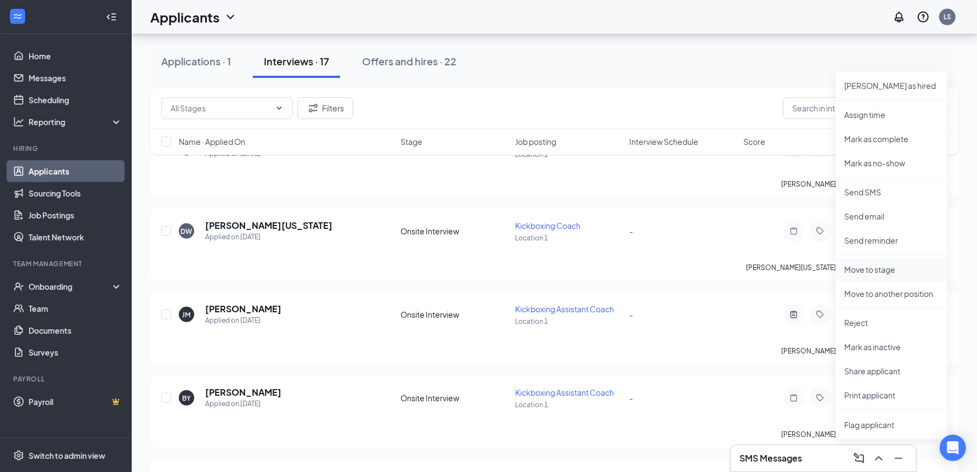
click at [903, 269] on p "Move to stage" at bounding box center [891, 269] width 94 height 11
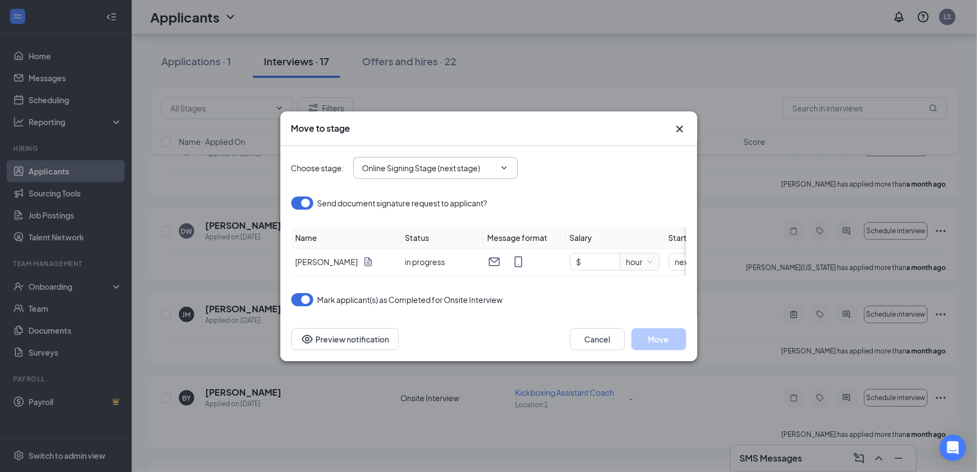
click at [476, 167] on input "Online Signing Stage (next stage)" at bounding box center [429, 168] width 133 height 12
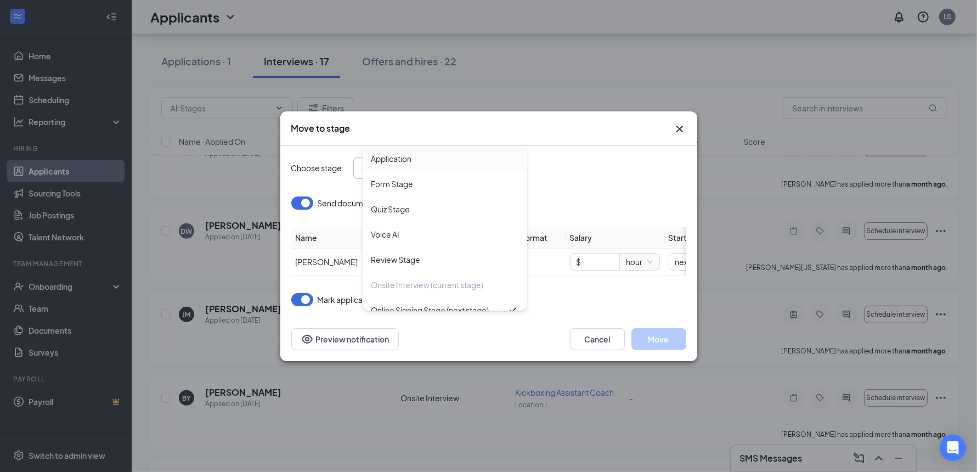
click at [476, 154] on div "Application" at bounding box center [444, 159] width 147 height 12
type input "Application"
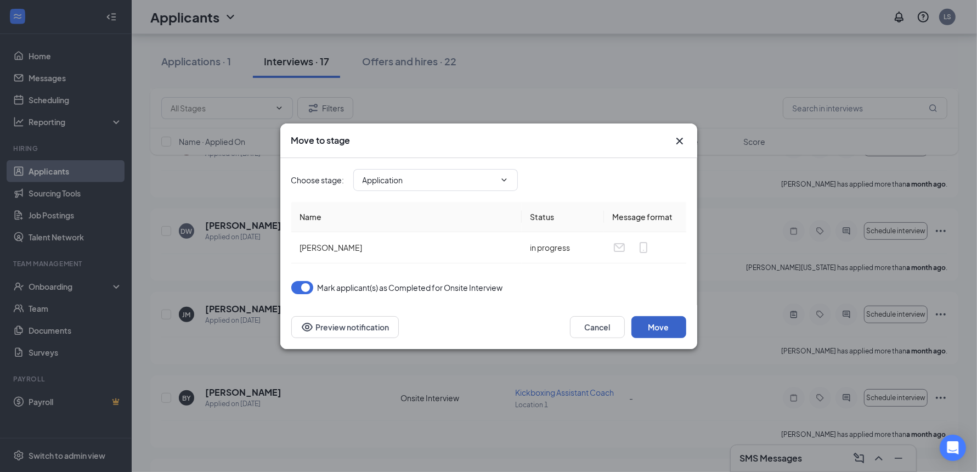
click at [665, 326] on button "Move" at bounding box center [658, 327] width 55 height 22
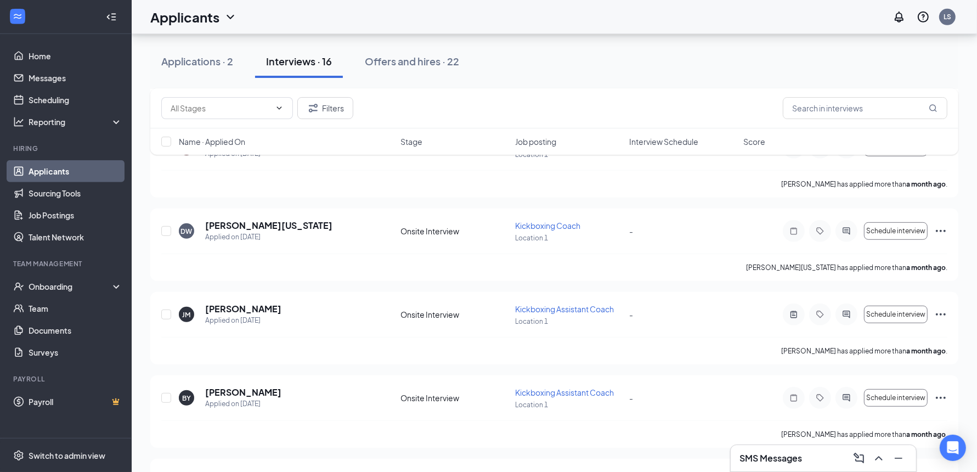
click at [221, 65] on div "Applications · 2" at bounding box center [197, 61] width 72 height 14
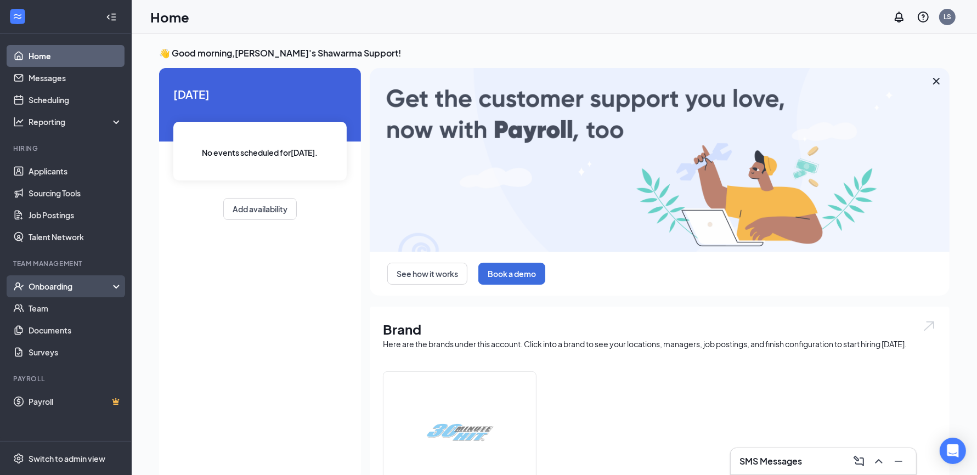
click at [86, 287] on div "Onboarding" at bounding box center [71, 286] width 84 height 11
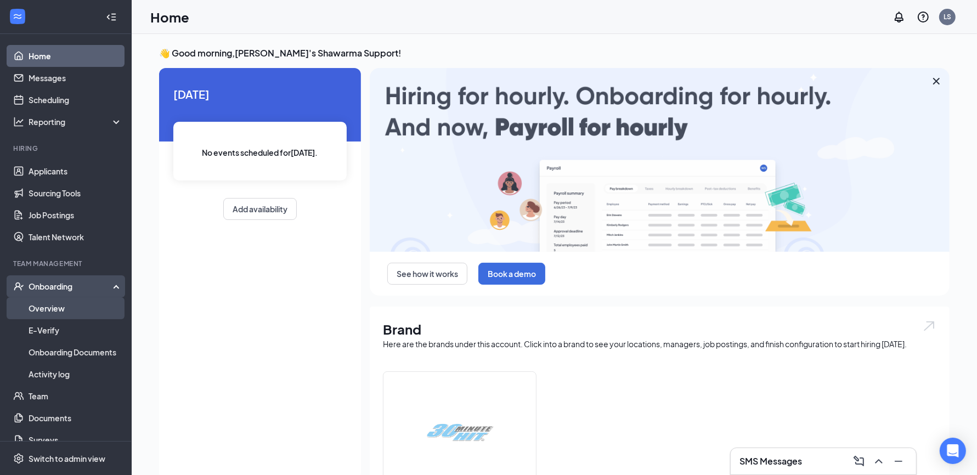
click at [78, 312] on link "Overview" at bounding box center [76, 308] width 94 height 22
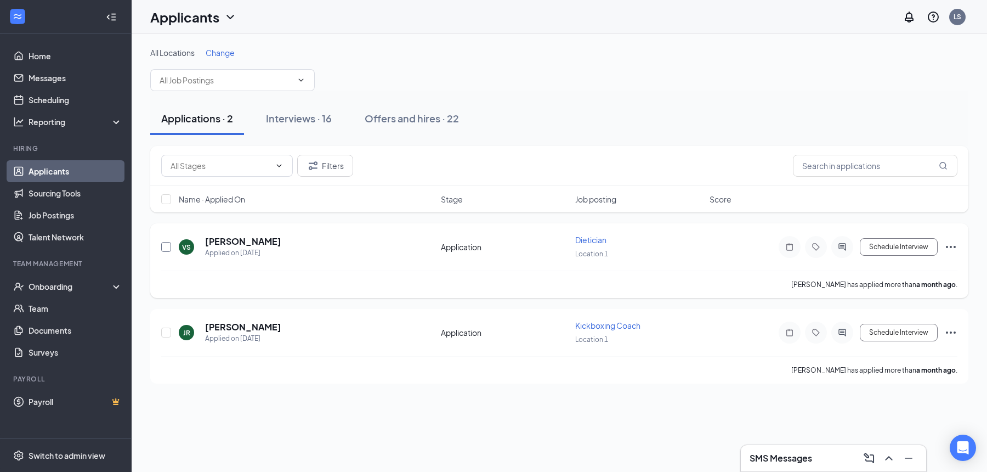
click at [167, 248] on input "checkbox" at bounding box center [166, 247] width 10 height 10
checkbox input "true"
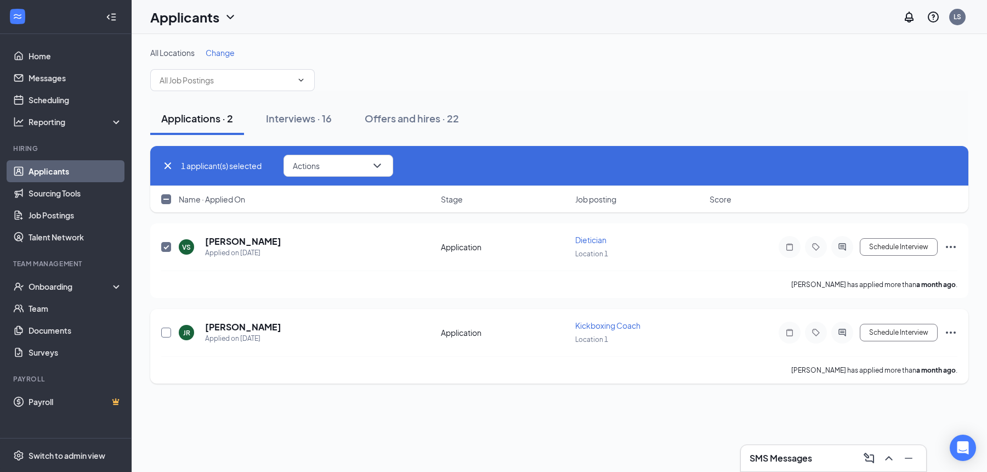
click at [166, 334] on input "checkbox" at bounding box center [166, 333] width 10 height 10
checkbox input "true"
click at [337, 166] on button "Actions" at bounding box center [339, 166] width 110 height 22
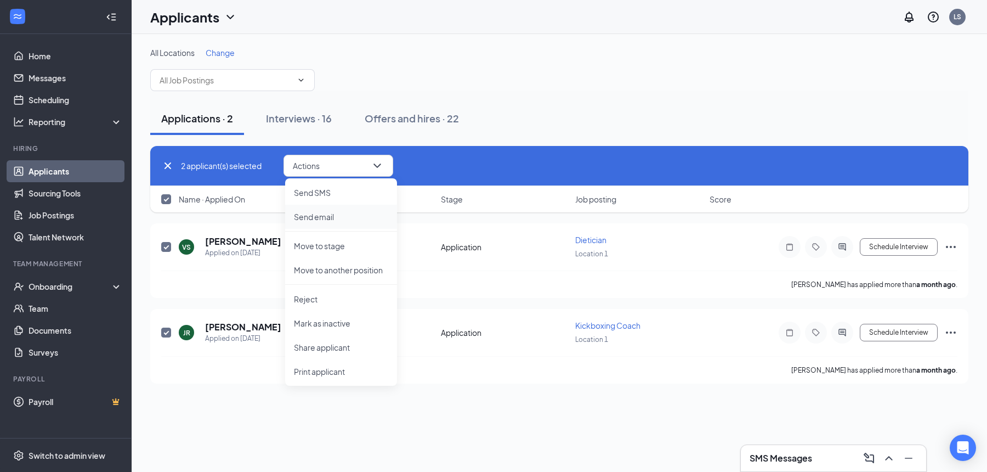
click at [354, 215] on p "Send email" at bounding box center [341, 216] width 94 height 11
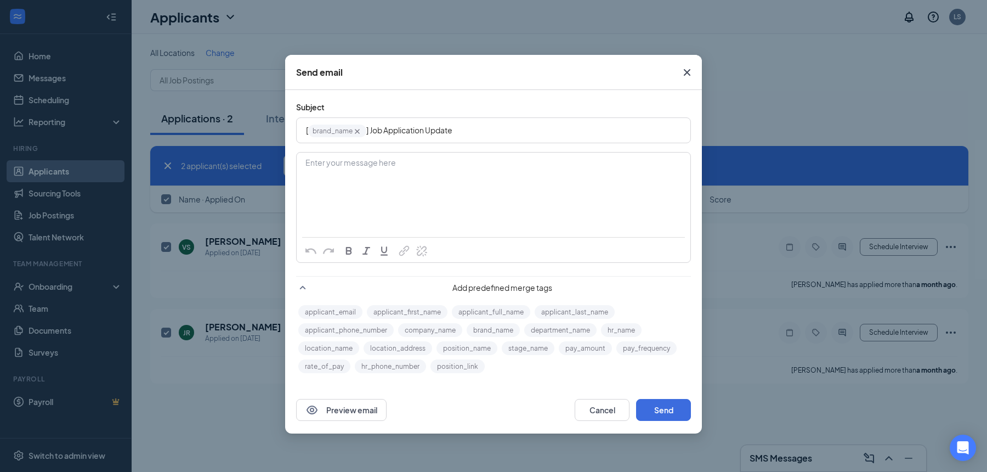
click at [442, 172] on div "Enter your message here" at bounding box center [493, 180] width 393 height 55
click at [654, 407] on button "Send" at bounding box center [663, 410] width 55 height 22
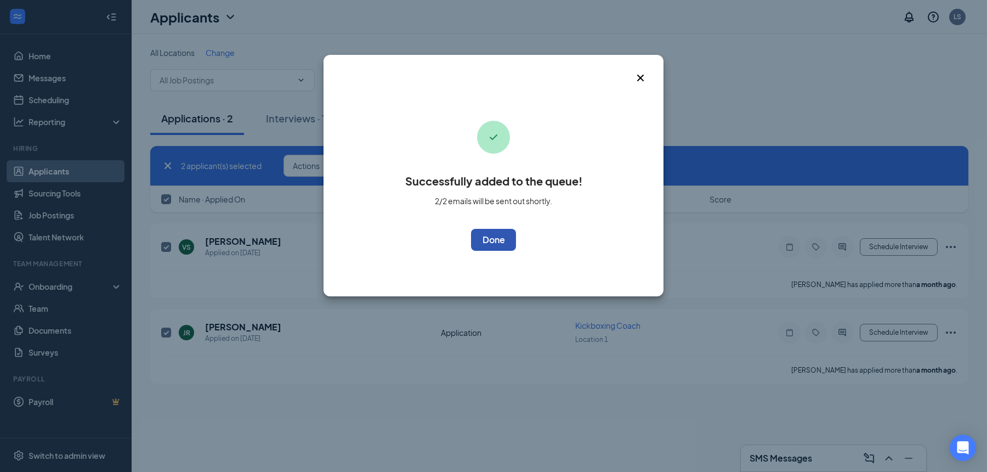
click at [507, 250] on button "OK" at bounding box center [493, 240] width 45 height 22
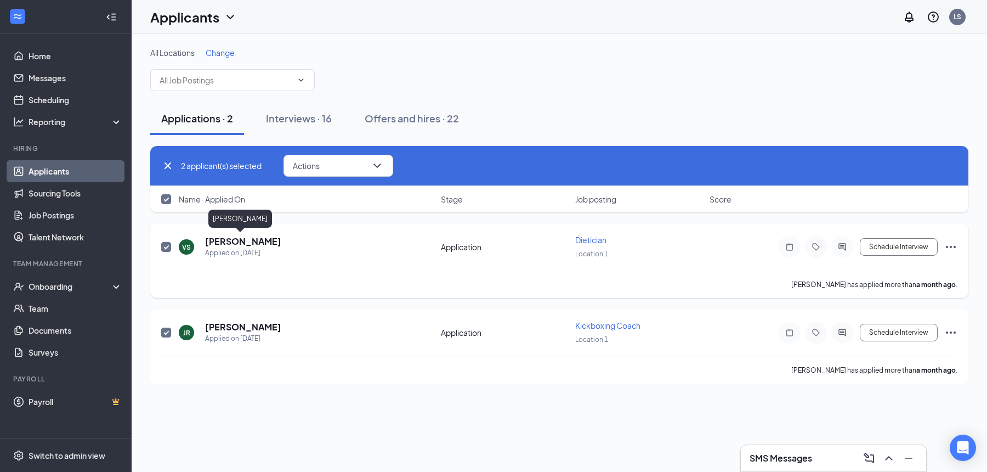
click at [262, 243] on h5 "Victor Sollozo" at bounding box center [243, 241] width 76 height 12
checkbox input "false"
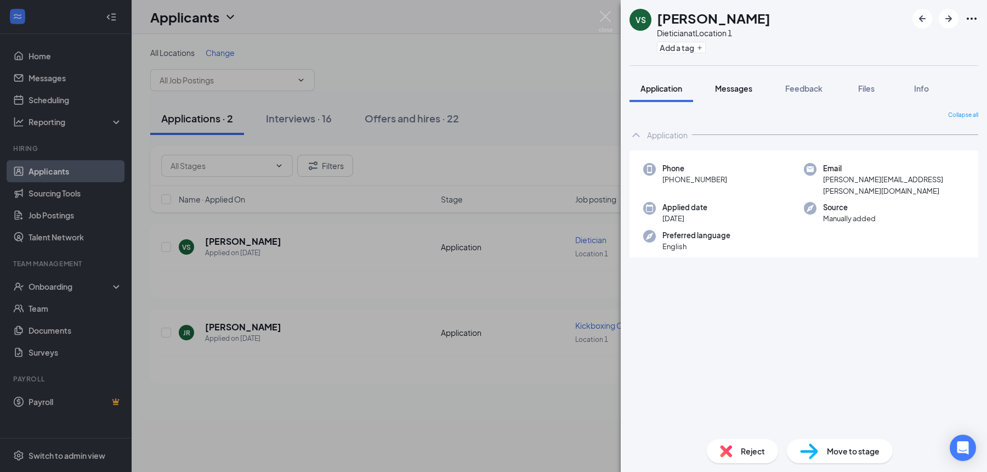
click at [740, 94] on button "Messages" at bounding box center [733, 88] width 59 height 27
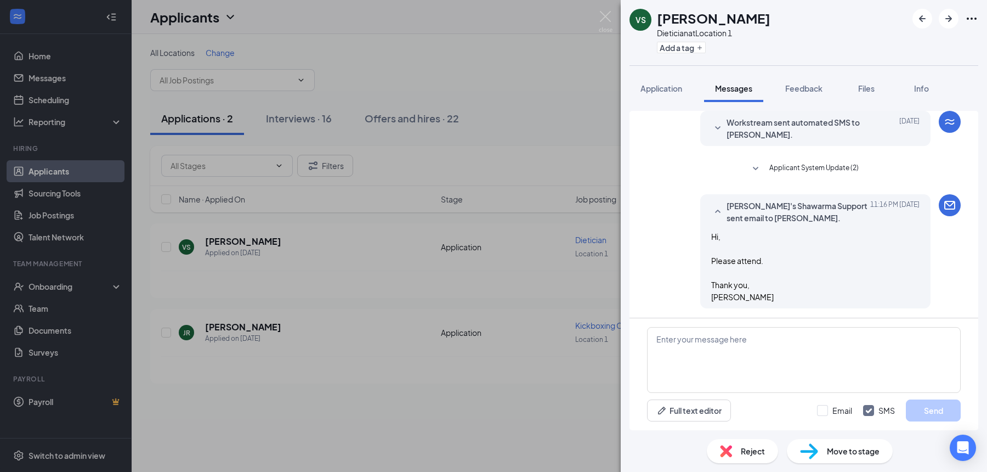
scroll to position [312, 0]
click at [605, 13] on img at bounding box center [606, 21] width 14 height 21
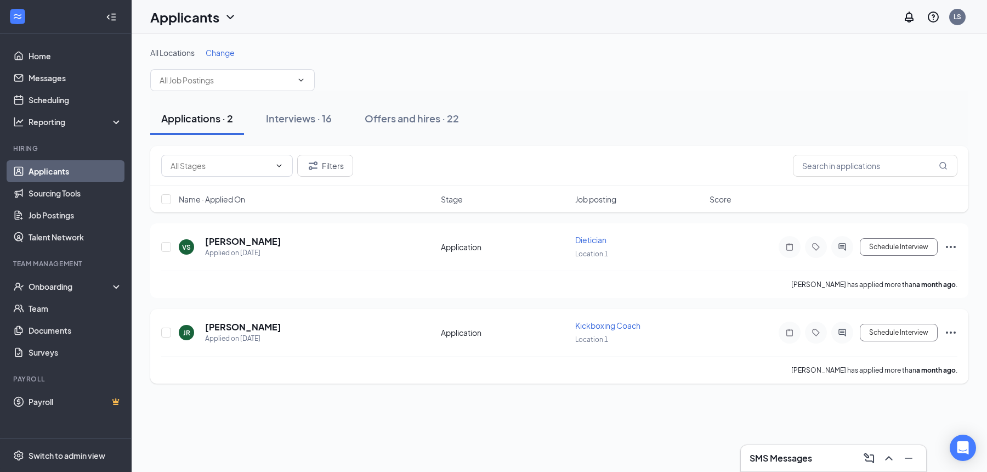
click at [475, 332] on div "Application" at bounding box center [505, 332] width 128 height 11
click at [239, 326] on h5 "Jose Romulo" at bounding box center [243, 327] width 76 height 12
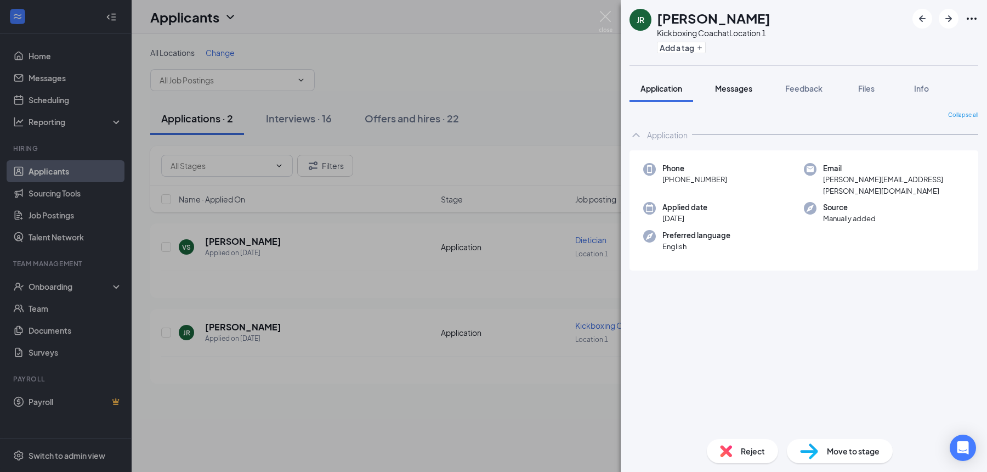
click at [738, 90] on span "Messages" at bounding box center [733, 88] width 37 height 10
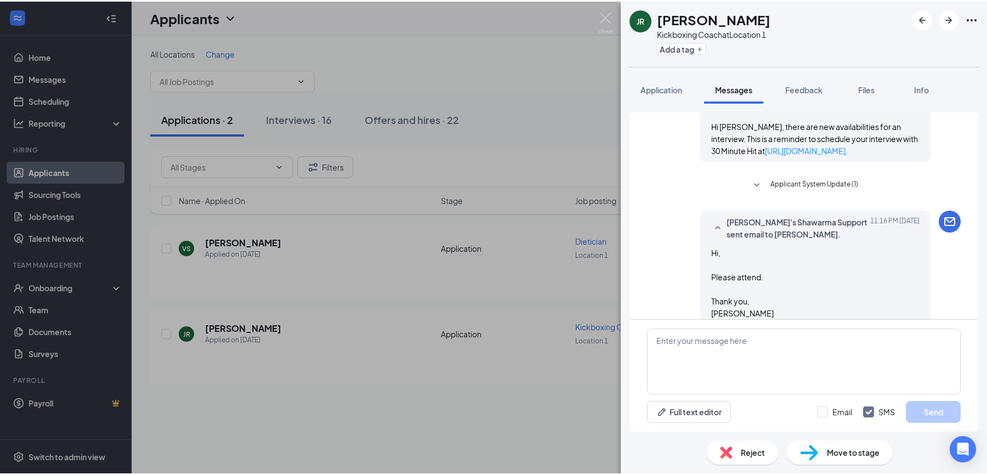
scroll to position [351, 0]
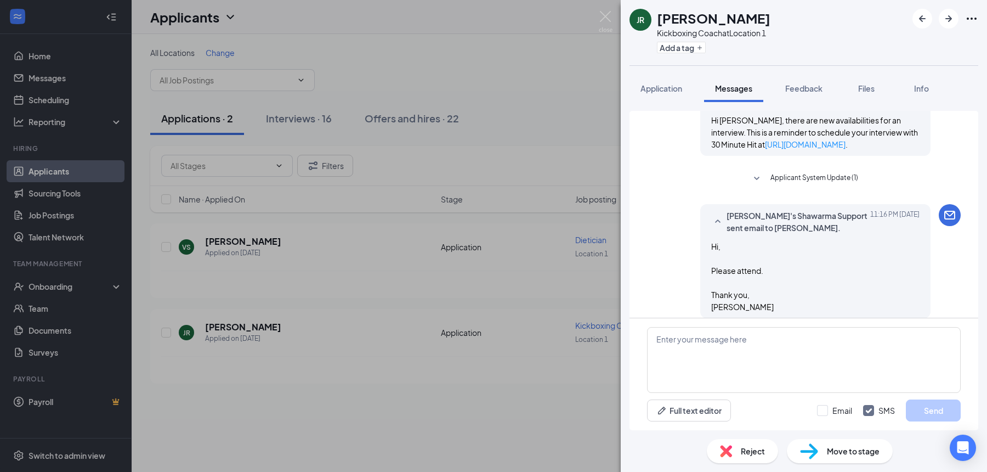
drag, startPoint x: 490, startPoint y: 145, endPoint x: 556, endPoint y: 120, distance: 70.2
click at [490, 145] on div "JR Jose Romulo Kickboxing Coach at Location 1 Add a tag Application Messages Fe…" at bounding box center [493, 236] width 987 height 472
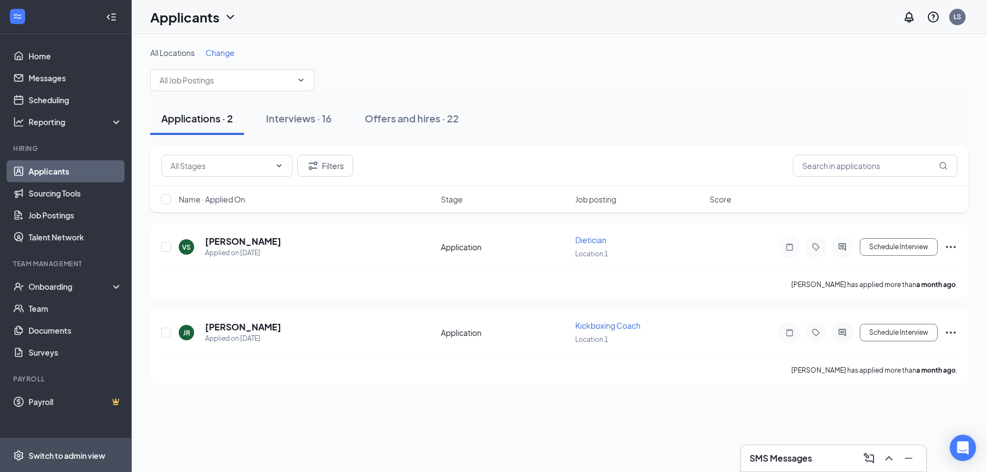
click at [76, 453] on div "Switch to admin view" at bounding box center [67, 455] width 77 height 11
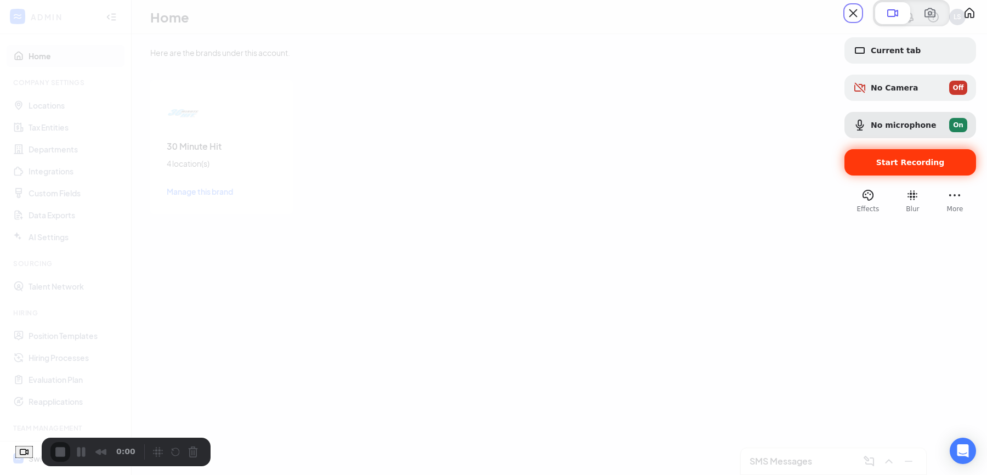
click at [860, 167] on span "Start Recording" at bounding box center [911, 162] width 114 height 9
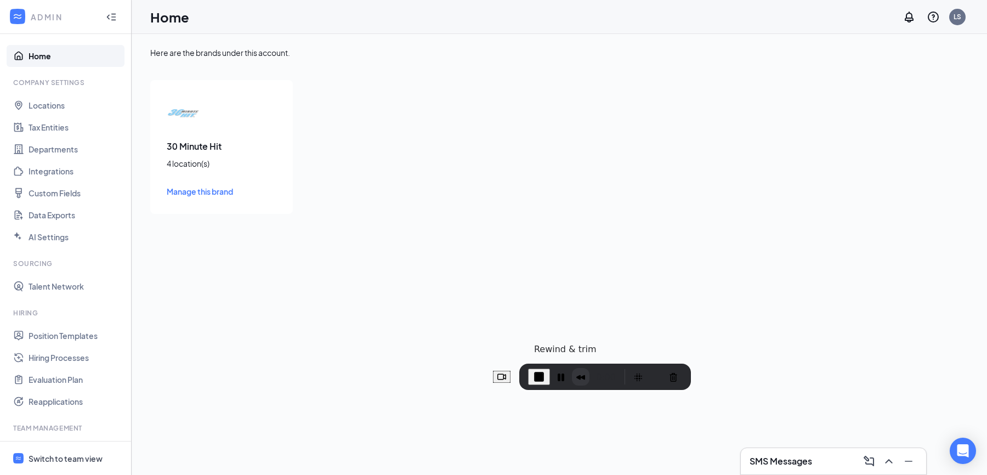
click at [584, 368] on button "Rewind and Trim Recording" at bounding box center [581, 377] width 18 height 18
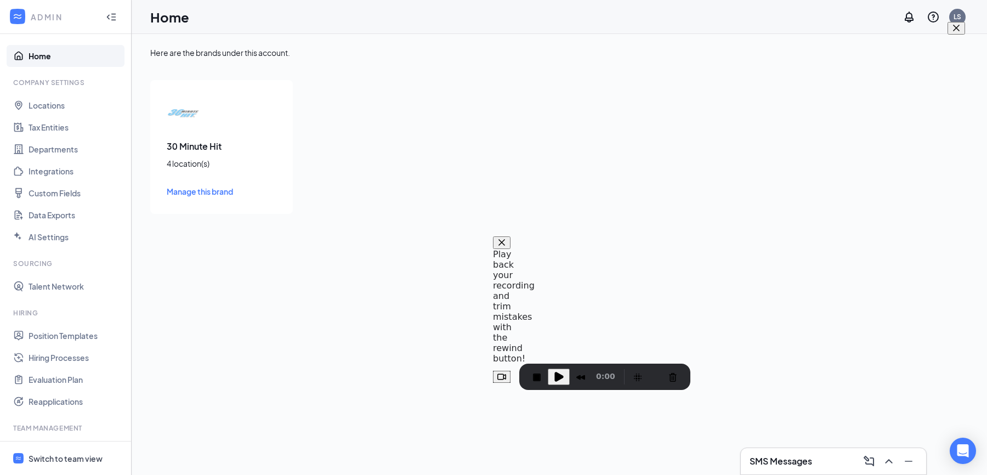
scroll to position [11, 0]
click at [952, 32] on span at bounding box center [956, 28] width 9 height 9
drag, startPoint x: 563, startPoint y: 376, endPoint x: 589, endPoint y: 372, distance: 26.1
click at [563, 376] on span "Play Recording" at bounding box center [558, 376] width 13 height 13
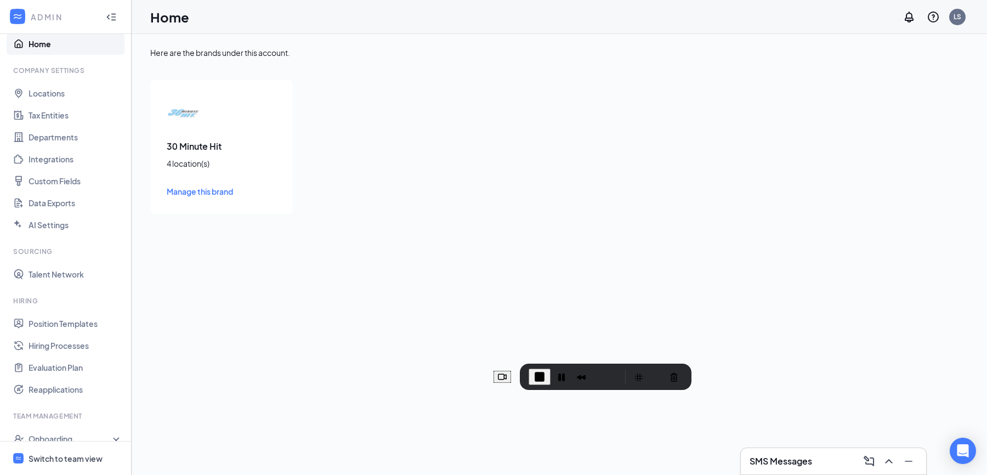
scroll to position [0, 0]
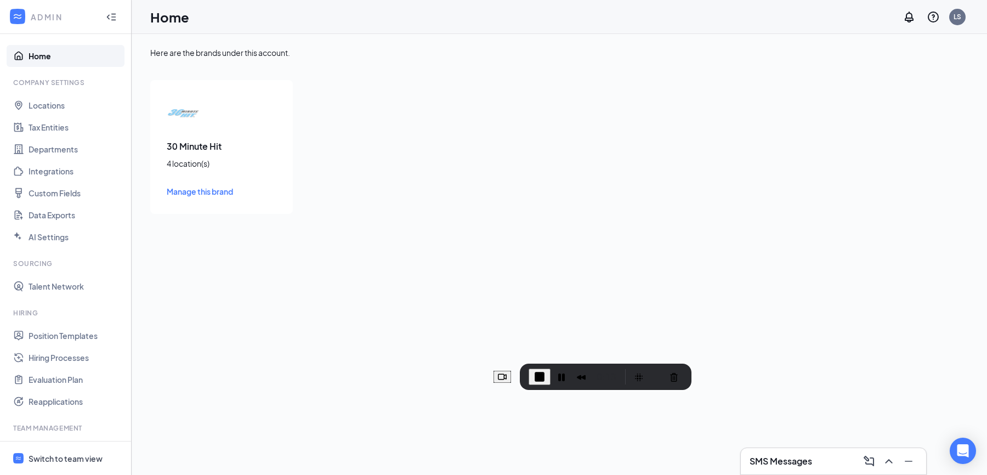
drag, startPoint x: 84, startPoint y: 461, endPoint x: 103, endPoint y: 455, distance: 19.8
click at [84, 461] on div "Switch to team view" at bounding box center [66, 458] width 74 height 11
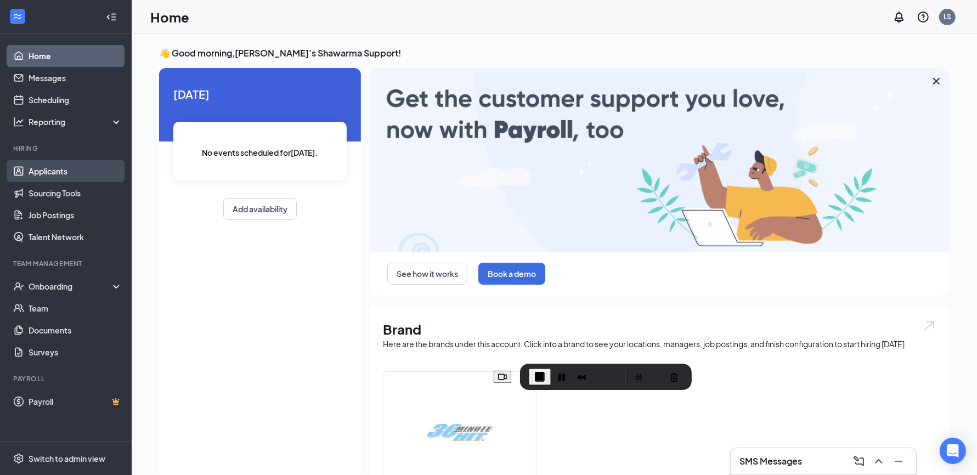
click at [66, 174] on link "Applicants" at bounding box center [76, 171] width 94 height 22
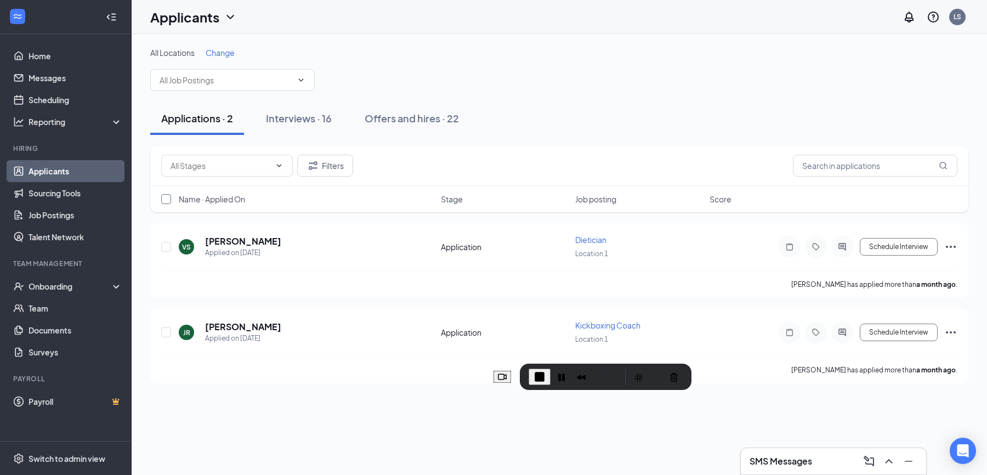
click at [167, 200] on input "checkbox" at bounding box center [166, 199] width 10 height 10
checkbox input "true"
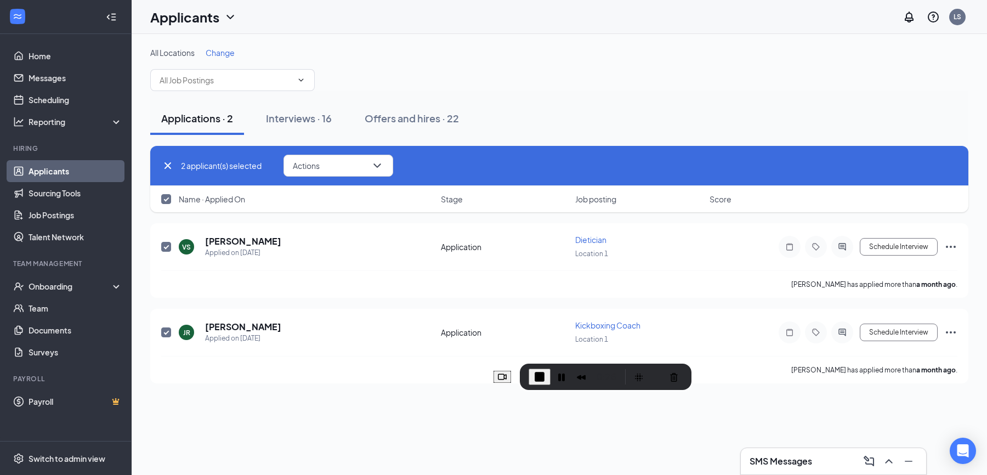
click at [169, 199] on input "checkbox" at bounding box center [166, 199] width 10 height 10
checkbox input "false"
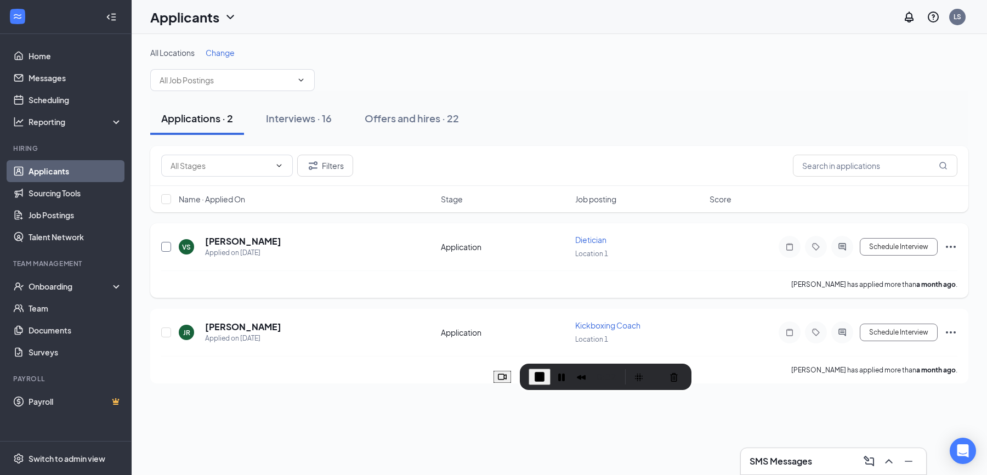
click at [169, 247] on input "checkbox" at bounding box center [166, 247] width 10 height 10
checkbox input "true"
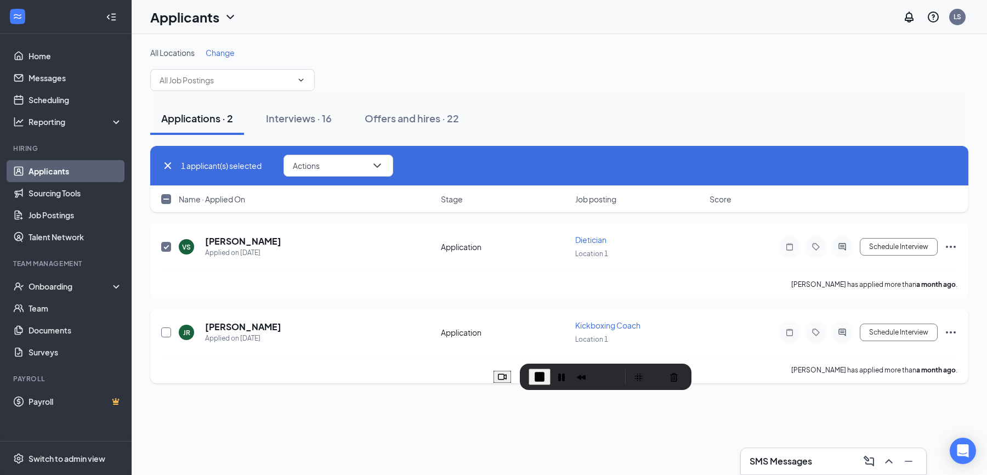
click at [167, 334] on input "checkbox" at bounding box center [166, 333] width 10 height 10
checkbox input "true"
click at [383, 169] on icon "ChevronDown" at bounding box center [377, 165] width 13 height 13
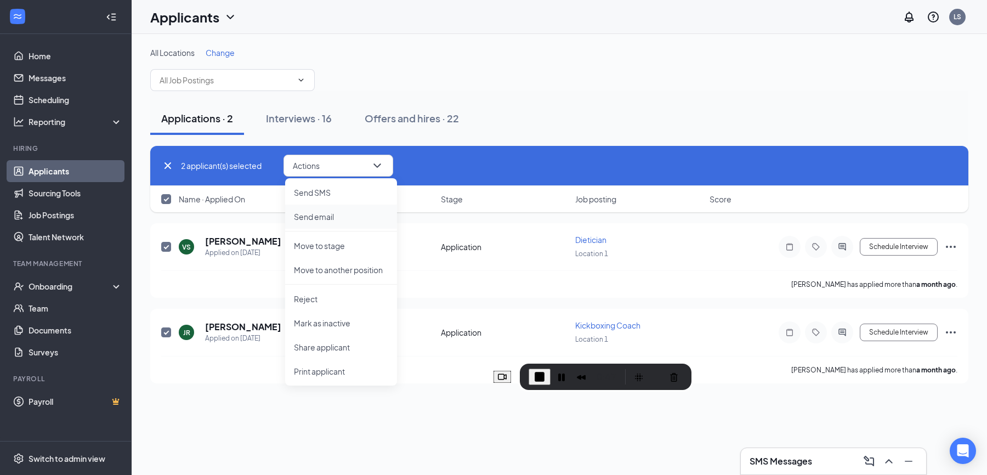
click at [338, 220] on p "Send email" at bounding box center [341, 216] width 94 height 11
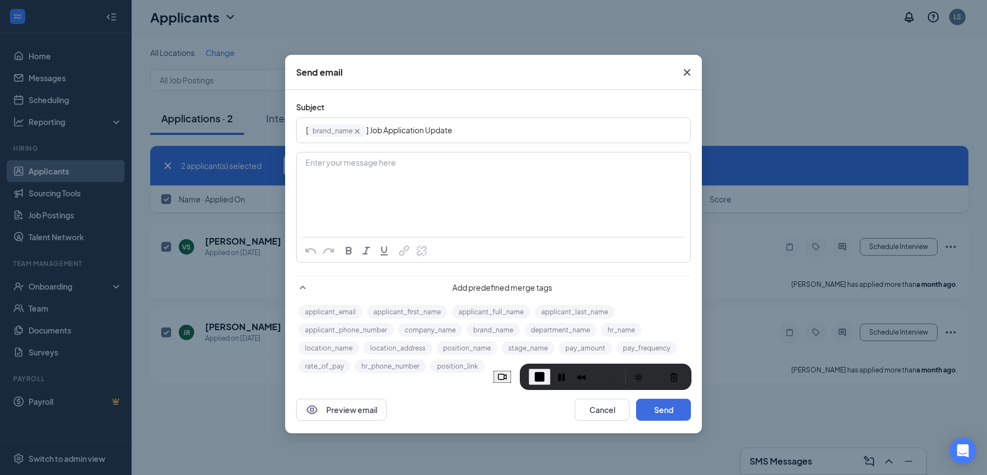
click at [396, 170] on div "Enter your message here" at bounding box center [493, 180] width 393 height 55
click at [671, 411] on button "Send" at bounding box center [663, 410] width 55 height 22
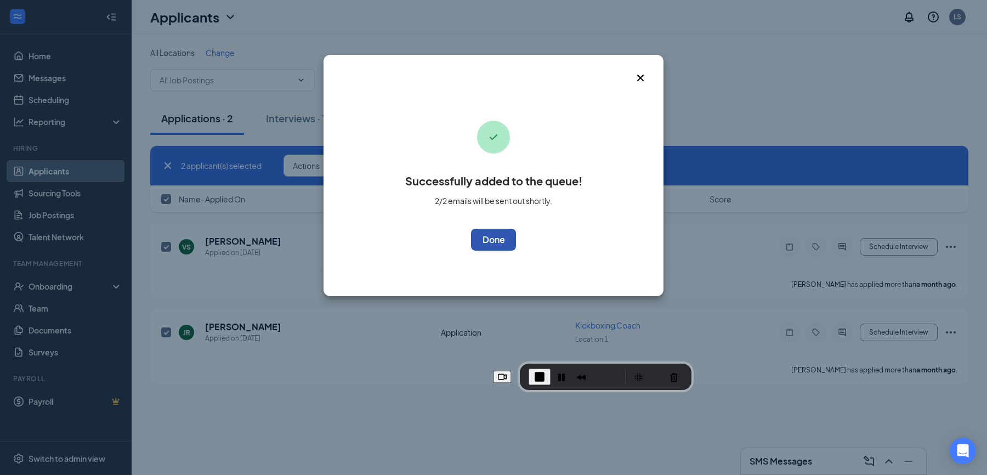
click at [510, 244] on button "OK" at bounding box center [493, 240] width 45 height 22
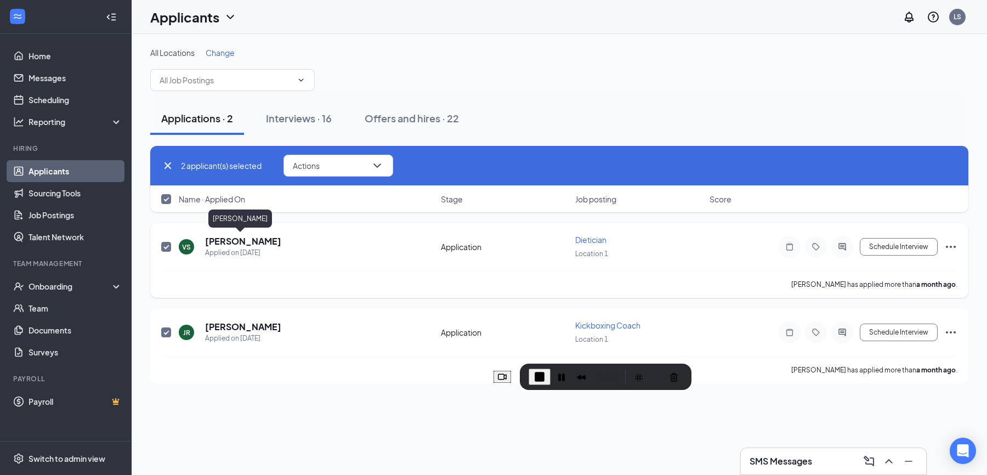
click at [254, 242] on h5 "Victor Sollozo" at bounding box center [243, 241] width 76 height 12
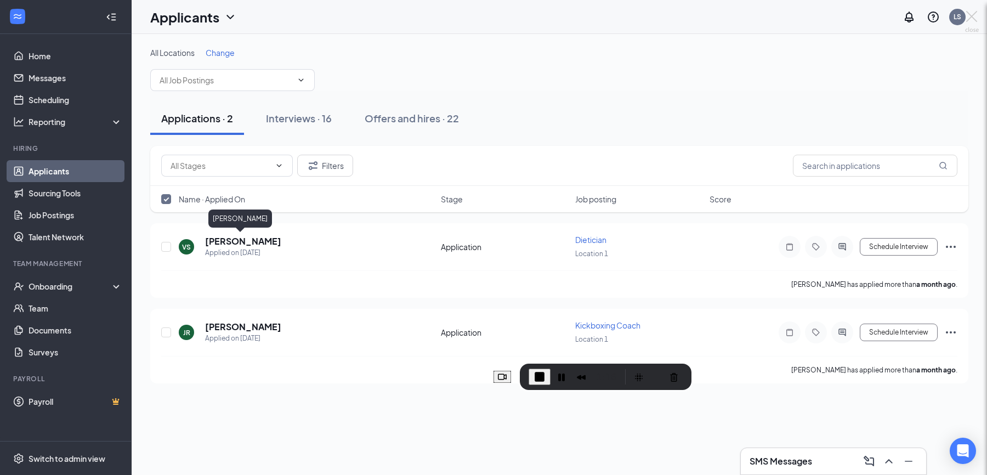
checkbox input "false"
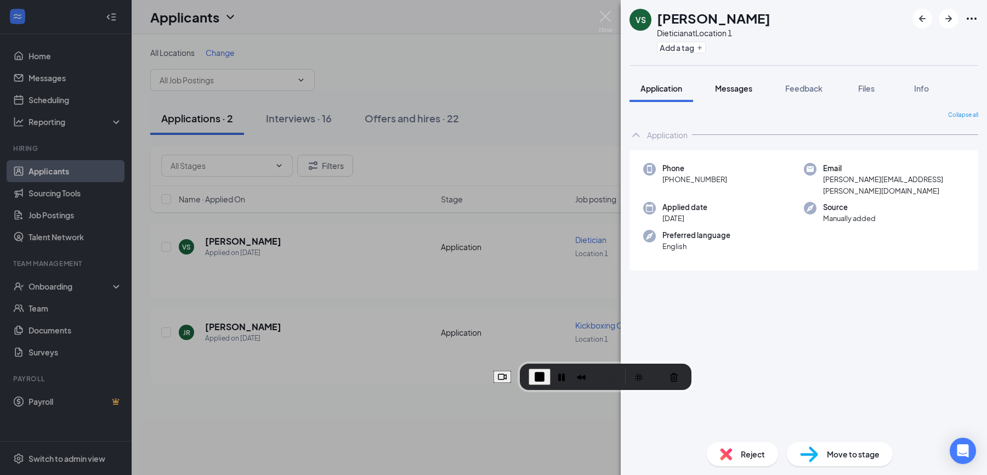
click at [741, 93] on div "Messages" at bounding box center [733, 88] width 37 height 11
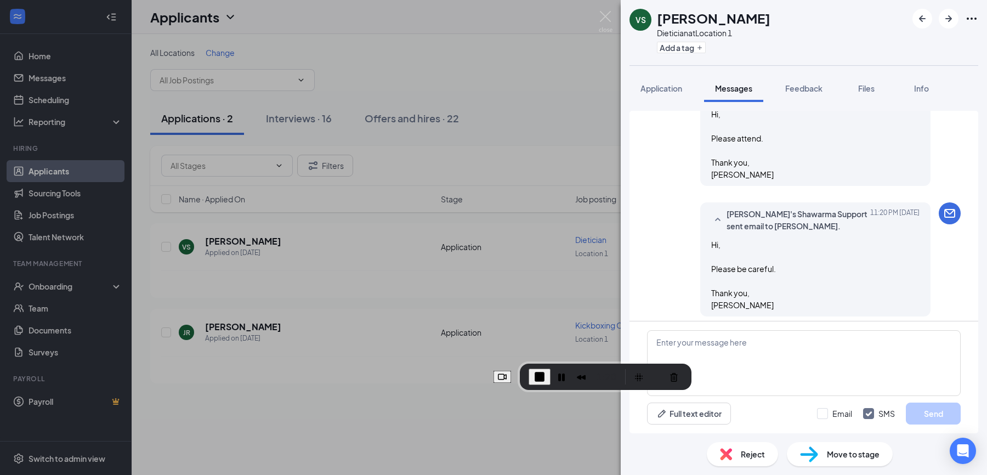
scroll to position [387, 0]
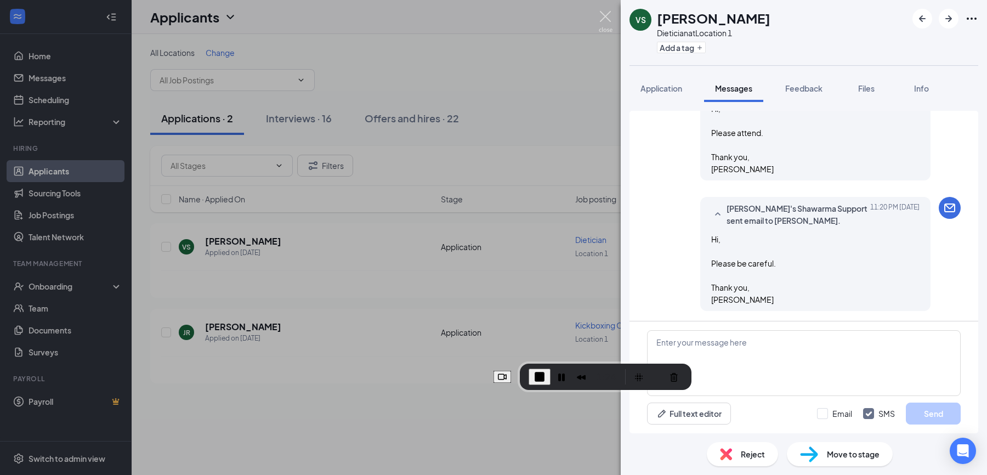
click at [609, 21] on img at bounding box center [606, 21] width 14 height 21
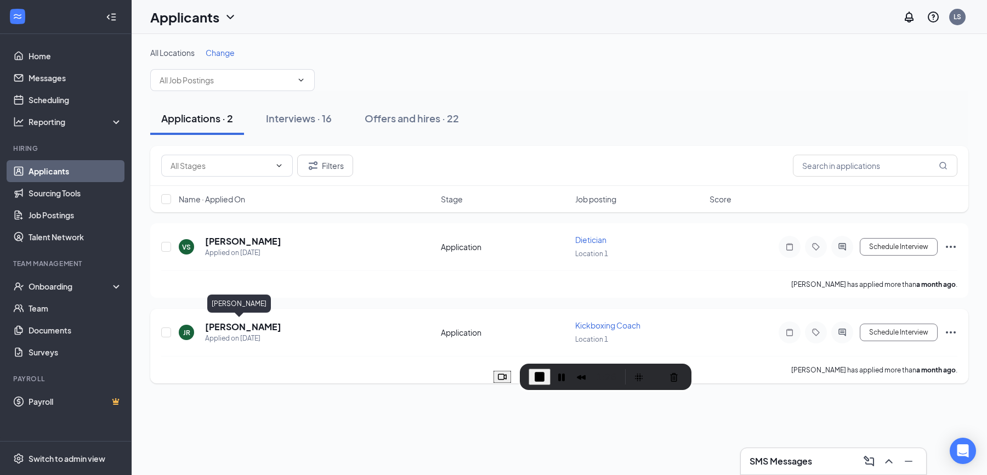
click at [248, 326] on h5 "Jose Romulo" at bounding box center [243, 327] width 76 height 12
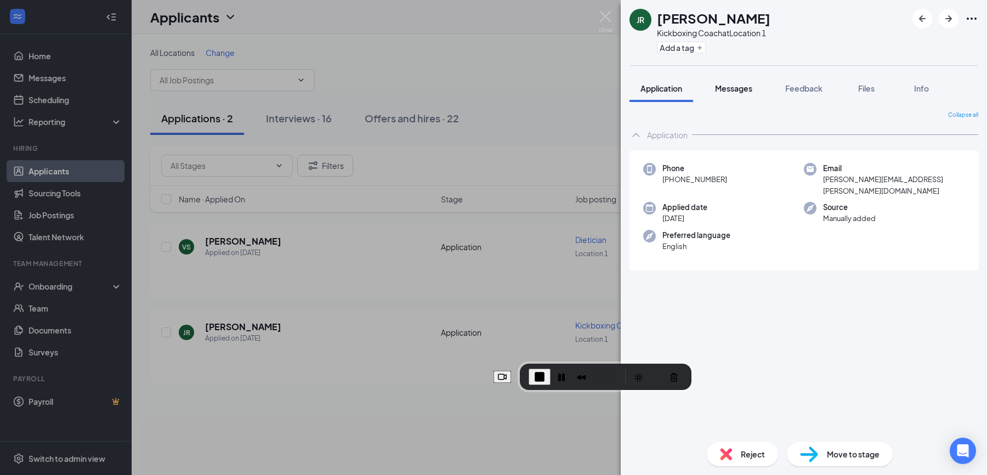
click at [745, 91] on span "Messages" at bounding box center [733, 88] width 37 height 10
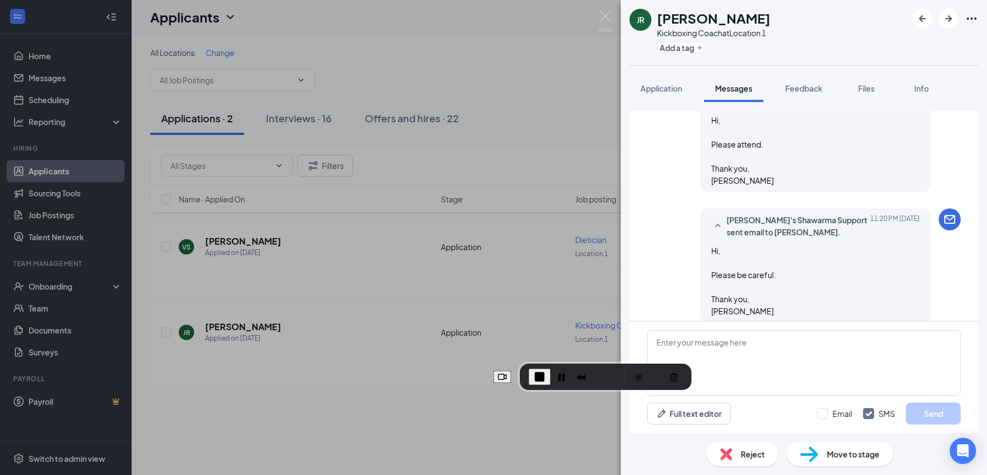
scroll to position [478, 0]
click at [546, 380] on span "End Recording" at bounding box center [539, 376] width 13 height 13
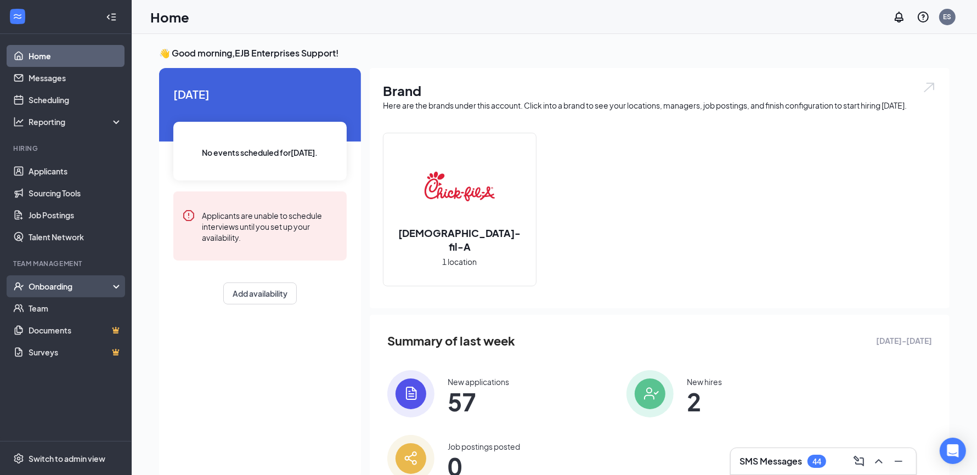
click at [93, 287] on div "Onboarding" at bounding box center [71, 286] width 84 height 11
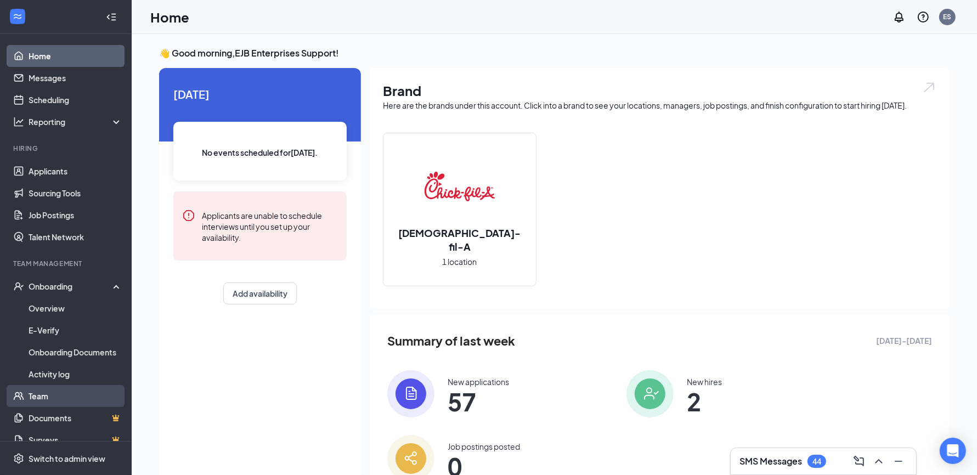
click at [58, 399] on link "Team" at bounding box center [76, 396] width 94 height 22
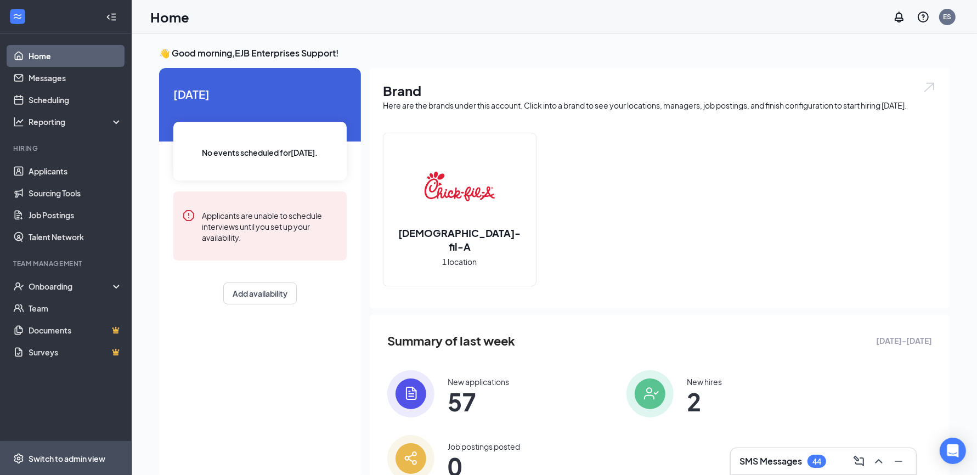
click at [94, 462] on div "Switch to admin view" at bounding box center [67, 458] width 77 height 11
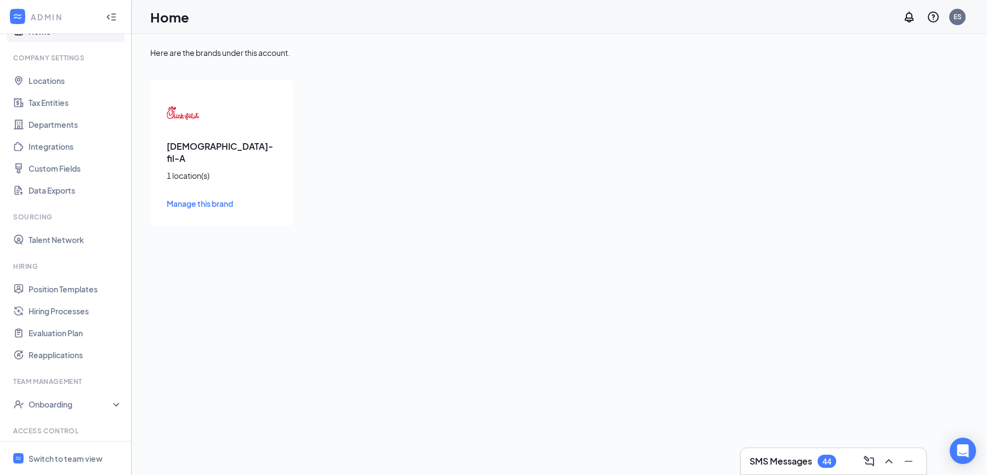
scroll to position [74, 0]
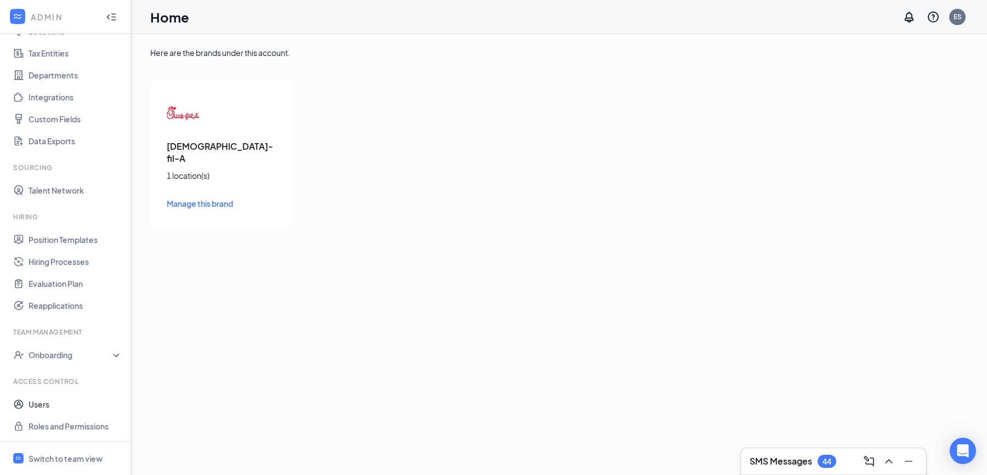
drag, startPoint x: 90, startPoint y: 414, endPoint x: 165, endPoint y: 397, distance: 76.5
click at [90, 414] on link "Users" at bounding box center [76, 404] width 94 height 22
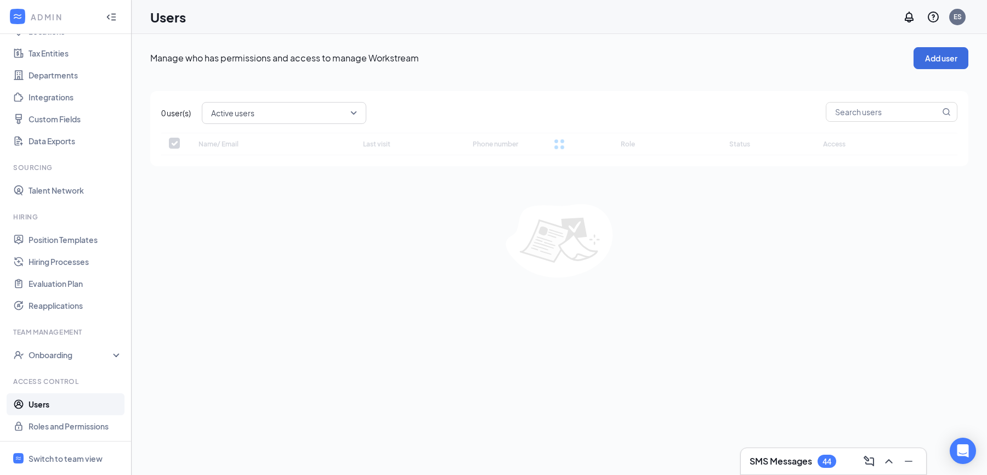
checkbox input "false"
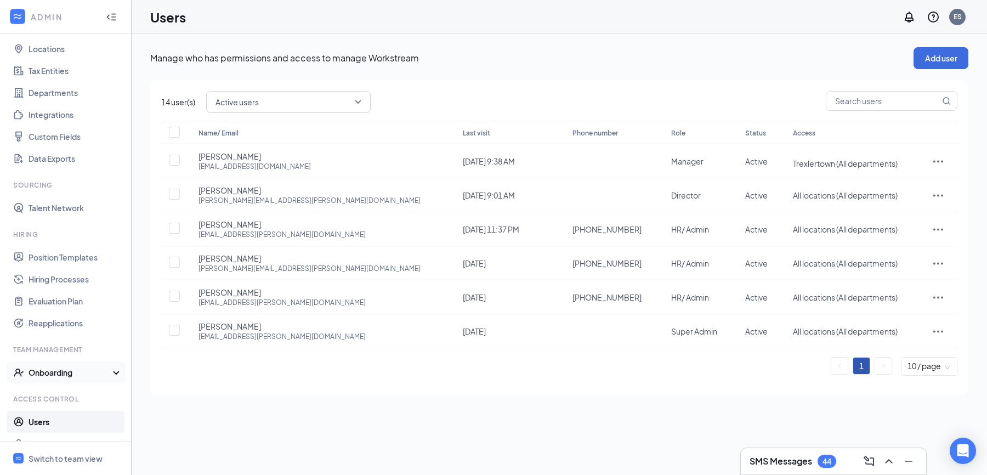
scroll to position [74, 0]
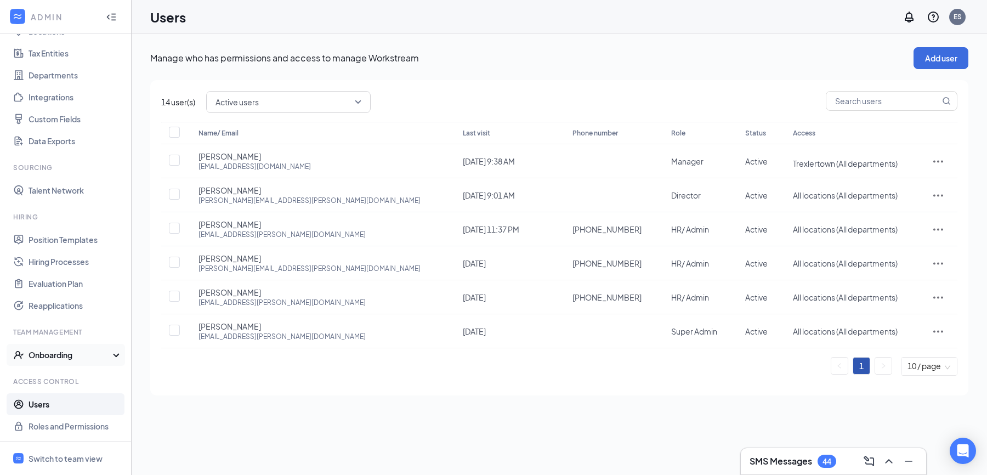
click at [78, 354] on div "Onboarding" at bounding box center [71, 354] width 84 height 11
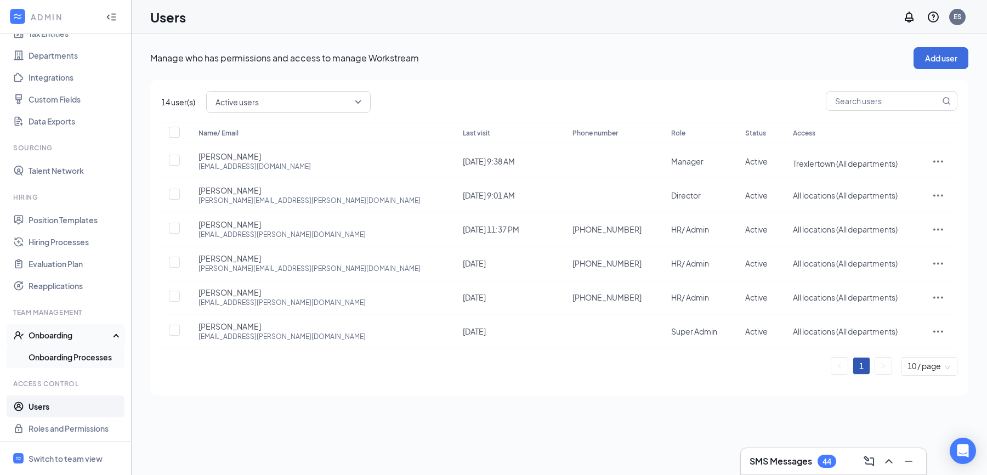
scroll to position [96, 0]
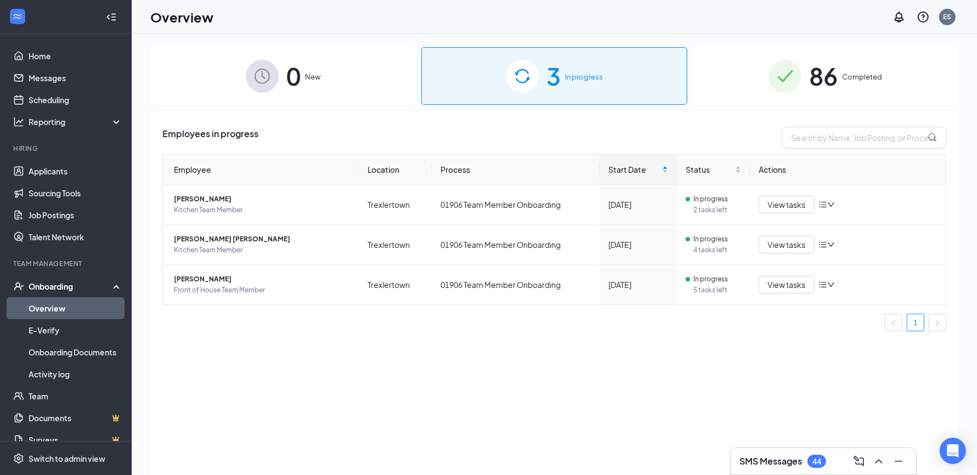
click at [609, 90] on div "3 In progress" at bounding box center [554, 76] width 266 height 58
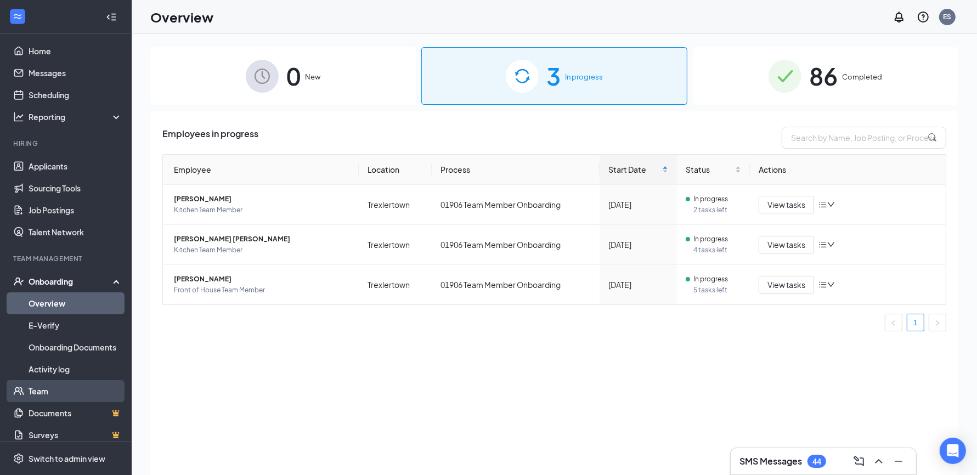
scroll to position [14, 0]
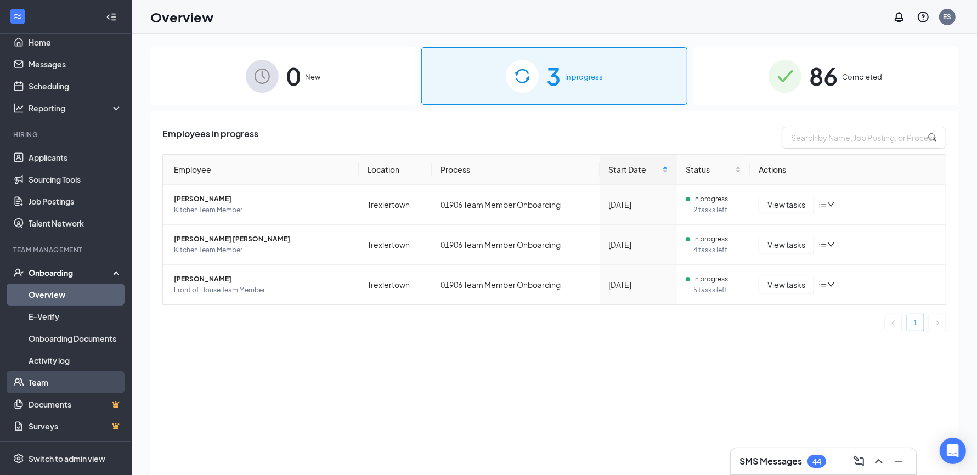
click at [72, 379] on link "Team" at bounding box center [76, 382] width 94 height 22
